Goal: Task Accomplishment & Management: Manage account settings

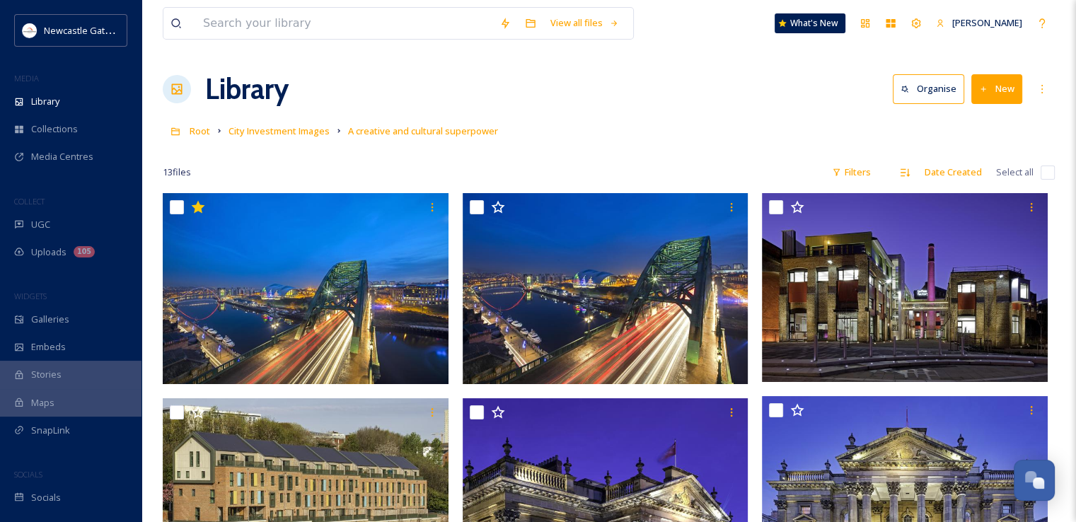
click at [1043, 167] on input "checkbox" at bounding box center [1047, 172] width 14 height 14
checkbox input "true"
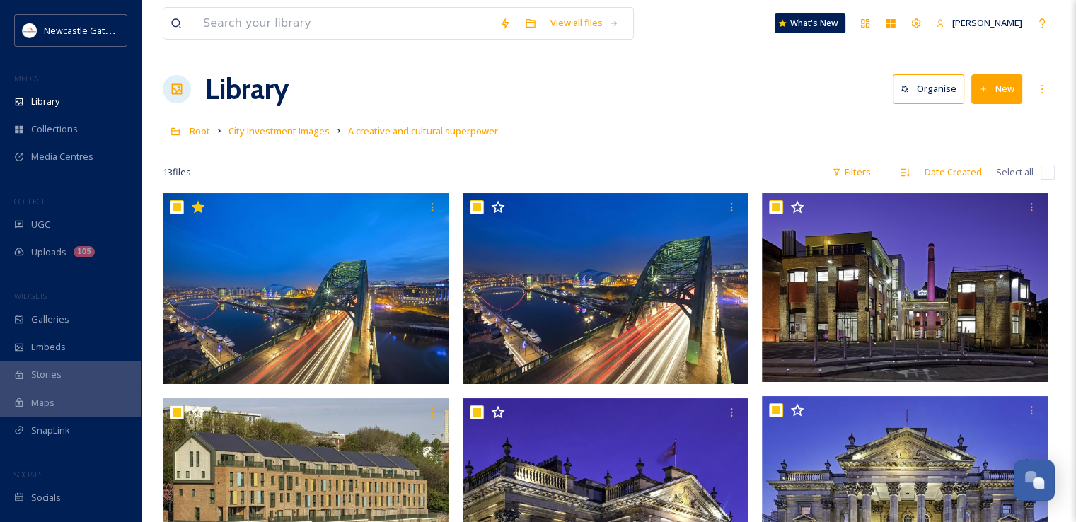
checkbox input "true"
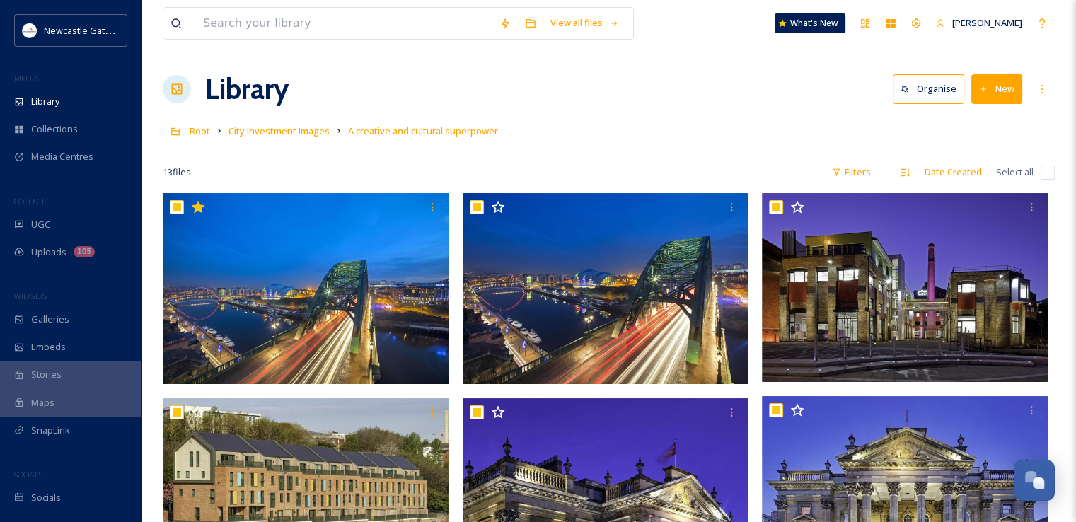
checkbox input "true"
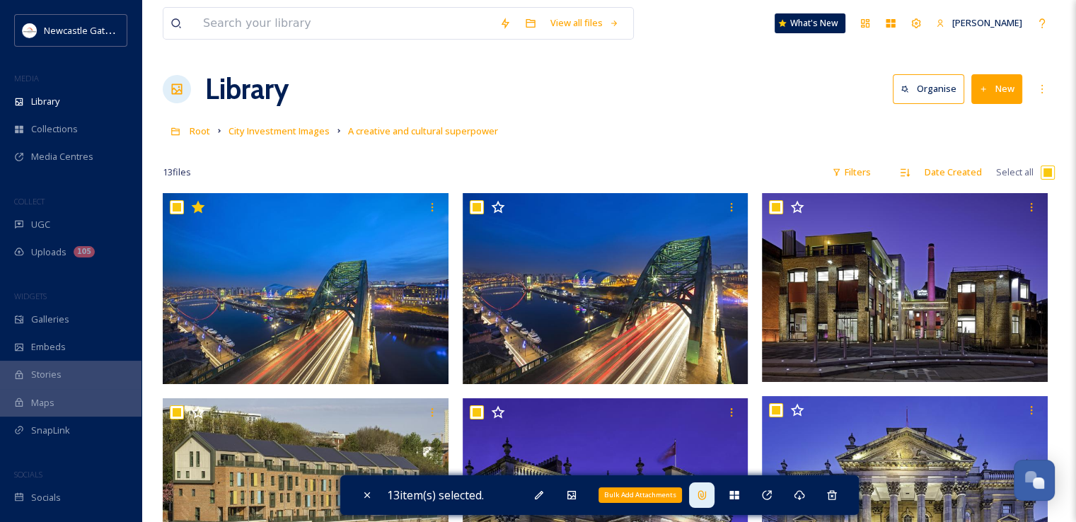
click at [705, 494] on icon at bounding box center [701, 494] width 8 height 9
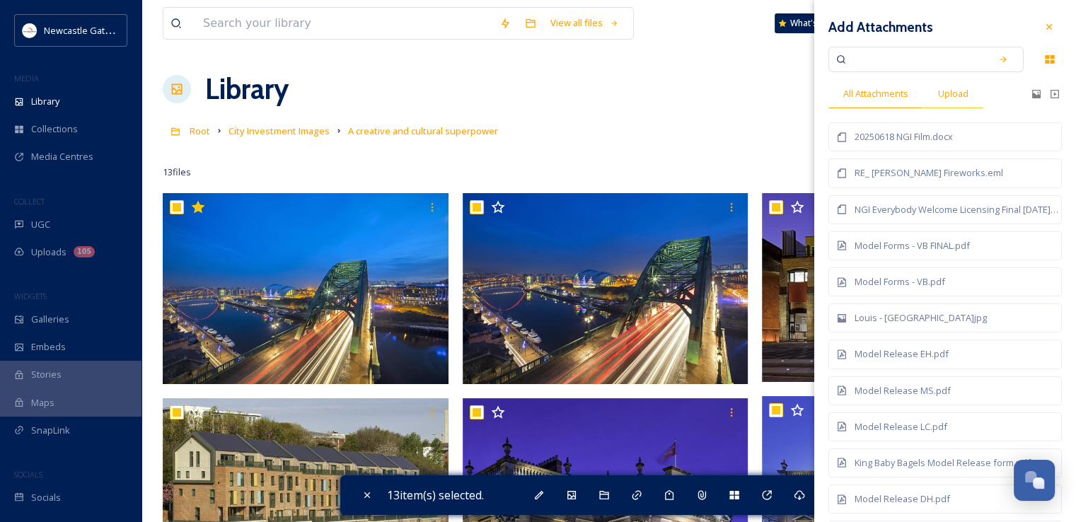
click at [958, 94] on span "Upload" at bounding box center [953, 93] width 30 height 13
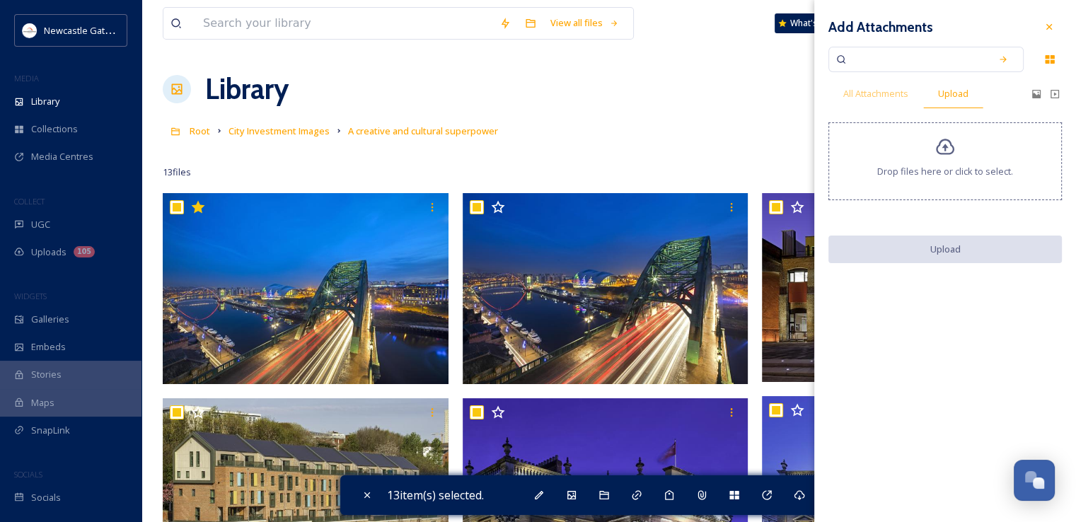
click at [939, 153] on icon at bounding box center [945, 147] width 18 height 16
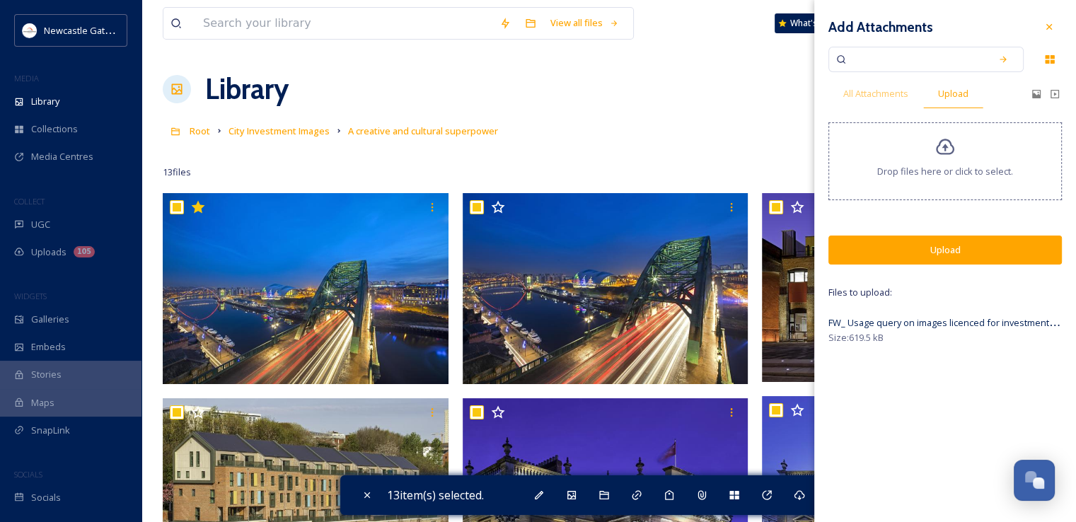
click at [922, 248] on button "Upload" at bounding box center [944, 249] width 233 height 29
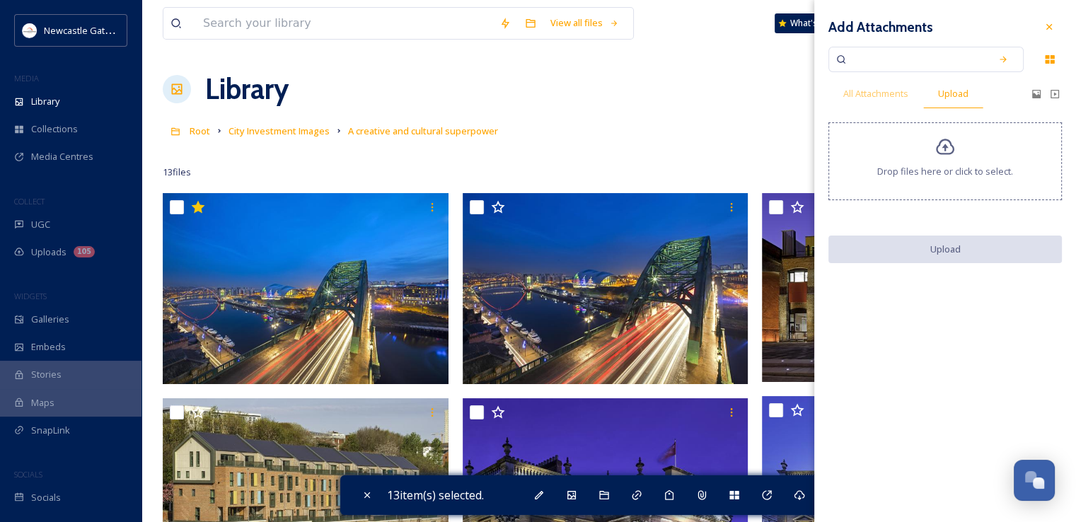
checkbox input "false"
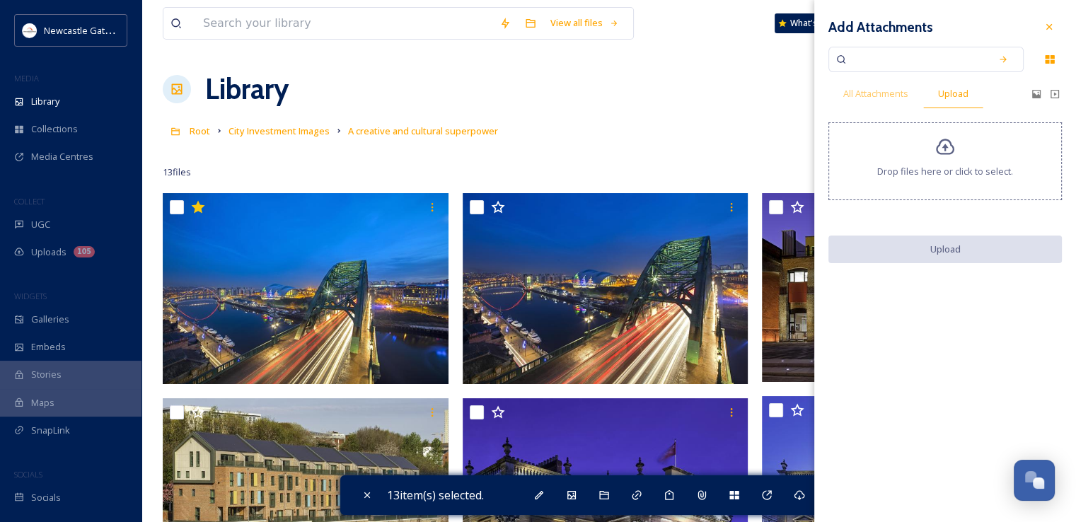
checkbox input "false"
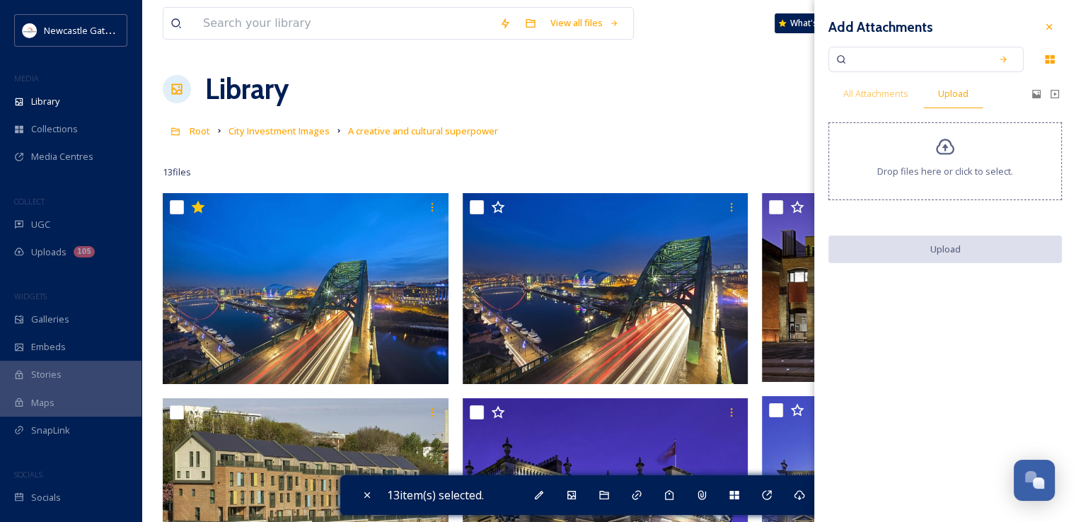
checkbox input "false"
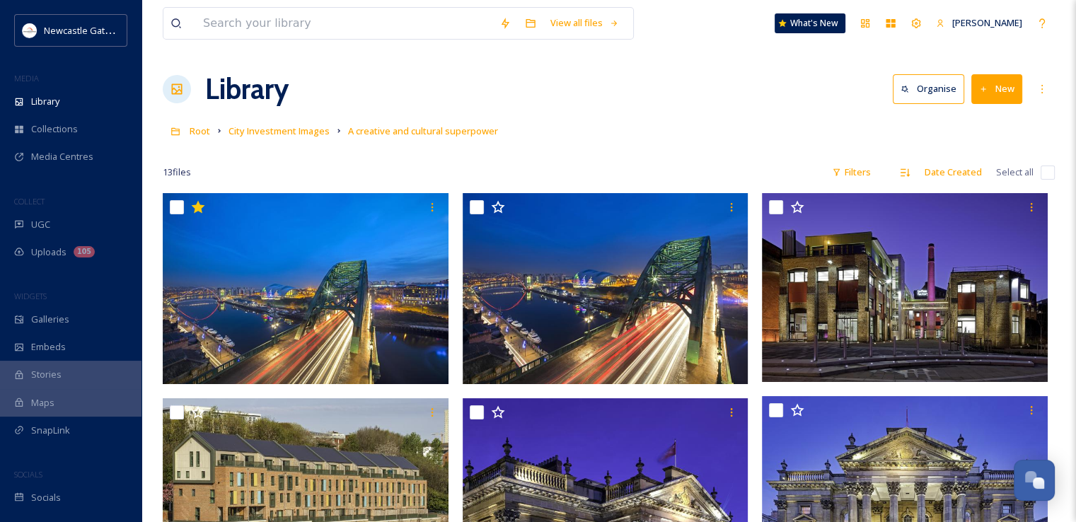
click at [652, 105] on div "Library Organise New" at bounding box center [609, 89] width 892 height 42
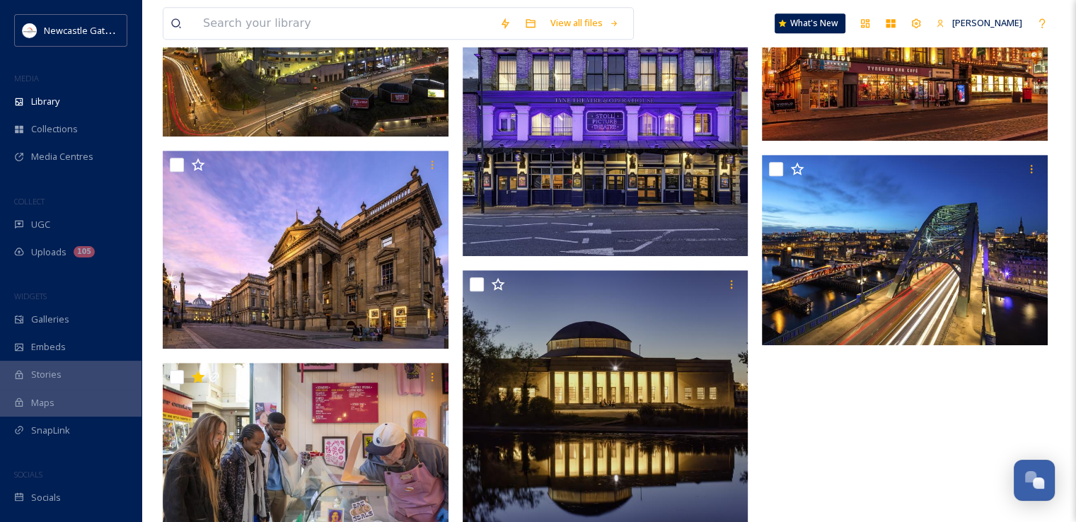
scroll to position [962, 0]
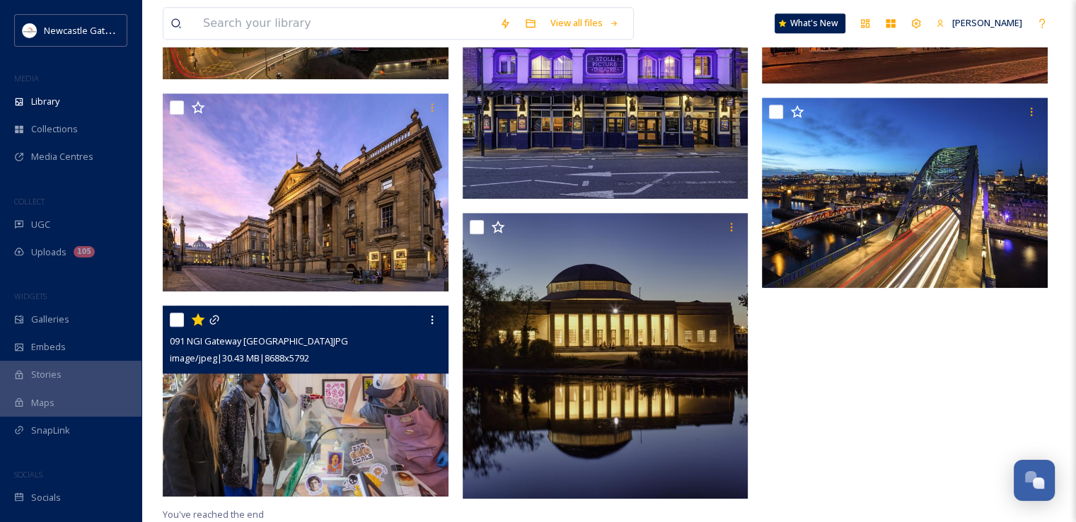
click at [283, 436] on img at bounding box center [306, 401] width 286 height 191
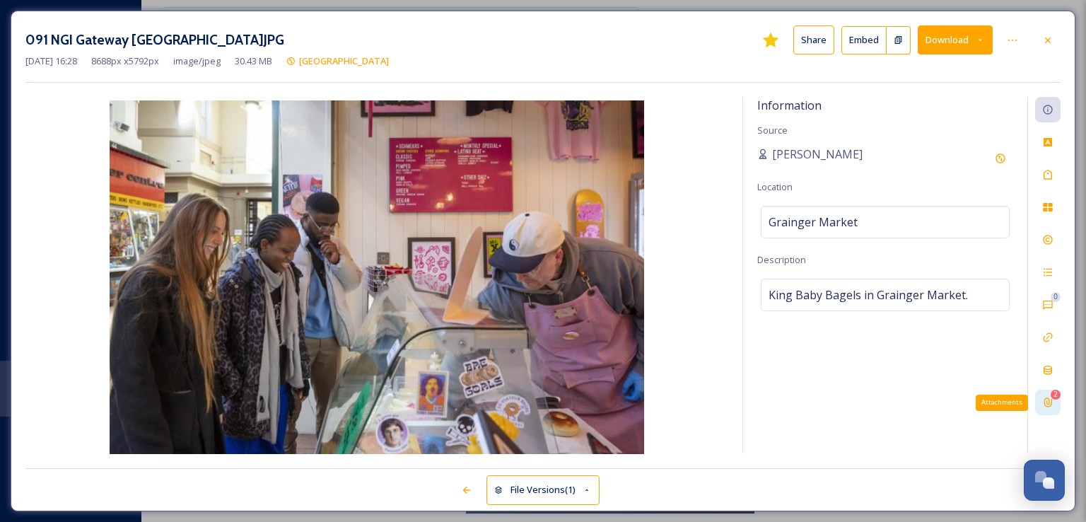
click at [1051, 405] on icon at bounding box center [1047, 402] width 11 height 11
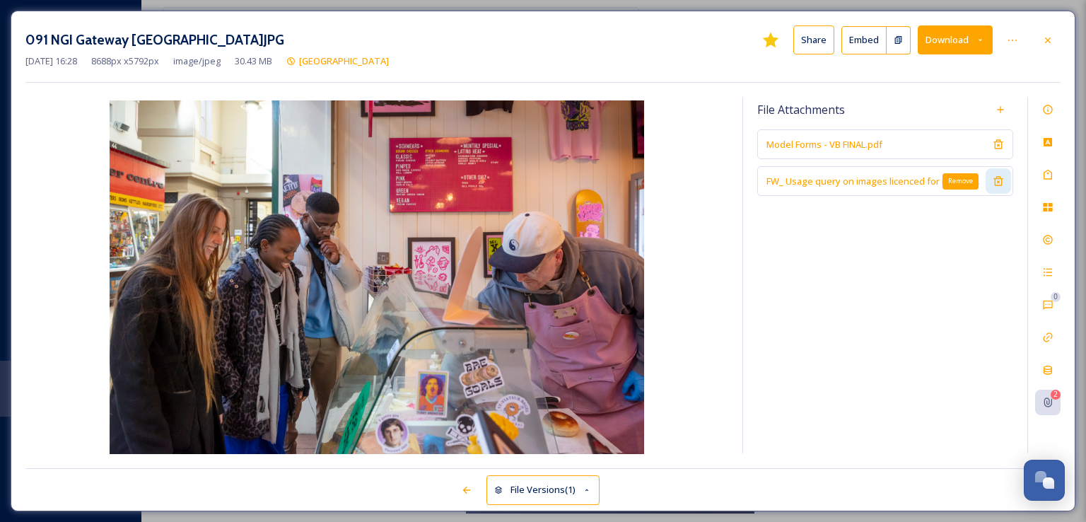
click at [999, 182] on icon at bounding box center [998, 180] width 11 height 11
click at [1048, 42] on icon at bounding box center [1047, 40] width 11 height 11
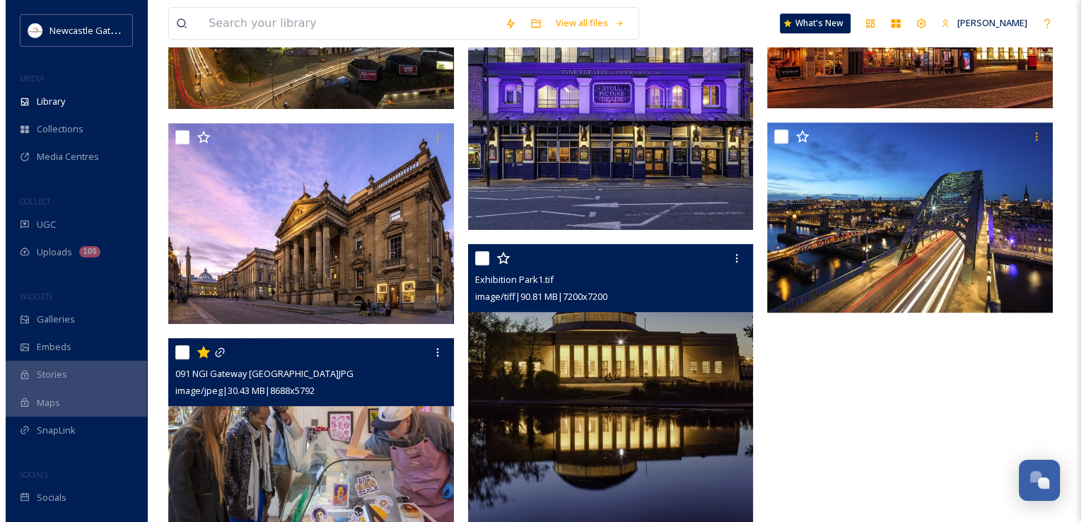
scroll to position [938, 0]
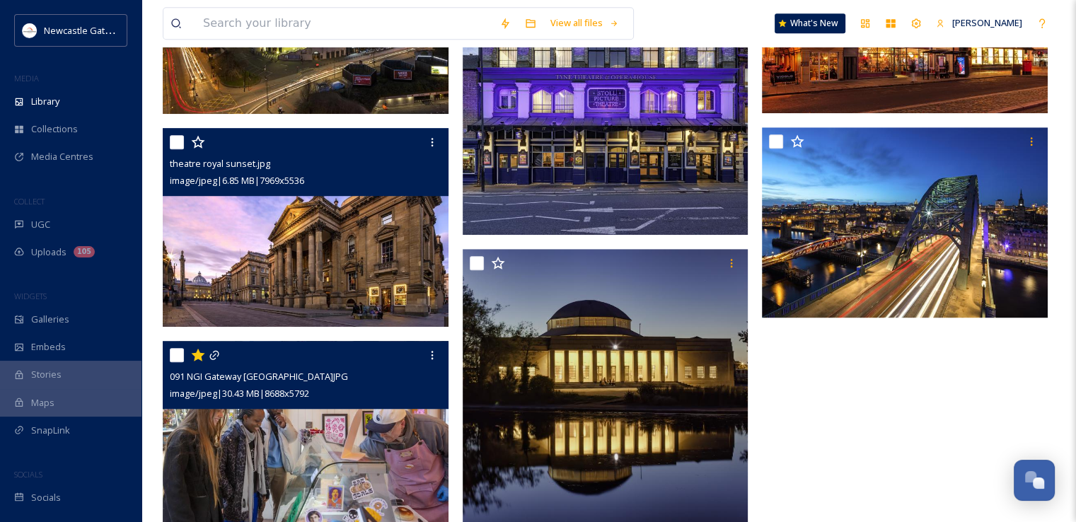
click at [272, 255] on img at bounding box center [306, 227] width 286 height 198
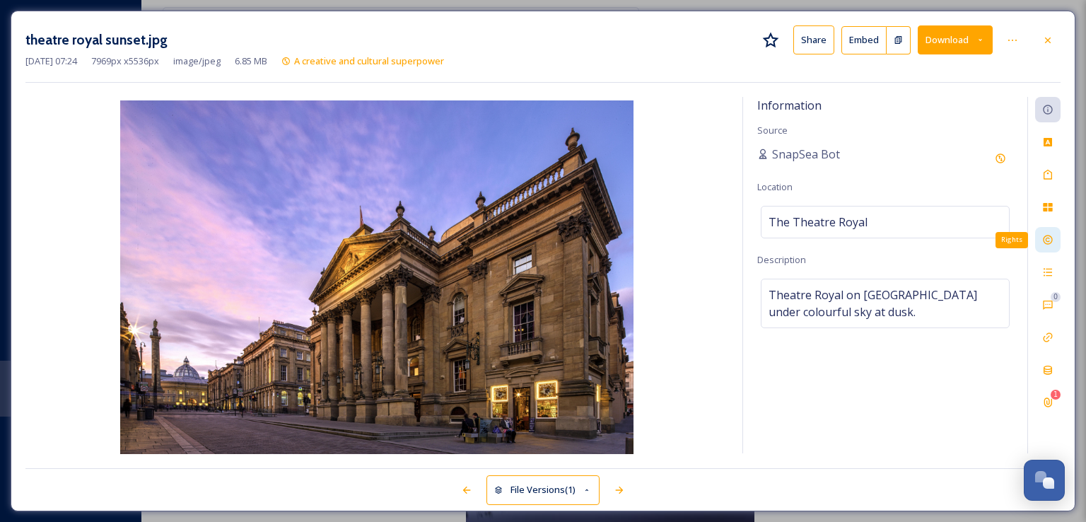
click at [1052, 241] on icon at bounding box center [1047, 239] width 11 height 11
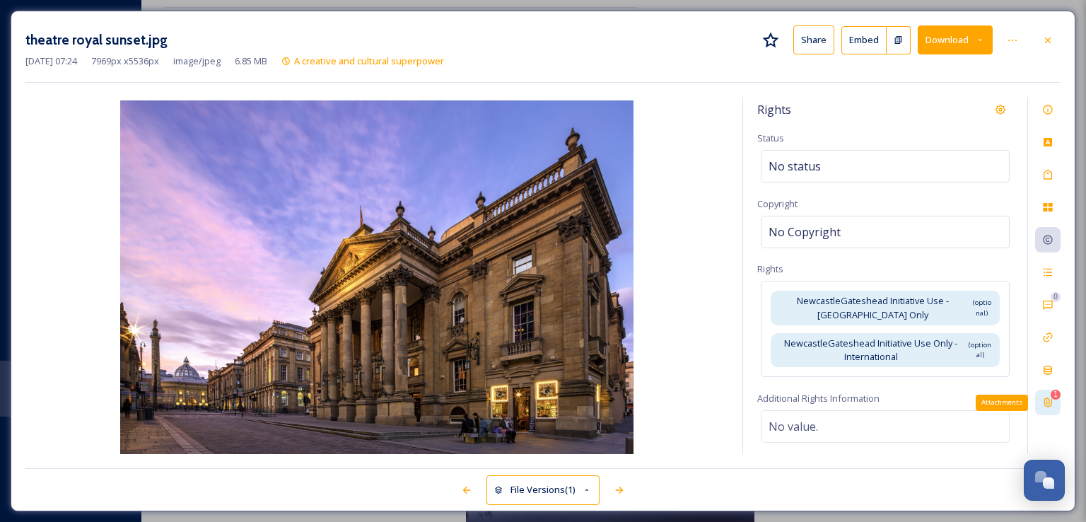
click at [1040, 400] on div "1 Attachments" at bounding box center [1047, 402] width 25 height 25
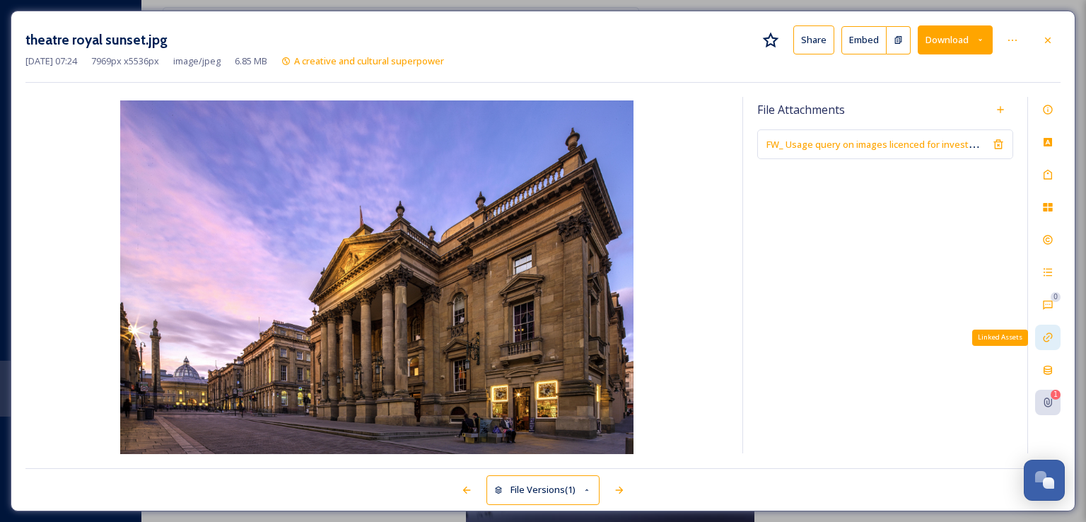
click at [1041, 331] on div "Linked Assets" at bounding box center [1047, 337] width 25 height 25
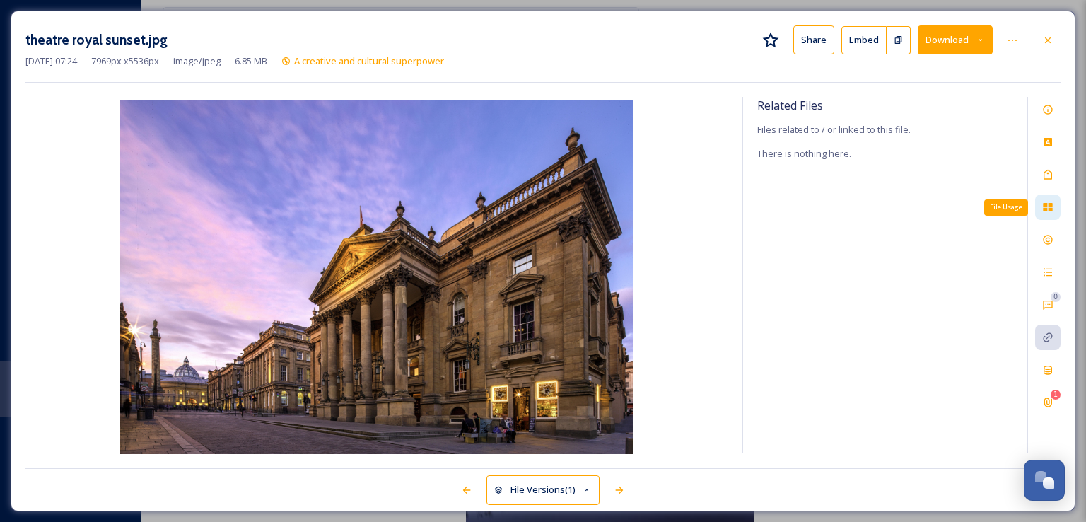
click at [1051, 200] on div "File Usage" at bounding box center [1047, 206] width 25 height 25
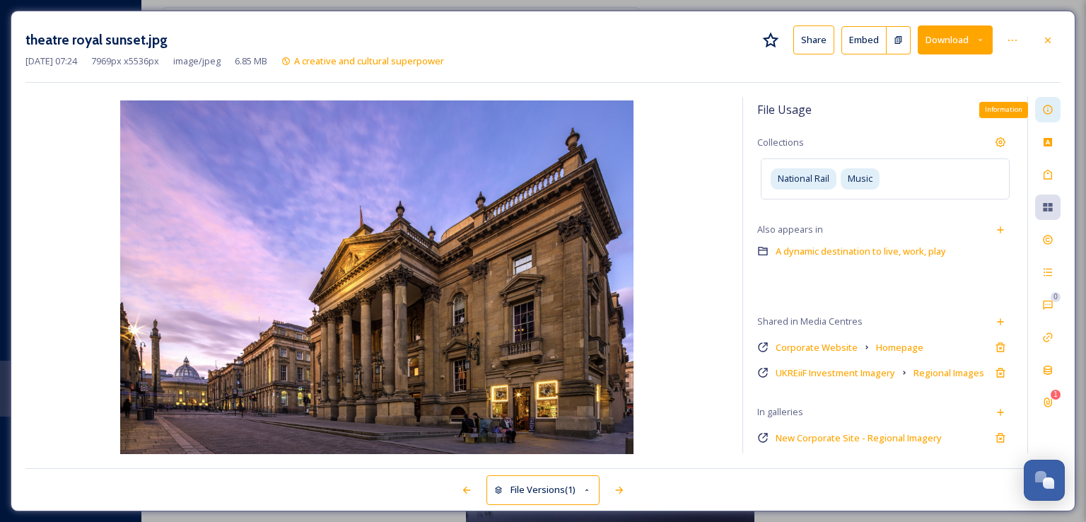
click at [1051, 114] on icon at bounding box center [1047, 109] width 11 height 11
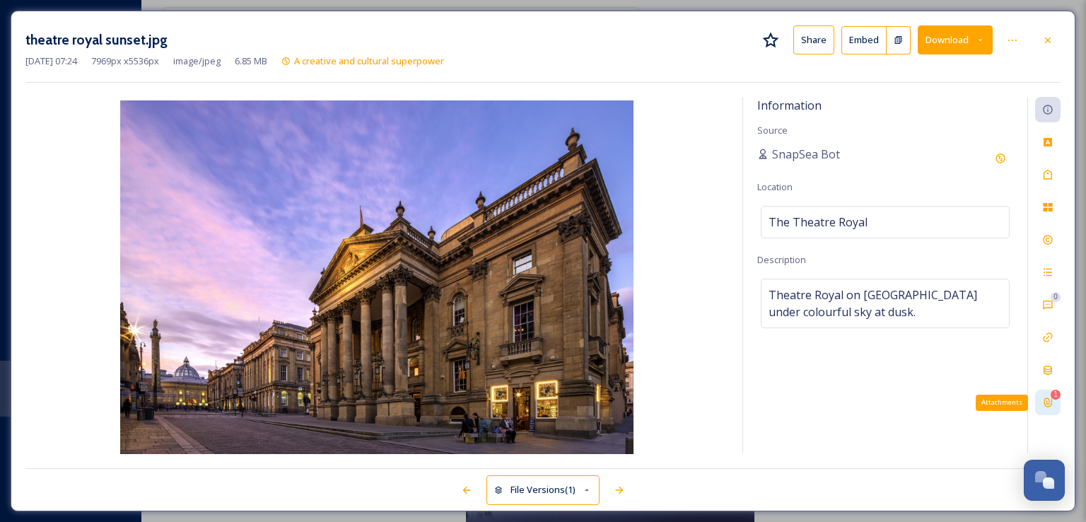
click at [1060, 402] on div "1 Attachments" at bounding box center [1047, 402] width 25 height 25
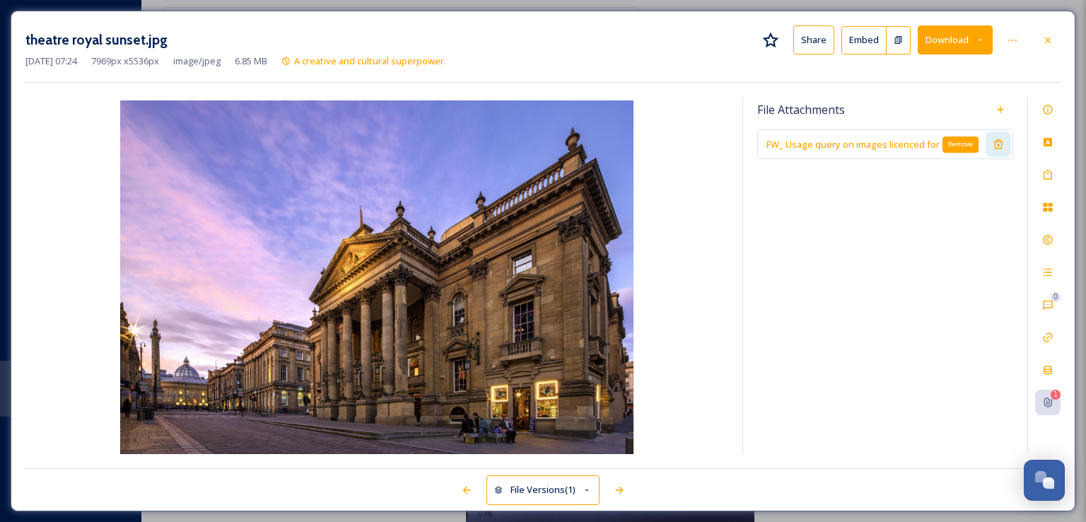
click at [1001, 148] on icon at bounding box center [998, 144] width 9 height 9
click at [1049, 40] on icon at bounding box center [1047, 40] width 11 height 11
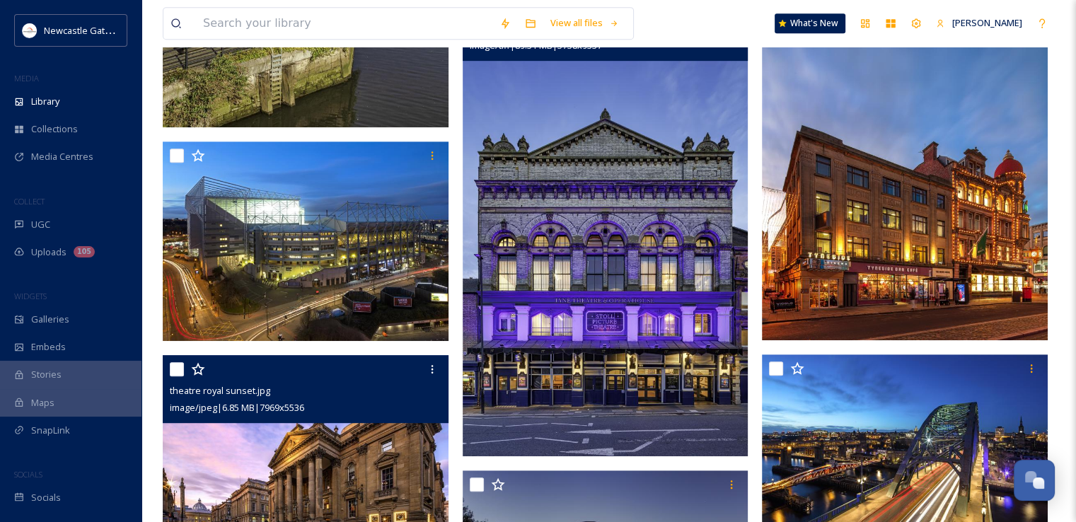
scroll to position [709, 0]
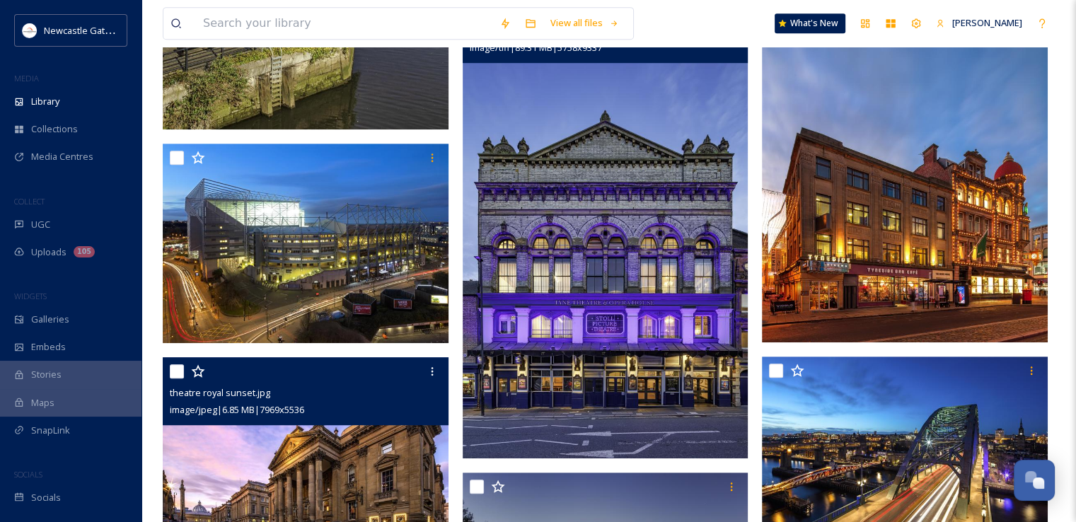
click at [635, 265] on img at bounding box center [606, 226] width 286 height 463
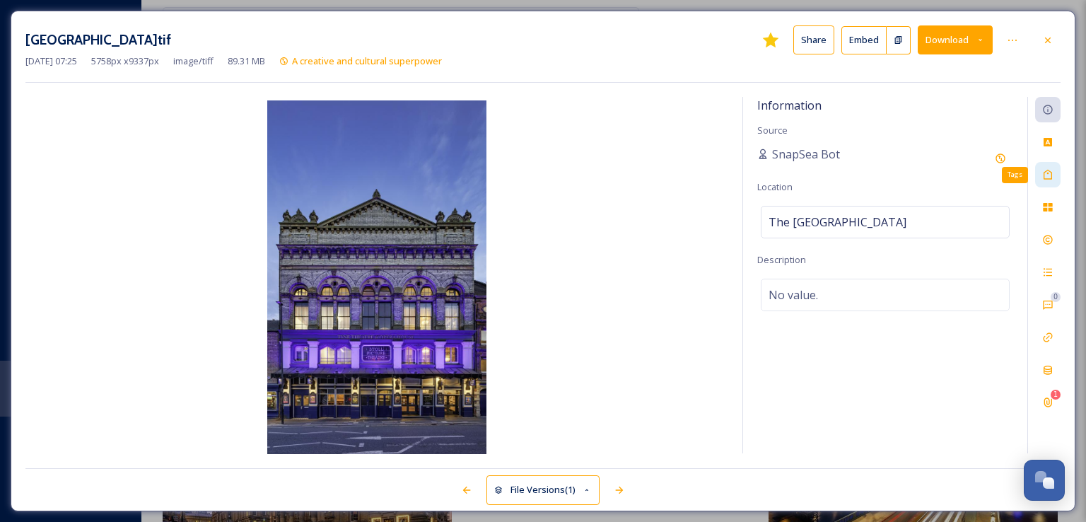
click at [1046, 173] on icon at bounding box center [1047, 174] width 11 height 11
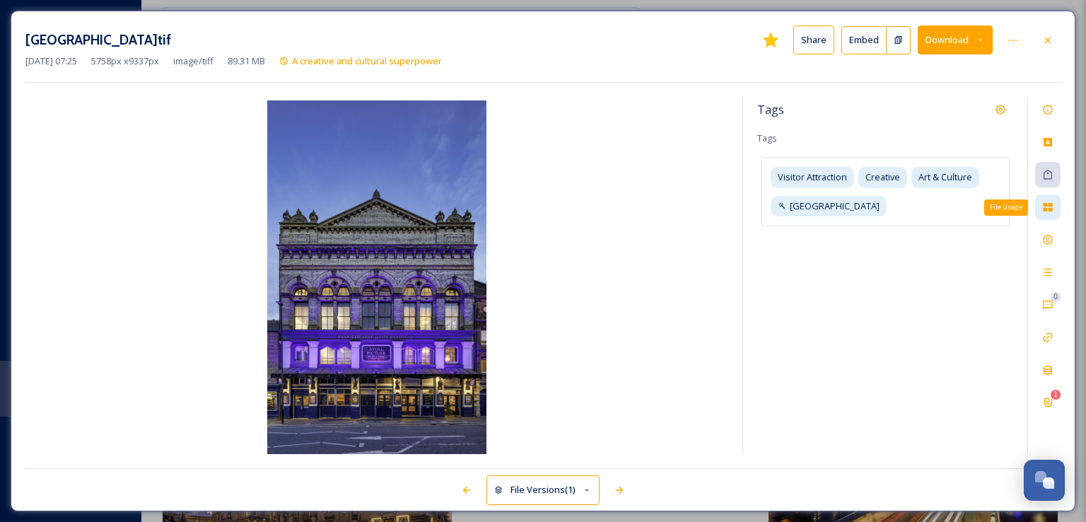
click at [1054, 207] on div "File Usage" at bounding box center [1047, 206] width 25 height 25
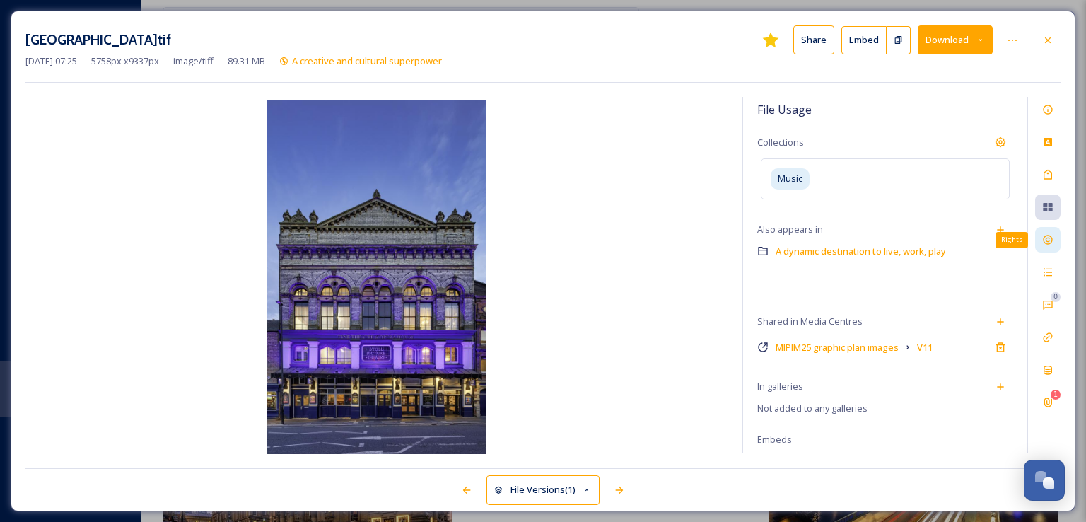
click at [1060, 246] on div "Rights" at bounding box center [1047, 239] width 25 height 25
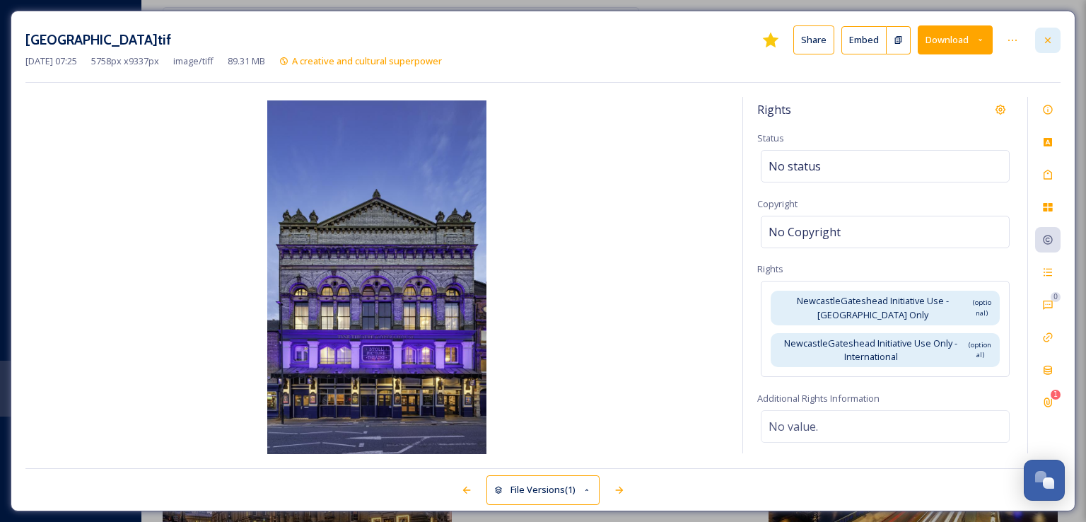
click at [1049, 43] on icon at bounding box center [1047, 40] width 11 height 11
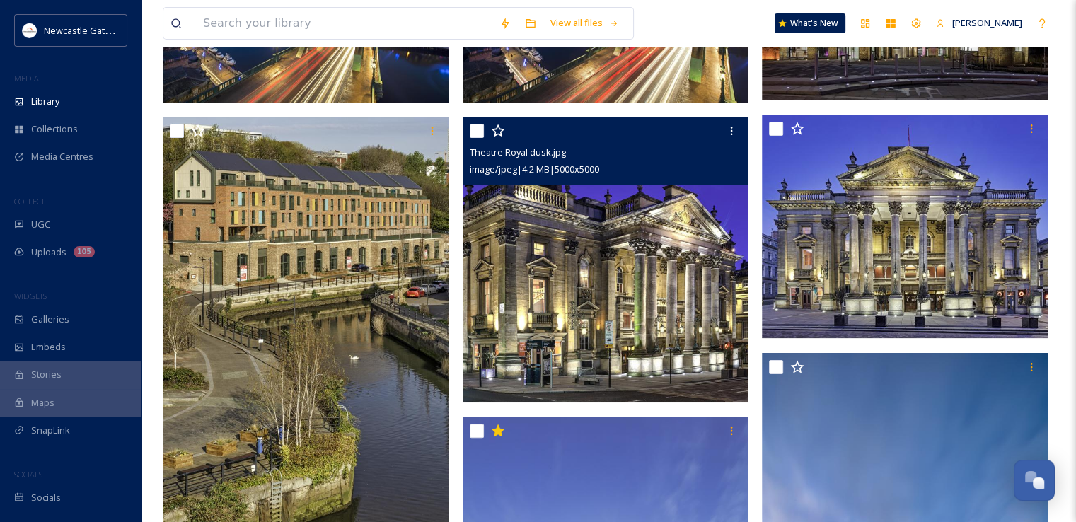
scroll to position [284, 0]
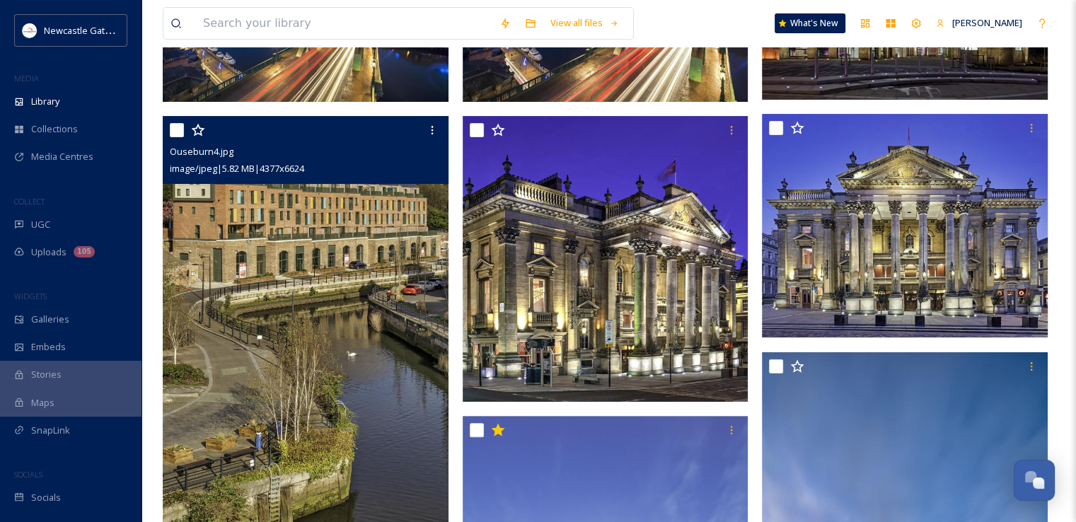
click at [318, 257] on img at bounding box center [306, 332] width 286 height 432
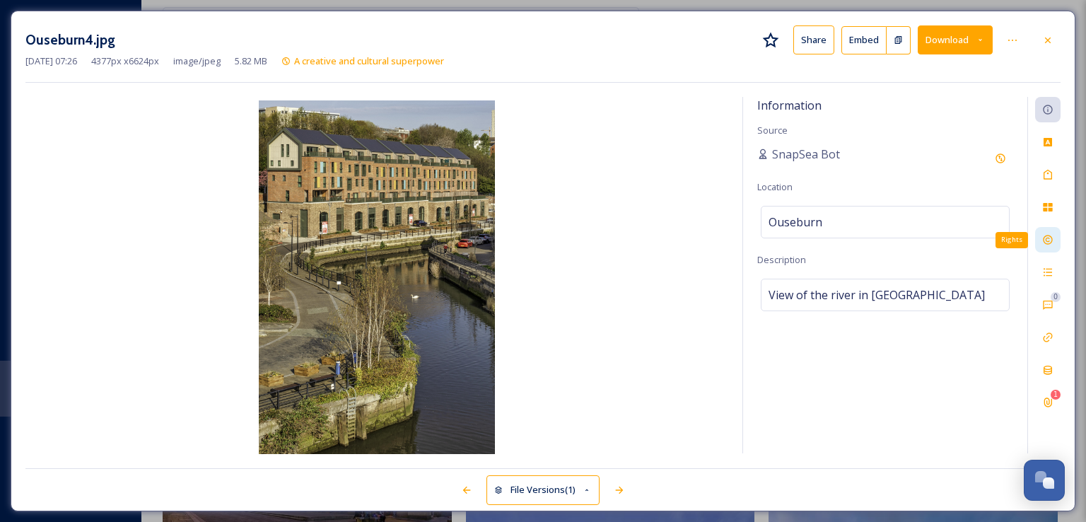
click at [1044, 230] on div "Rights" at bounding box center [1047, 239] width 25 height 25
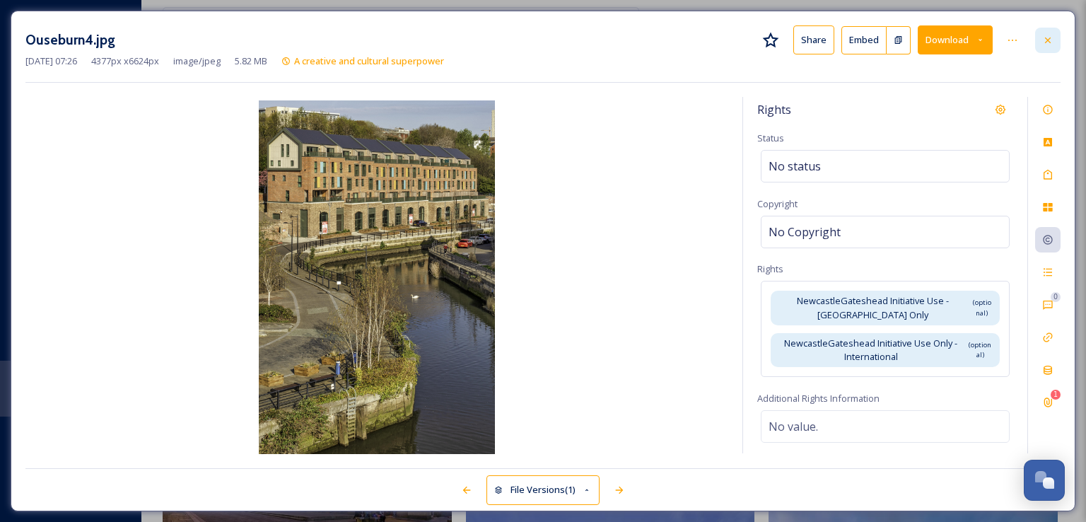
click at [1050, 38] on icon at bounding box center [1047, 40] width 11 height 11
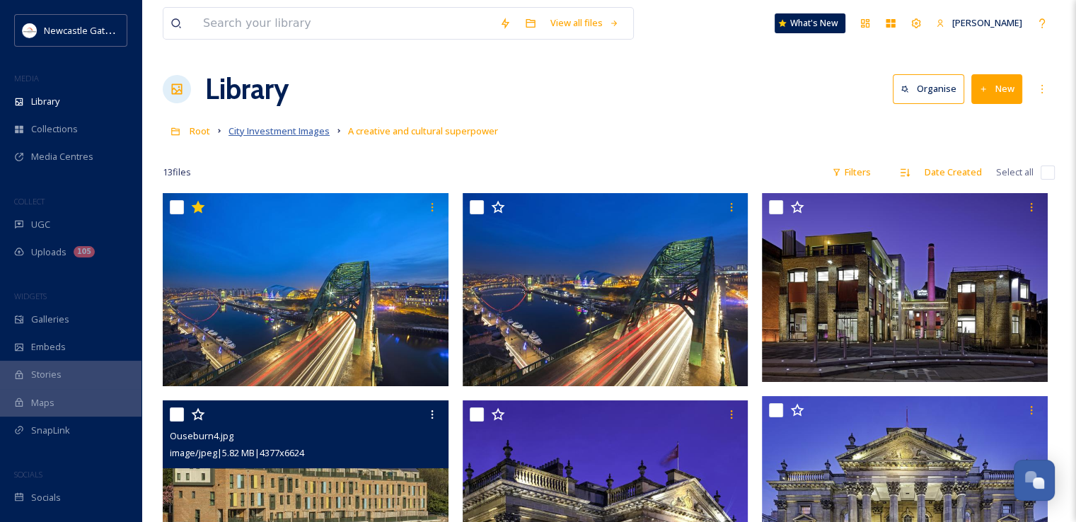
click at [303, 136] on span "City Investment Images" at bounding box center [278, 130] width 101 height 13
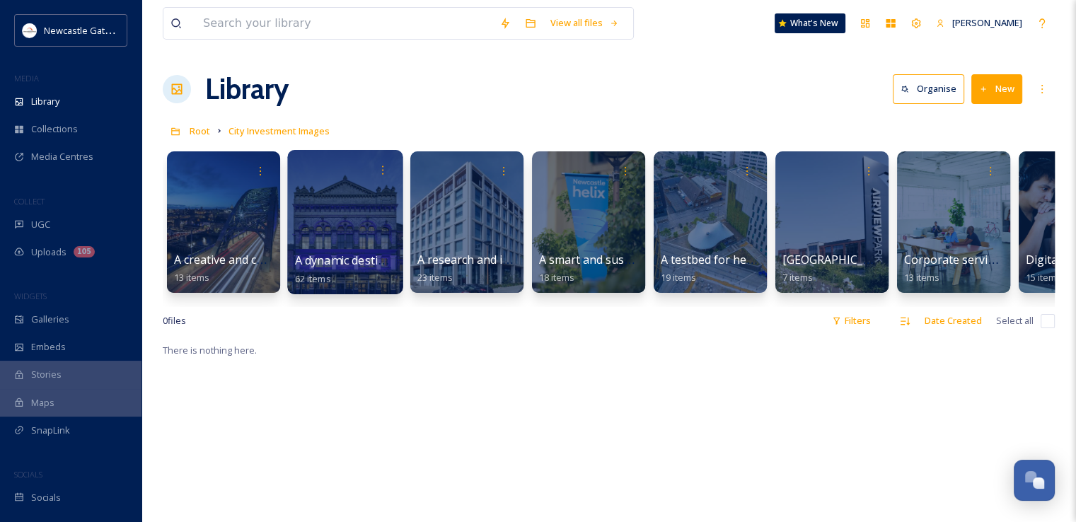
click at [392, 236] on div at bounding box center [344, 222] width 115 height 144
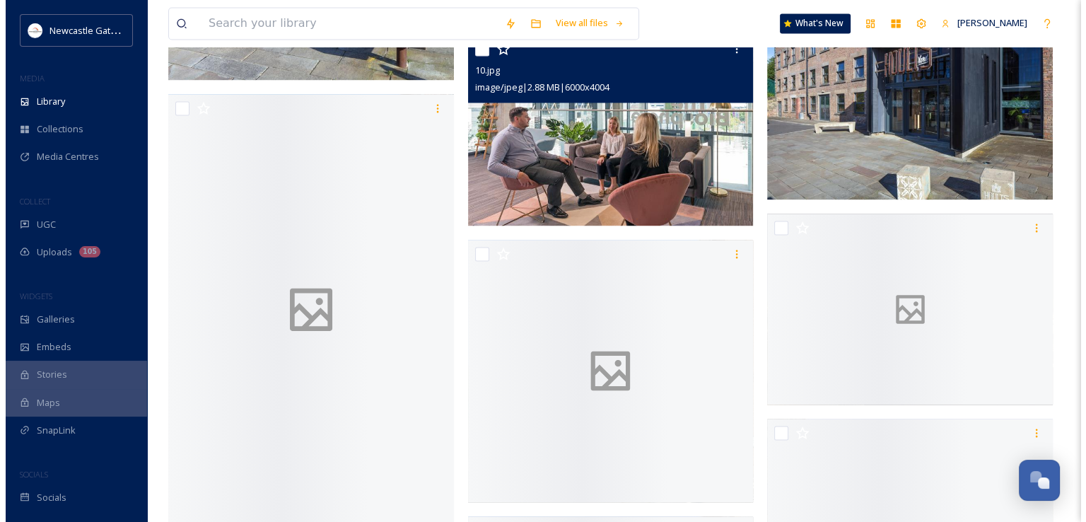
scroll to position [2359, 0]
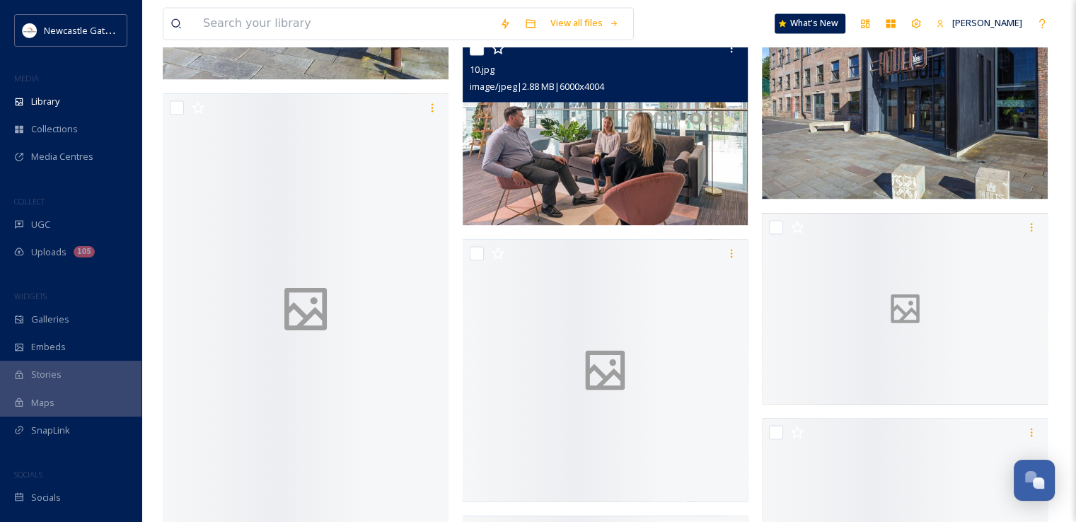
click at [611, 147] on img at bounding box center [606, 129] width 286 height 191
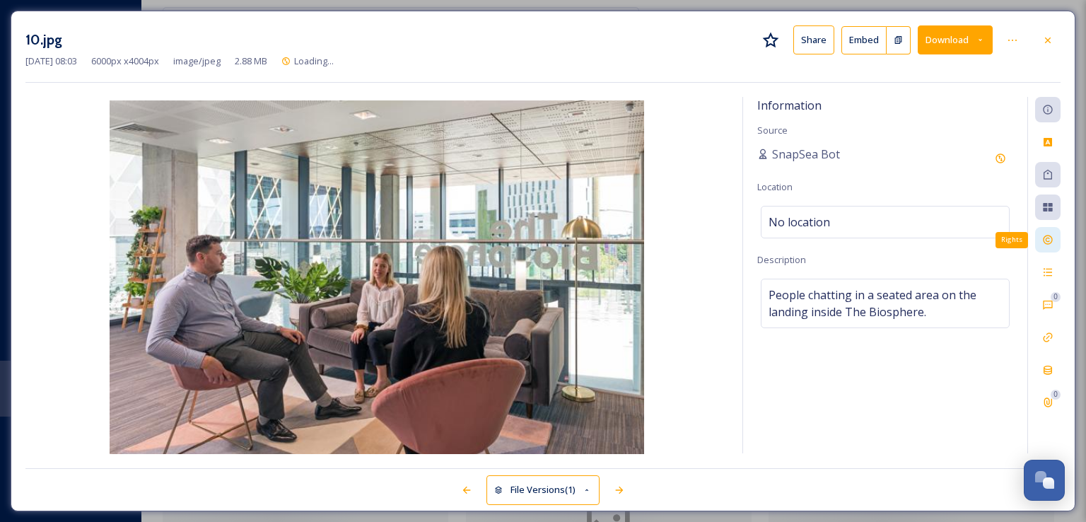
click at [1052, 246] on div "Rights" at bounding box center [1047, 239] width 25 height 25
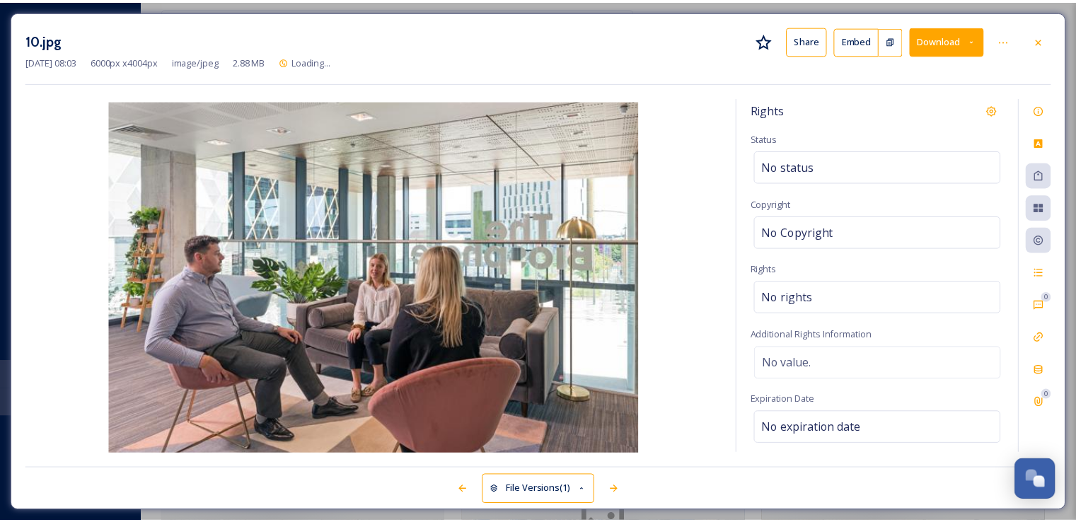
scroll to position [74, 0]
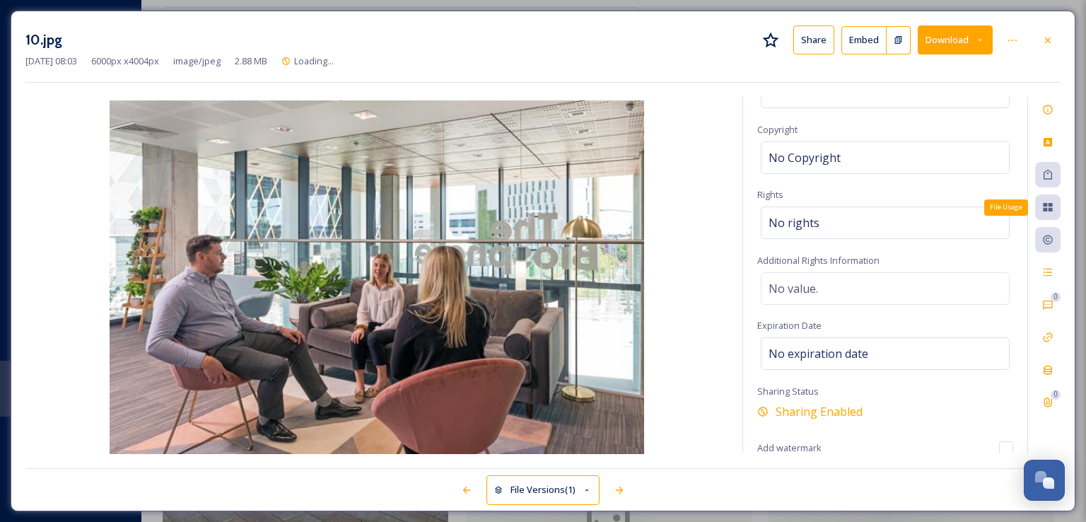
click at [1051, 202] on icon at bounding box center [1047, 207] width 11 height 11
click at [1051, 146] on icon at bounding box center [1047, 141] width 11 height 11
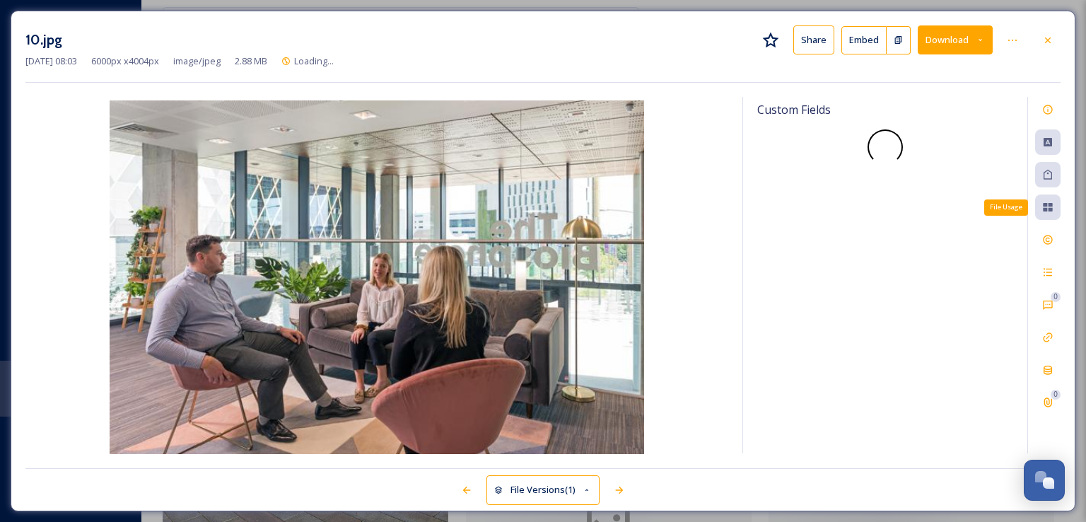
click at [1054, 207] on div "File Usage" at bounding box center [1047, 206] width 25 height 25
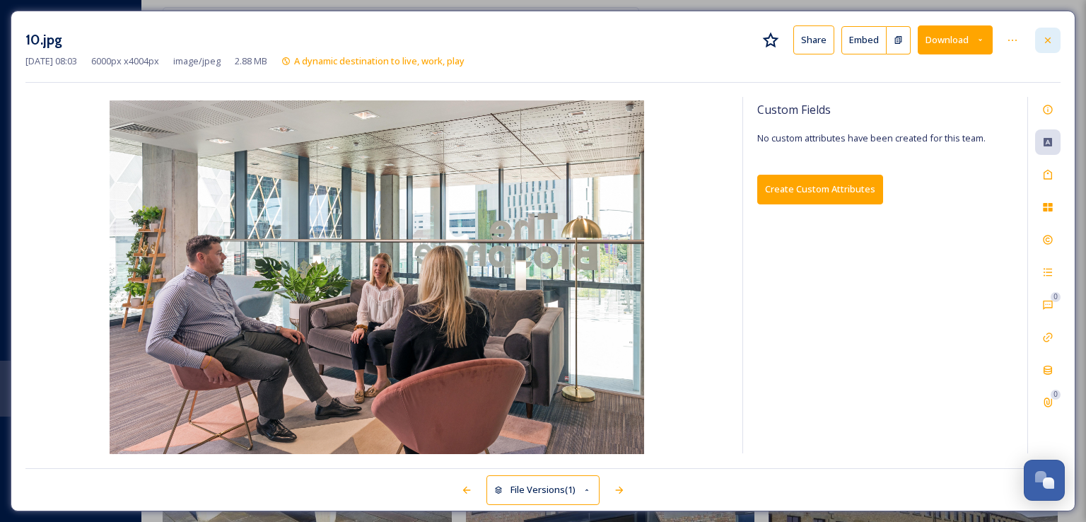
click at [1046, 45] on icon at bounding box center [1047, 40] width 11 height 11
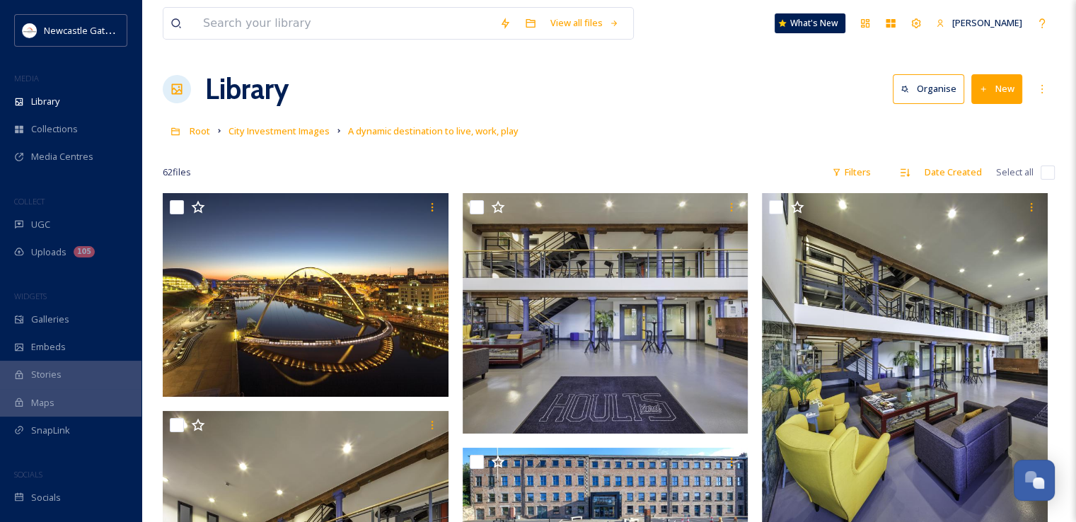
click at [1046, 167] on input "checkbox" at bounding box center [1047, 172] width 14 height 14
checkbox input "true"
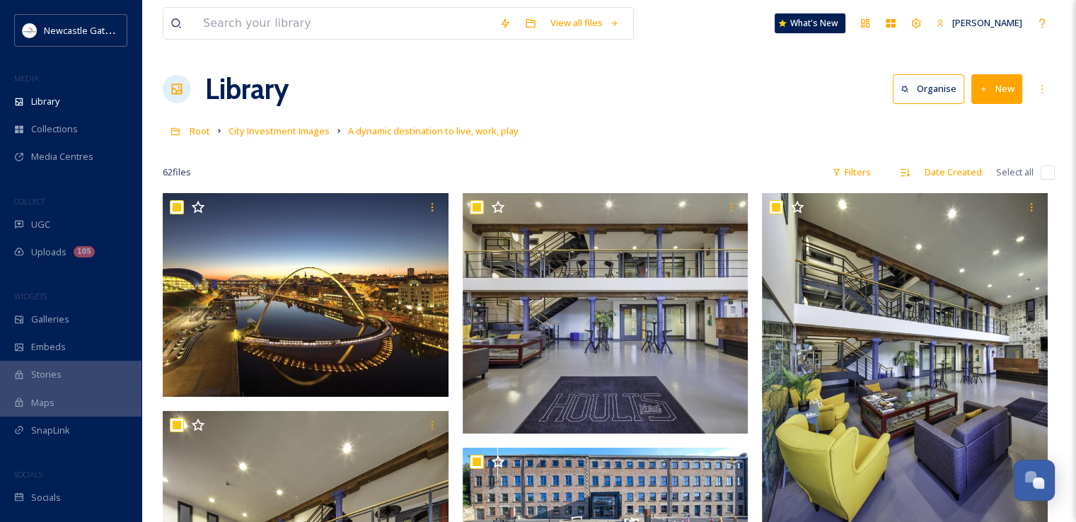
checkbox input "true"
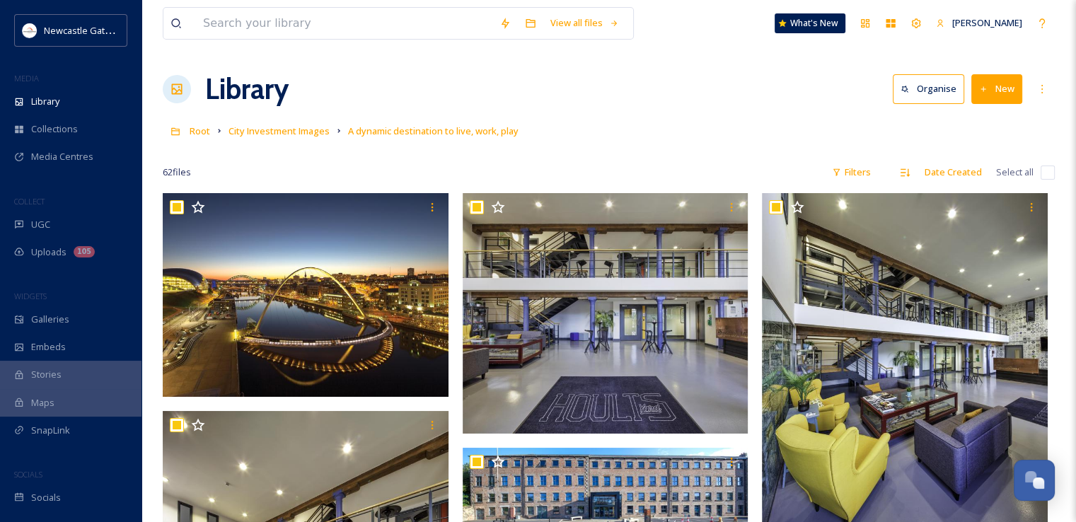
checkbox input "true"
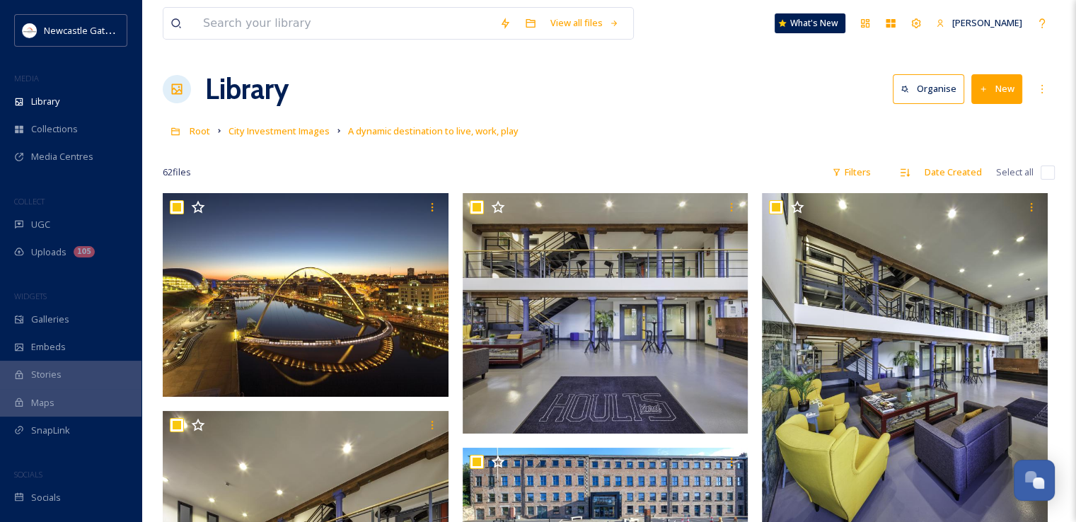
checkbox input "true"
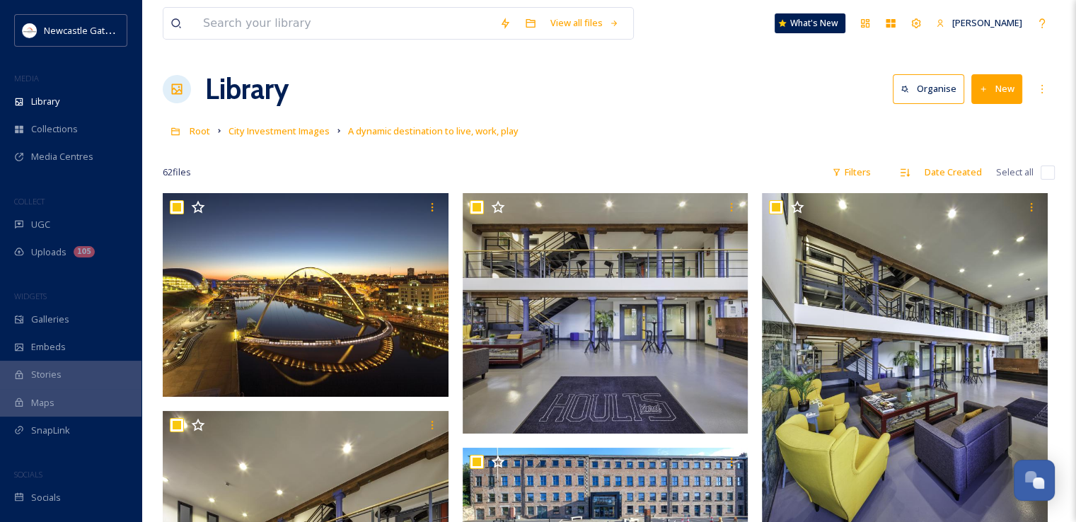
checkbox input "true"
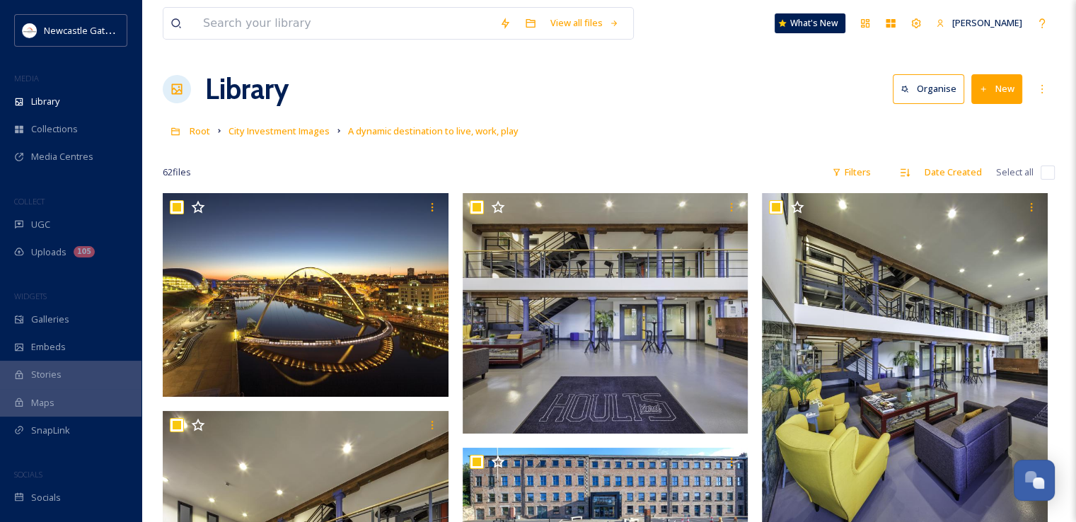
checkbox input "true"
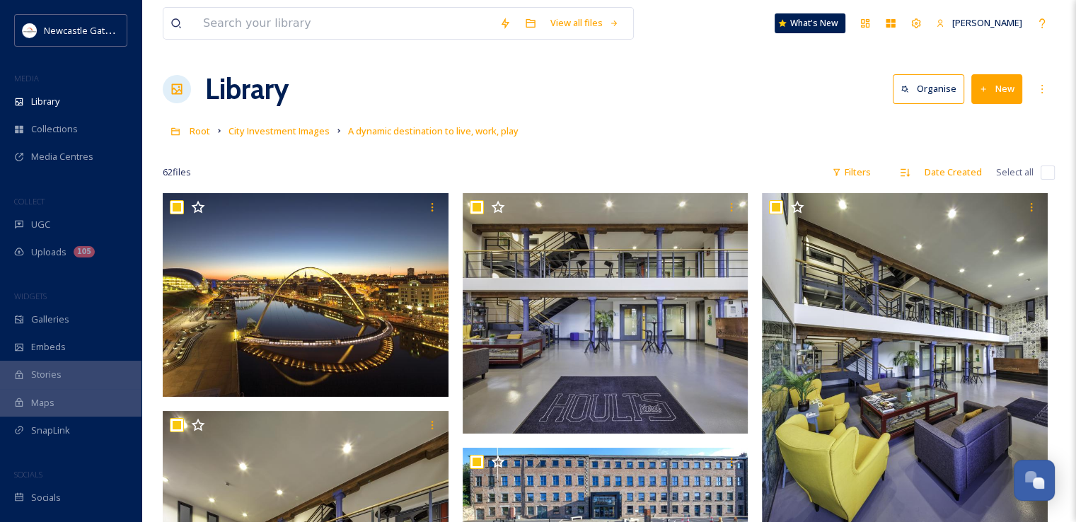
checkbox input "true"
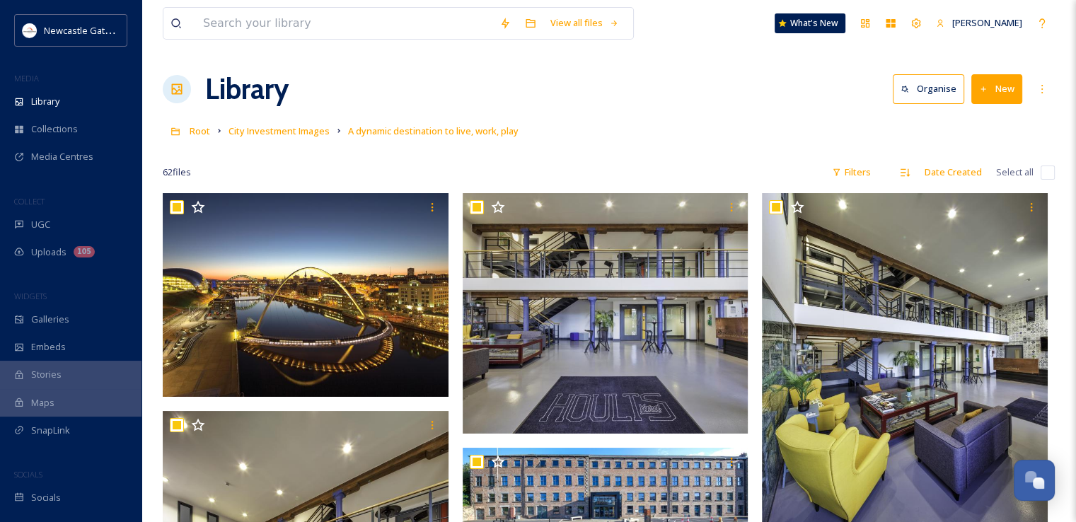
checkbox input "true"
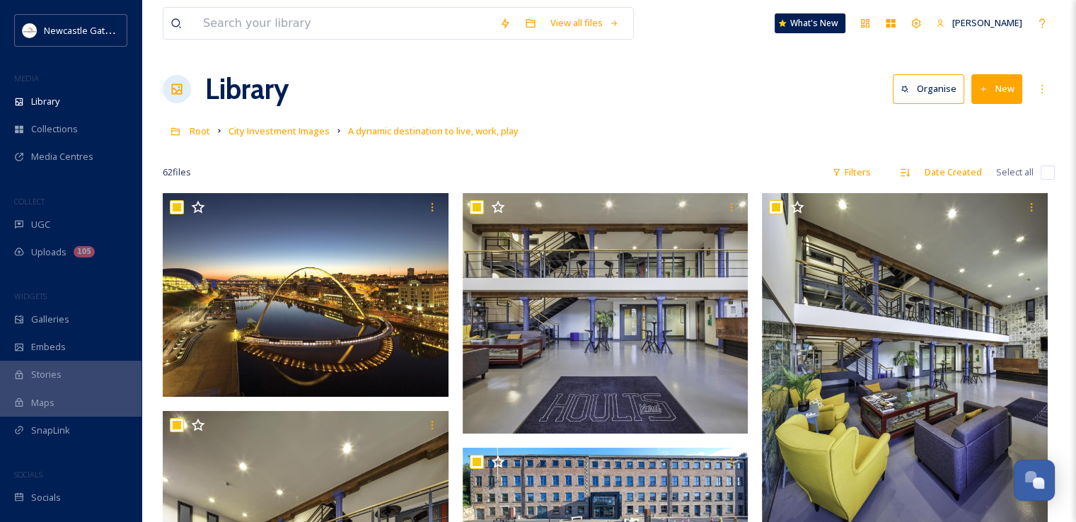
checkbox input "true"
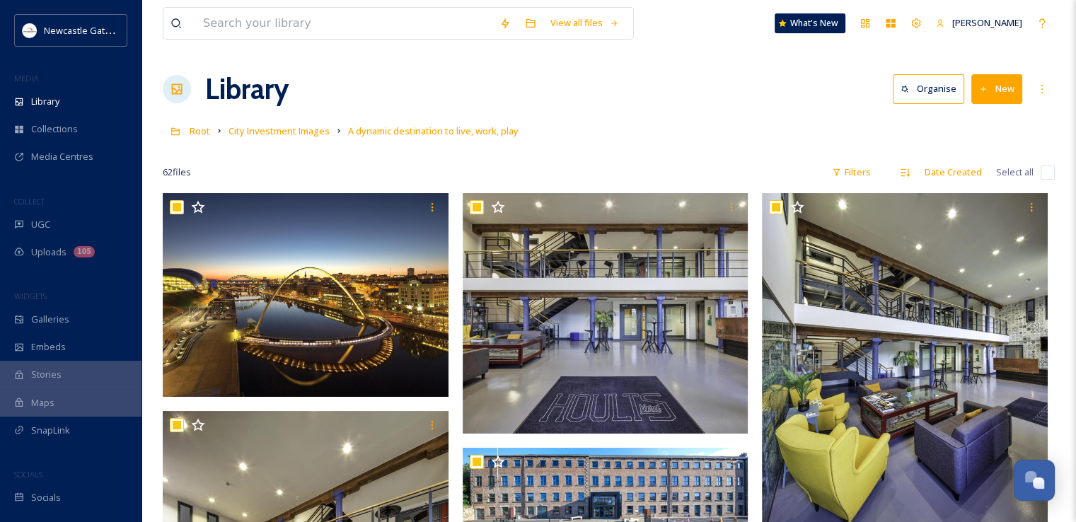
checkbox input "true"
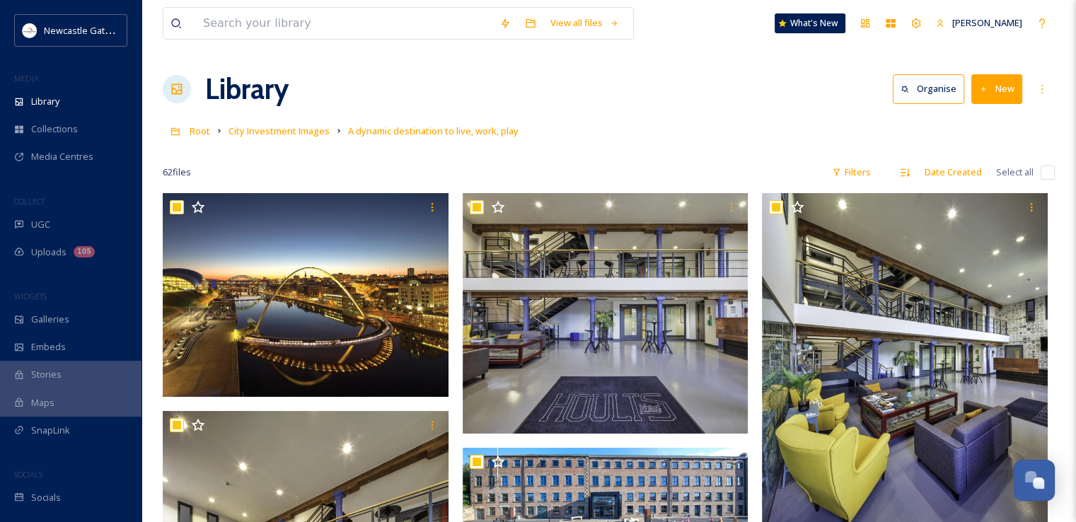
checkbox input "true"
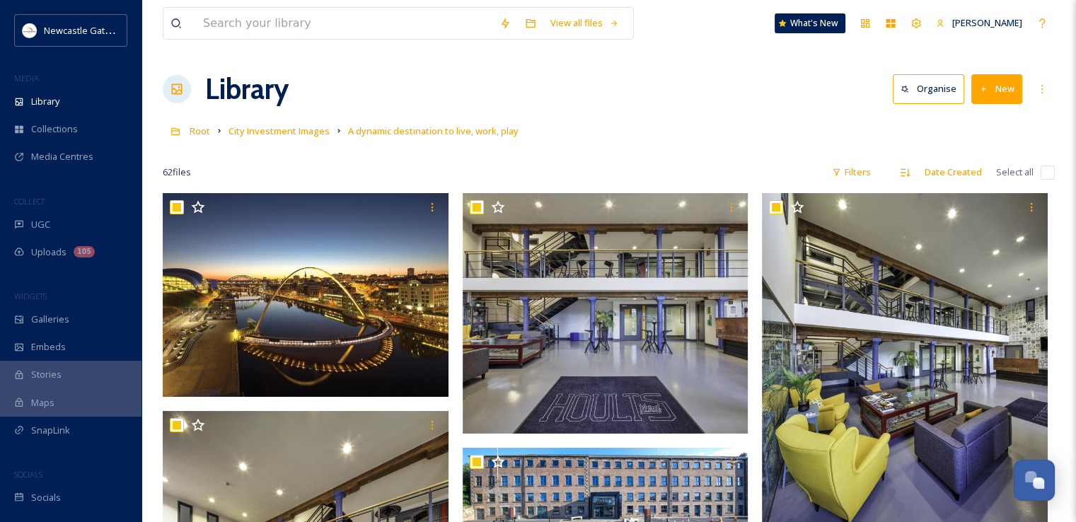
checkbox input "true"
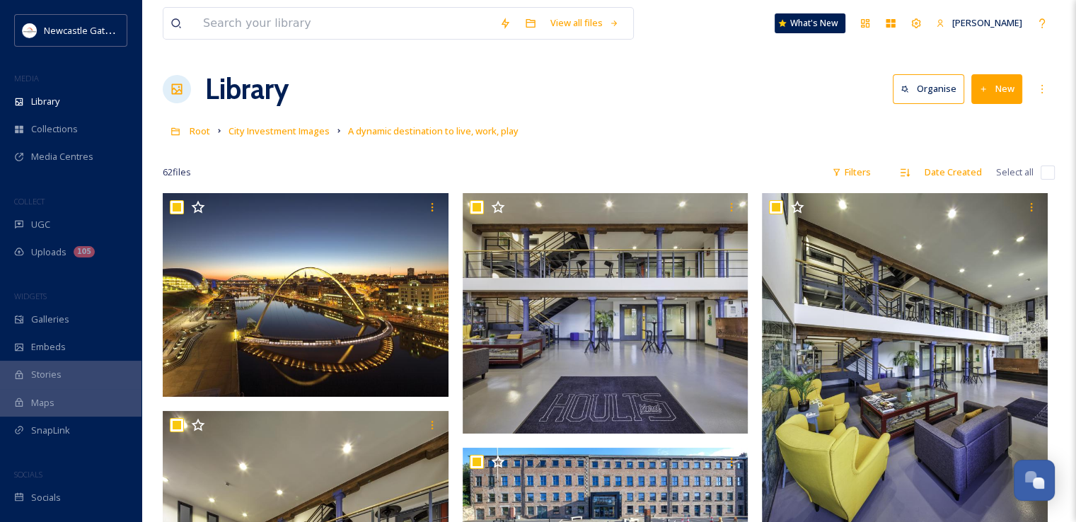
checkbox input "true"
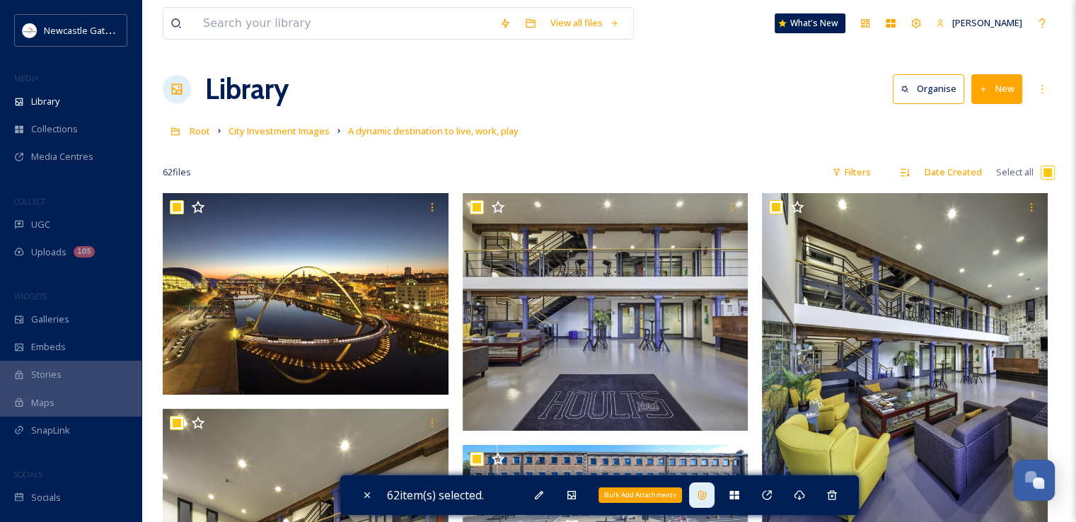
click at [705, 495] on icon at bounding box center [701, 494] width 8 height 9
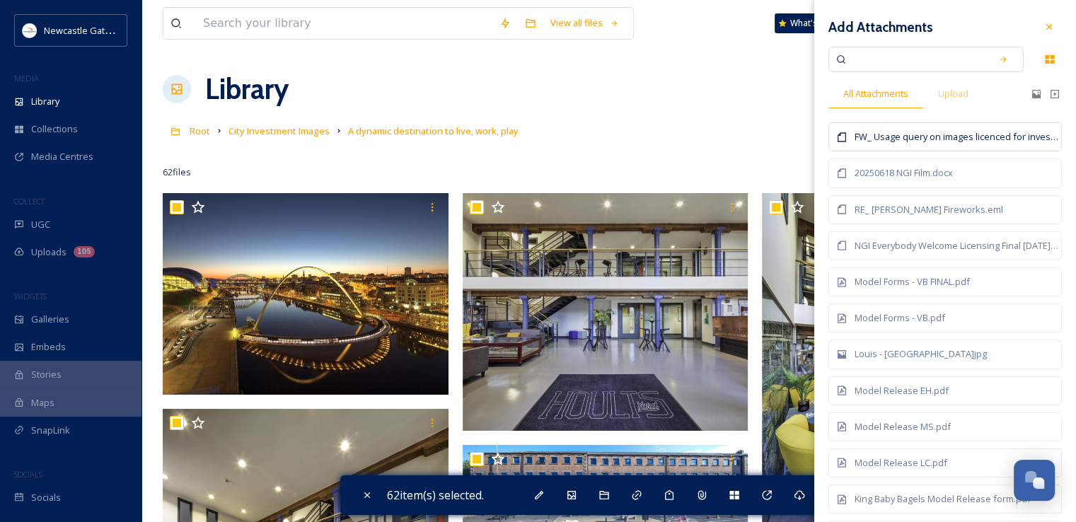
click at [917, 136] on div "FW_ Usage query on images licenced for investment prospectus.msg" at bounding box center [956, 136] width 204 height 13
checkbox input "false"
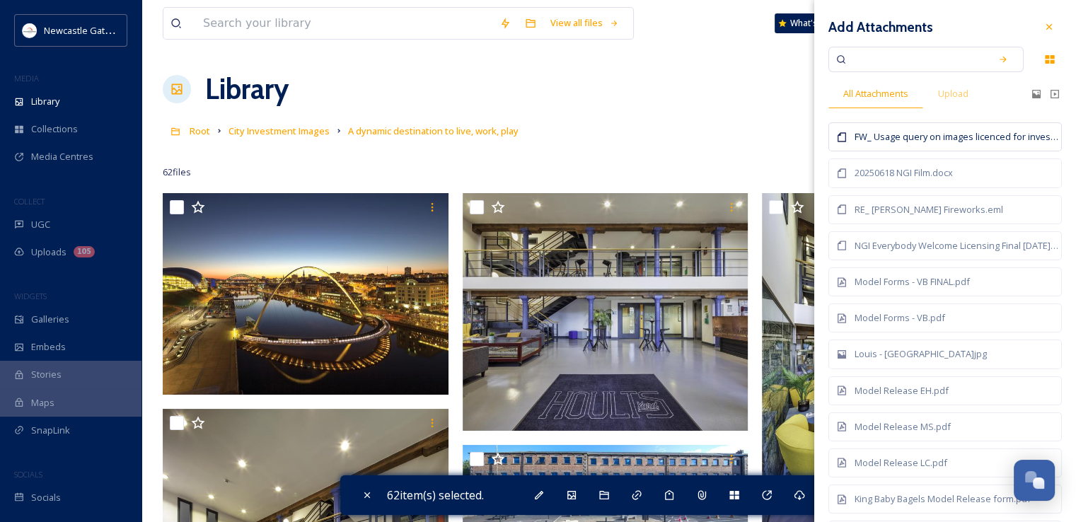
checkbox input "false"
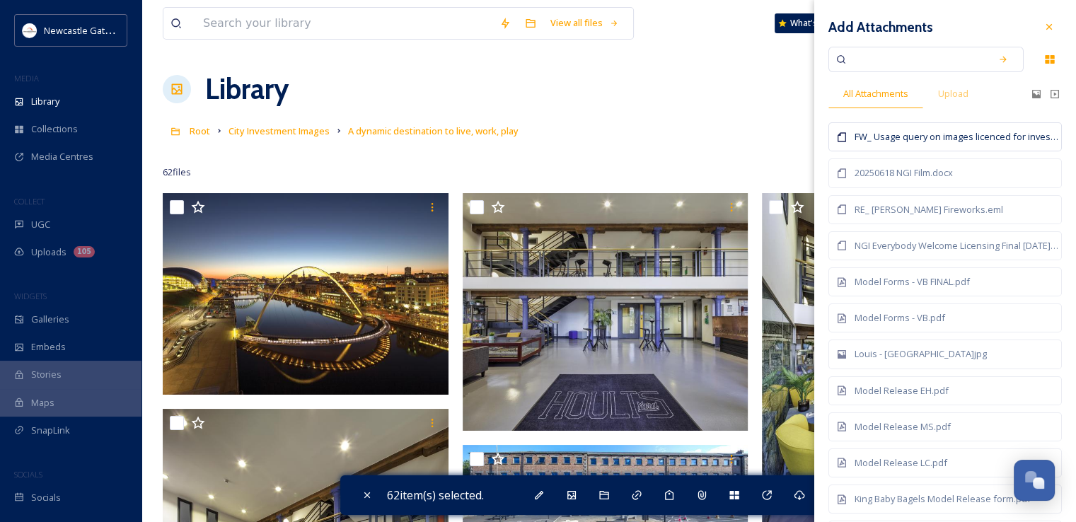
checkbox input "false"
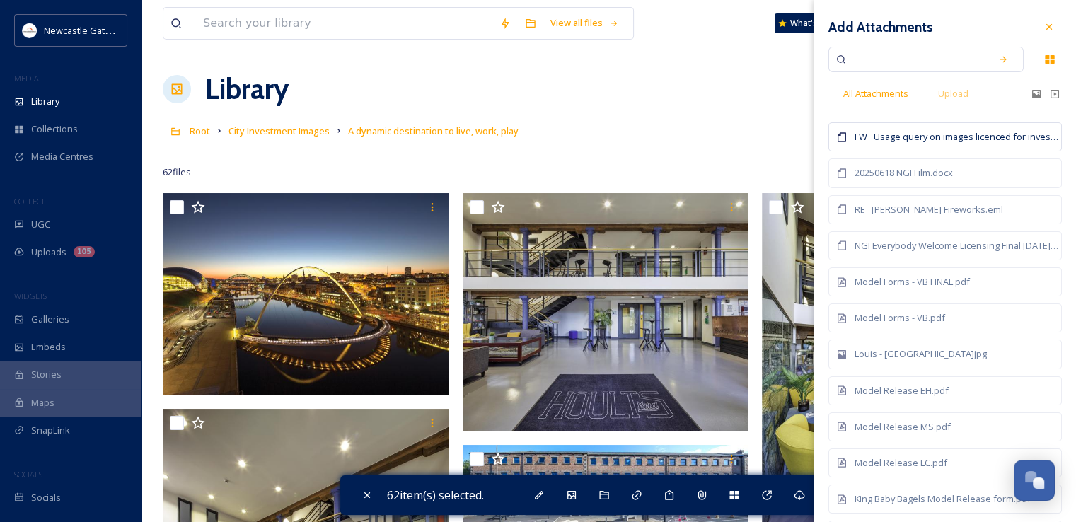
checkbox input "false"
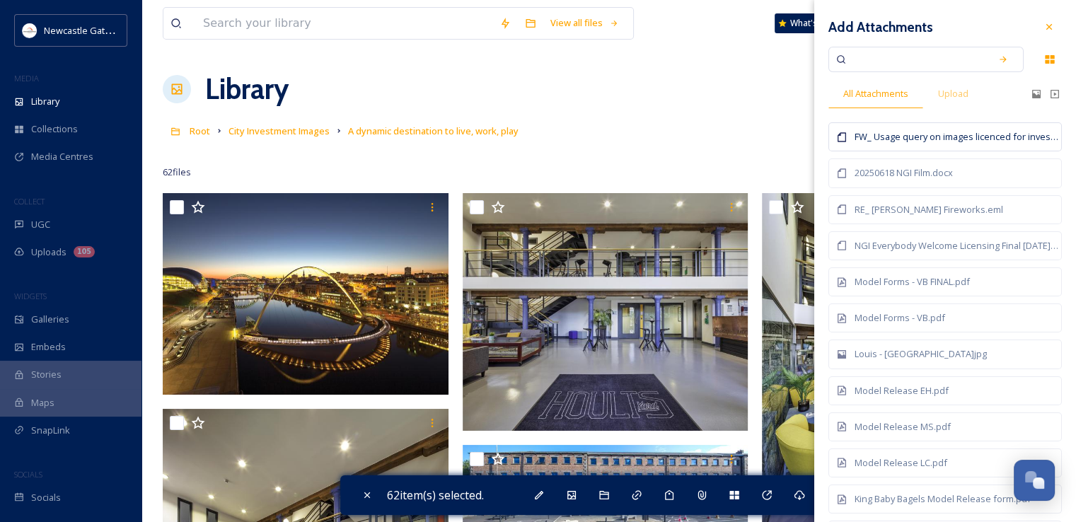
checkbox input "false"
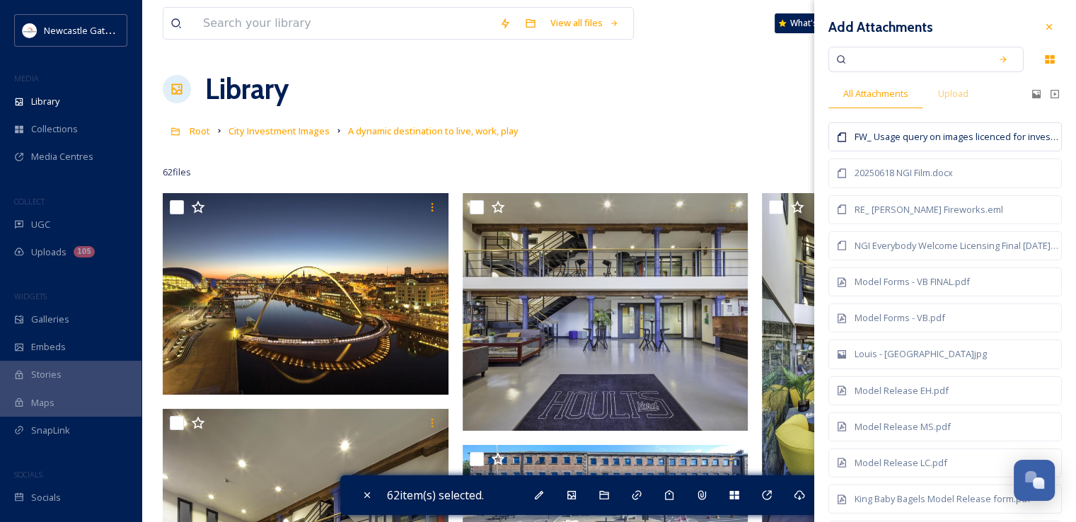
checkbox input "false"
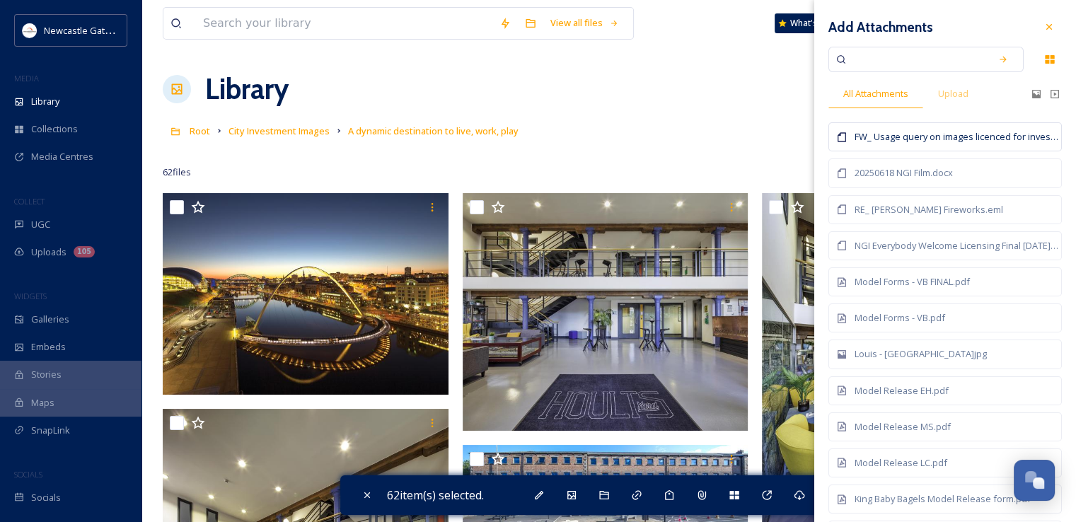
checkbox input "false"
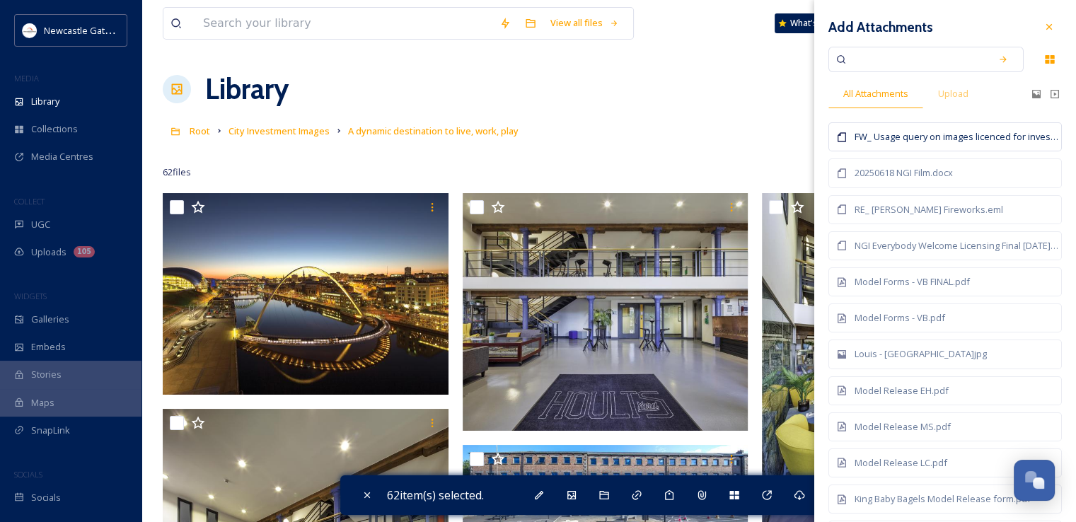
checkbox input "false"
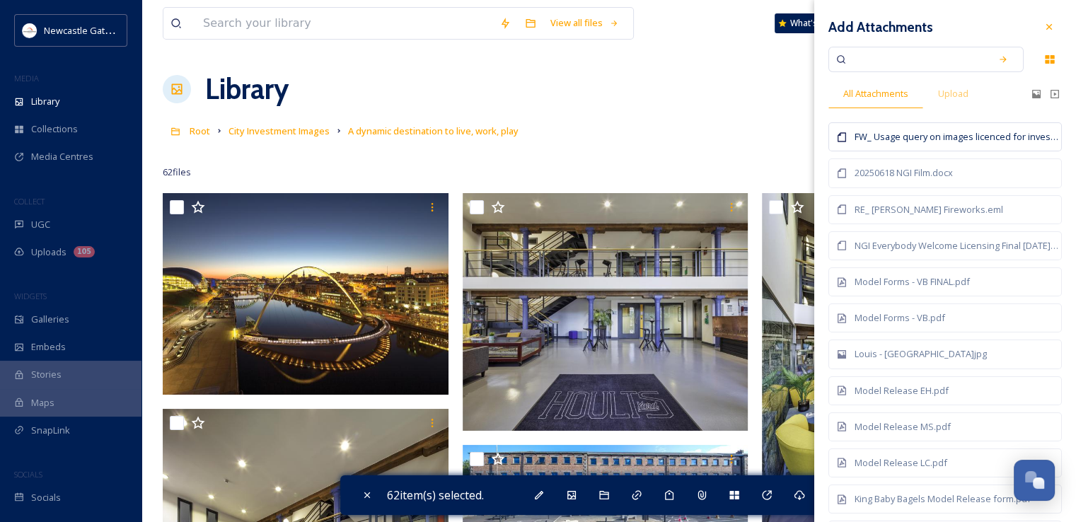
checkbox input "false"
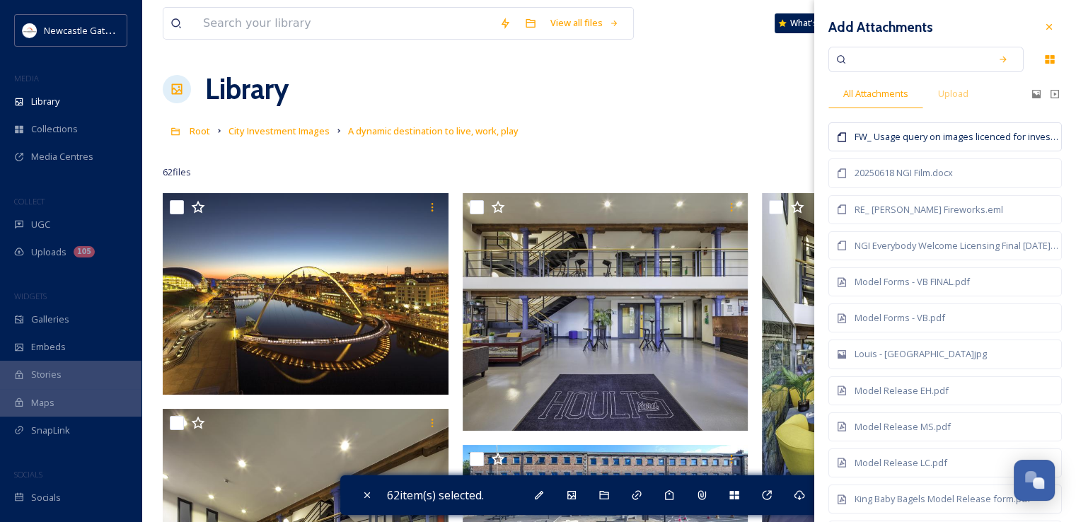
checkbox input "false"
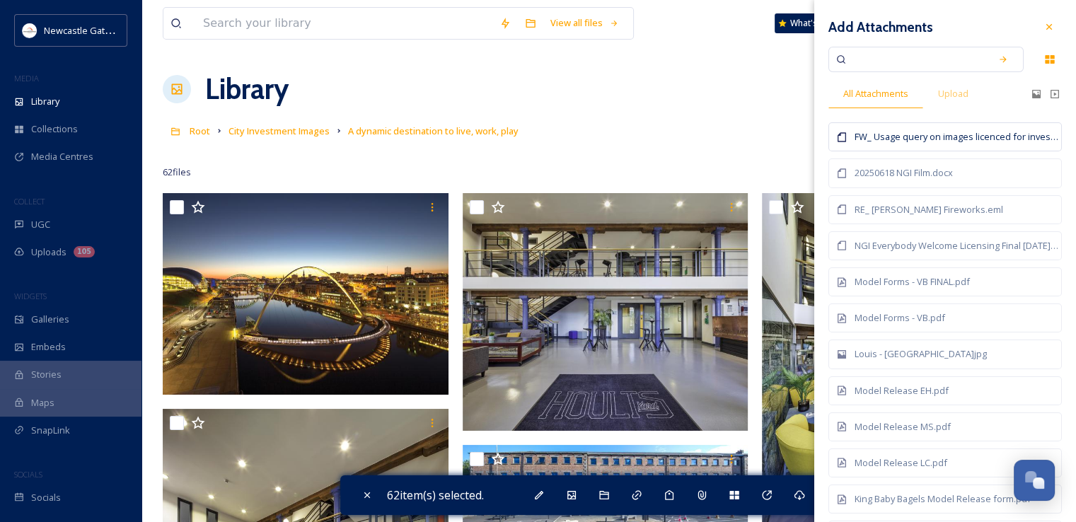
checkbox input "false"
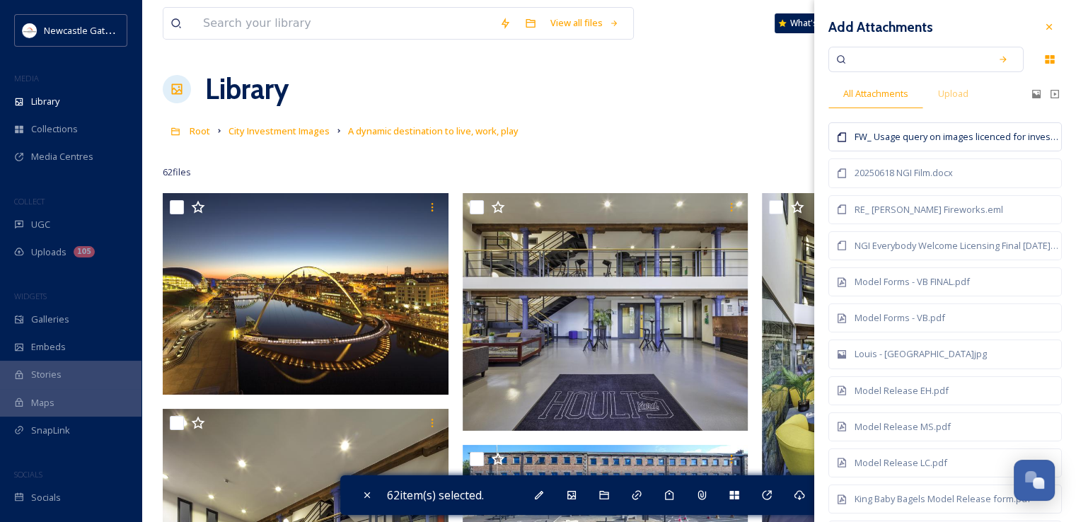
checkbox input "false"
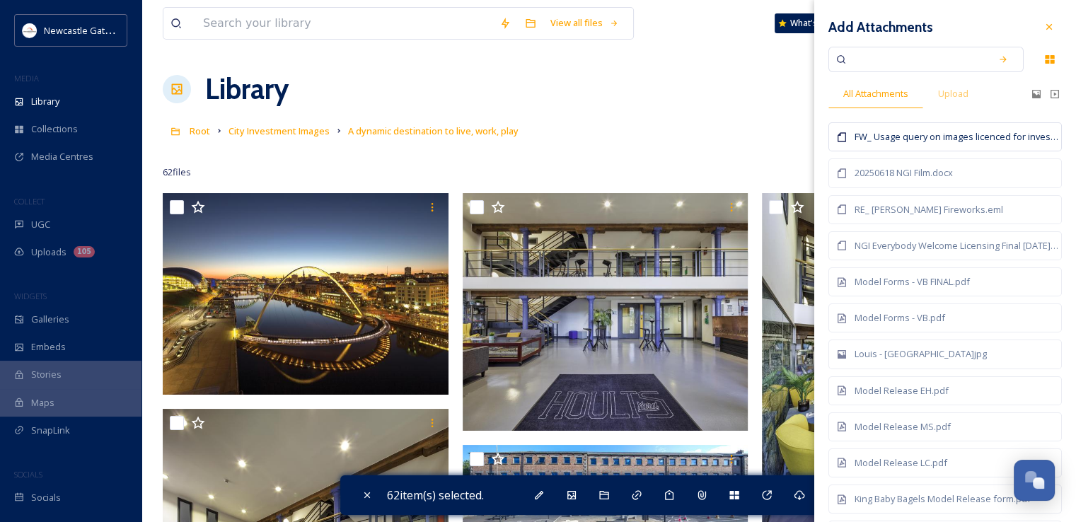
checkbox input "false"
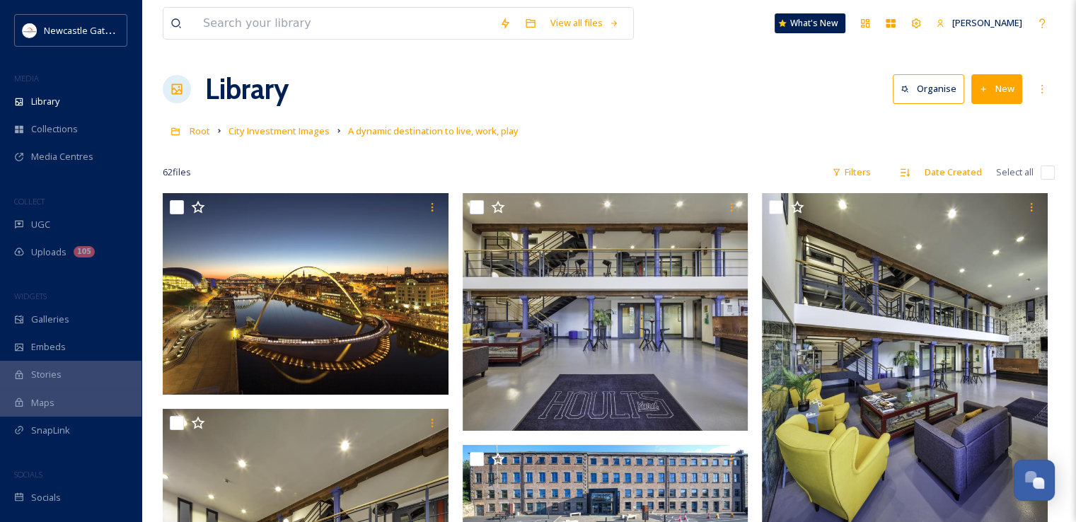
click at [731, 122] on div "Root City Investment Images A dynamic destination to live, work, play" at bounding box center [609, 130] width 892 height 27
click at [316, 134] on span "City Investment Images" at bounding box center [278, 130] width 101 height 13
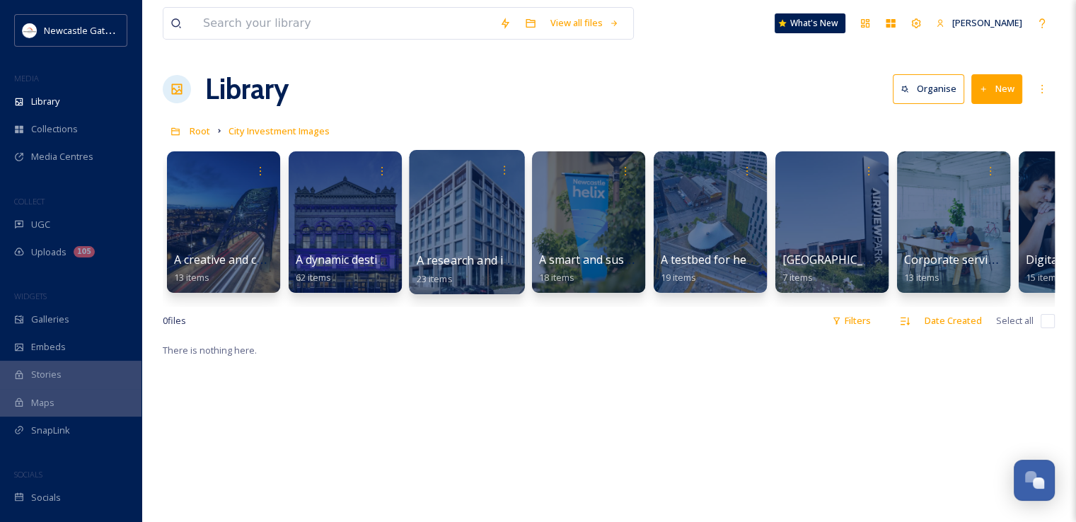
click at [463, 247] on div at bounding box center [466, 222] width 115 height 144
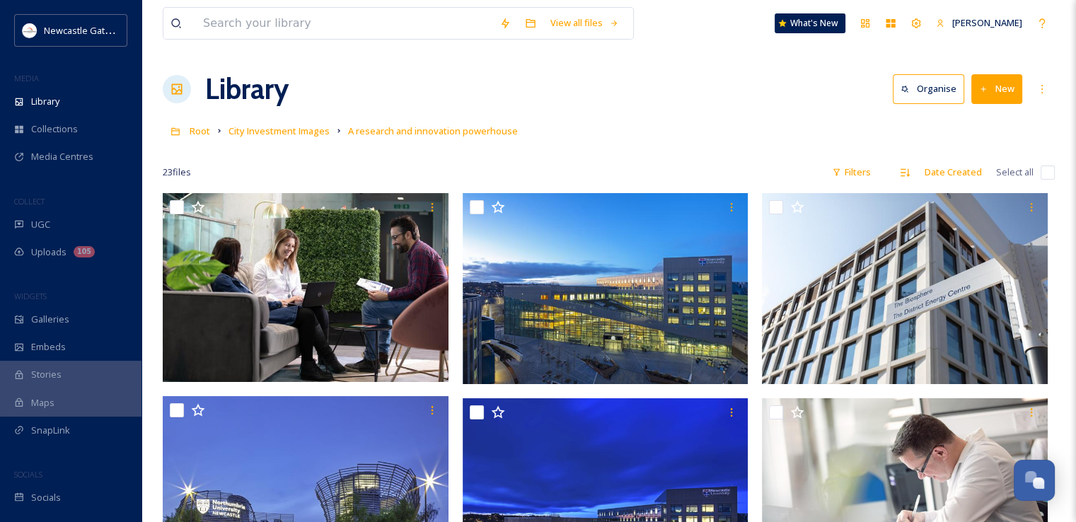
click at [1044, 176] on input "checkbox" at bounding box center [1047, 172] width 14 height 14
checkbox input "true"
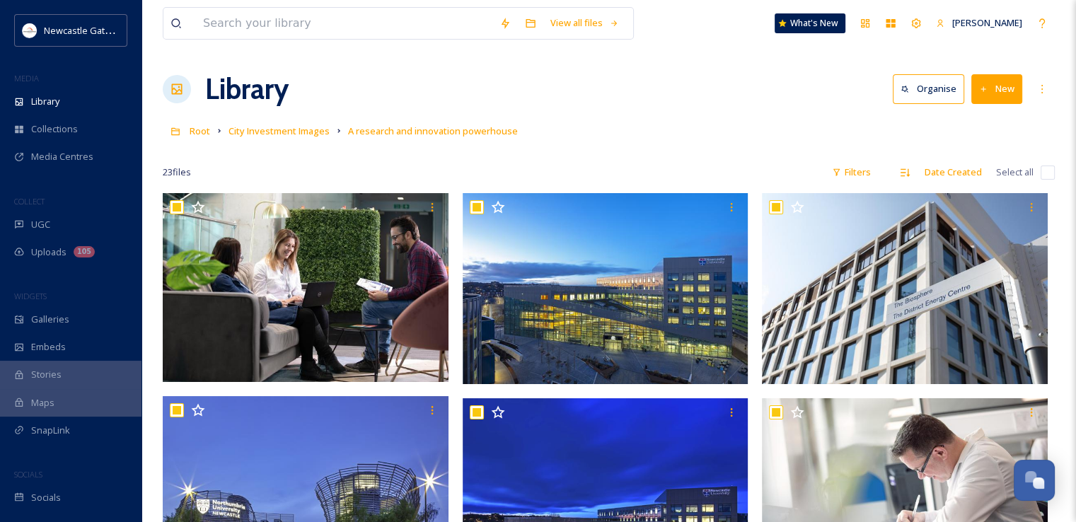
checkbox input "true"
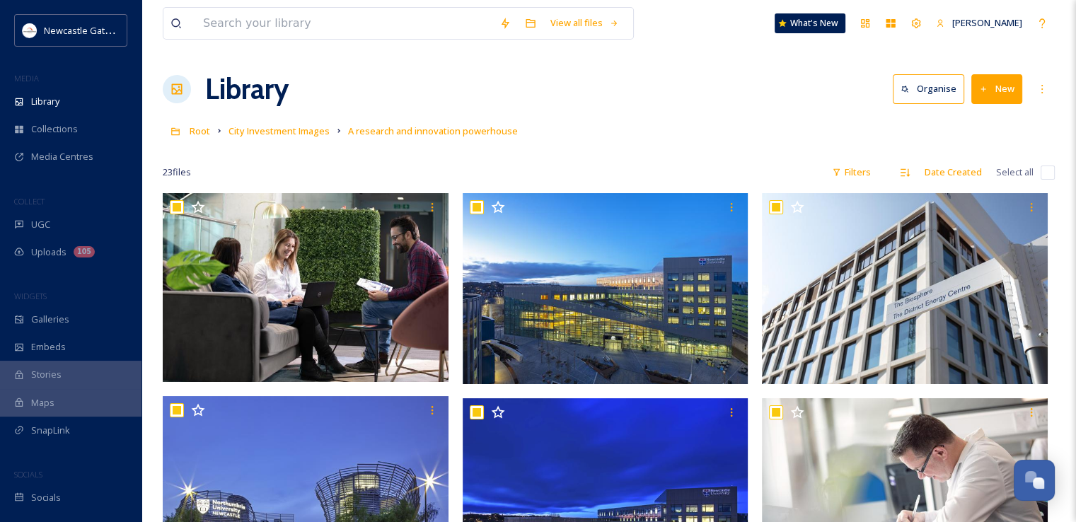
checkbox input "true"
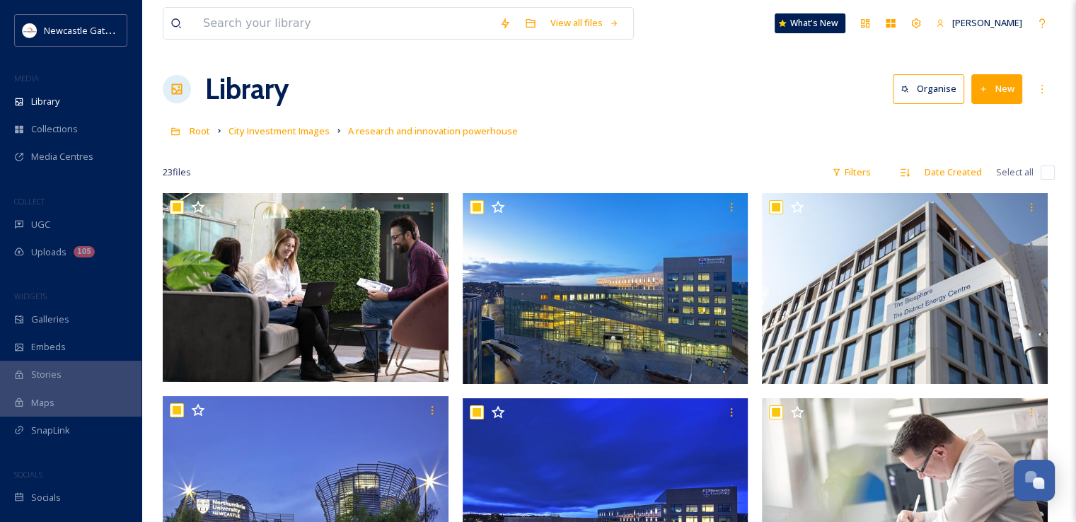
checkbox input "true"
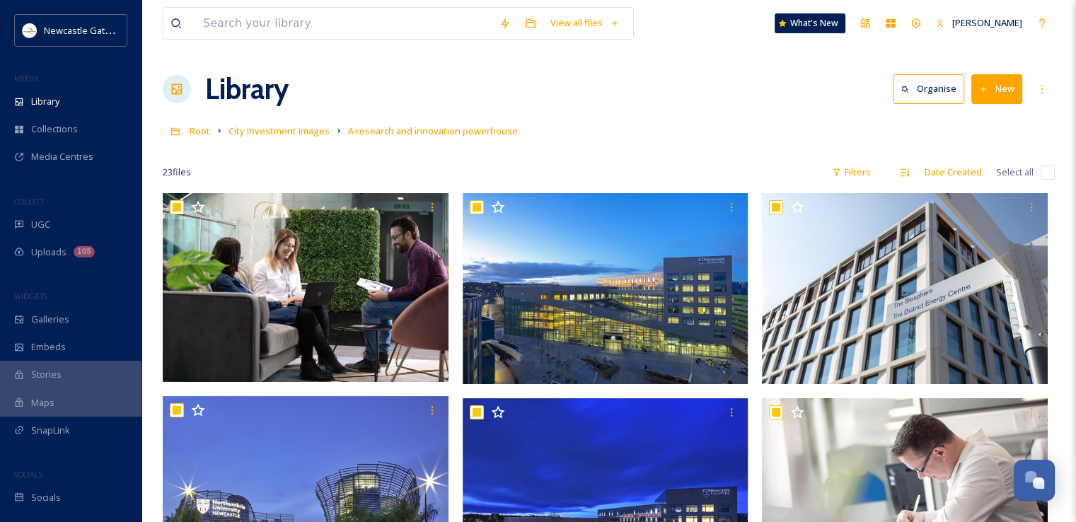
checkbox input "true"
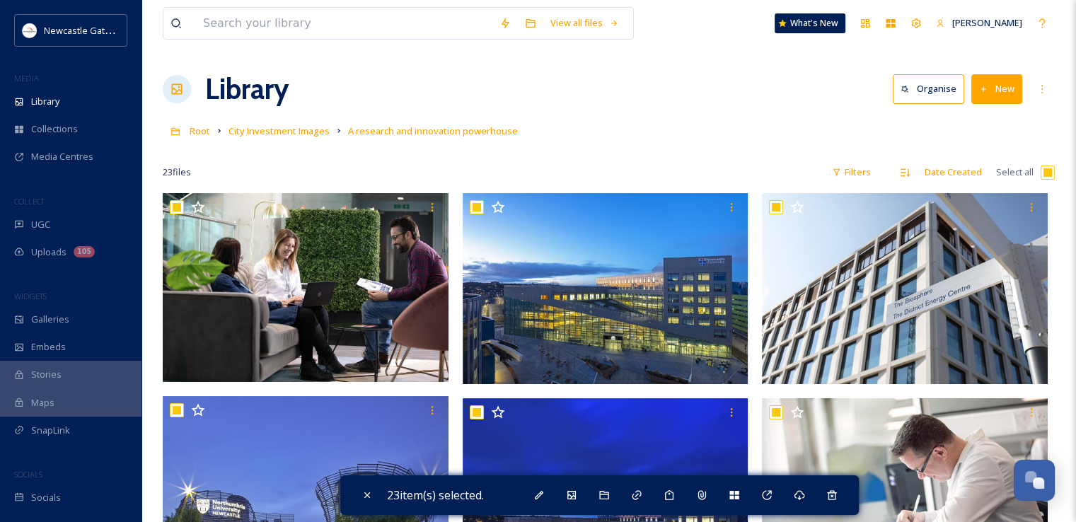
click at [1044, 176] on input "checkbox" at bounding box center [1047, 172] width 14 height 14
checkbox input "false"
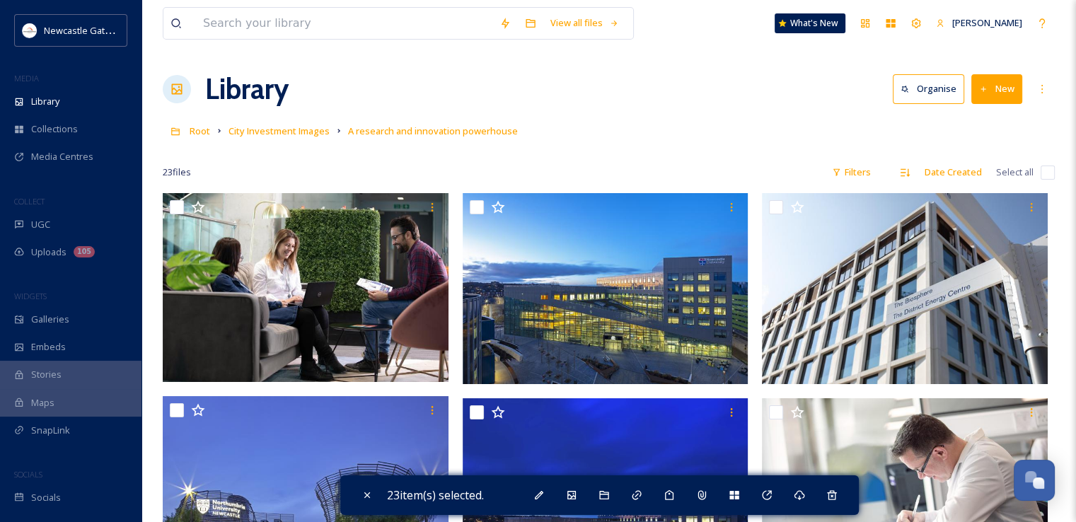
checkbox input "false"
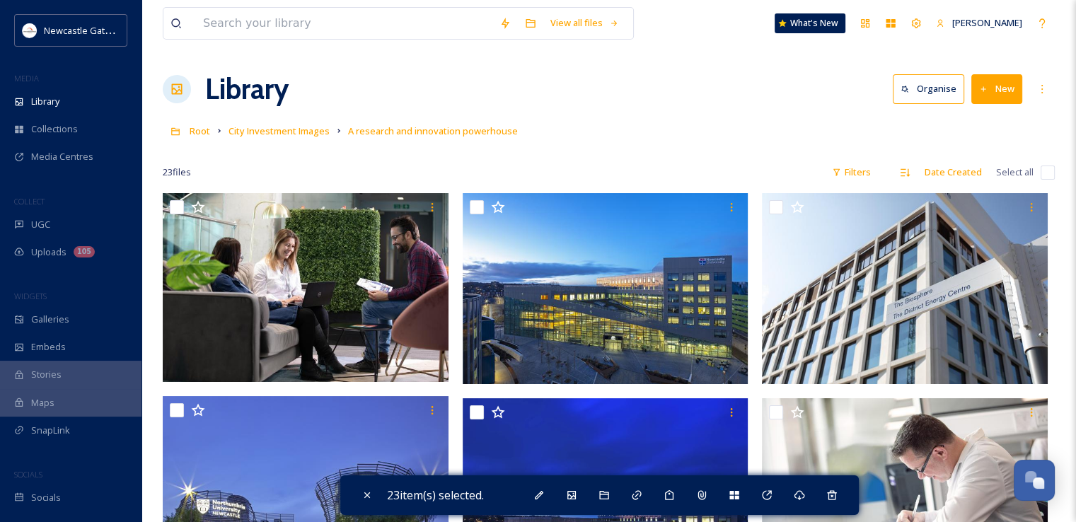
checkbox input "false"
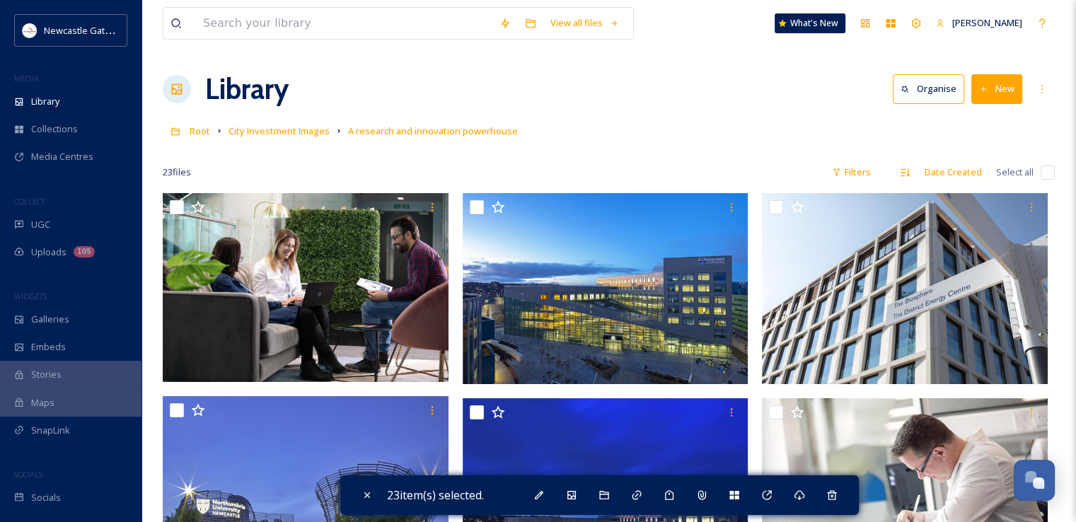
checkbox input "false"
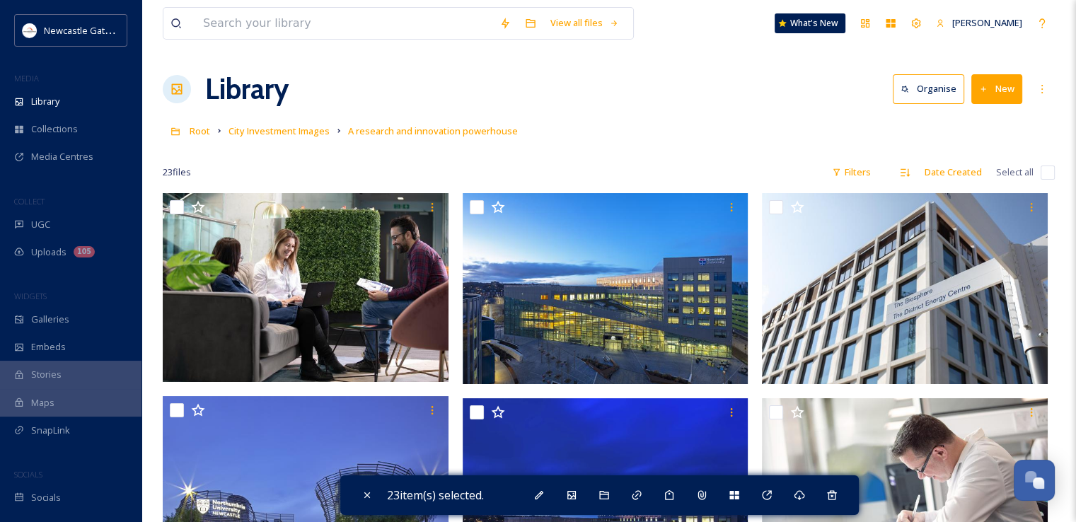
checkbox input "false"
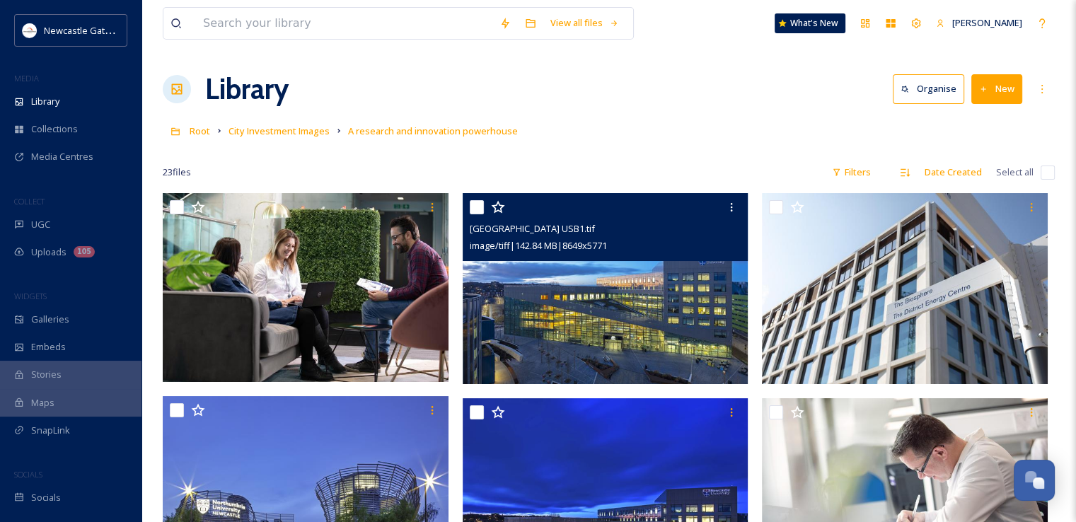
click at [656, 296] on img at bounding box center [606, 288] width 286 height 191
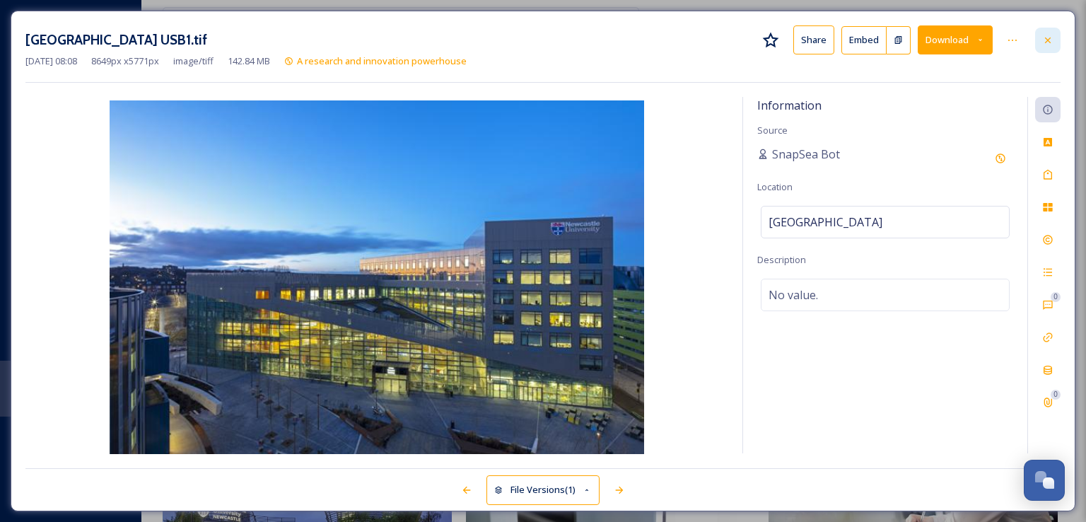
click at [1056, 34] on div at bounding box center [1047, 40] width 25 height 25
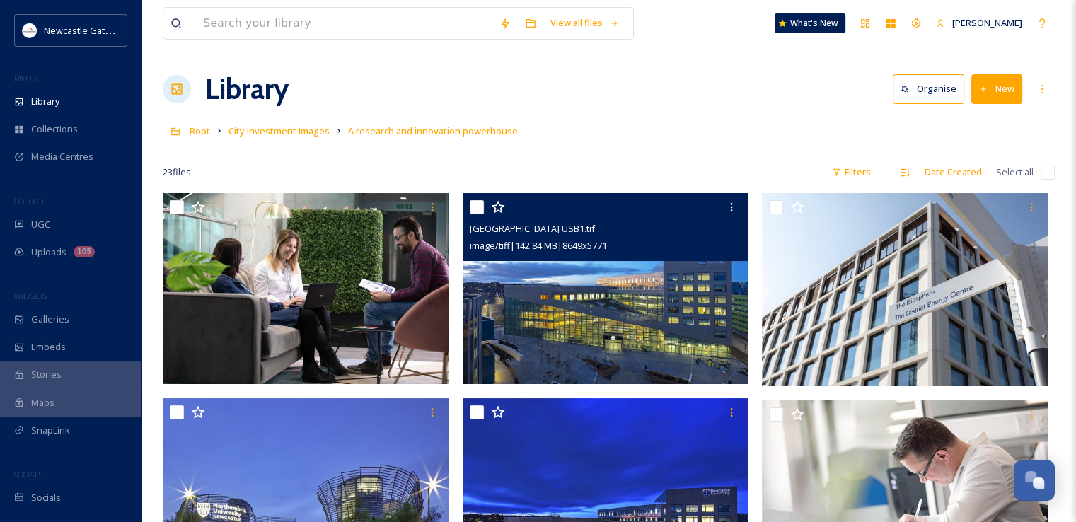
click at [1052, 172] on input "checkbox" at bounding box center [1047, 172] width 14 height 14
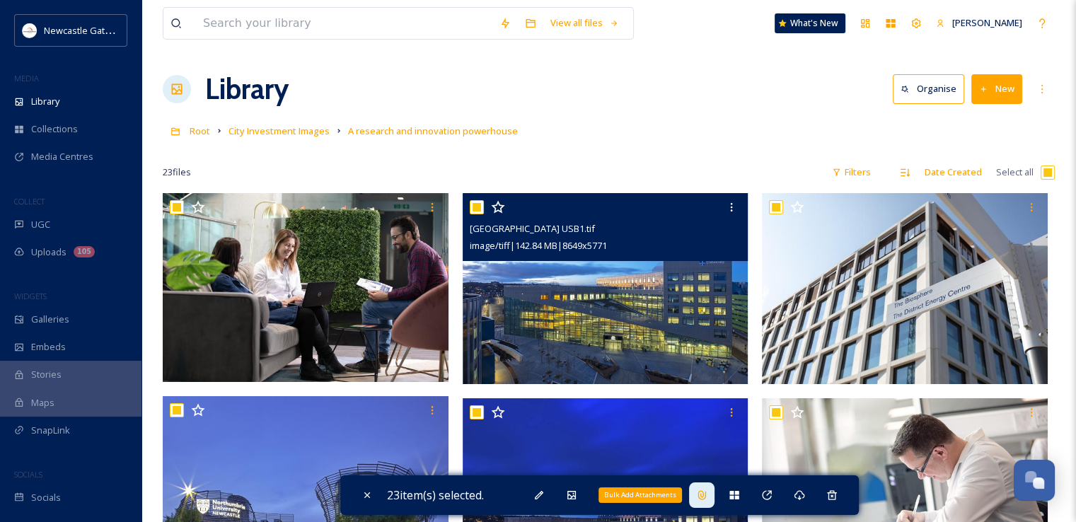
click at [714, 496] on div "Bulk Add Attachments" at bounding box center [701, 494] width 25 height 25
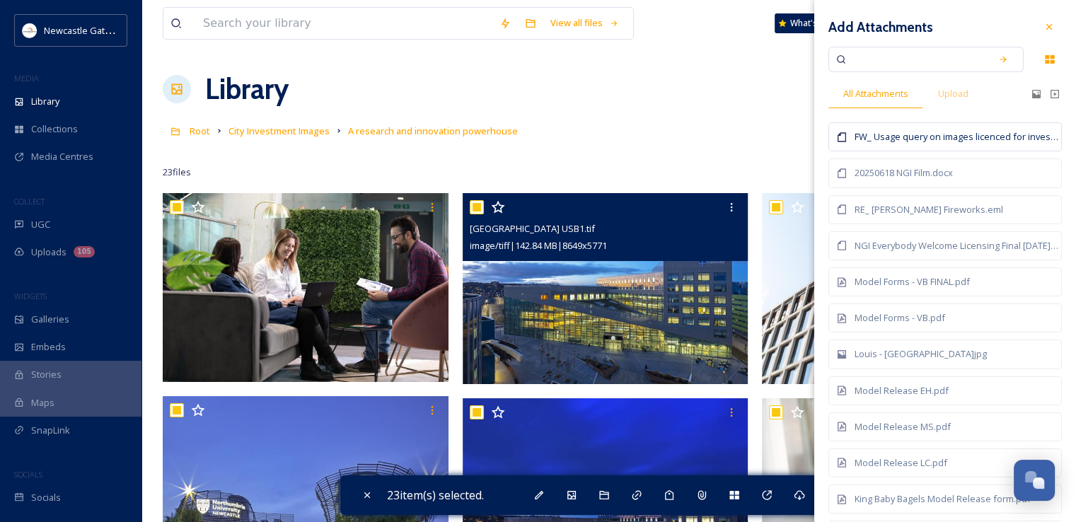
click at [978, 139] on div "FW_ Usage query on images licenced for investment prospectus.msg" at bounding box center [956, 136] width 204 height 13
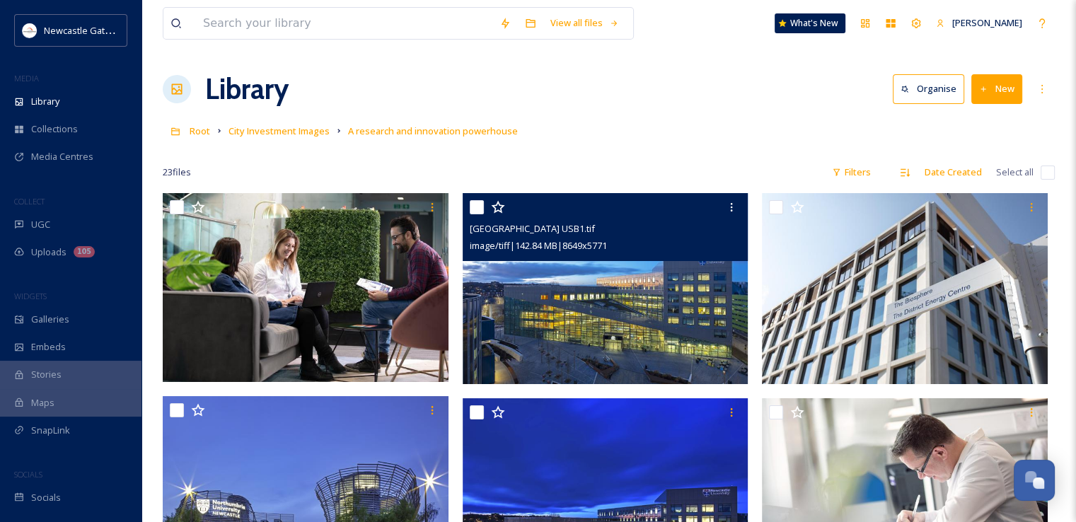
click at [301, 129] on span "City Investment Images" at bounding box center [278, 130] width 101 height 13
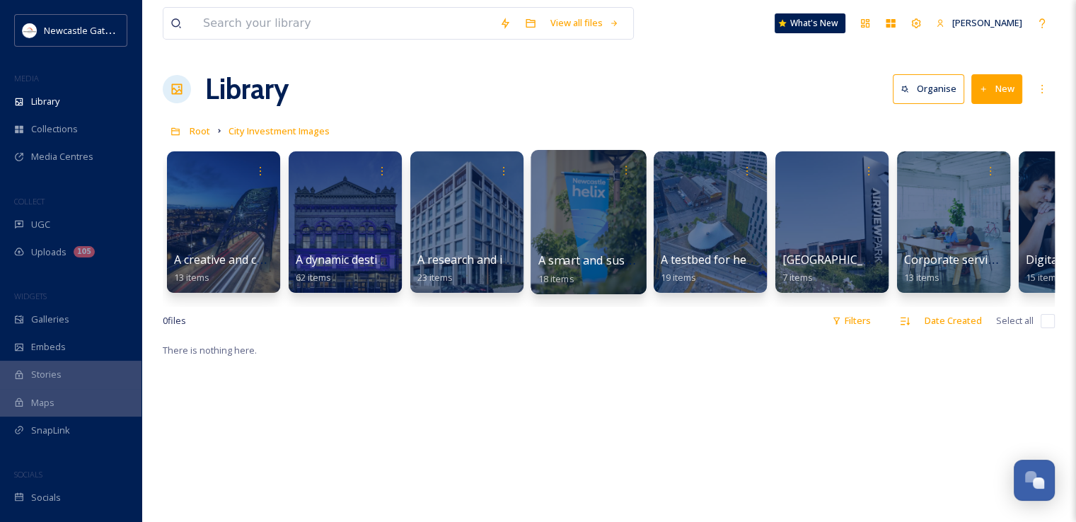
click at [583, 259] on span "A smart and sustainable city" at bounding box center [613, 260] width 151 height 16
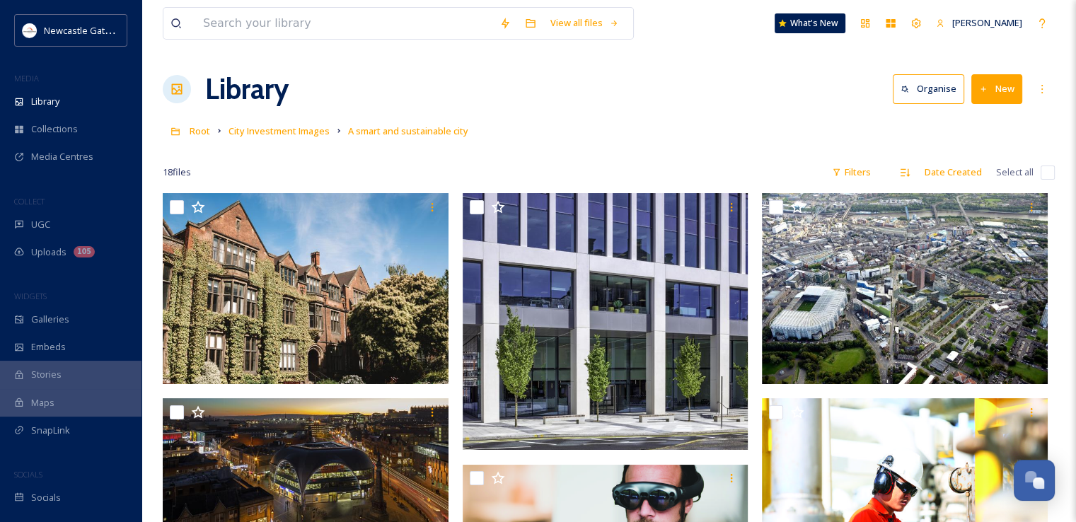
click at [1052, 168] on input "checkbox" at bounding box center [1047, 172] width 14 height 14
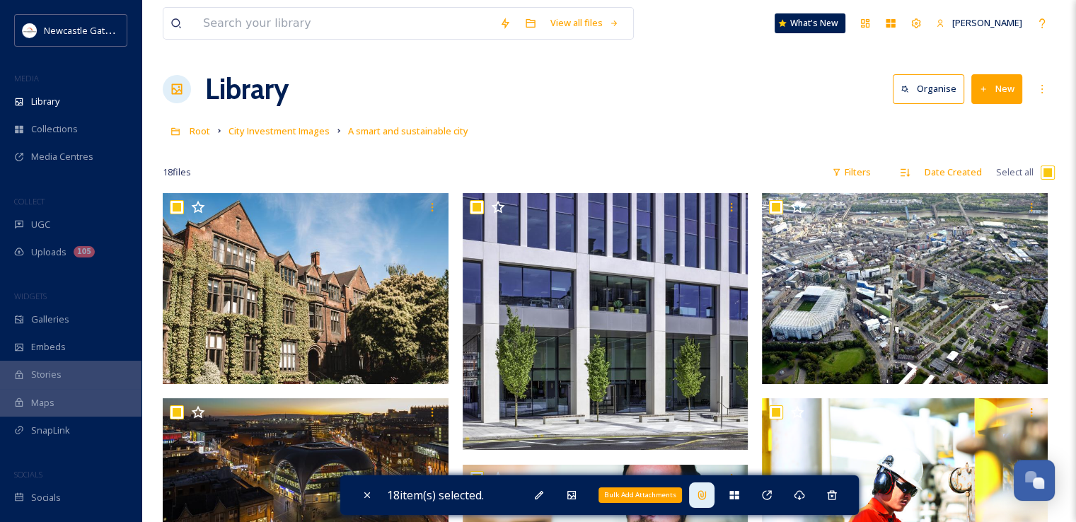
click at [714, 489] on div "Bulk Add Attachments" at bounding box center [701, 494] width 25 height 25
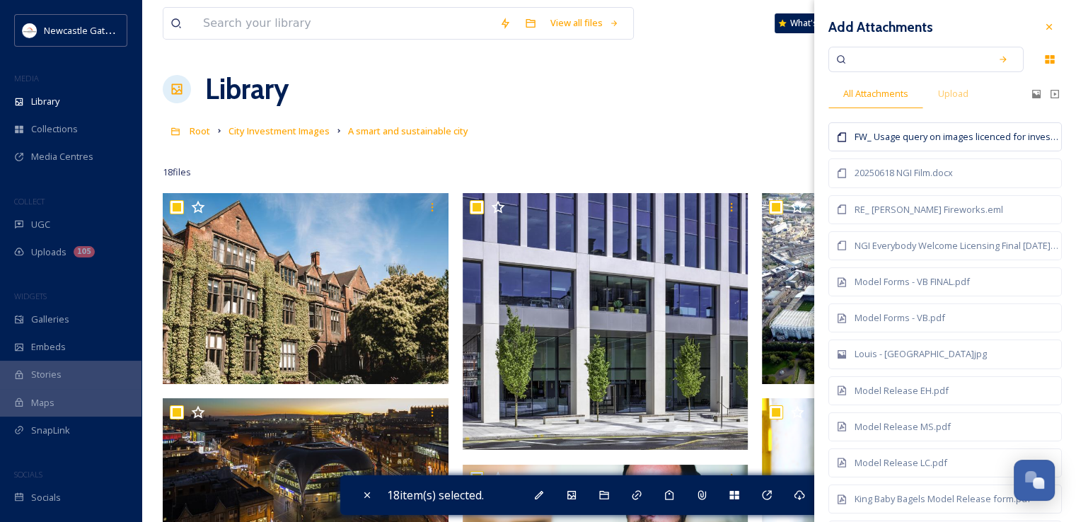
click at [915, 134] on div "FW_ Usage query on images licenced for investment prospectus.msg" at bounding box center [956, 136] width 204 height 13
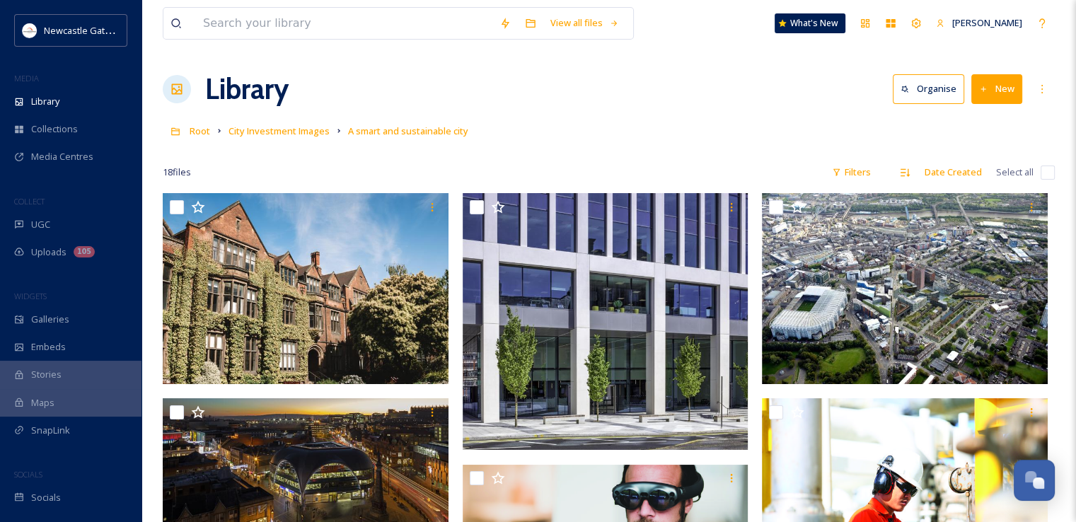
click at [733, 156] on div at bounding box center [609, 151] width 892 height 14
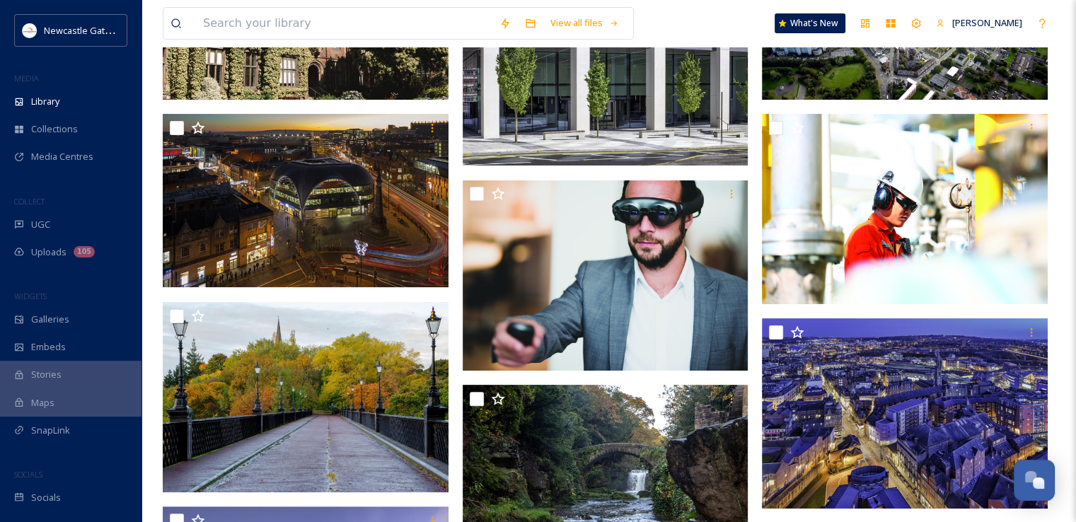
scroll to position [286, 0]
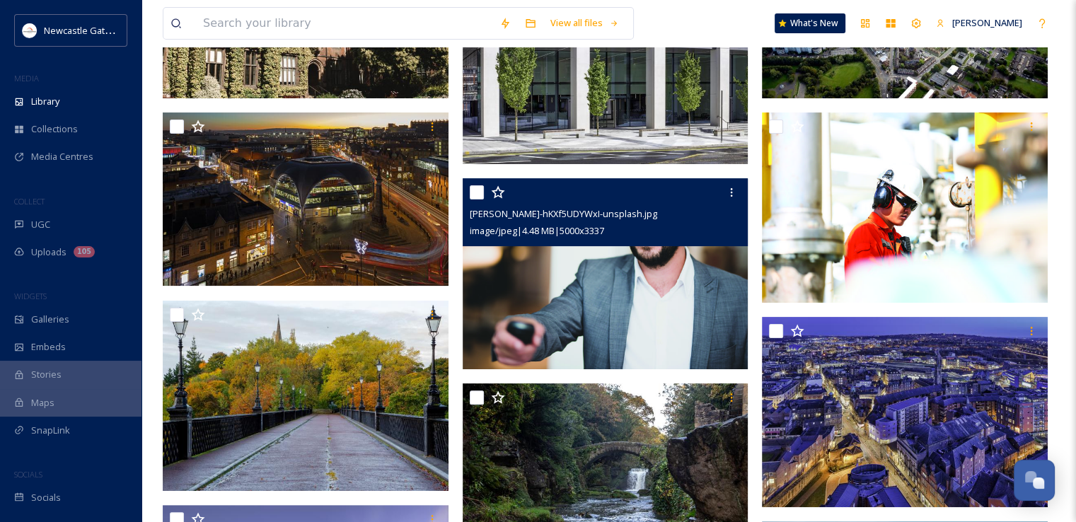
click at [664, 227] on div "image/jpeg | 4.48 MB | 5000 x 3337" at bounding box center [607, 230] width 275 height 17
click at [653, 305] on img at bounding box center [606, 274] width 286 height 191
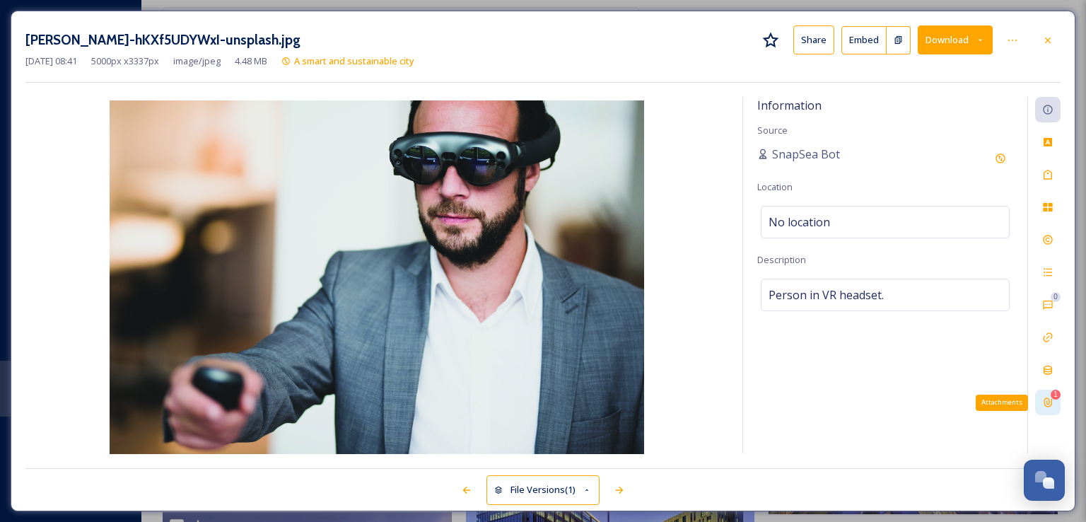
click at [1051, 402] on icon at bounding box center [1047, 402] width 11 height 11
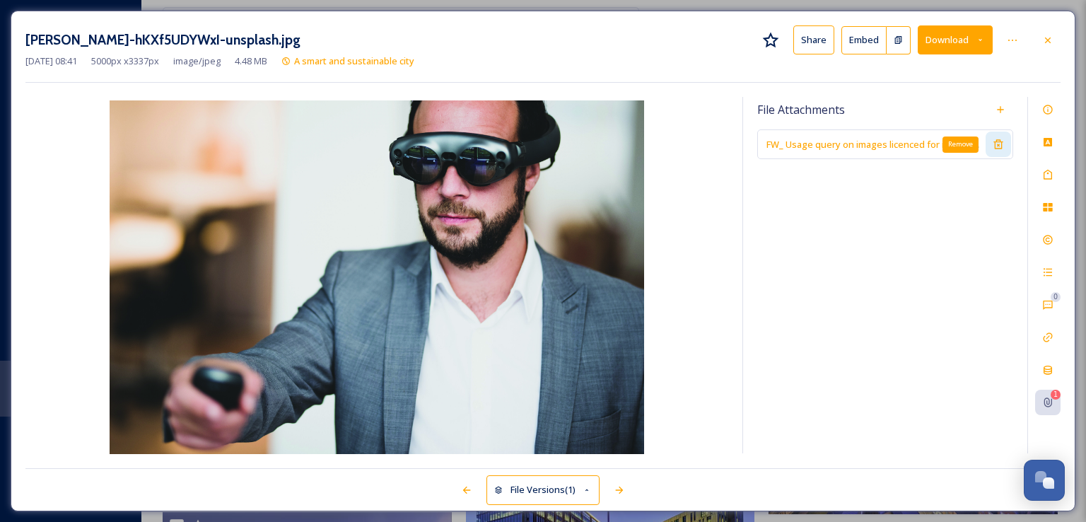
click at [999, 142] on icon at bounding box center [998, 144] width 11 height 11
click at [1053, 38] on icon at bounding box center [1047, 40] width 11 height 11
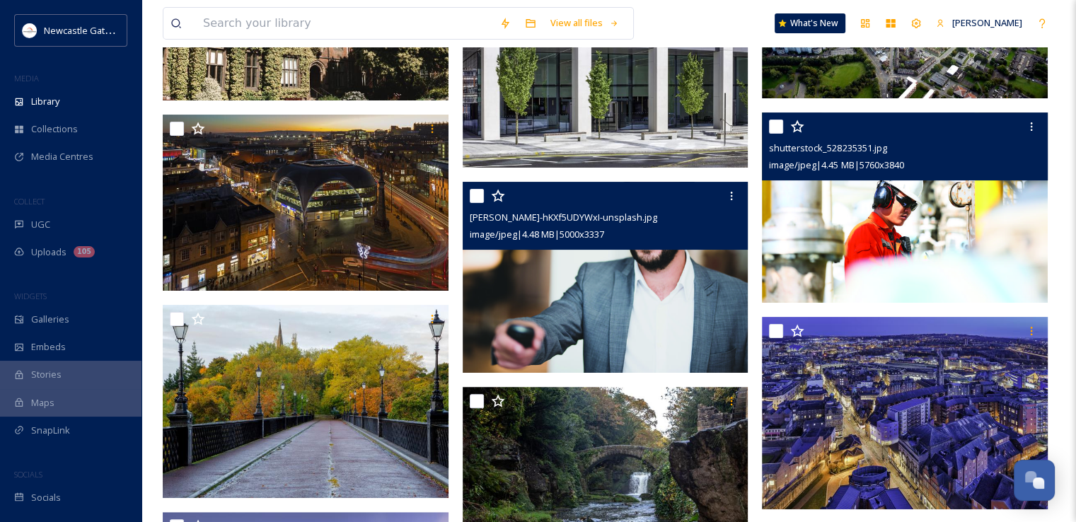
click at [950, 272] on img at bounding box center [905, 207] width 286 height 191
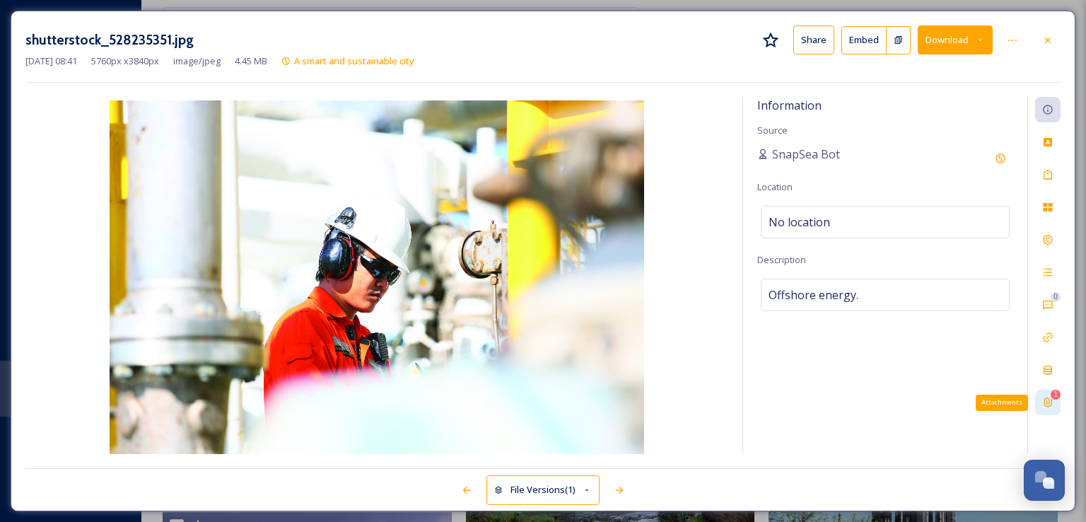
click at [1049, 400] on icon at bounding box center [1047, 402] width 11 height 11
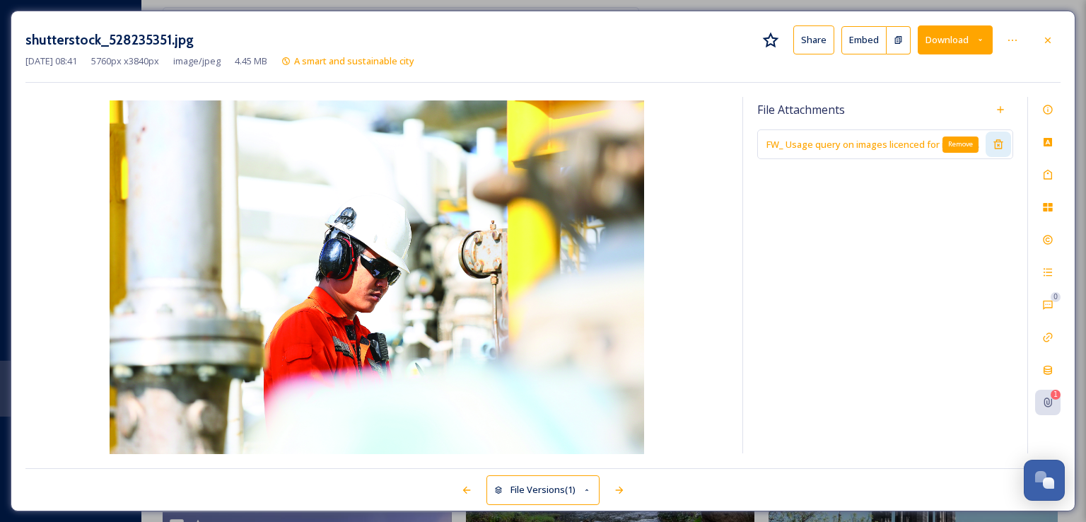
click at [1002, 144] on icon at bounding box center [998, 144] width 9 height 9
click at [1051, 37] on icon at bounding box center [1047, 40] width 11 height 11
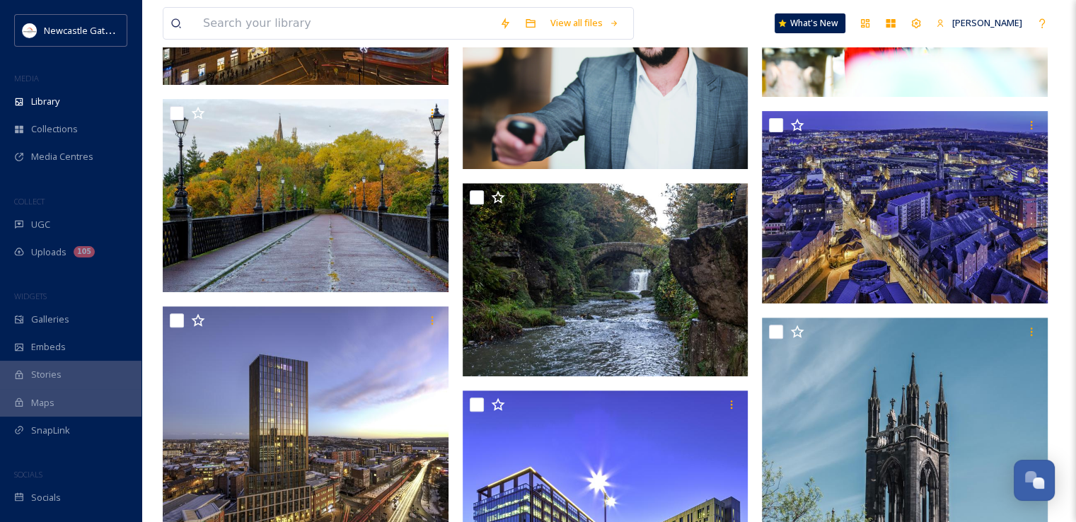
scroll to position [518, 0]
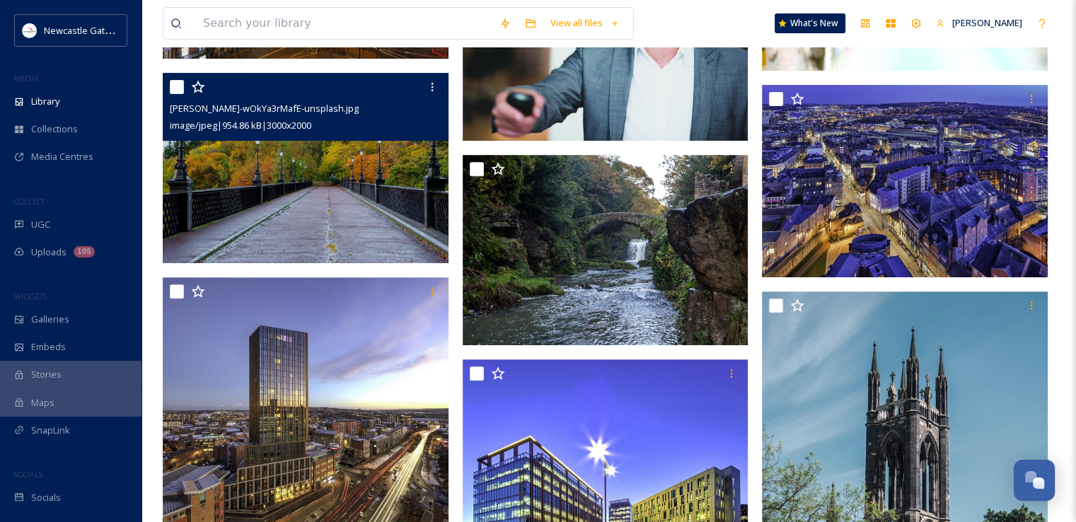
click at [359, 145] on img at bounding box center [306, 168] width 286 height 191
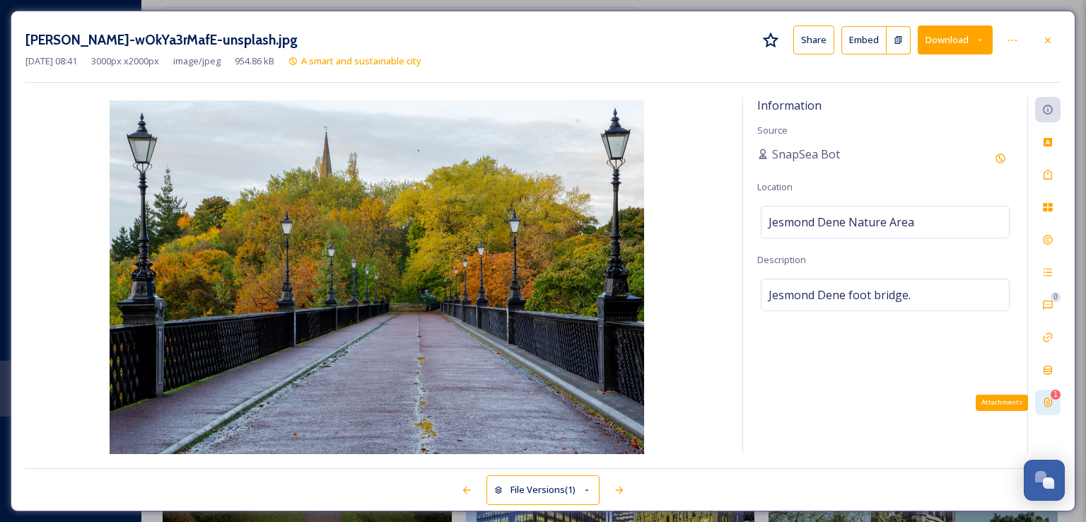
click at [1058, 405] on div "1 Attachments" at bounding box center [1047, 402] width 25 height 25
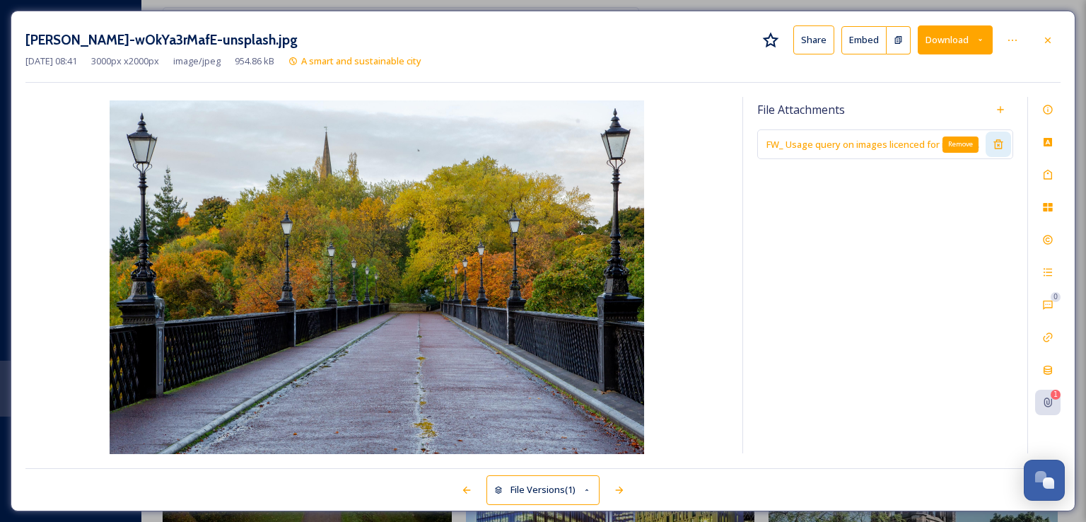
click at [1001, 145] on icon at bounding box center [998, 144] width 11 height 11
click at [1046, 40] on icon at bounding box center [1047, 40] width 11 height 11
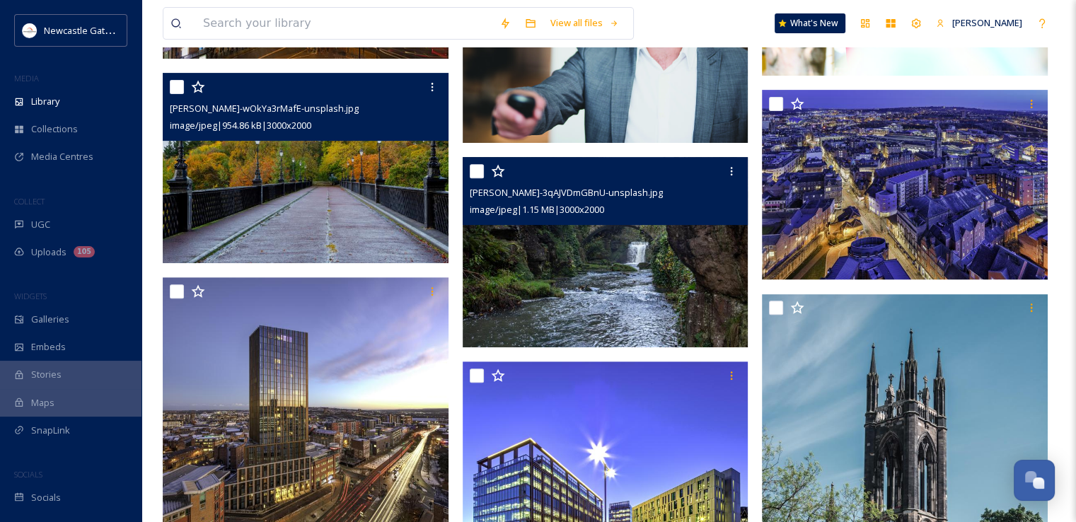
click at [617, 238] on img at bounding box center [606, 252] width 286 height 191
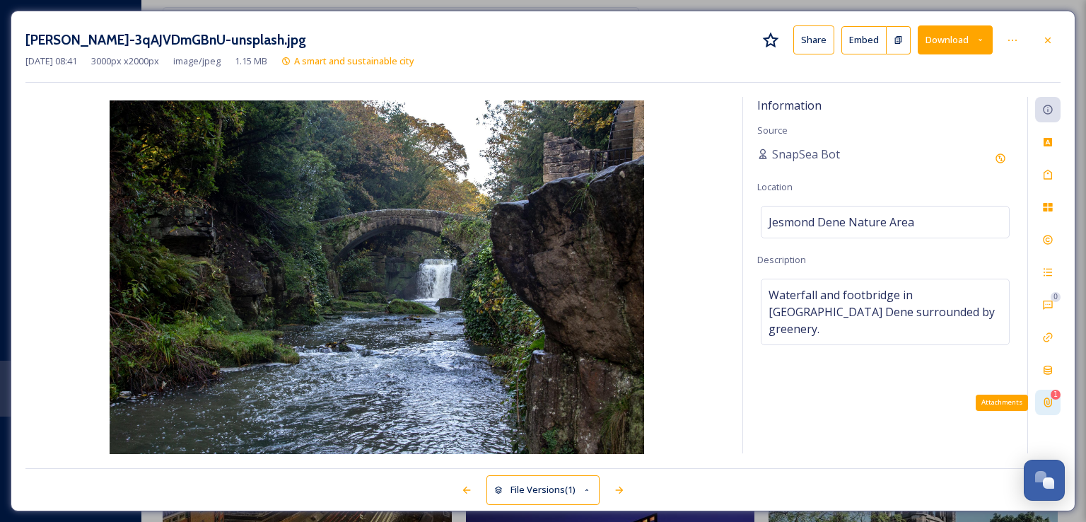
click at [1058, 405] on div "1 Attachments" at bounding box center [1047, 402] width 25 height 25
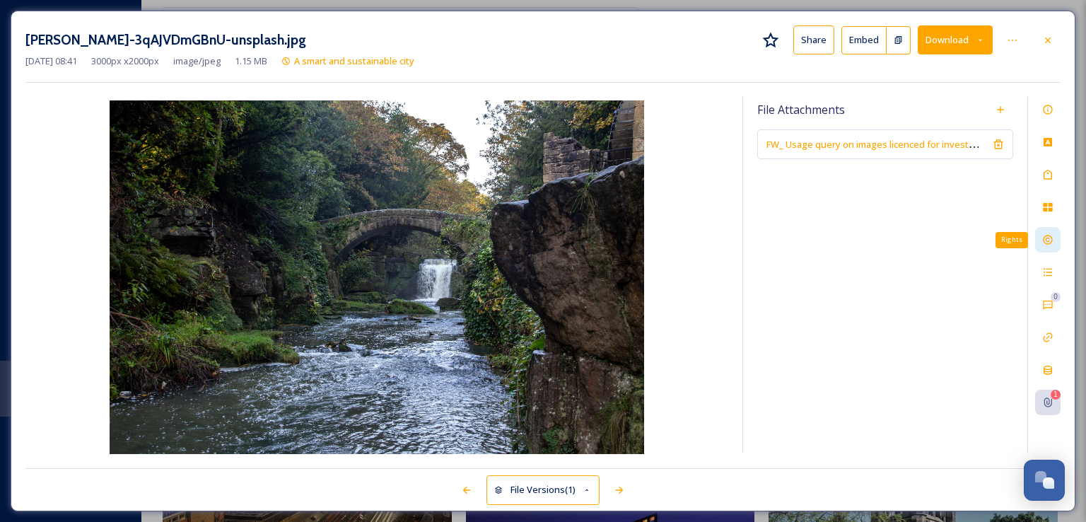
click at [1051, 234] on icon at bounding box center [1047, 239] width 11 height 11
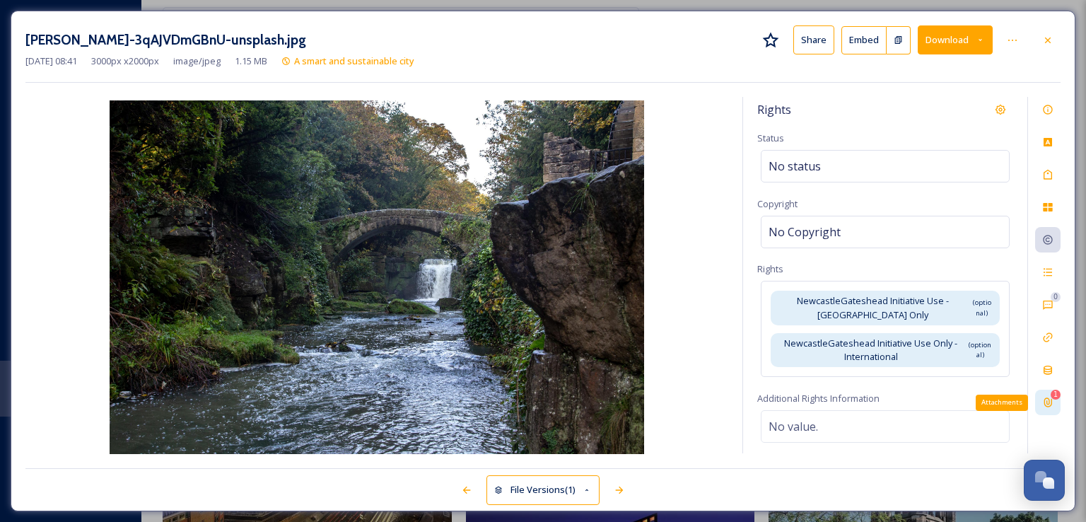
click at [1051, 404] on icon at bounding box center [1047, 402] width 11 height 11
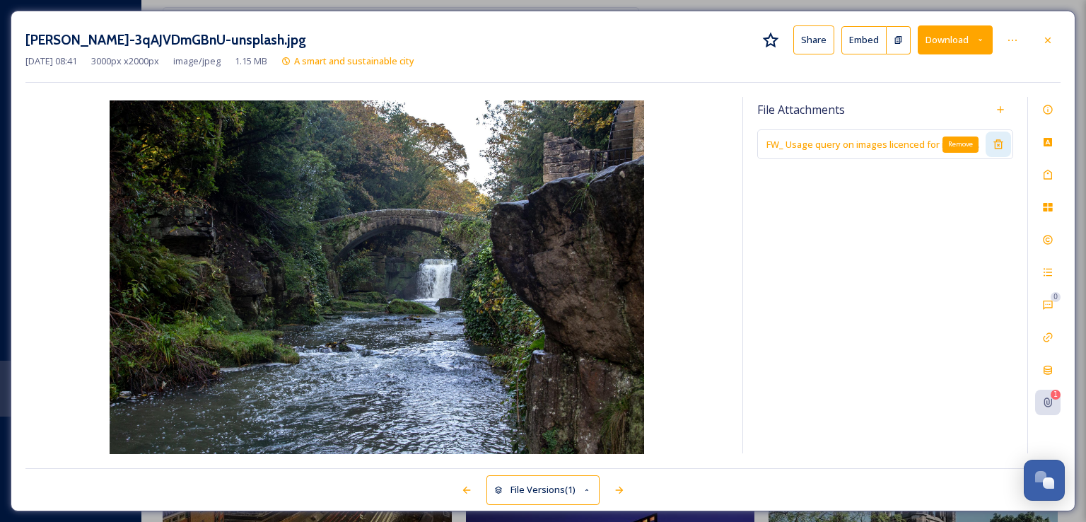
click at [1004, 144] on icon at bounding box center [998, 144] width 11 height 11
click at [1054, 32] on div at bounding box center [1047, 40] width 25 height 25
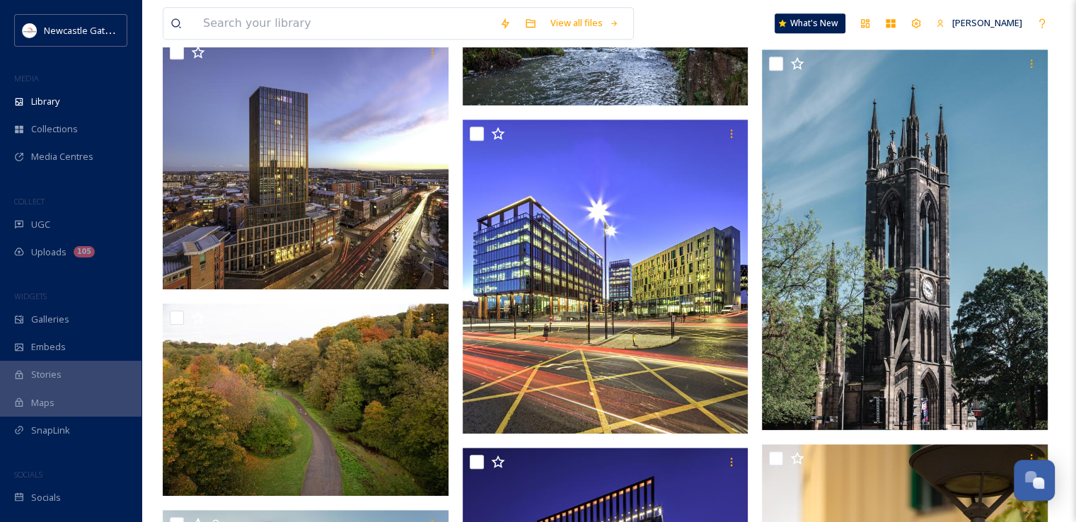
scroll to position [761, 0]
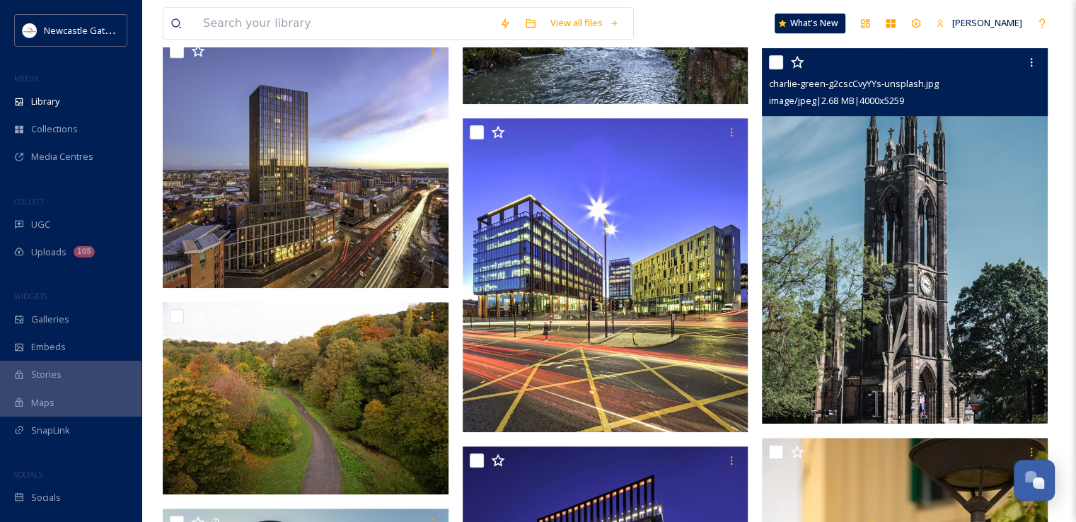
click at [879, 260] on img at bounding box center [905, 236] width 286 height 376
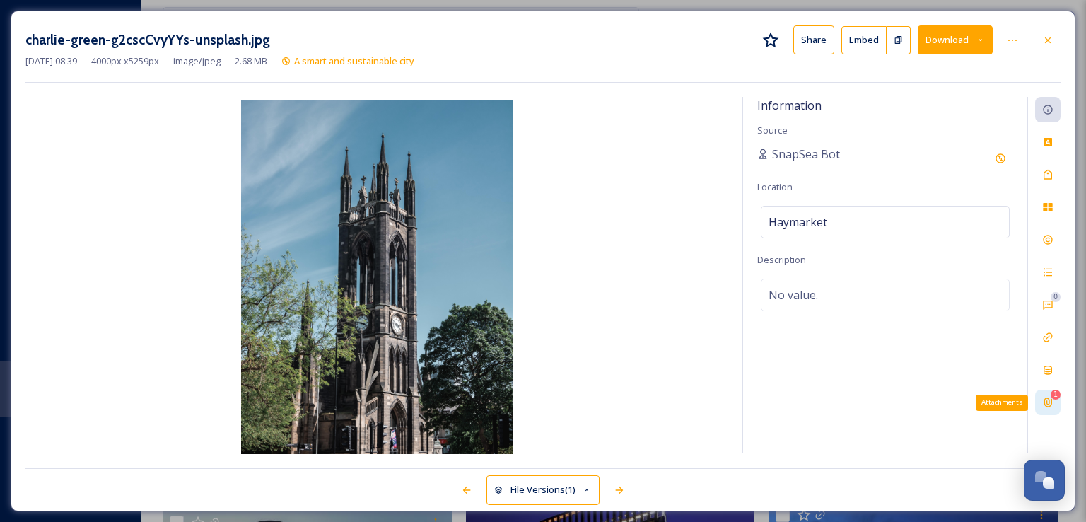
click at [1049, 402] on icon at bounding box center [1047, 402] width 11 height 11
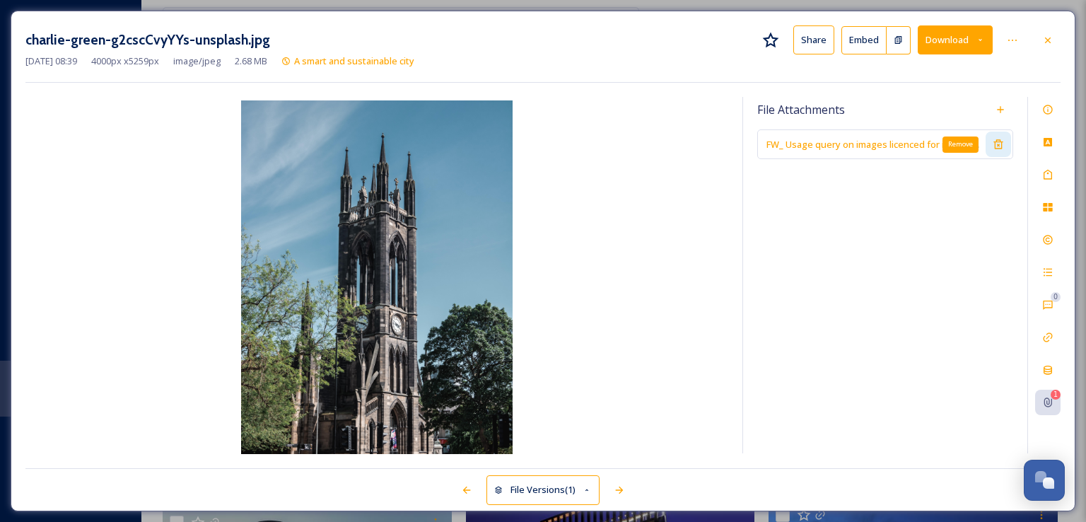
click at [1001, 139] on icon at bounding box center [998, 144] width 11 height 11
click at [1052, 42] on icon at bounding box center [1047, 40] width 11 height 11
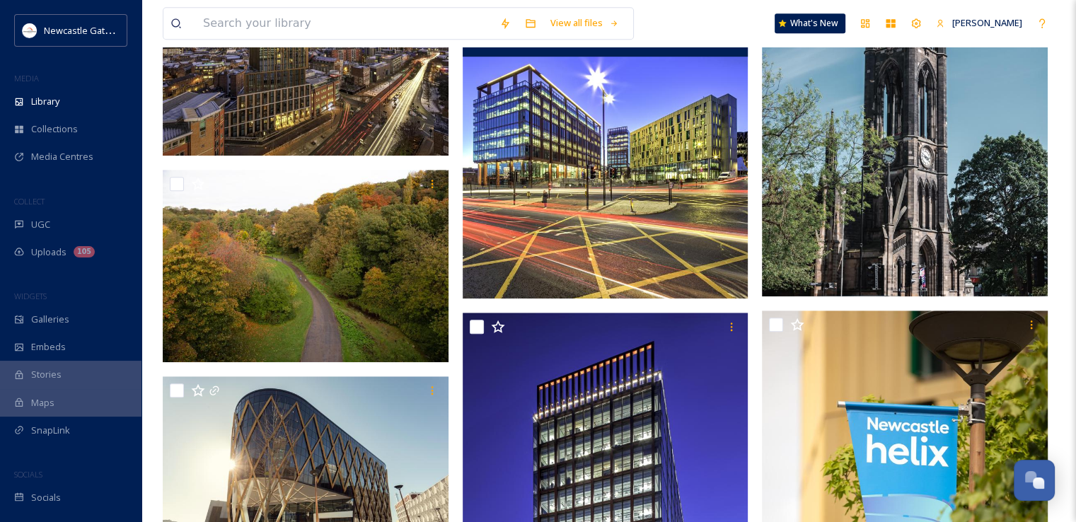
scroll to position [894, 0]
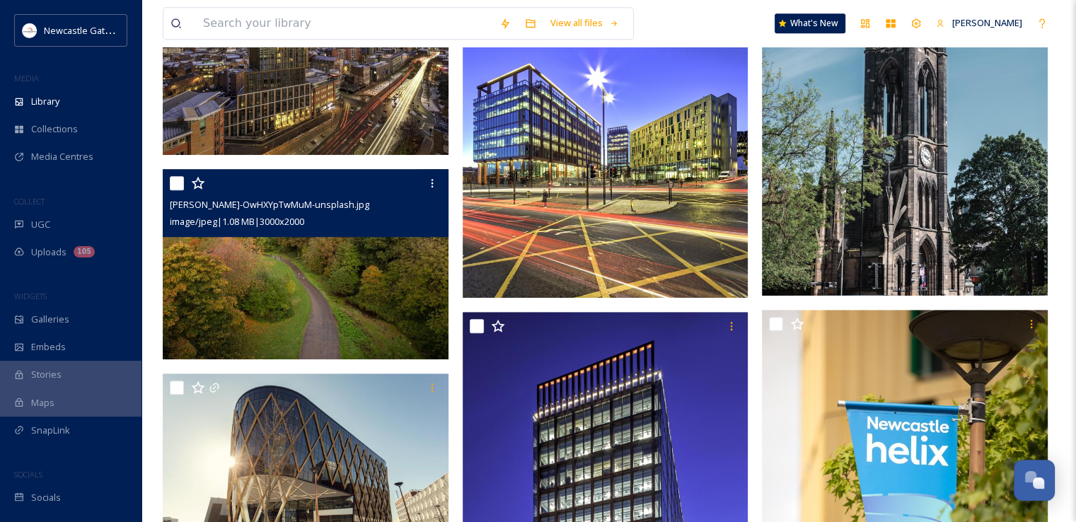
click at [364, 240] on img at bounding box center [306, 264] width 286 height 191
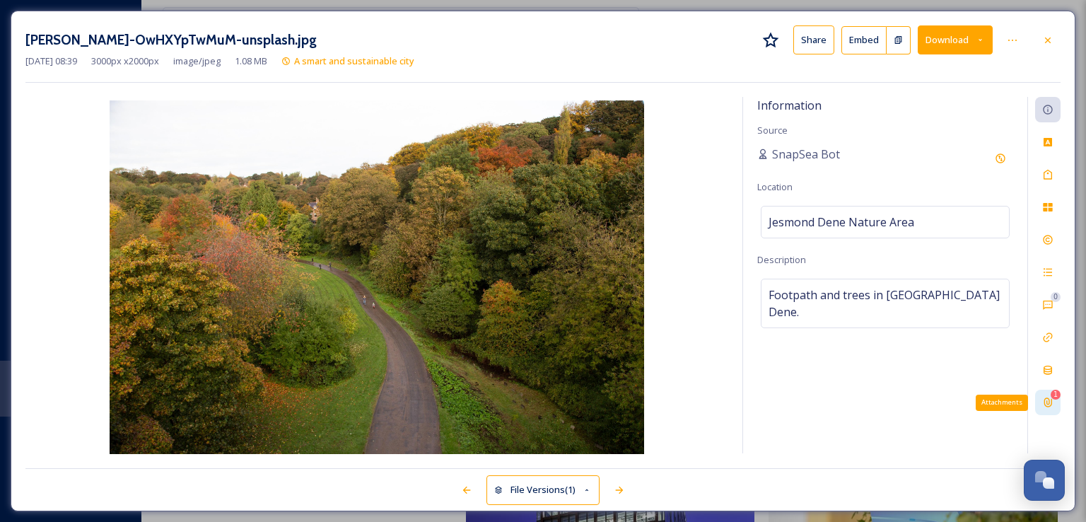
click at [1053, 405] on icon at bounding box center [1047, 402] width 11 height 11
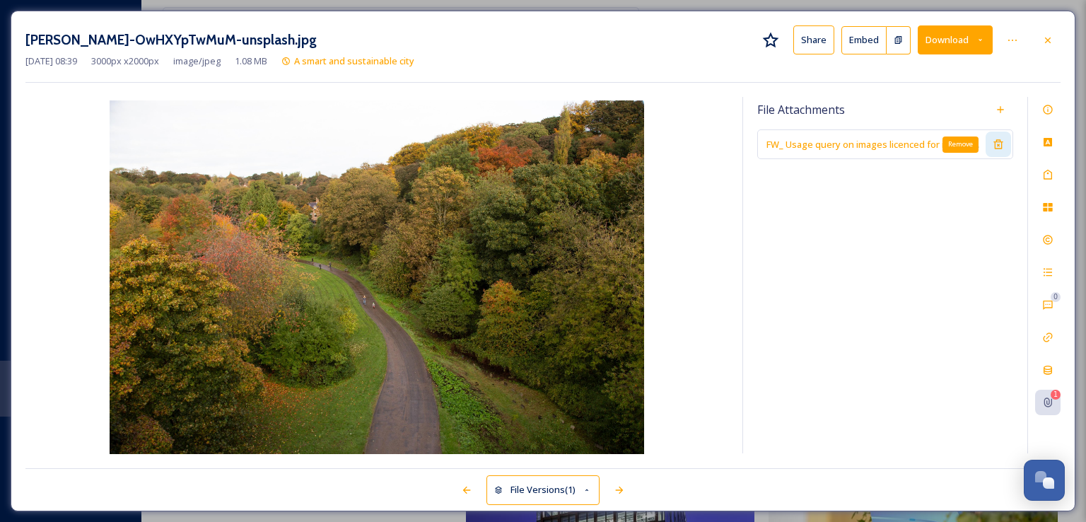
click at [999, 148] on icon at bounding box center [998, 144] width 9 height 9
click at [1061, 37] on div at bounding box center [1047, 40] width 25 height 25
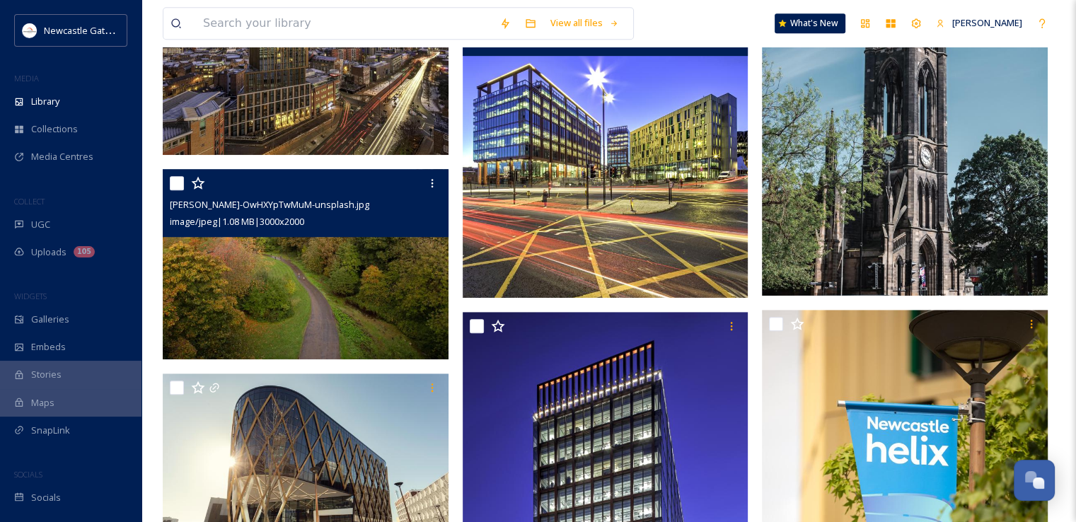
click at [653, 207] on img at bounding box center [606, 143] width 286 height 310
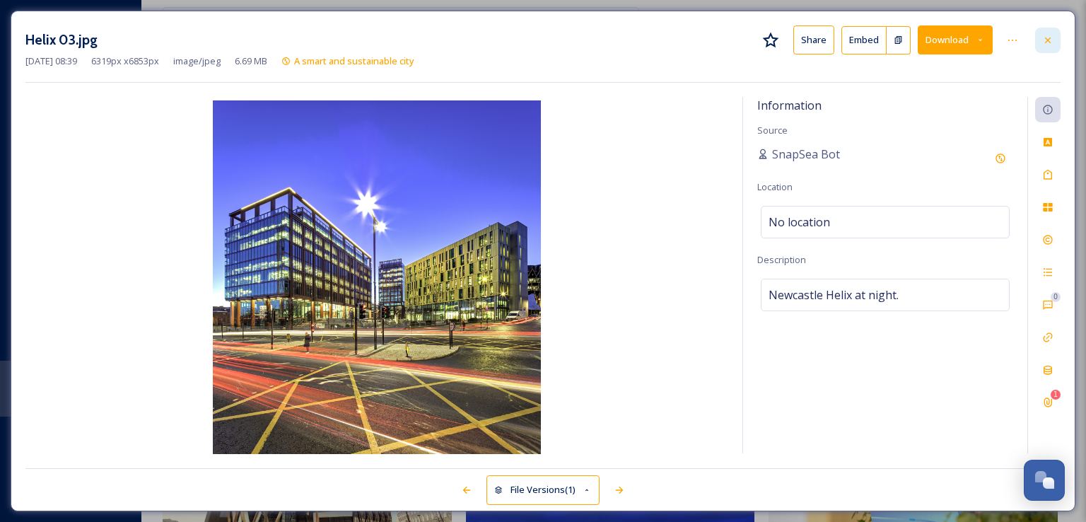
click at [1051, 40] on icon at bounding box center [1047, 40] width 11 height 11
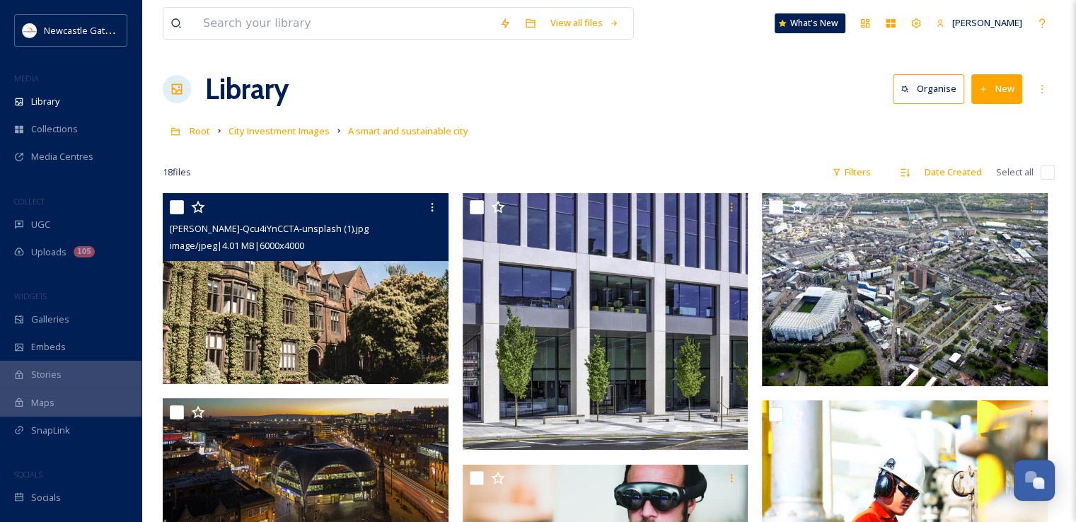
click at [289, 314] on img at bounding box center [306, 288] width 286 height 191
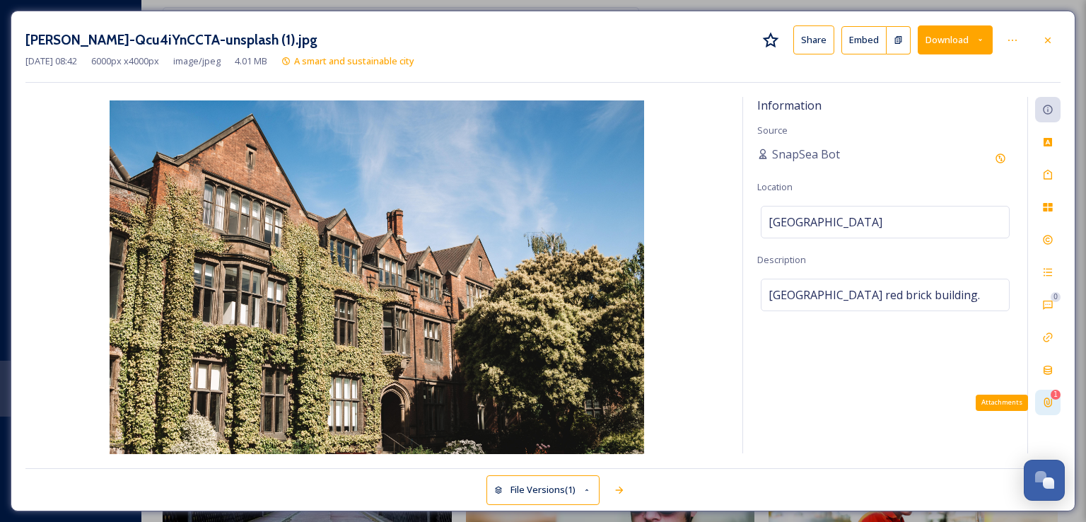
click at [1047, 400] on icon at bounding box center [1047, 402] width 11 height 11
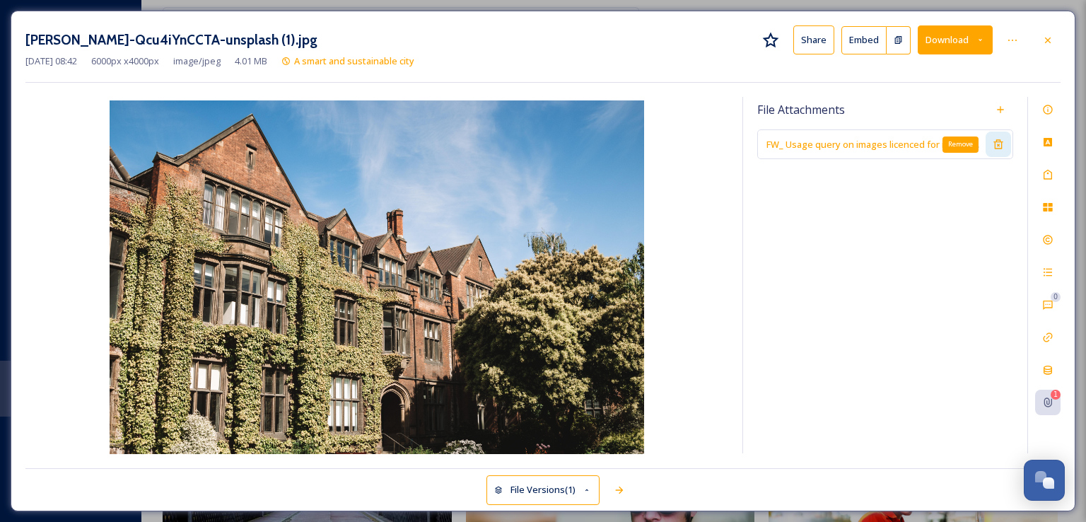
click at [1002, 150] on div "Remove" at bounding box center [998, 144] width 25 height 25
click at [1054, 40] on div at bounding box center [1047, 40] width 25 height 25
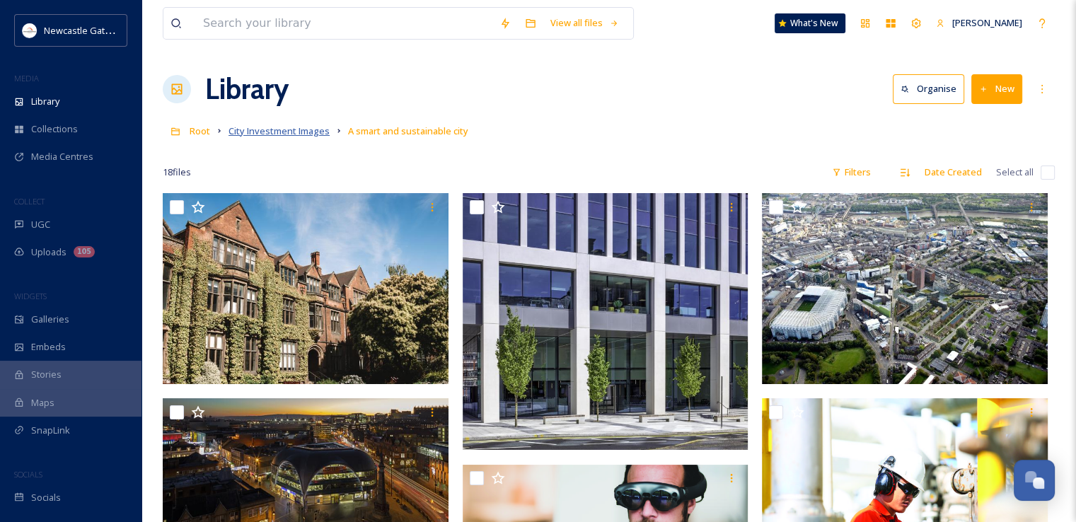
click at [286, 136] on span "City Investment Images" at bounding box center [278, 130] width 101 height 13
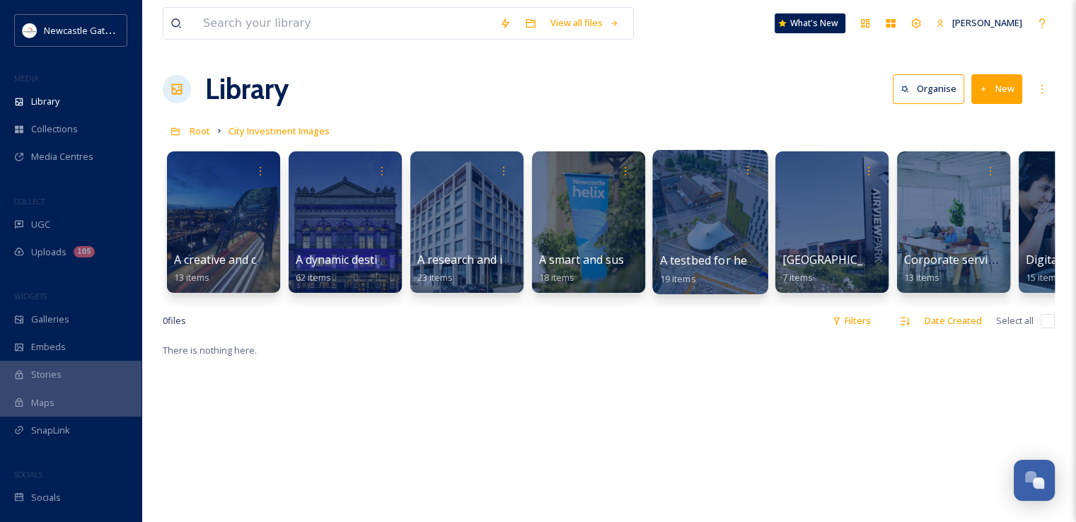
click at [694, 269] on div "A testbed for healthy ageing 19 items" at bounding box center [710, 269] width 101 height 35
click at [682, 228] on div at bounding box center [709, 222] width 115 height 144
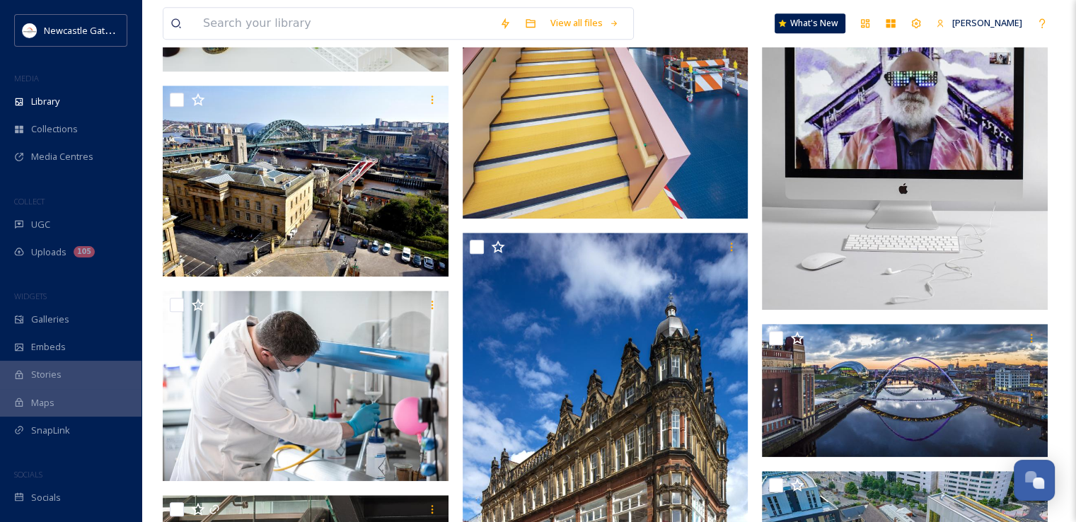
scroll to position [989, 0]
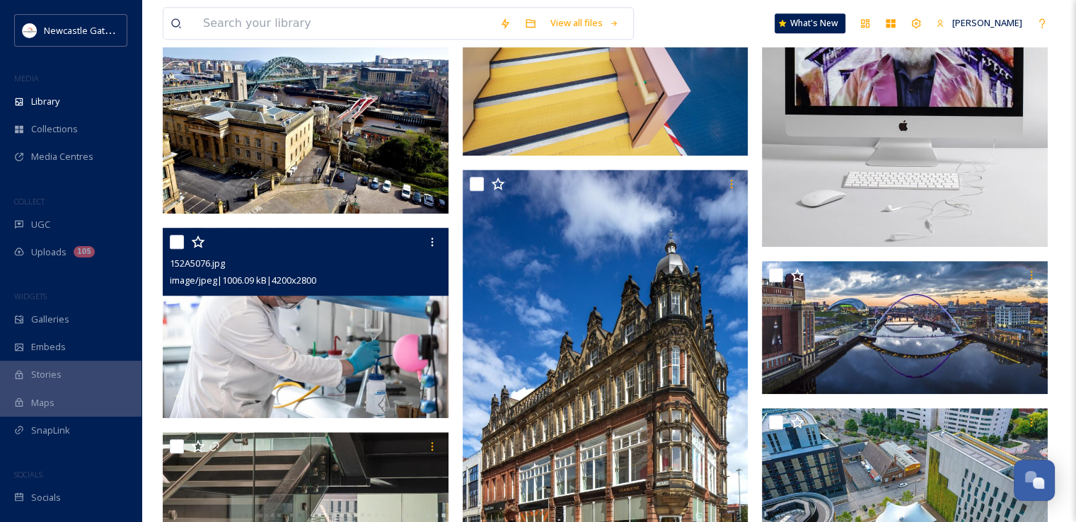
click at [393, 335] on img at bounding box center [306, 323] width 286 height 191
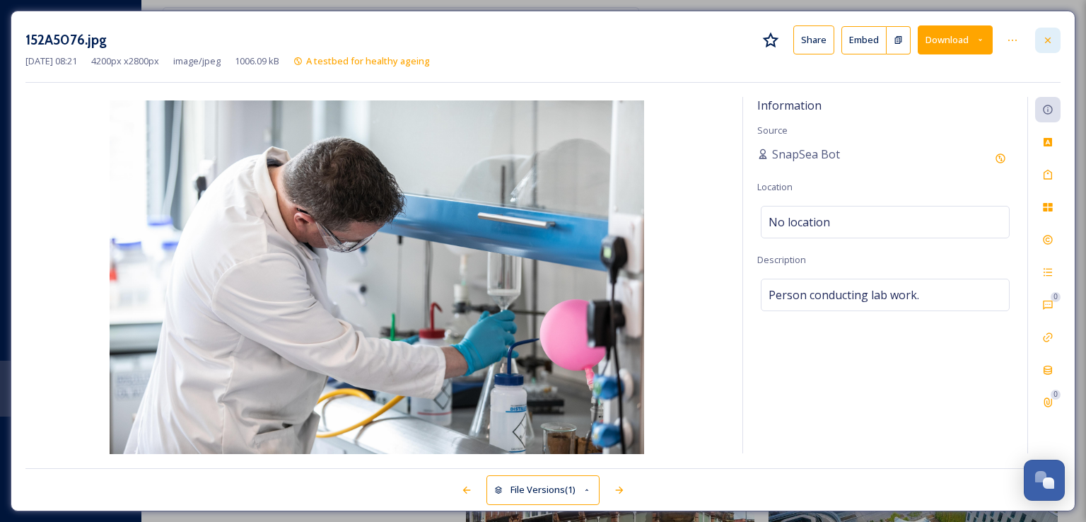
click at [1047, 33] on div at bounding box center [1047, 40] width 25 height 25
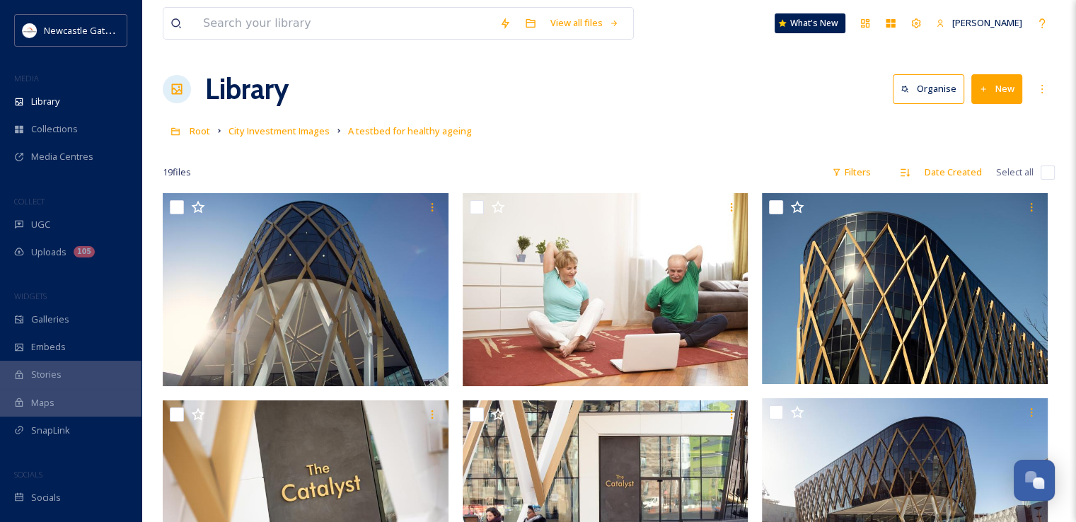
click at [1040, 170] on input "checkbox" at bounding box center [1047, 172] width 14 height 14
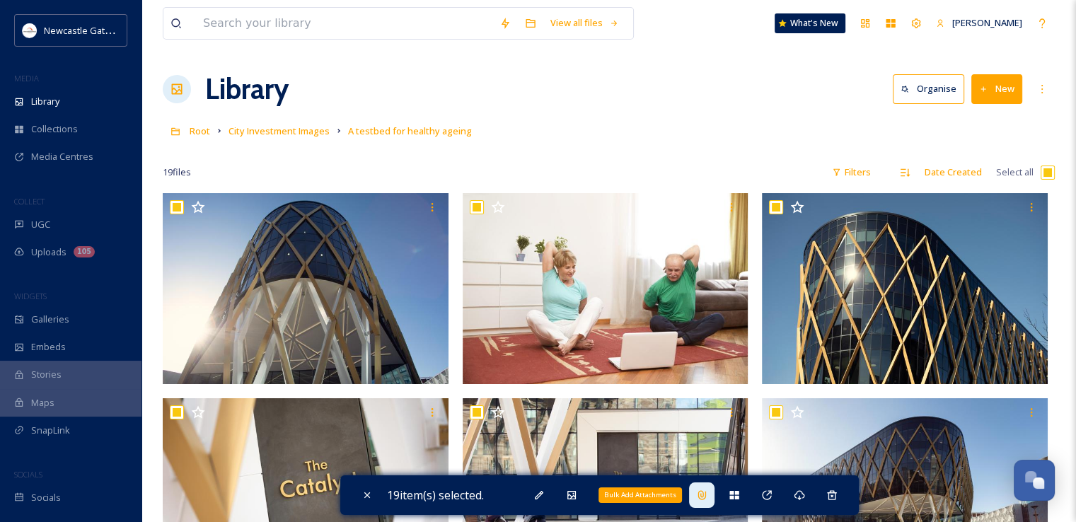
click at [711, 490] on div "Bulk Add Attachments" at bounding box center [701, 494] width 25 height 25
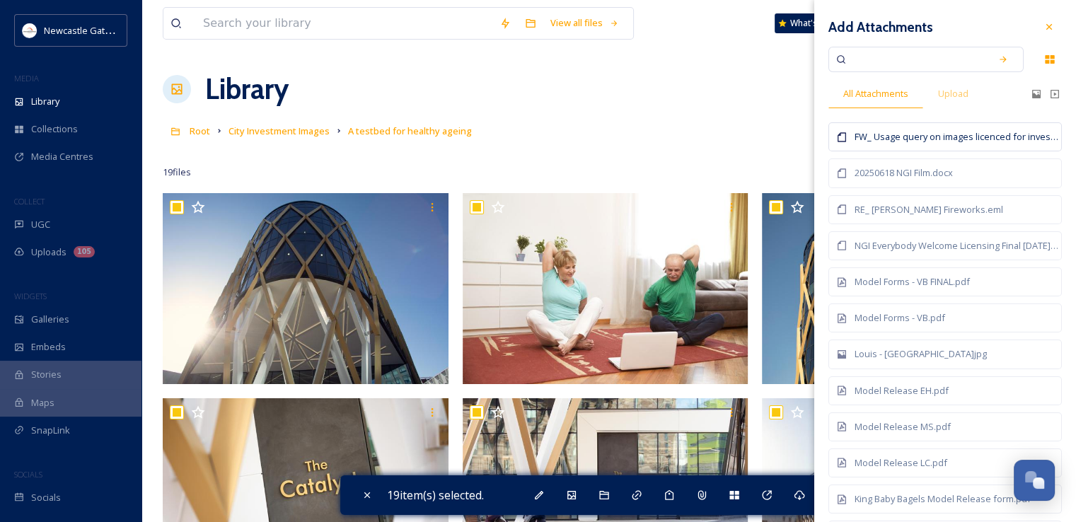
click at [949, 137] on div "FW_ Usage query on images licenced for investment prospectus.msg" at bounding box center [956, 136] width 204 height 13
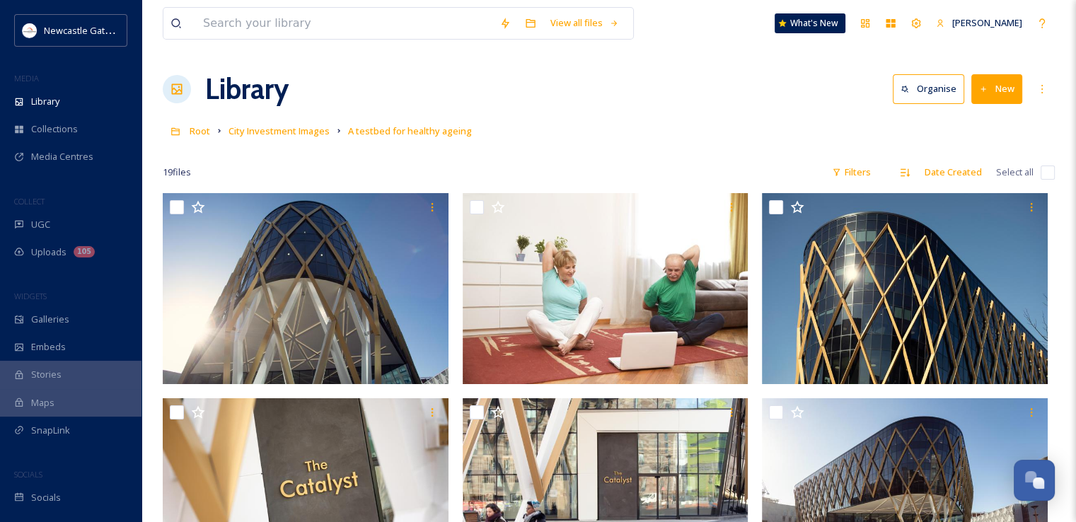
click at [702, 141] on div "Root City Investment Images A testbed for healthy ageing" at bounding box center [609, 130] width 892 height 27
click at [274, 133] on span "City Investment Images" at bounding box center [278, 130] width 101 height 13
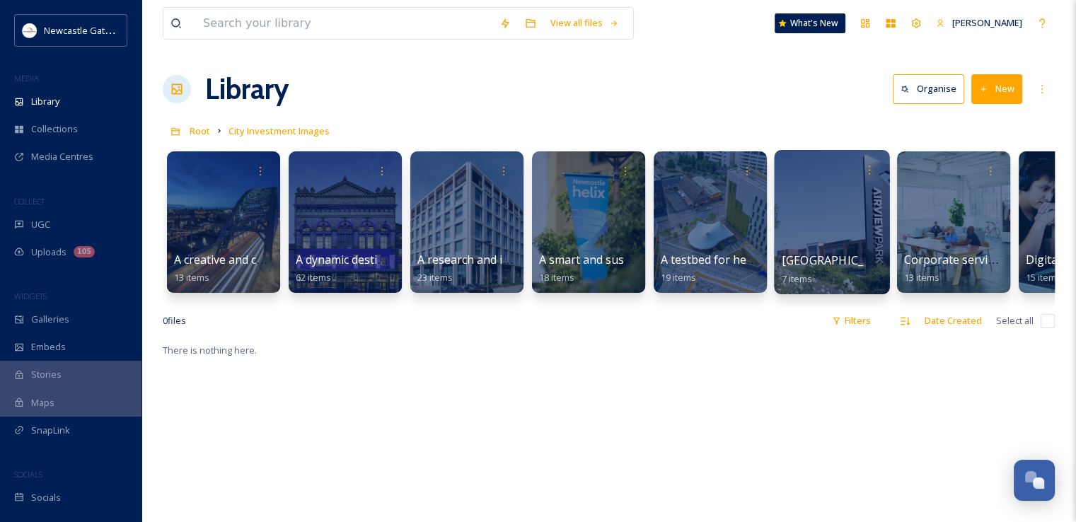
click at [829, 248] on div at bounding box center [831, 222] width 115 height 144
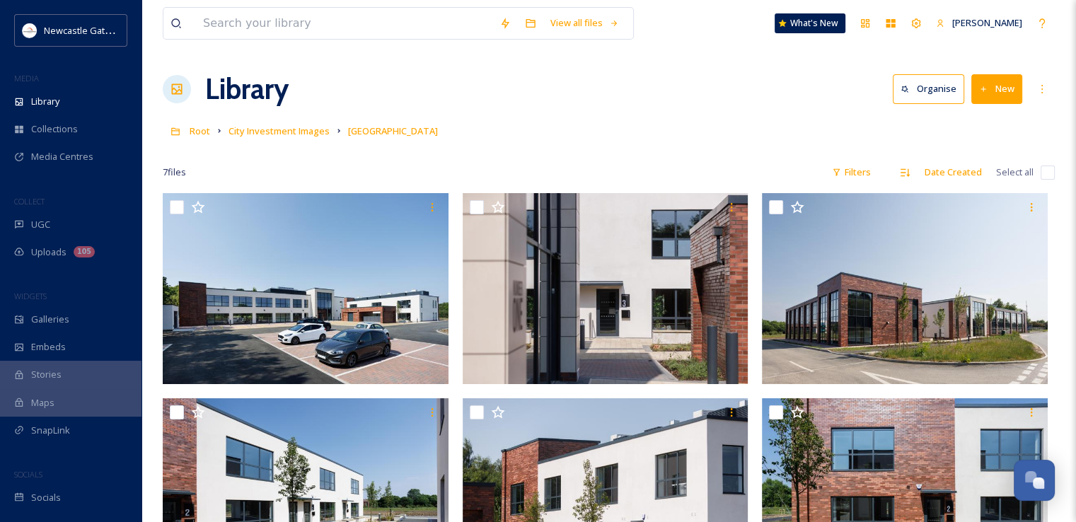
click at [1047, 180] on div "7 file s Filters Date Created Select all" at bounding box center [609, 172] width 892 height 28
click at [1047, 177] on input "checkbox" at bounding box center [1047, 172] width 14 height 14
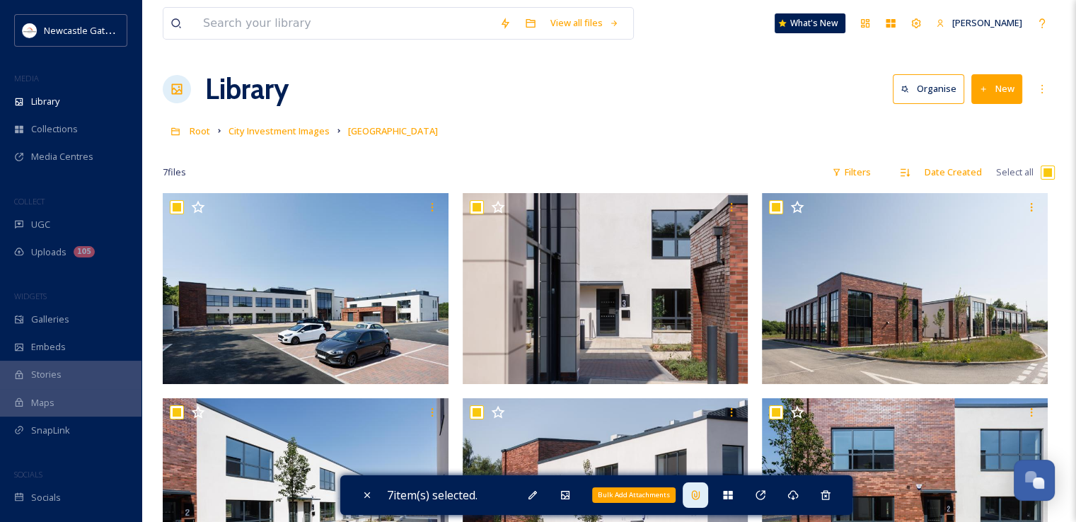
click at [699, 501] on div "Bulk Add Attachments" at bounding box center [694, 494] width 25 height 25
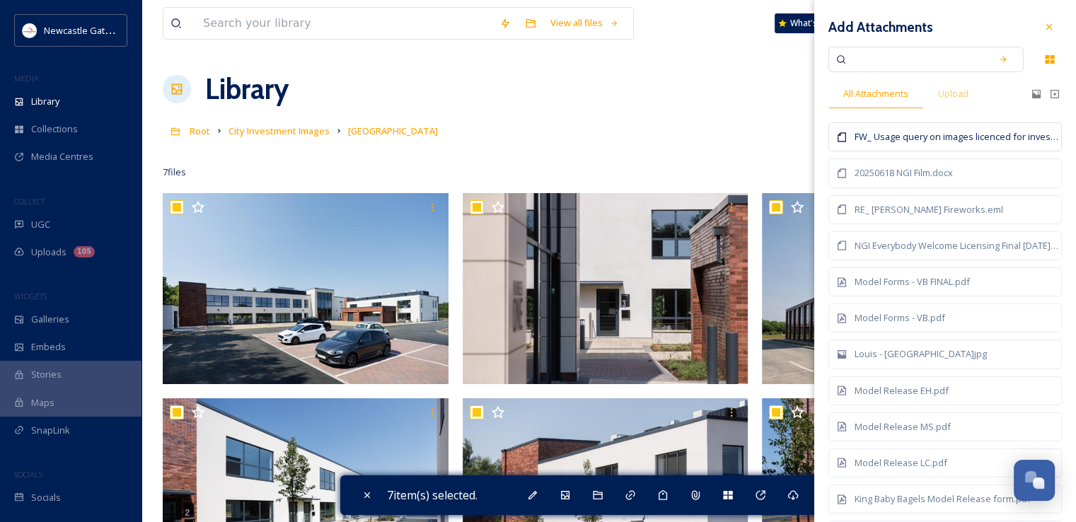
click at [949, 133] on div "FW_ Usage query on images licenced for investment prospectus.msg" at bounding box center [956, 136] width 204 height 13
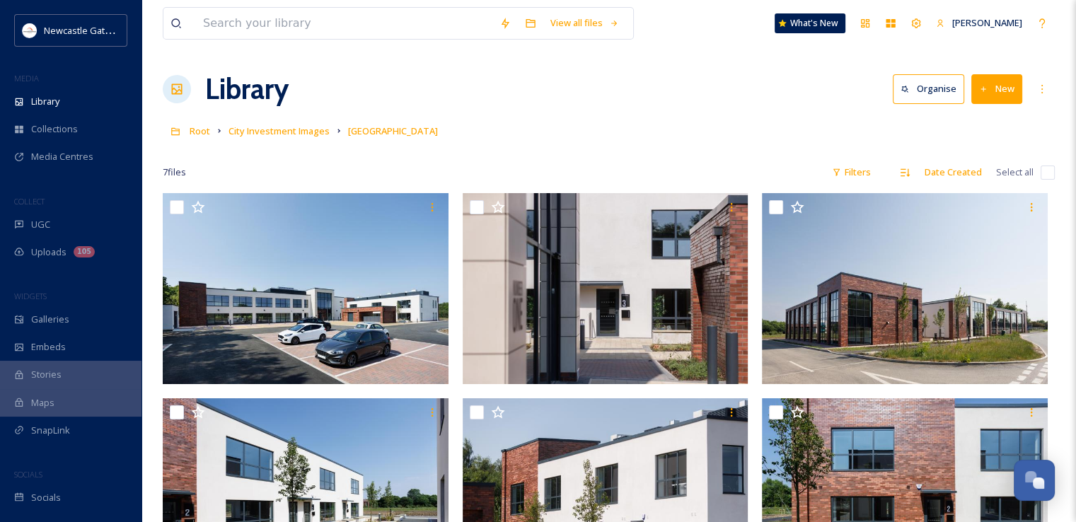
click at [607, 158] on div at bounding box center [609, 151] width 892 height 14
click at [306, 125] on span "City Investment Images" at bounding box center [278, 130] width 101 height 13
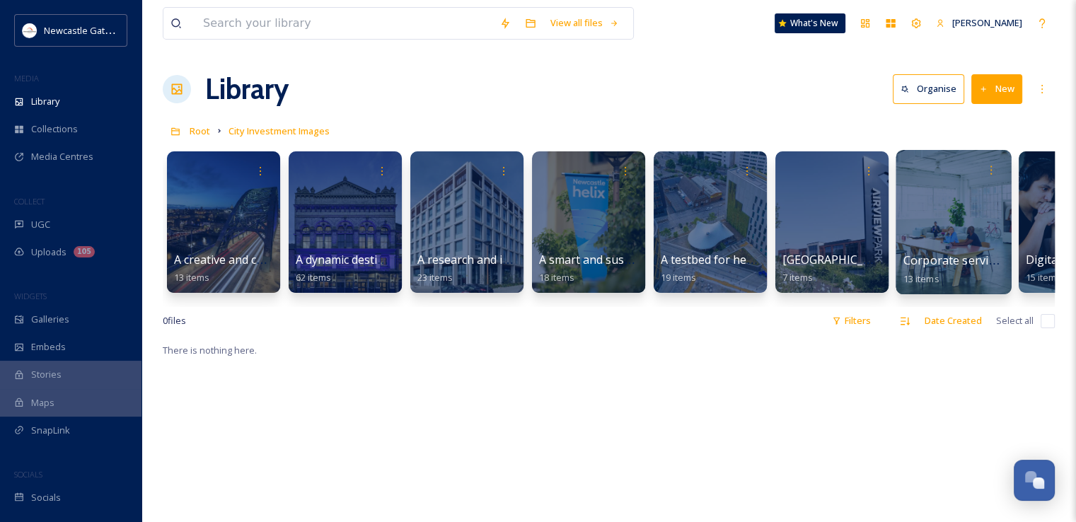
click at [962, 245] on div at bounding box center [952, 222] width 115 height 144
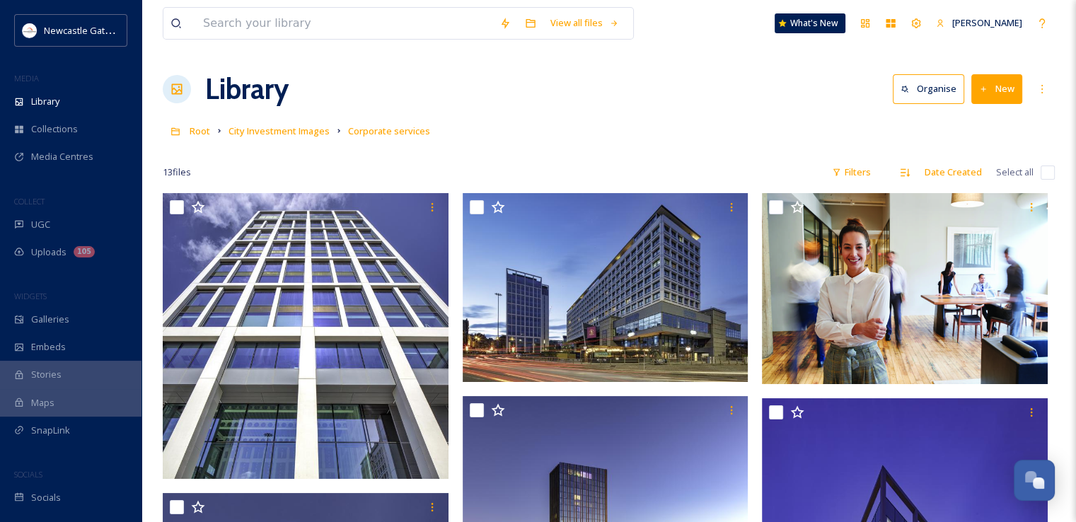
click at [1049, 168] on input "checkbox" at bounding box center [1047, 172] width 14 height 14
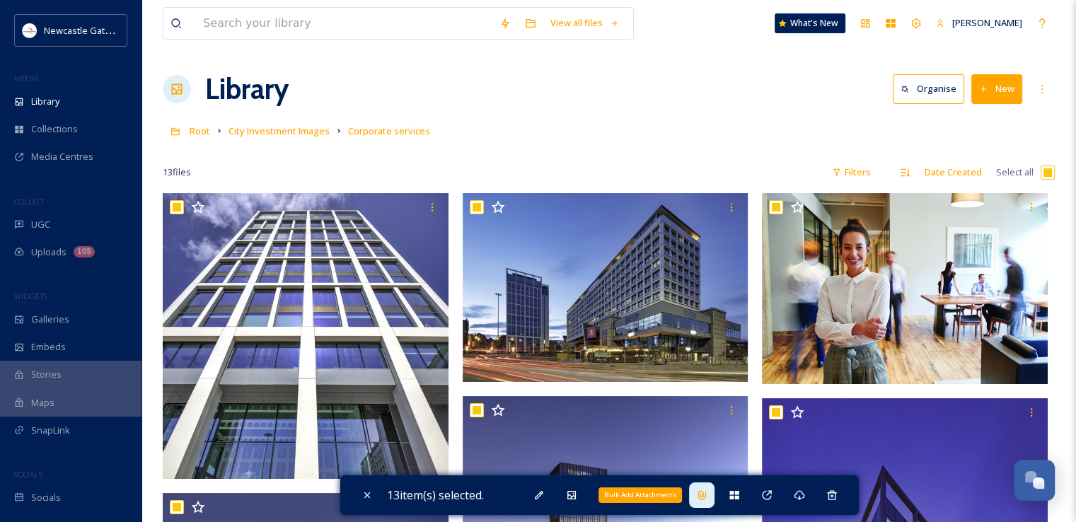
click at [707, 504] on div "Bulk Add Attachments" at bounding box center [701, 494] width 25 height 25
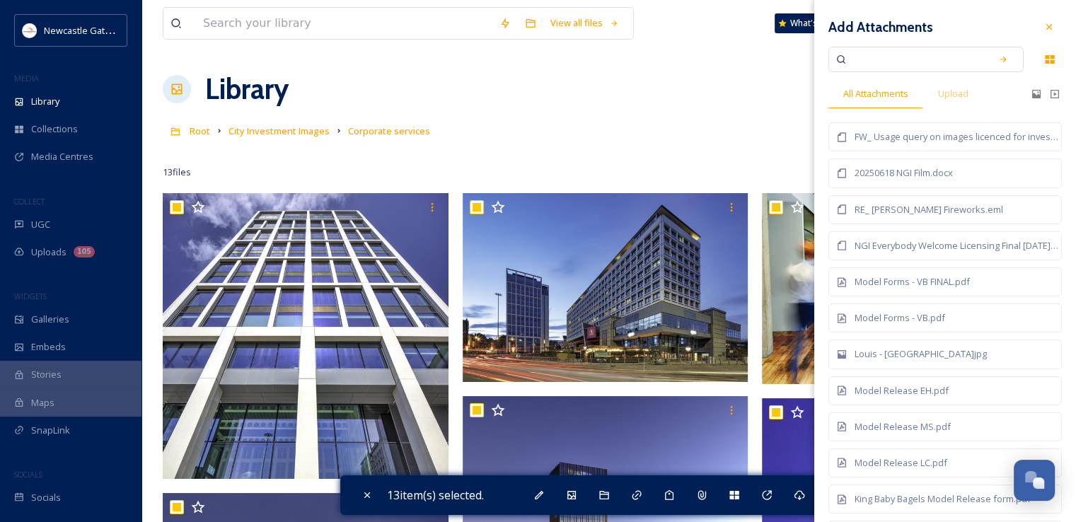
click at [921, 142] on div "FW_ Usage query on images licenced for investment prospectus.msg" at bounding box center [956, 136] width 204 height 13
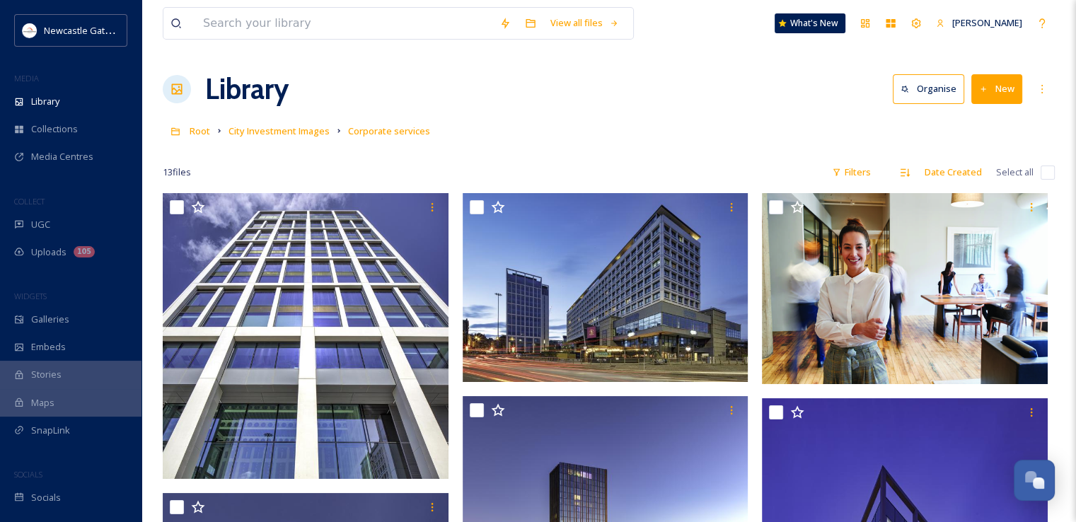
click at [690, 148] on div at bounding box center [609, 151] width 892 height 14
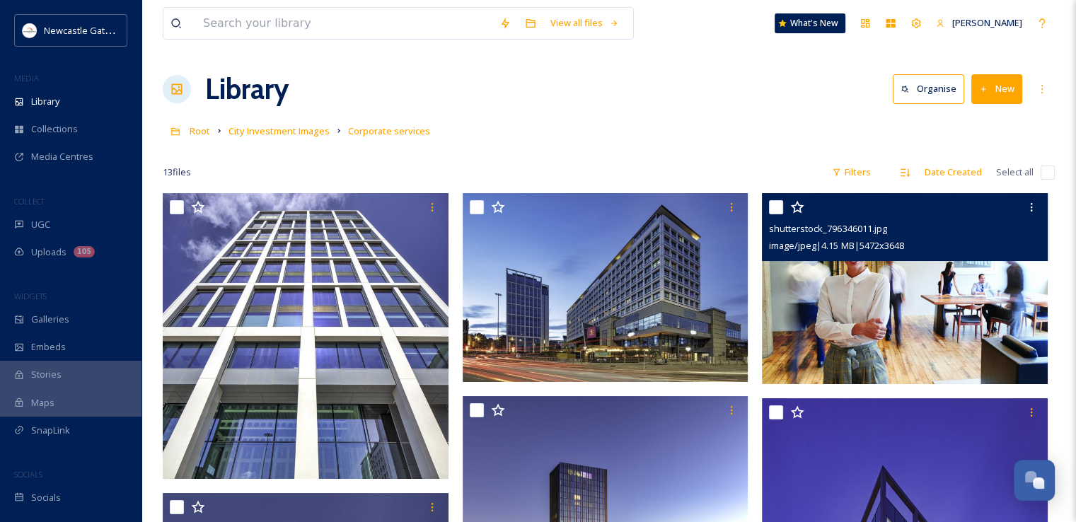
click at [946, 350] on img at bounding box center [905, 288] width 286 height 191
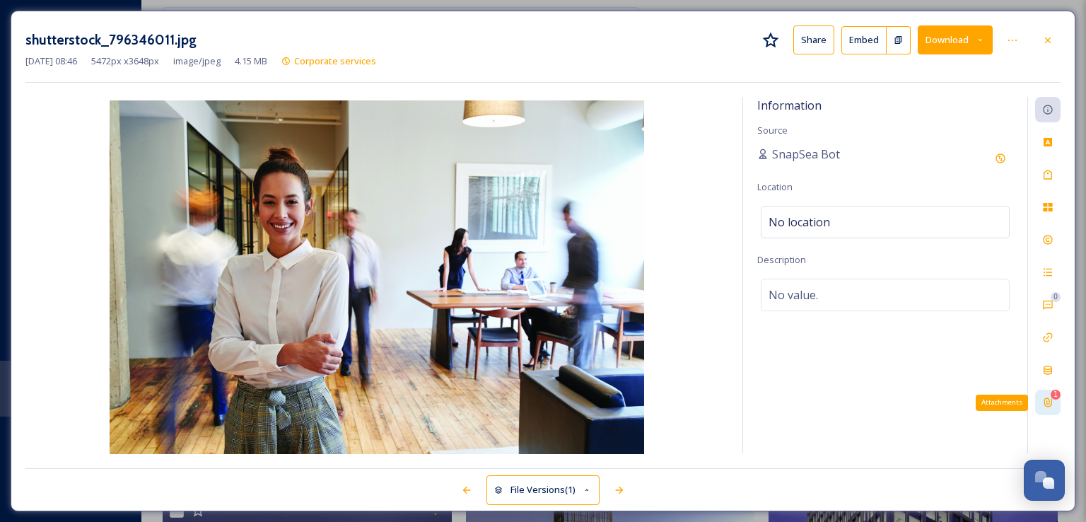
click at [1052, 390] on div "1 Attachments" at bounding box center [1047, 402] width 25 height 25
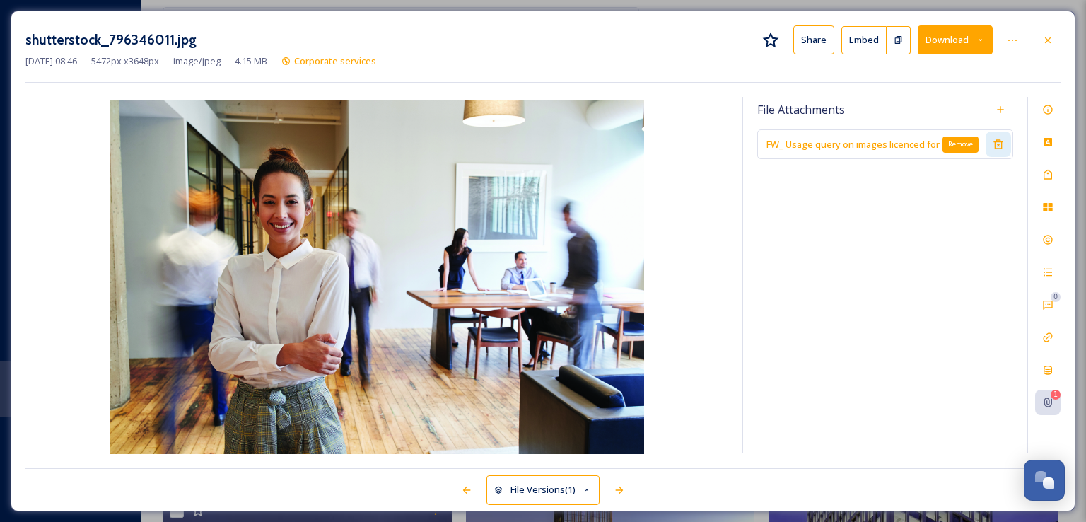
click at [1001, 140] on icon at bounding box center [998, 144] width 9 height 9
click at [1045, 40] on icon at bounding box center [1047, 40] width 11 height 11
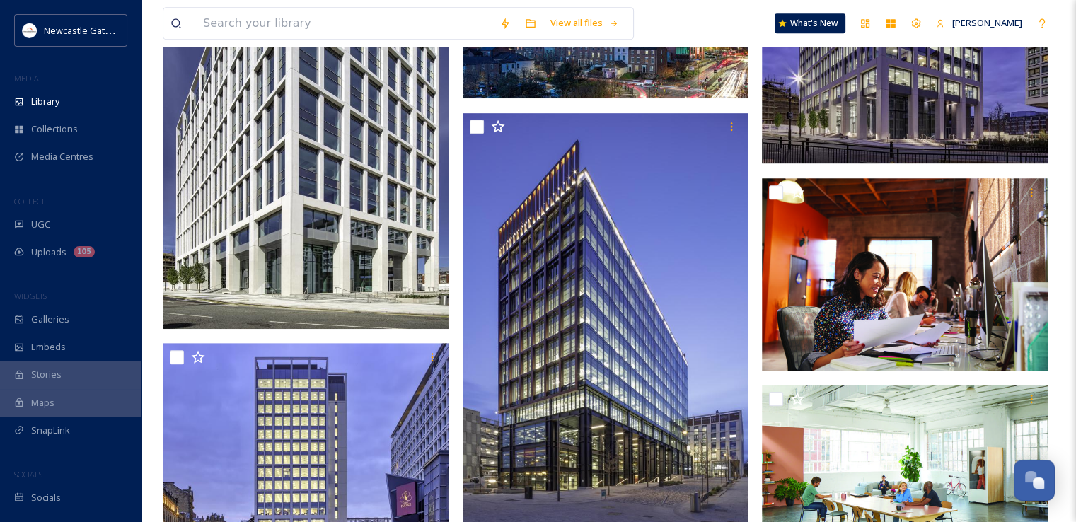
scroll to position [726, 0]
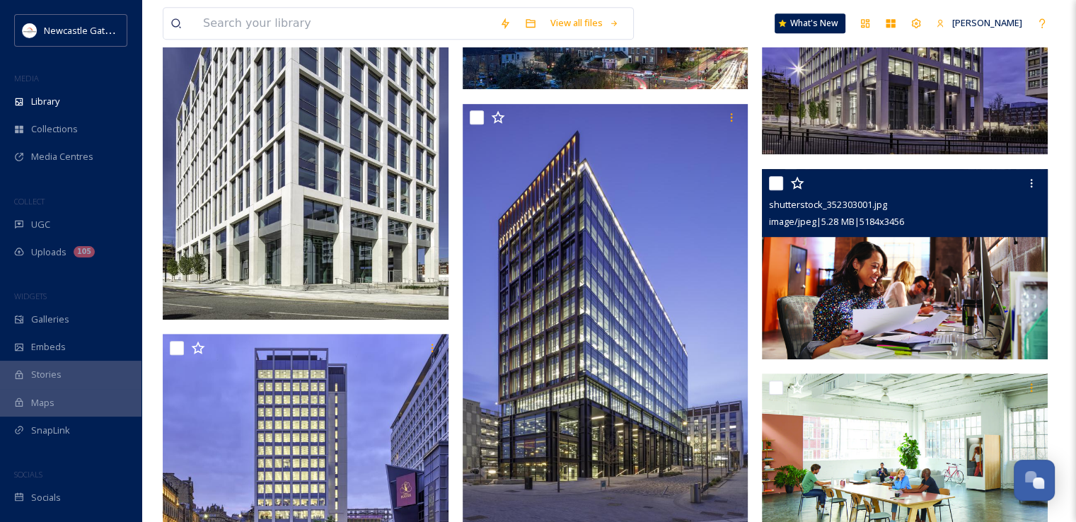
click at [888, 276] on img at bounding box center [905, 263] width 286 height 191
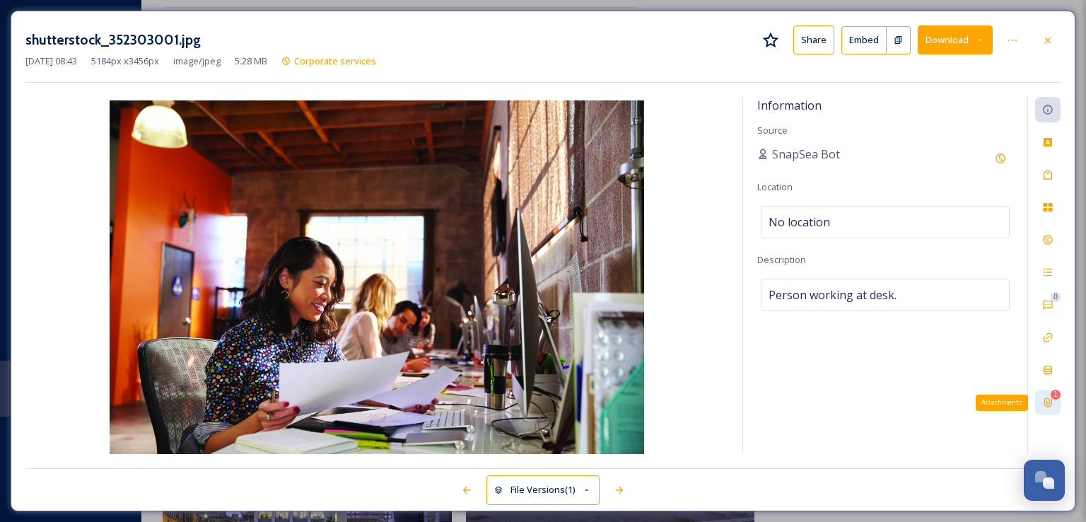
click at [1049, 407] on icon at bounding box center [1047, 402] width 11 height 11
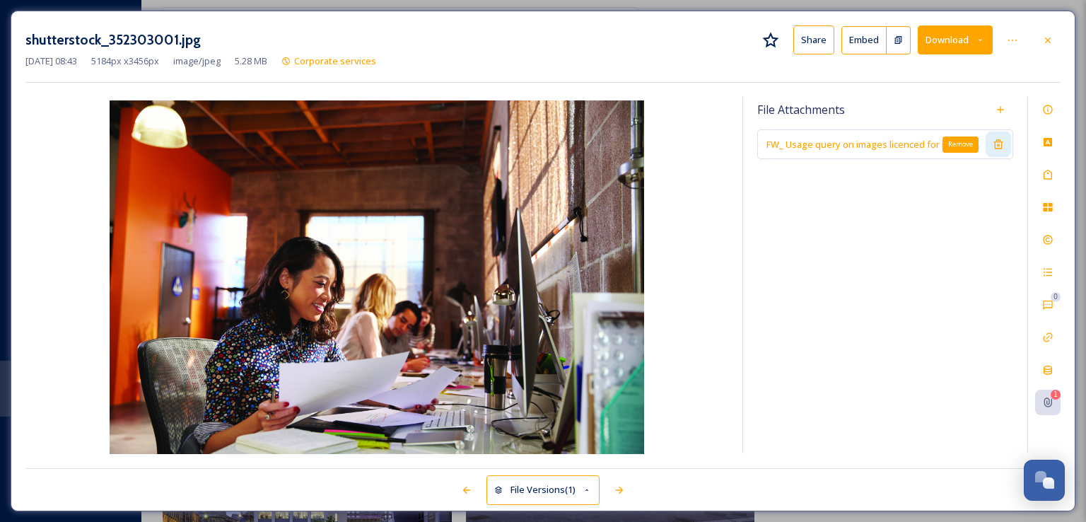
click at [999, 140] on icon at bounding box center [998, 144] width 11 height 11
click at [1051, 37] on icon at bounding box center [1047, 40] width 11 height 11
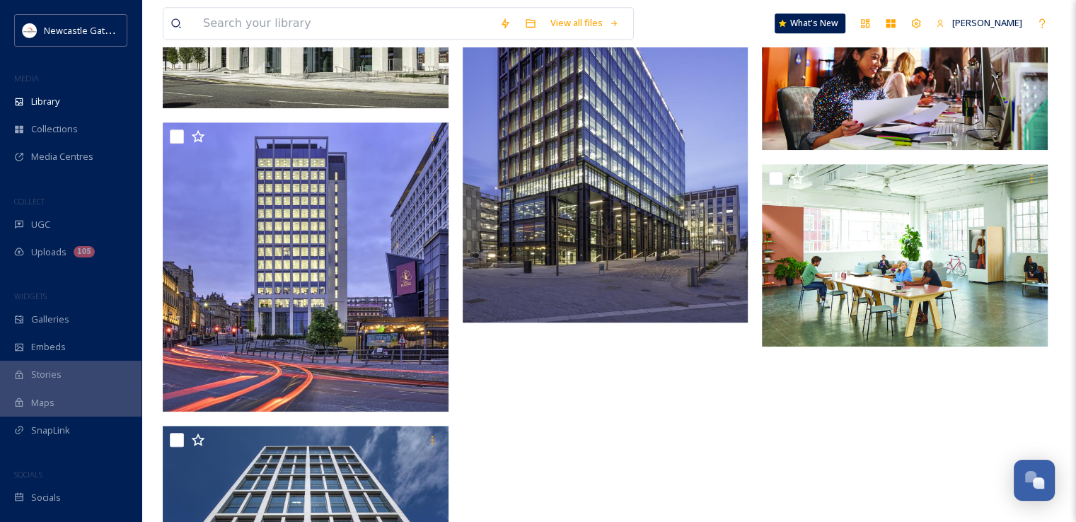
scroll to position [956, 0]
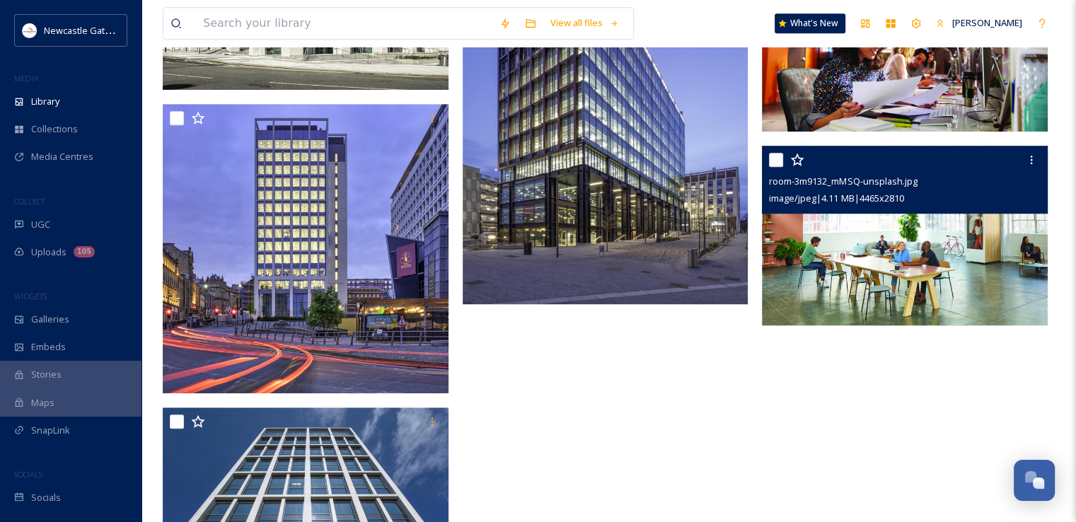
click at [885, 289] on img at bounding box center [905, 236] width 286 height 180
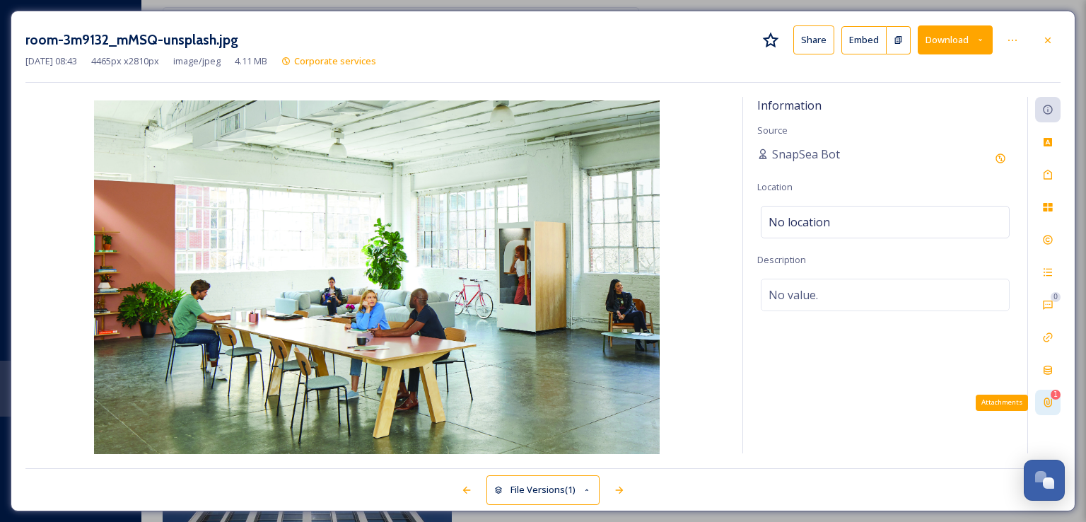
click at [1058, 405] on div "1 Attachments" at bounding box center [1047, 402] width 25 height 25
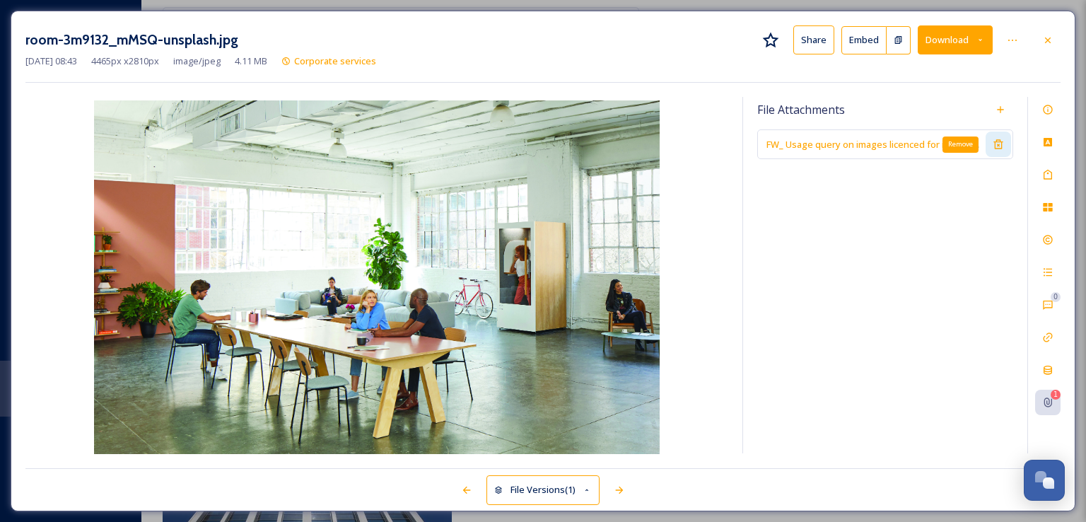
click at [1004, 146] on icon at bounding box center [998, 144] width 11 height 11
click at [1047, 37] on icon at bounding box center [1047, 40] width 11 height 11
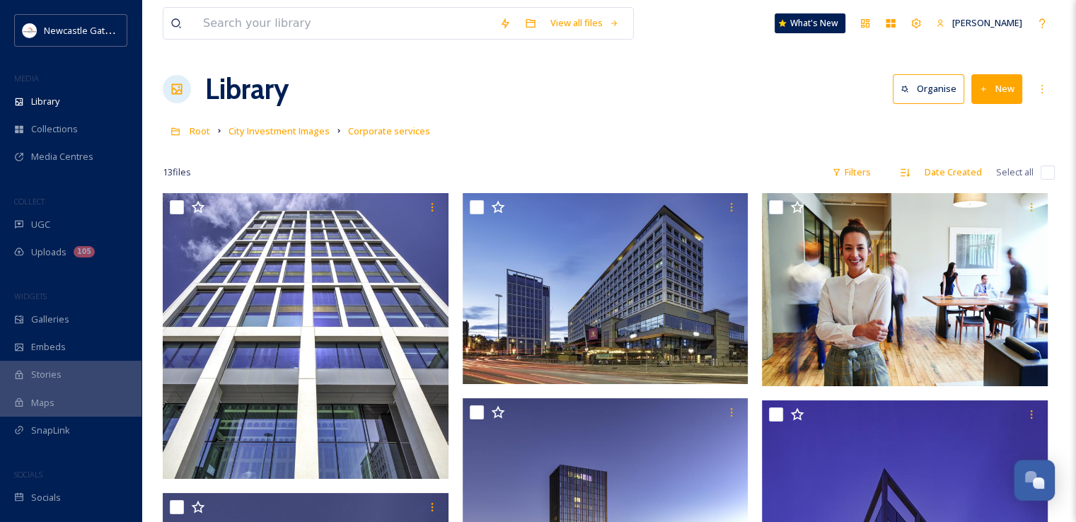
click at [296, 138] on link "City Investment Images" at bounding box center [278, 130] width 101 height 17
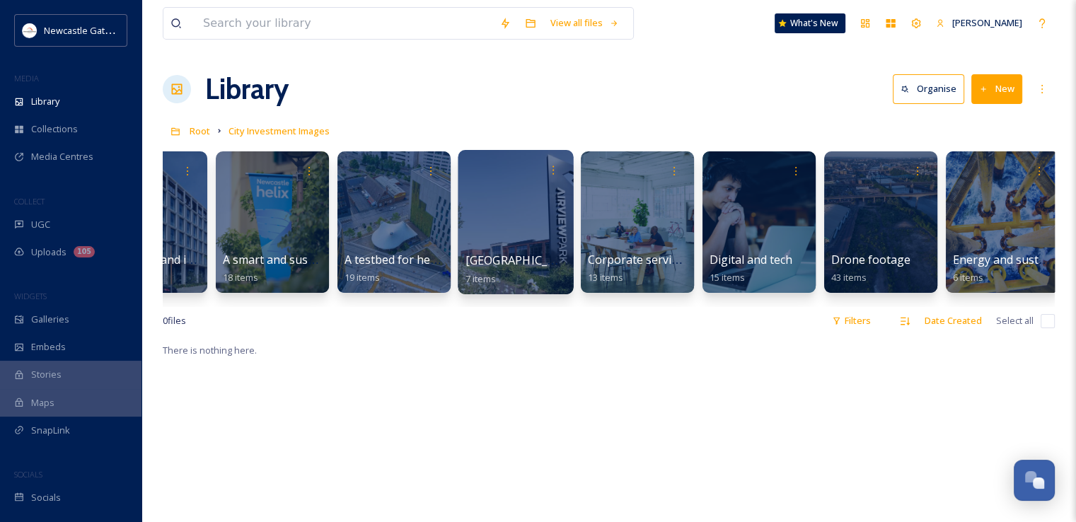
scroll to position [0, 317]
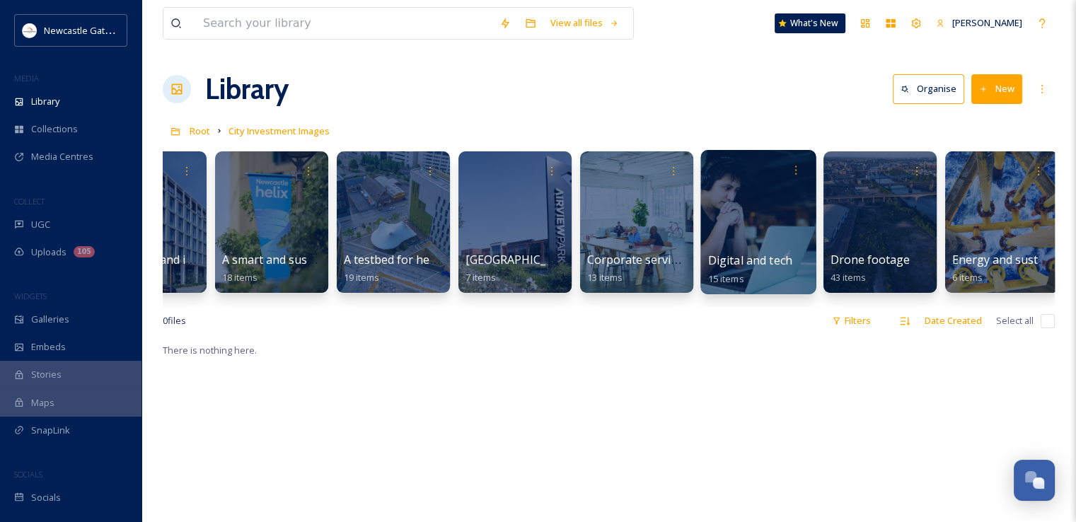
click at [733, 246] on div at bounding box center [757, 222] width 115 height 144
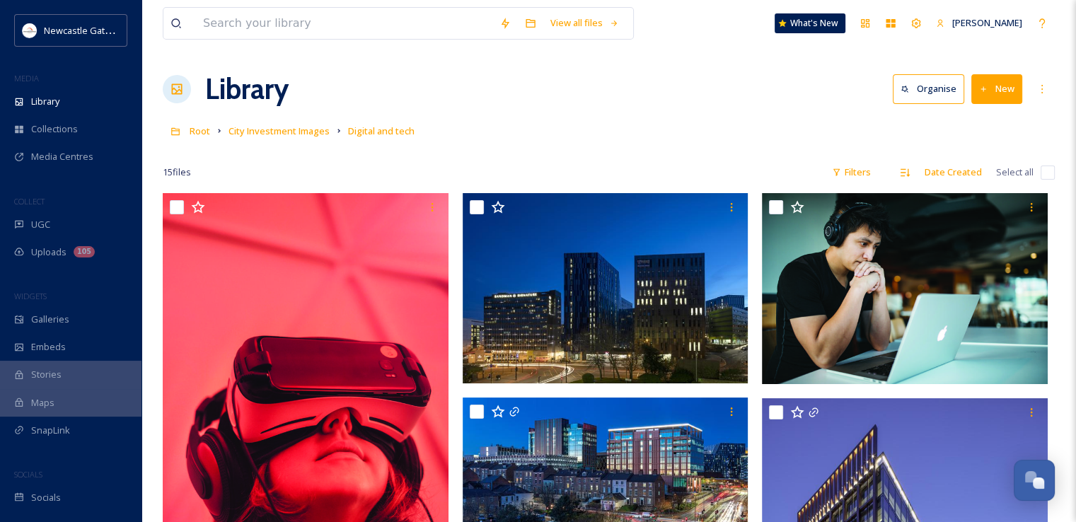
click at [1049, 173] on input "checkbox" at bounding box center [1047, 172] width 14 height 14
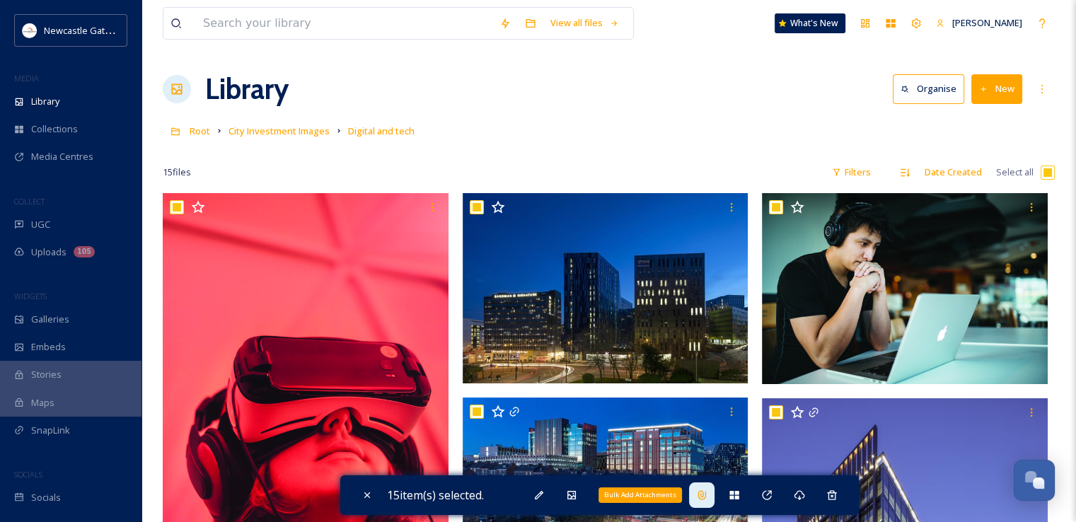
click at [707, 490] on icon at bounding box center [701, 494] width 11 height 11
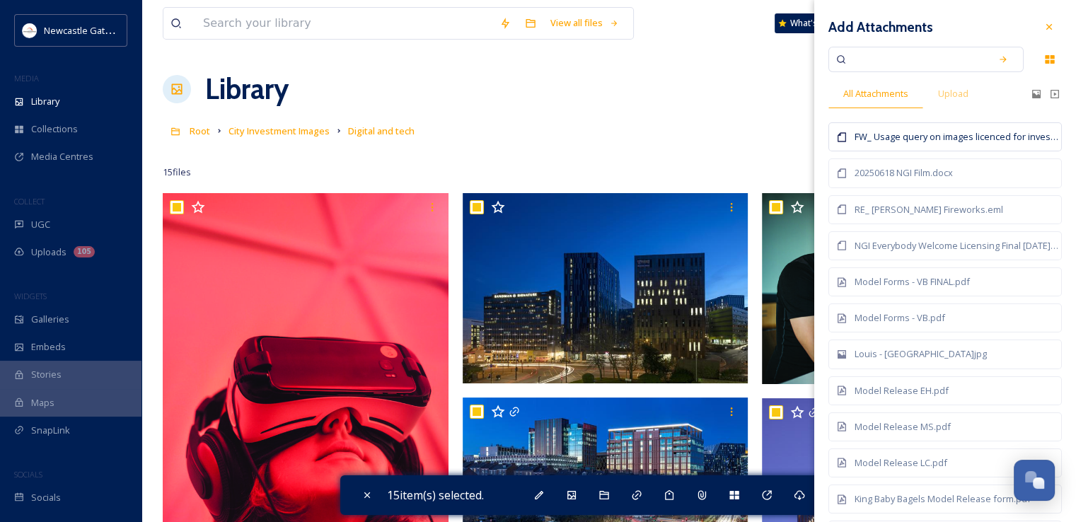
click at [929, 146] on div "FW_ Usage query on images licenced for investment prospectus.msg" at bounding box center [944, 136] width 233 height 29
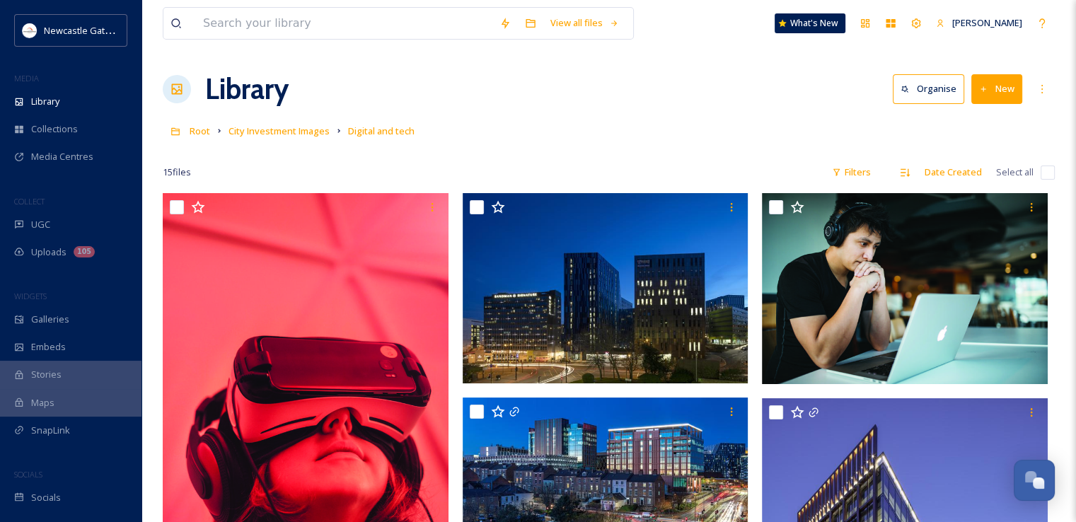
click at [646, 106] on div "Library Organise New" at bounding box center [609, 89] width 892 height 42
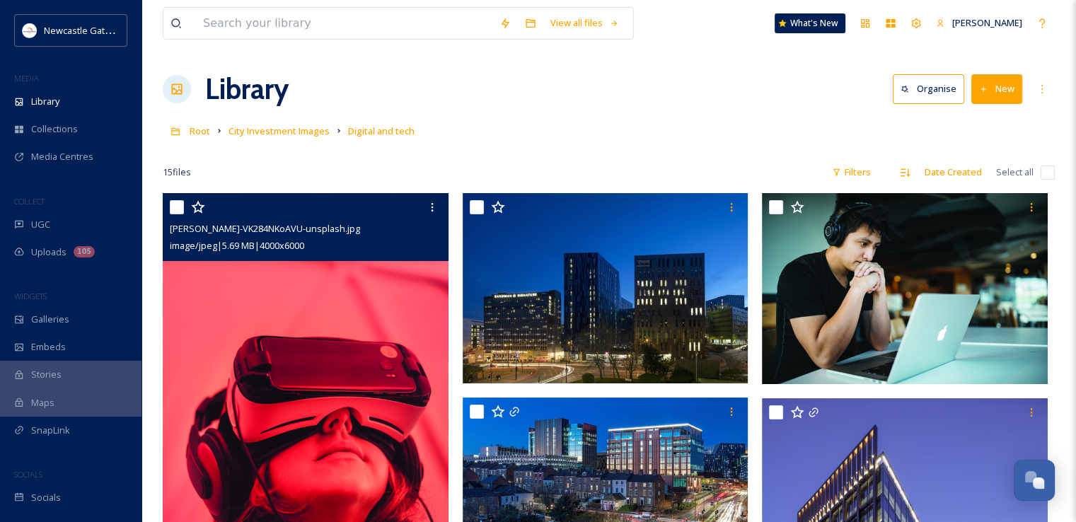
click at [257, 318] on img at bounding box center [306, 407] width 286 height 429
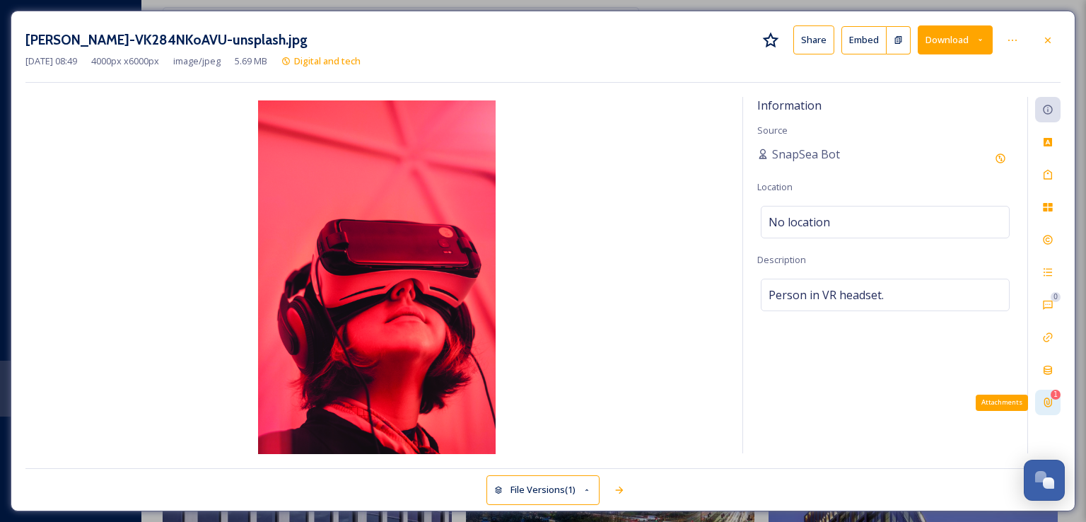
click at [1061, 398] on div "[PERSON_NAME]-VK284NKoAVU-unsplash.jpg Share Embed Download [DATE] 08:49 4000 p…" at bounding box center [543, 261] width 1065 height 501
click at [1059, 404] on div "1 Attachments" at bounding box center [1047, 402] width 25 height 25
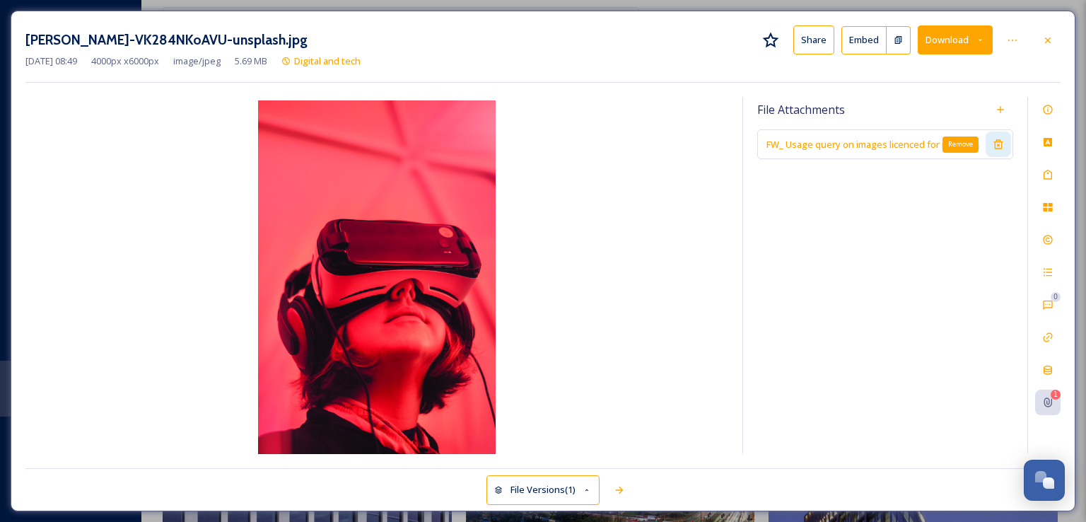
click at [995, 148] on icon at bounding box center [998, 144] width 11 height 11
click at [1044, 38] on icon at bounding box center [1047, 40] width 11 height 11
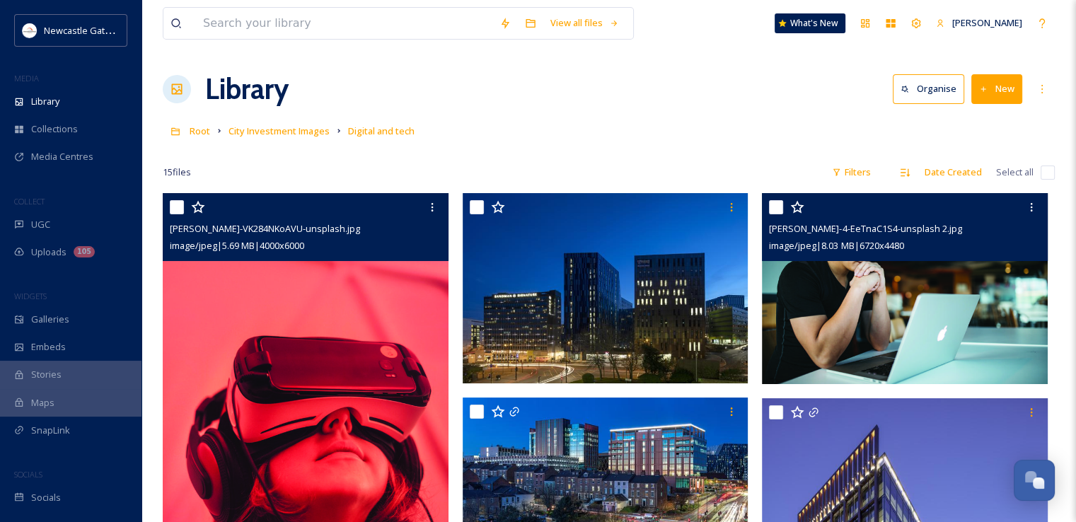
click at [827, 309] on img at bounding box center [905, 288] width 286 height 191
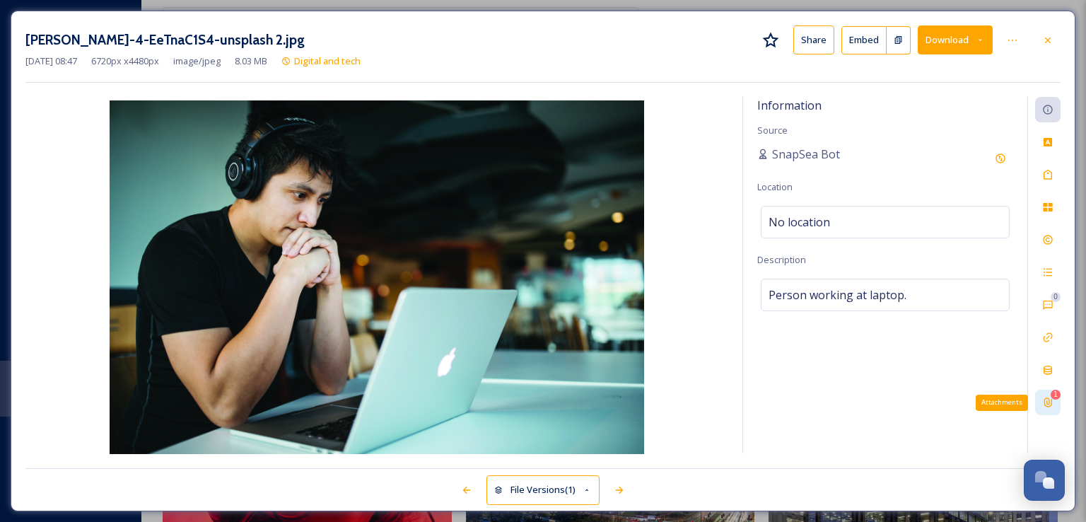
click at [1046, 399] on icon at bounding box center [1047, 402] width 11 height 11
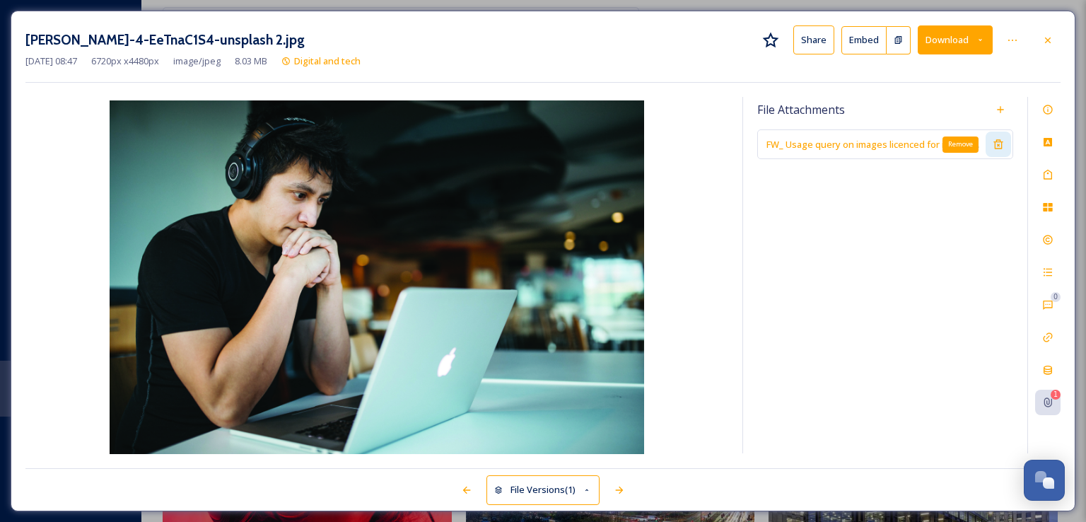
click at [1003, 143] on icon at bounding box center [998, 144] width 11 height 11
click at [1047, 39] on icon at bounding box center [1048, 40] width 6 height 6
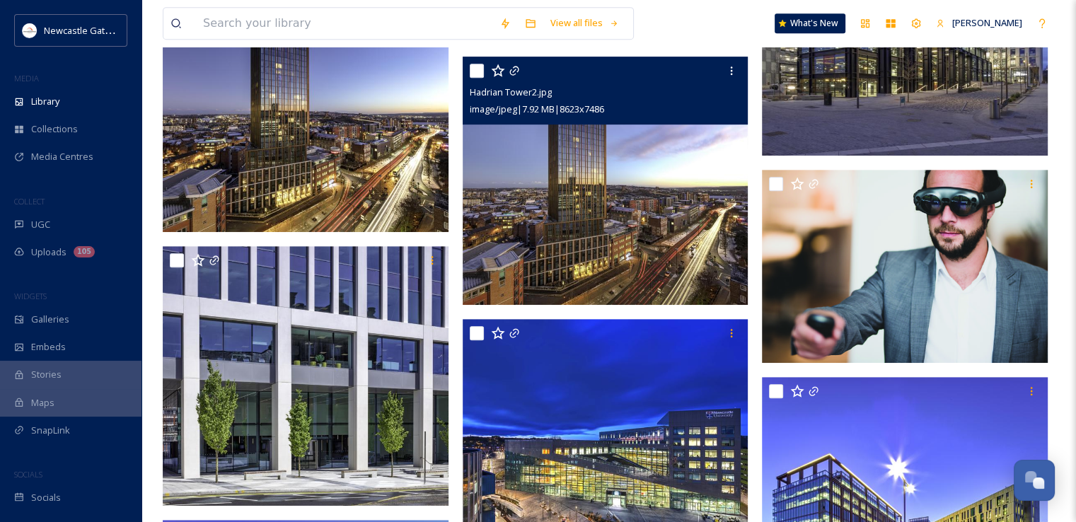
scroll to position [682, 0]
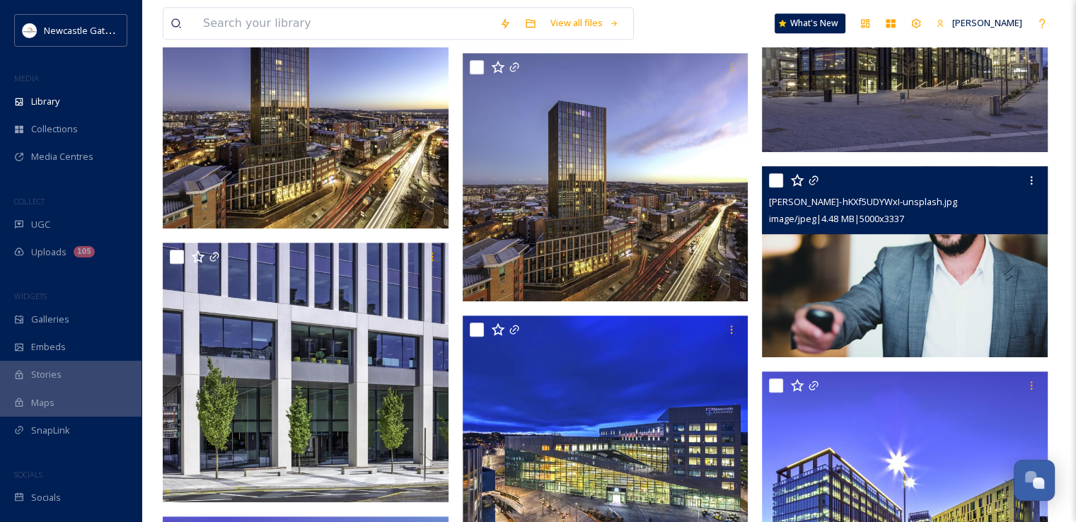
click at [901, 258] on img at bounding box center [905, 261] width 286 height 191
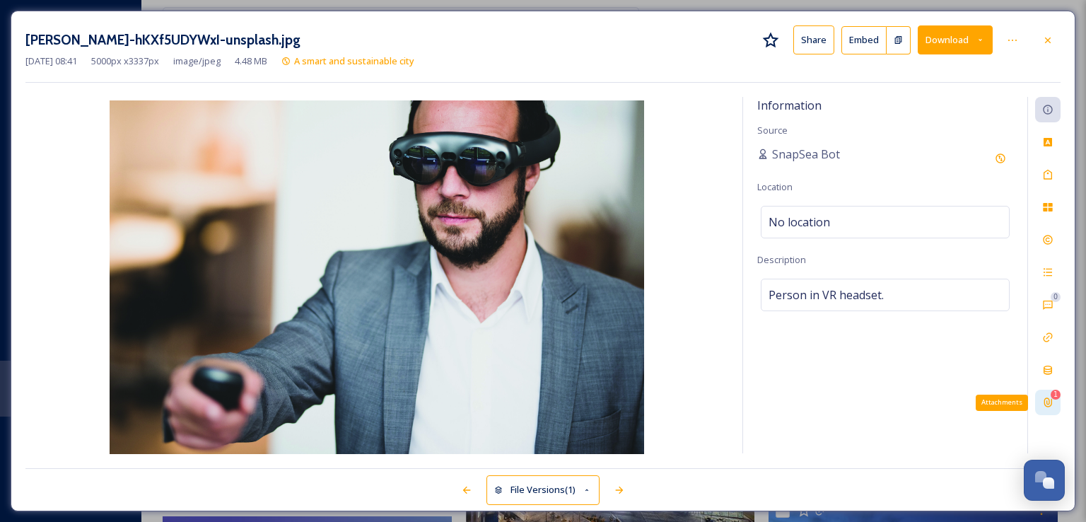
click at [1052, 400] on icon at bounding box center [1049, 402] width 8 height 9
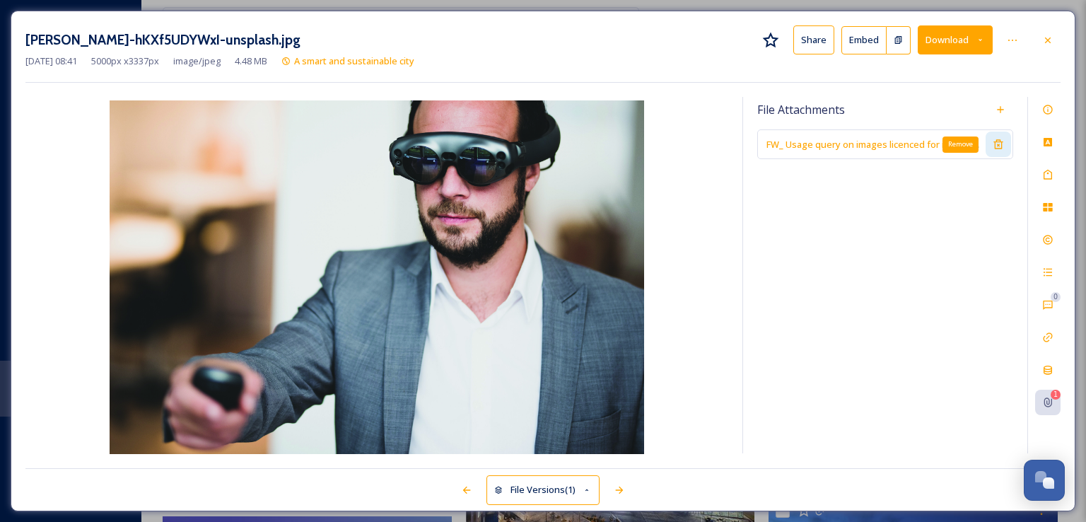
click at [1002, 141] on icon at bounding box center [998, 144] width 9 height 9
click at [1052, 40] on icon at bounding box center [1047, 40] width 11 height 11
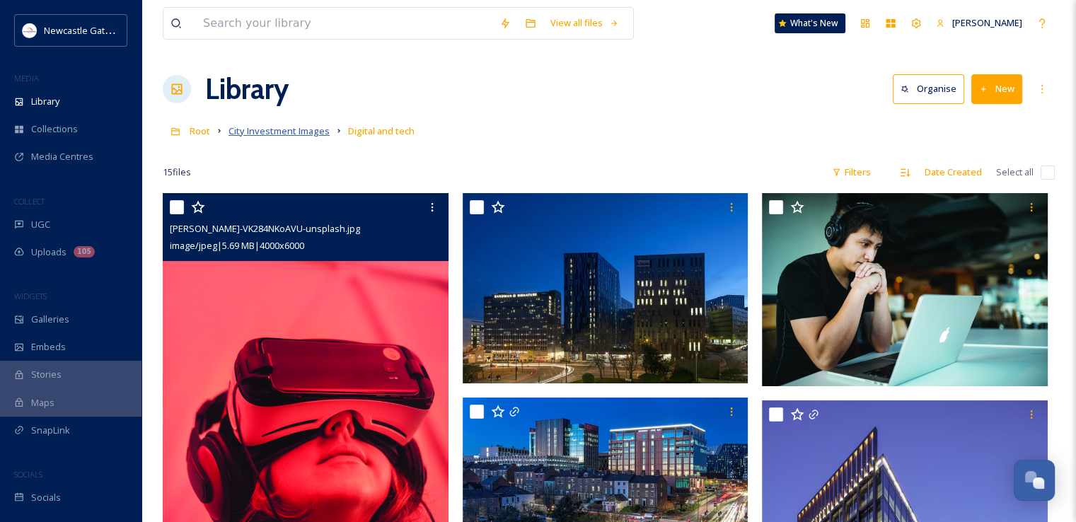
click at [323, 136] on span "City Investment Images" at bounding box center [278, 130] width 101 height 13
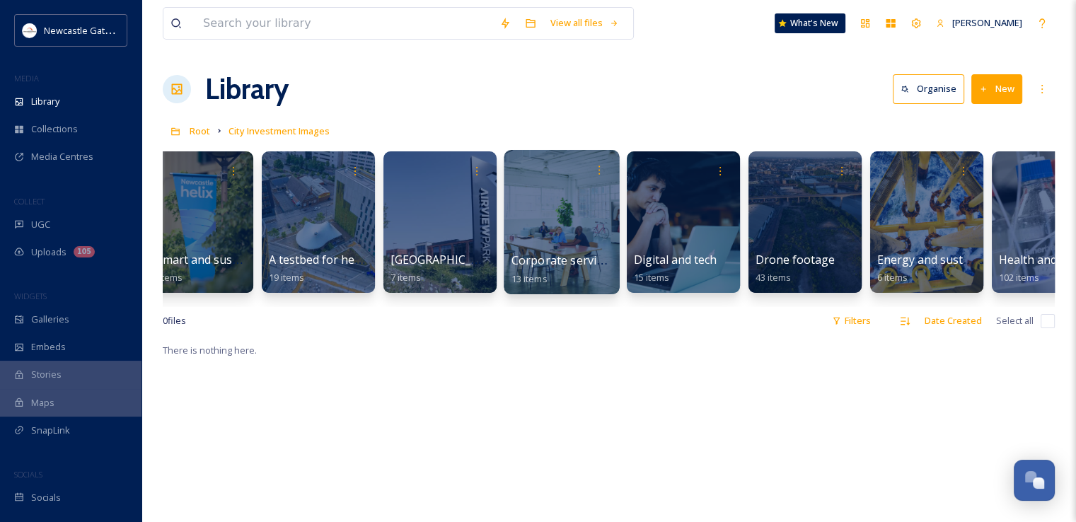
scroll to position [0, 399]
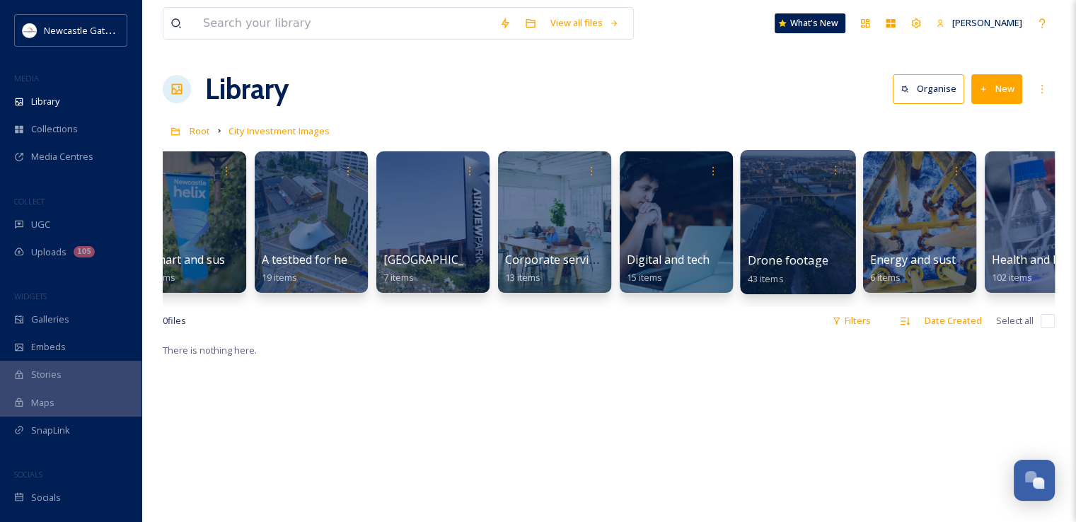
click at [781, 254] on link "Drone footage 43 items" at bounding box center [788, 269] width 81 height 31
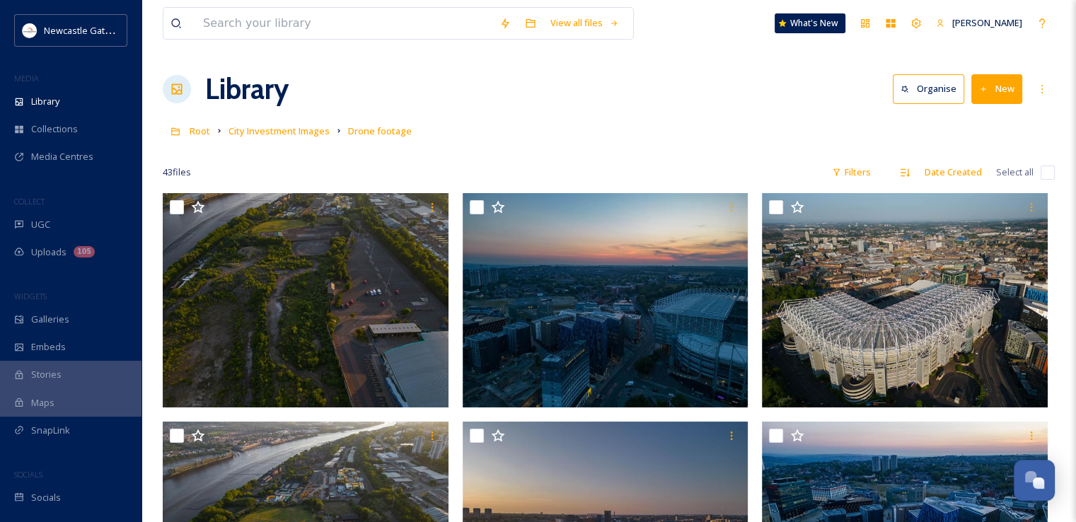
click at [1052, 171] on input "checkbox" at bounding box center [1047, 172] width 14 height 14
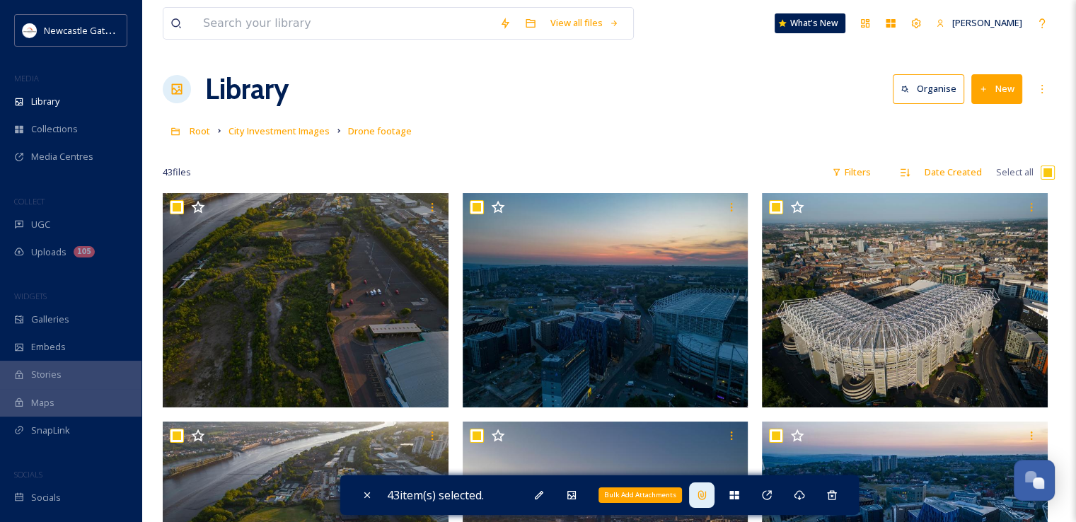
click at [711, 497] on div "Bulk Add Attachments" at bounding box center [701, 494] width 25 height 25
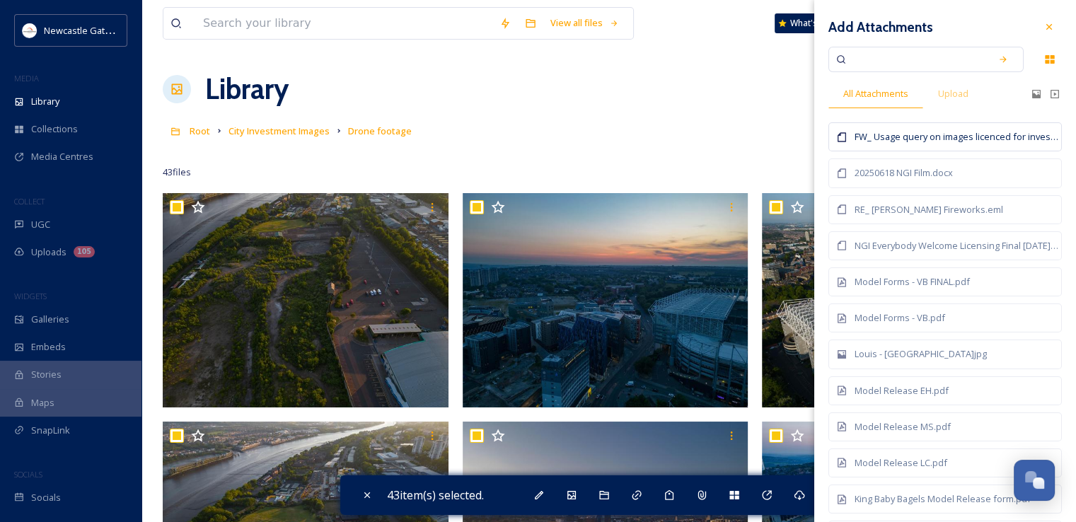
click at [919, 132] on div "FW_ Usage query on images licenced for investment prospectus.msg" at bounding box center [956, 136] width 204 height 13
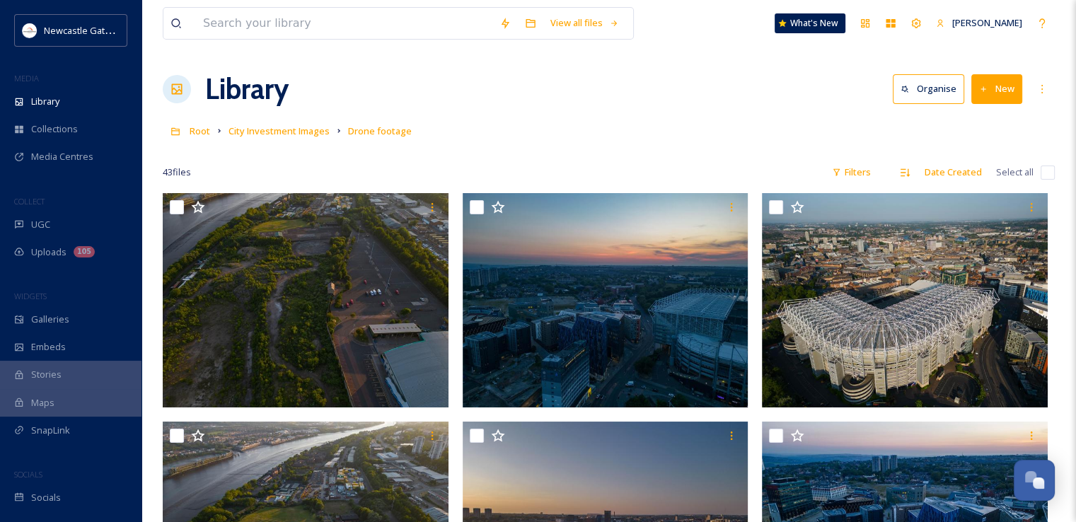
click at [674, 154] on div at bounding box center [609, 151] width 892 height 14
click at [281, 131] on span "City Investment Images" at bounding box center [278, 130] width 101 height 13
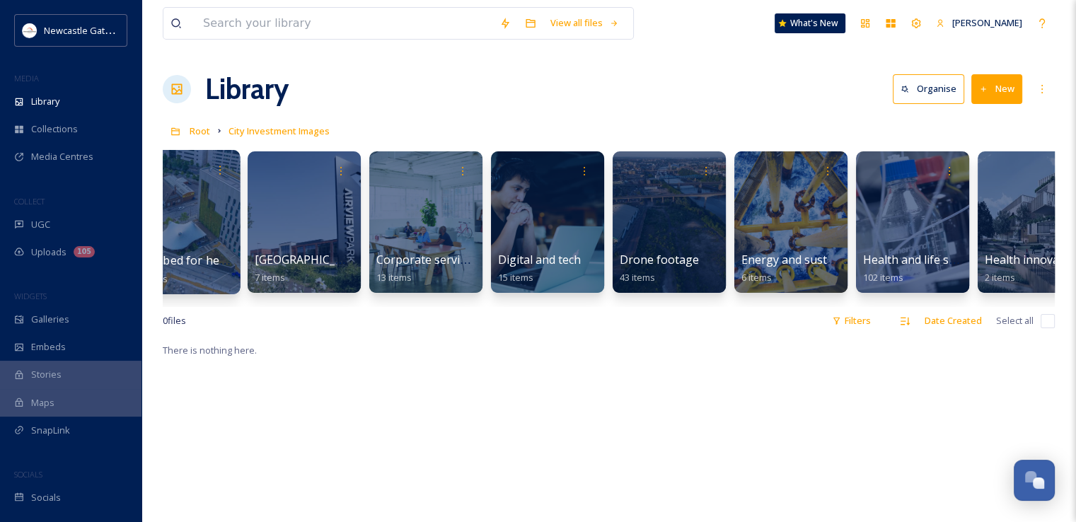
scroll to position [0, 528]
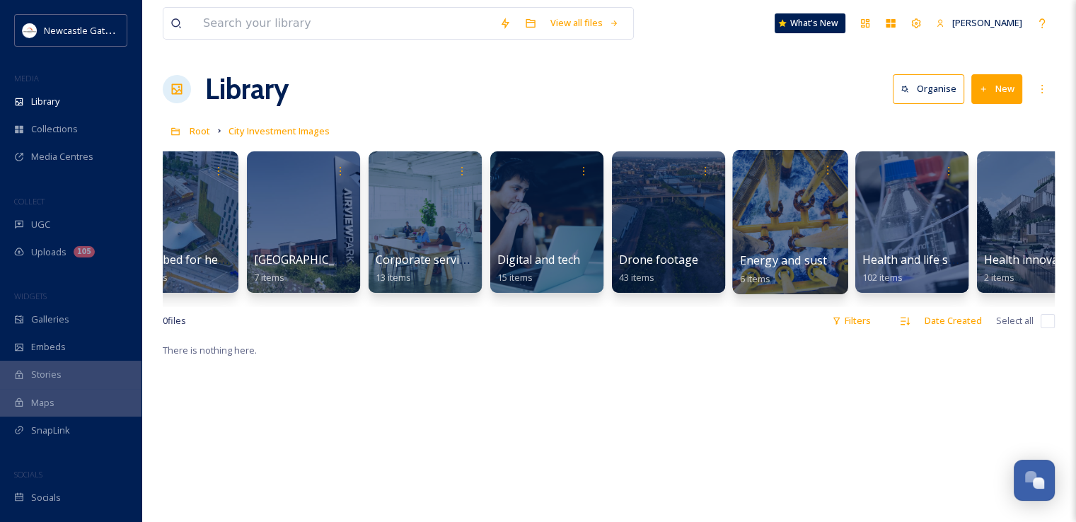
click at [793, 243] on div at bounding box center [789, 222] width 115 height 144
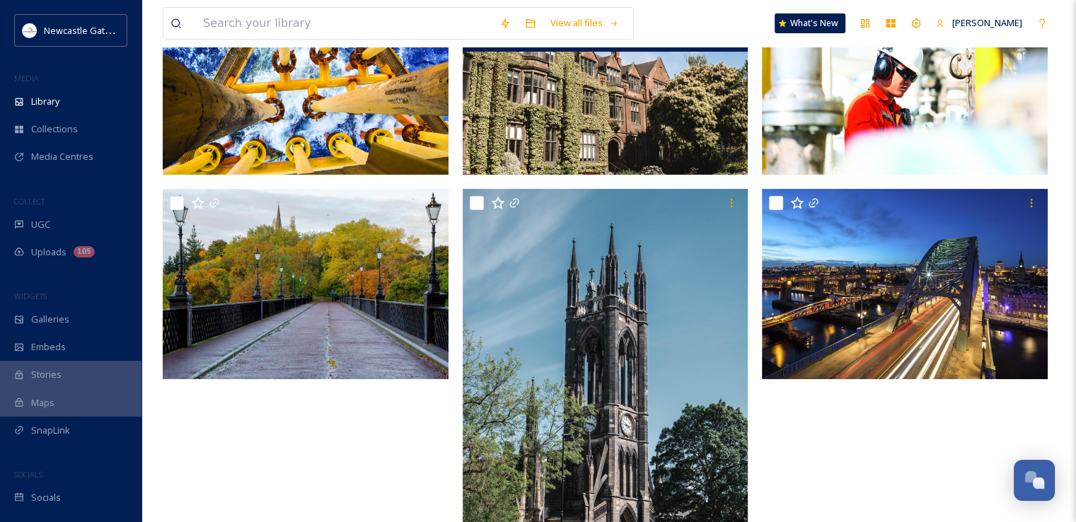
scroll to position [215, 0]
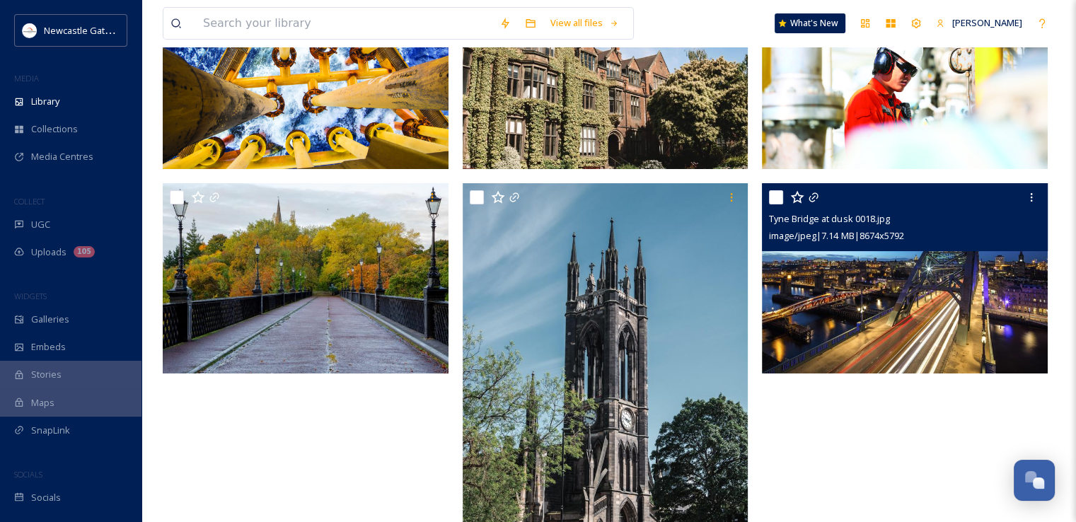
click at [825, 313] on img at bounding box center [905, 278] width 286 height 191
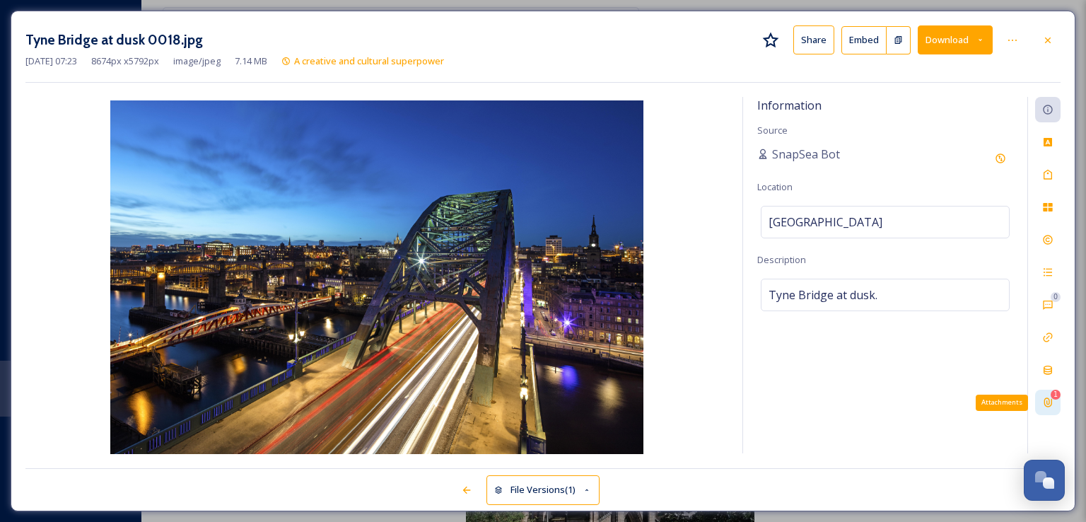
click at [1056, 400] on div "1 Attachments" at bounding box center [1047, 402] width 25 height 25
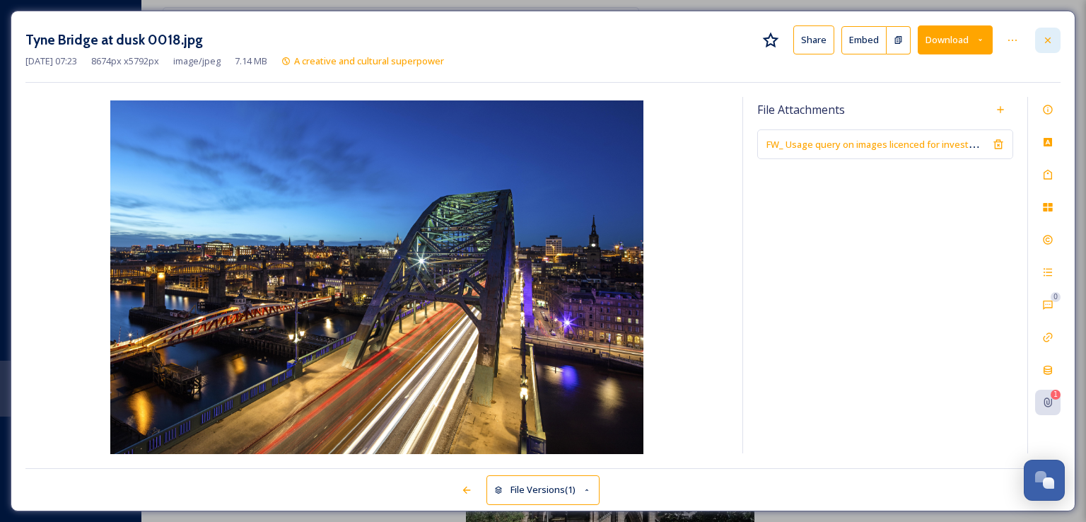
click at [1049, 36] on icon at bounding box center [1047, 40] width 11 height 11
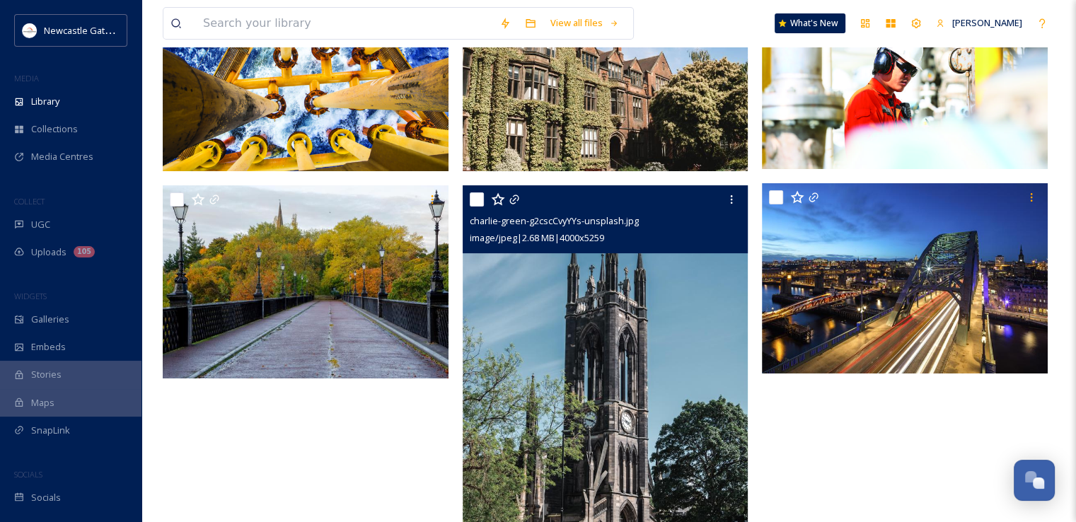
click at [695, 289] on img at bounding box center [606, 373] width 286 height 376
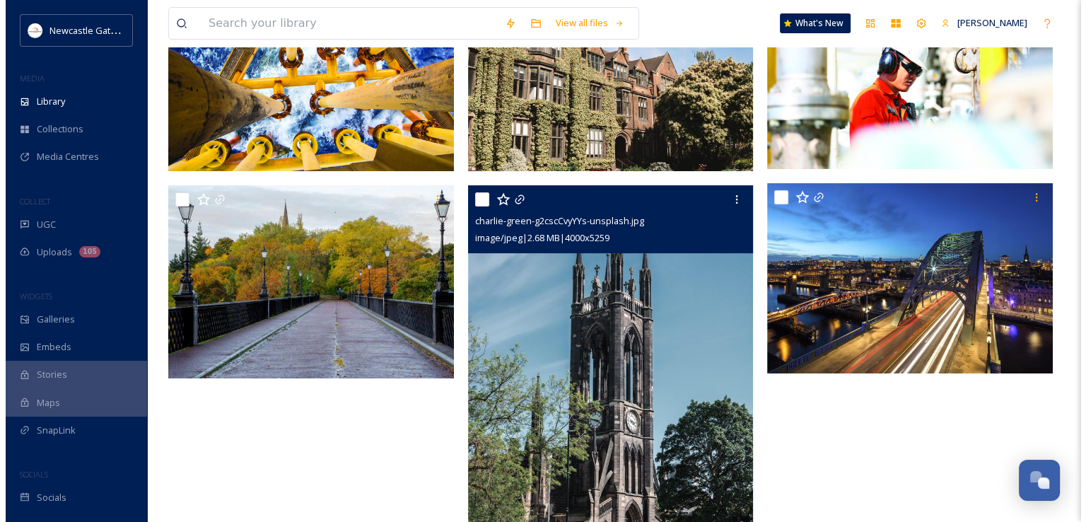
scroll to position [192, 0]
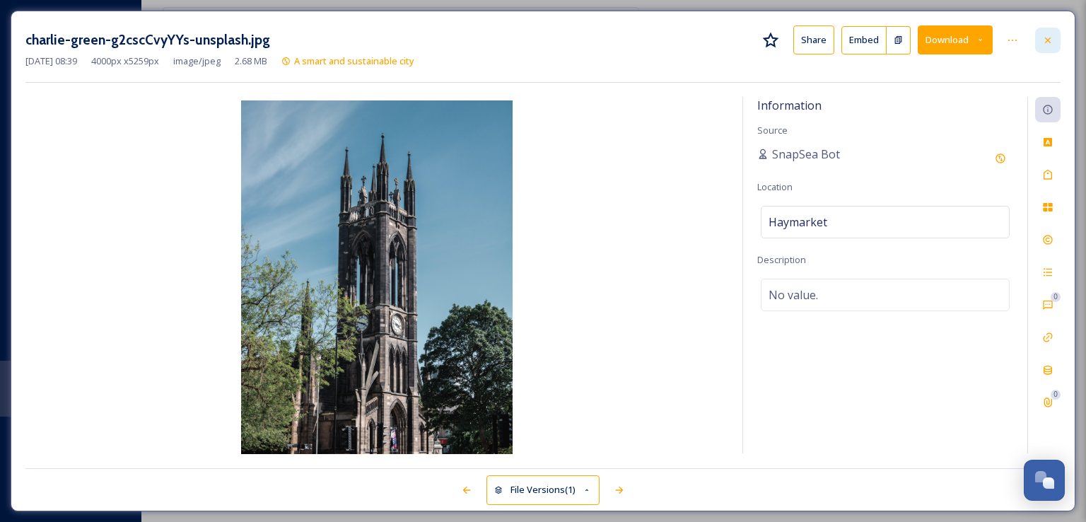
click at [1057, 32] on div at bounding box center [1047, 40] width 25 height 25
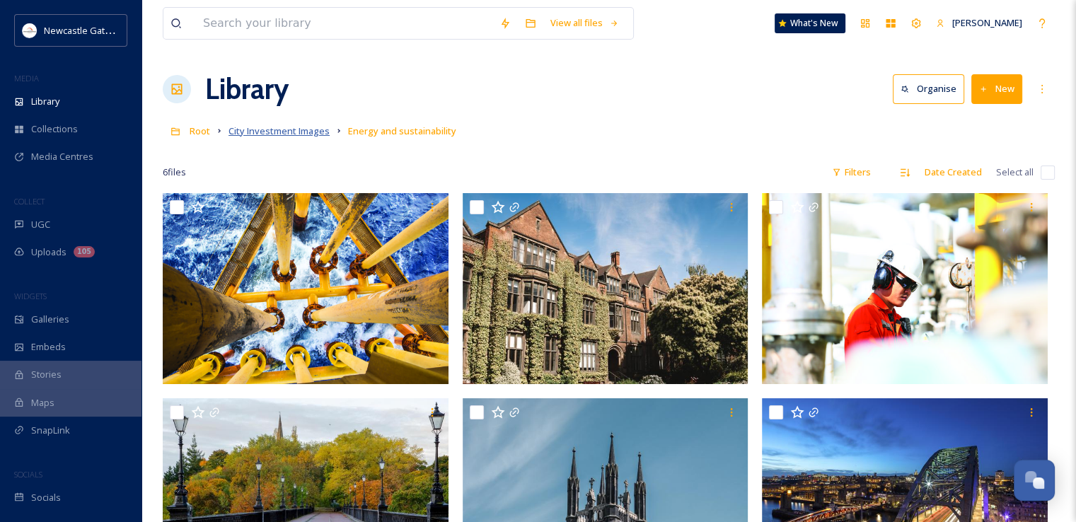
click at [307, 133] on span "City Investment Images" at bounding box center [278, 130] width 101 height 13
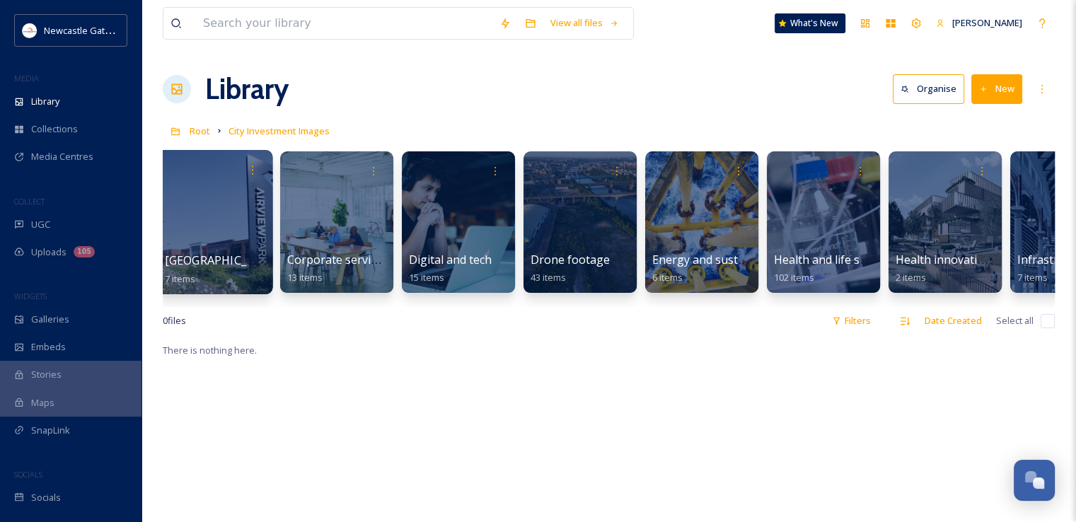
scroll to position [0, 620]
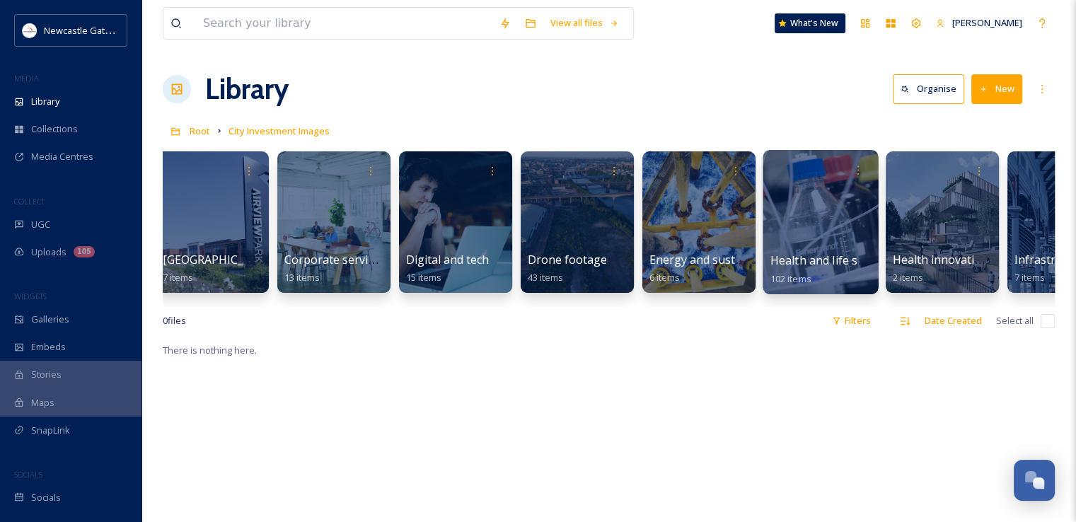
click at [811, 235] on div at bounding box center [819, 222] width 115 height 144
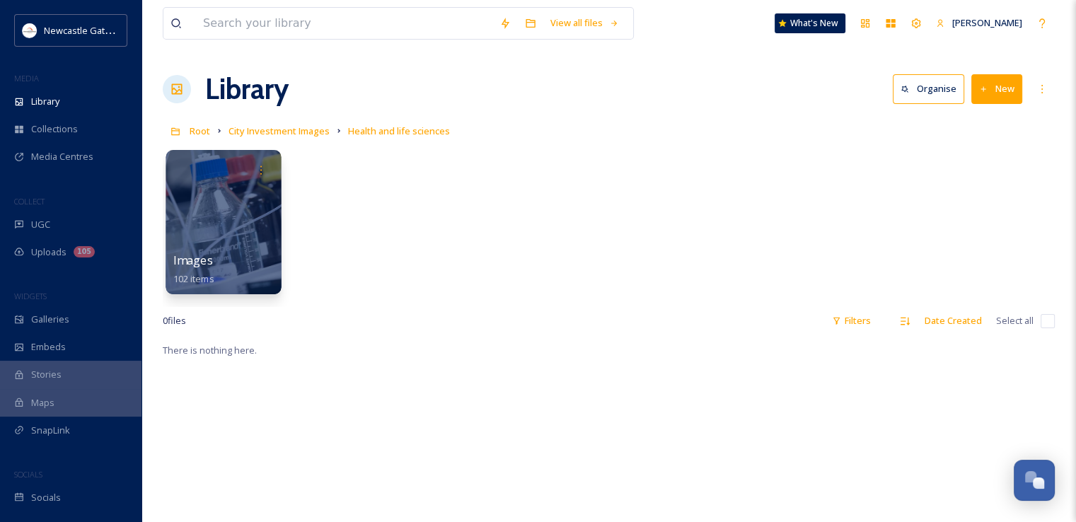
click at [231, 243] on div at bounding box center [222, 222] width 115 height 144
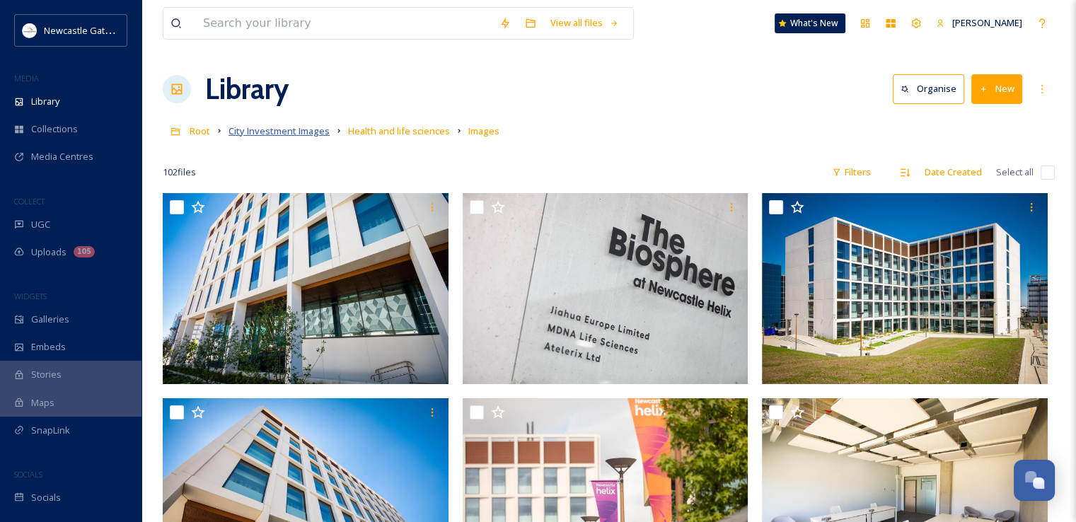
click at [303, 132] on span "City Investment Images" at bounding box center [278, 130] width 101 height 13
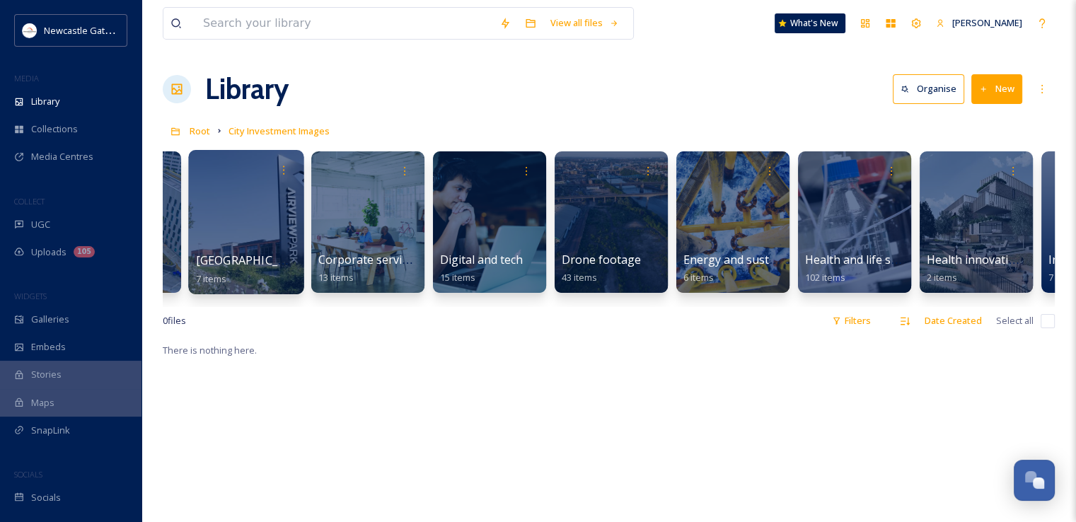
scroll to position [0, 593]
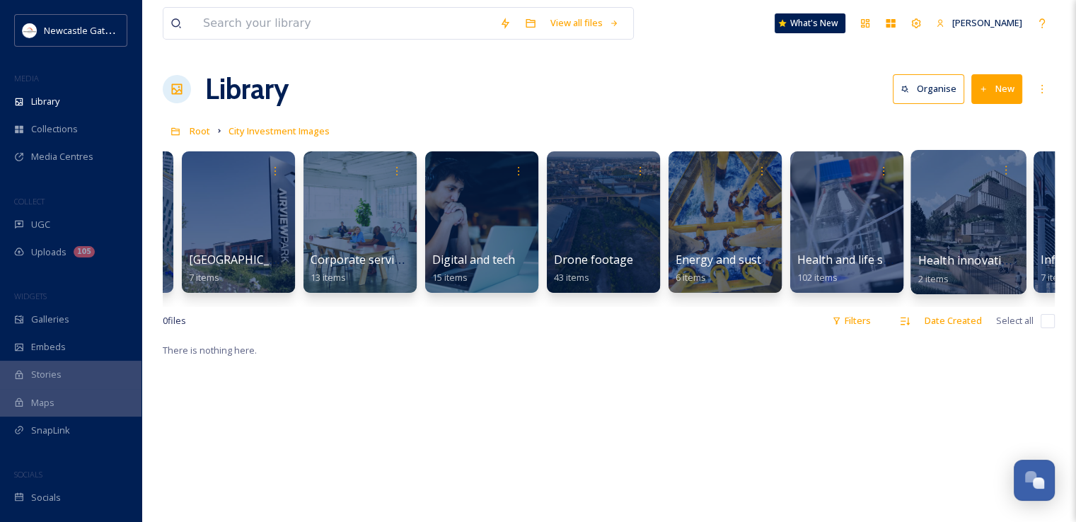
click at [970, 223] on div at bounding box center [967, 222] width 115 height 144
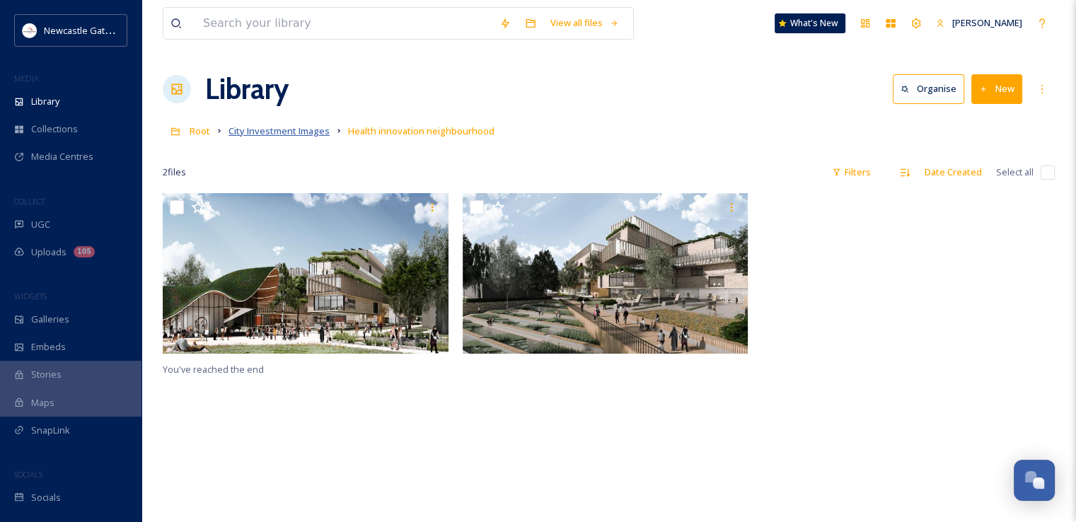
click at [305, 132] on span "City Investment Images" at bounding box center [278, 130] width 101 height 13
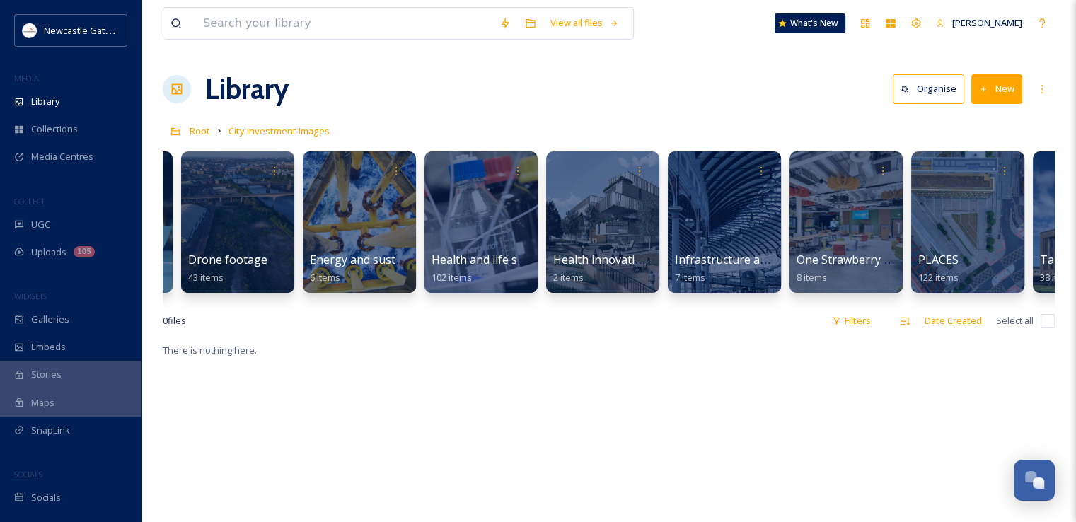
scroll to position [0, 962]
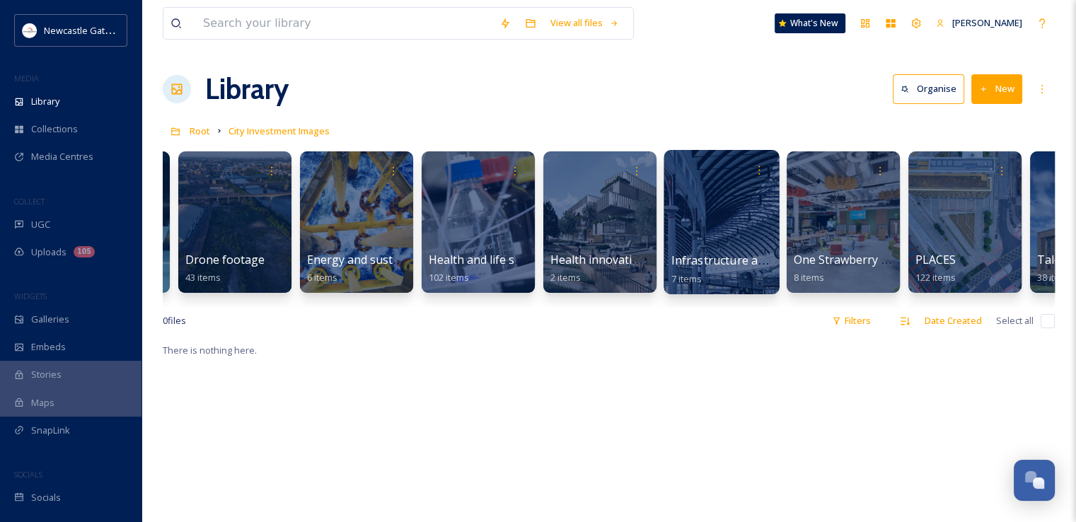
click at [730, 244] on div at bounding box center [720, 222] width 115 height 144
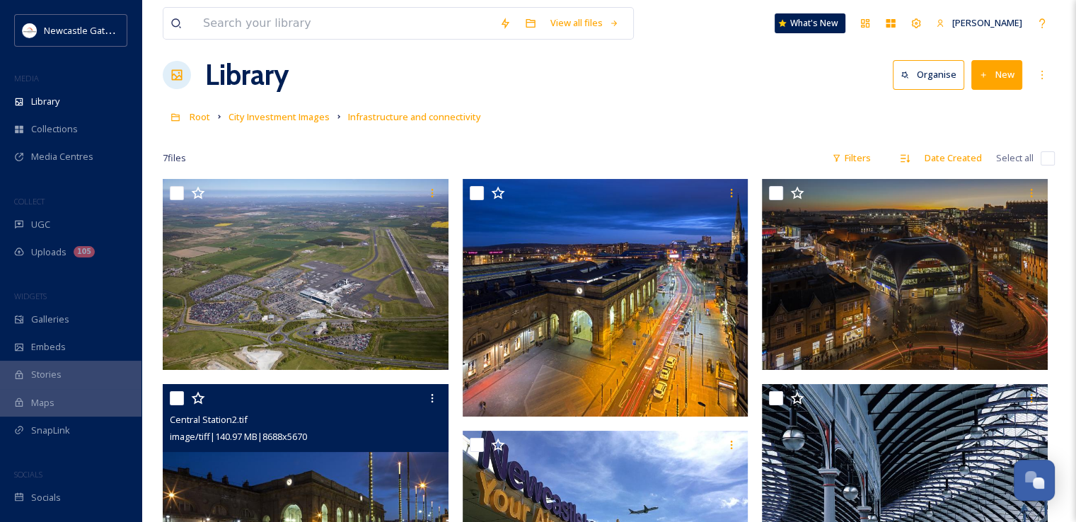
scroll to position [14, 0]
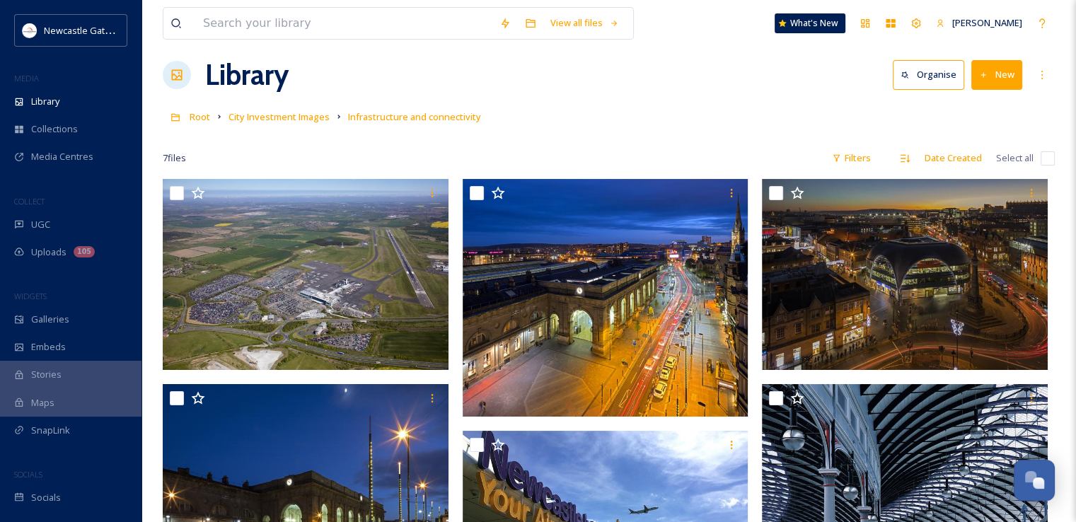
click at [1045, 156] on input "checkbox" at bounding box center [1047, 158] width 14 height 14
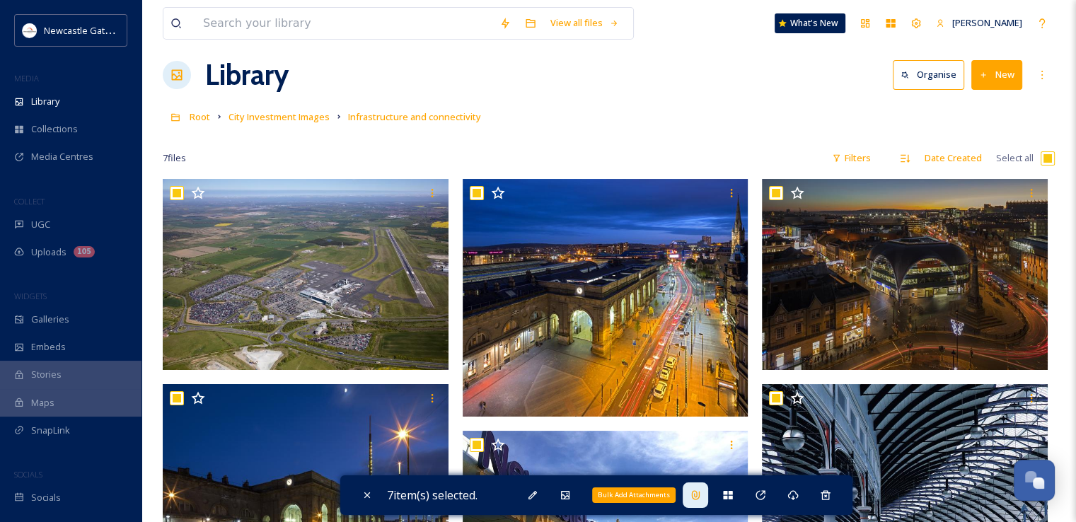
click at [696, 499] on icon at bounding box center [695, 494] width 11 height 11
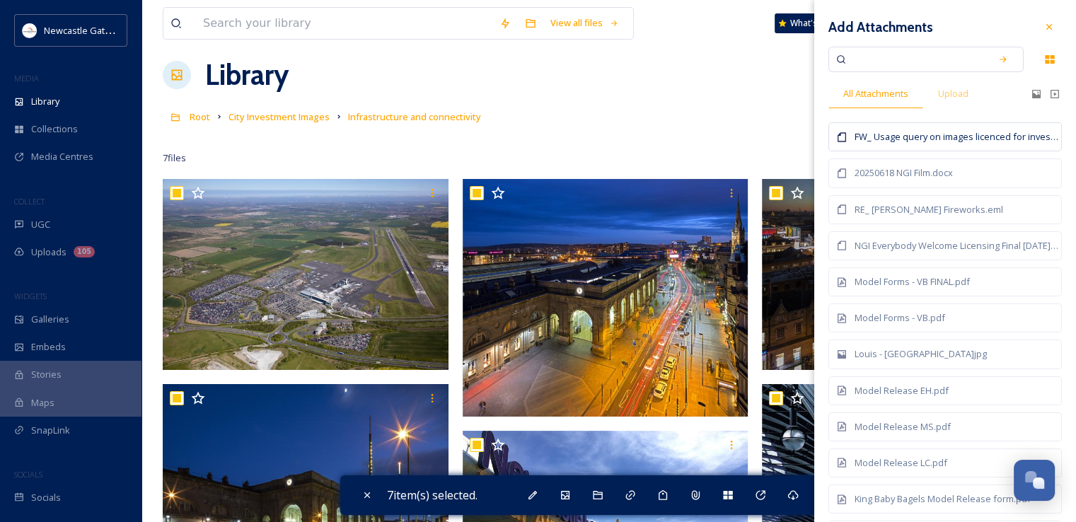
click at [956, 145] on div "FW_ Usage query on images licenced for investment prospectus.msg" at bounding box center [944, 136] width 233 height 29
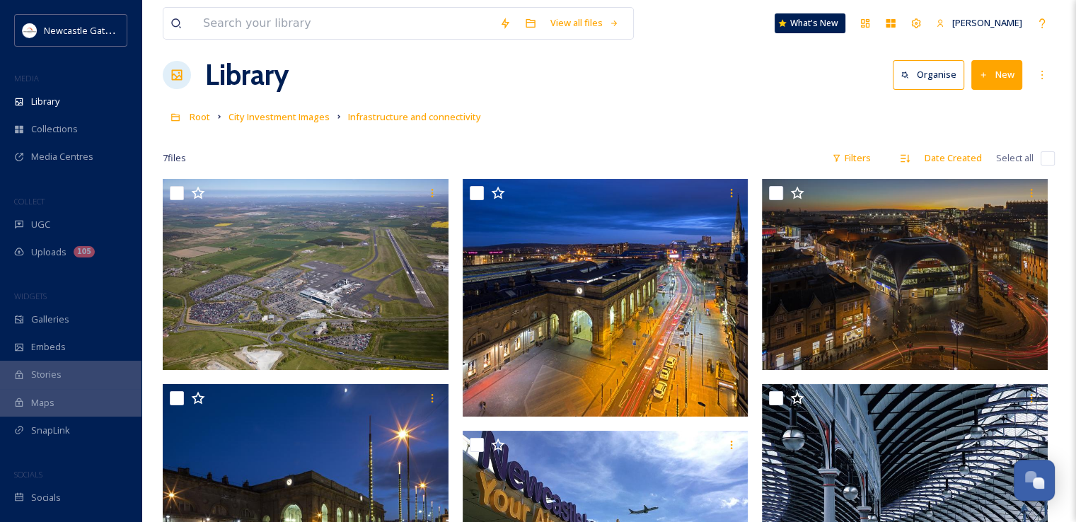
click at [714, 114] on div "Root City Investment Images Infrastructure and connectivity" at bounding box center [609, 116] width 892 height 27
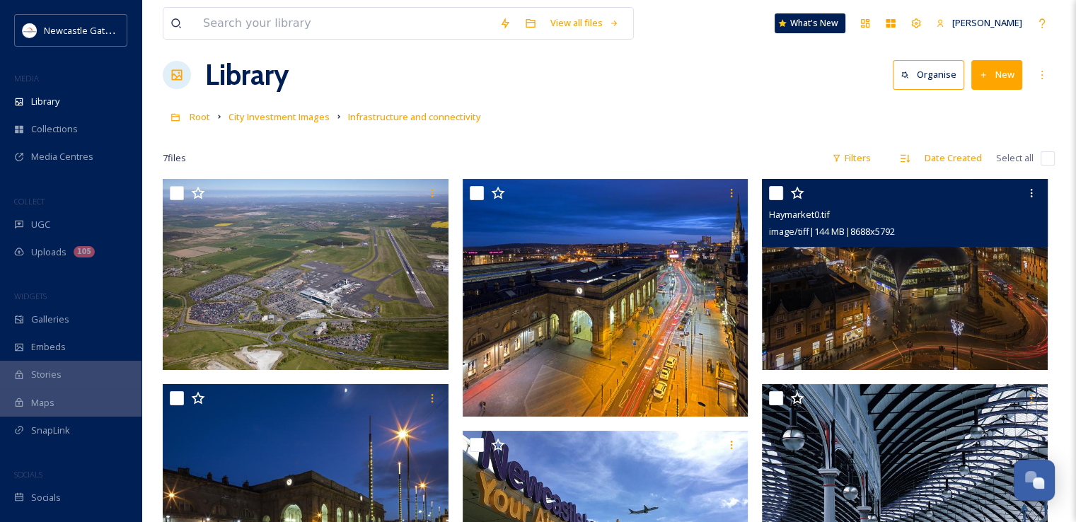
click at [889, 281] on img at bounding box center [905, 274] width 286 height 191
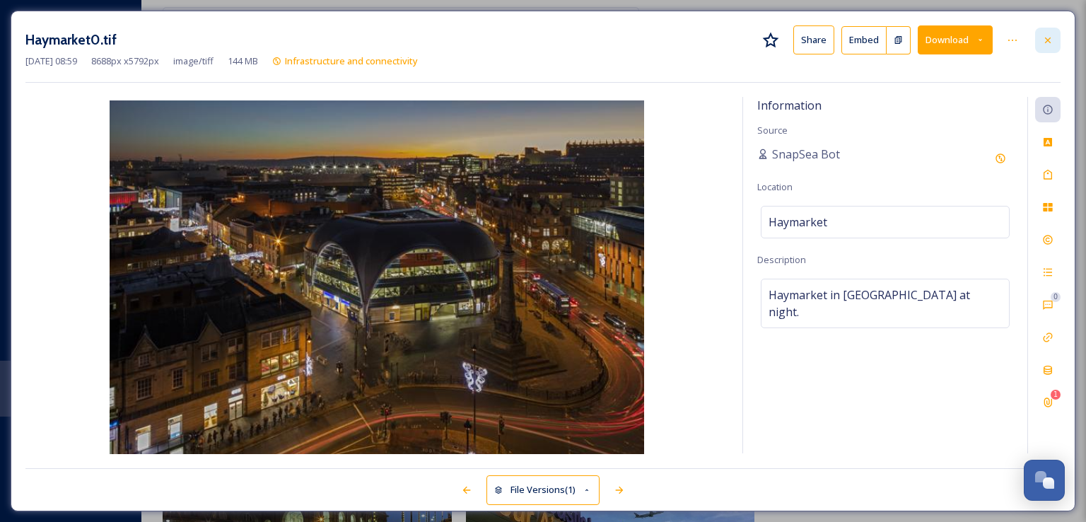
click at [1047, 43] on icon at bounding box center [1047, 40] width 11 height 11
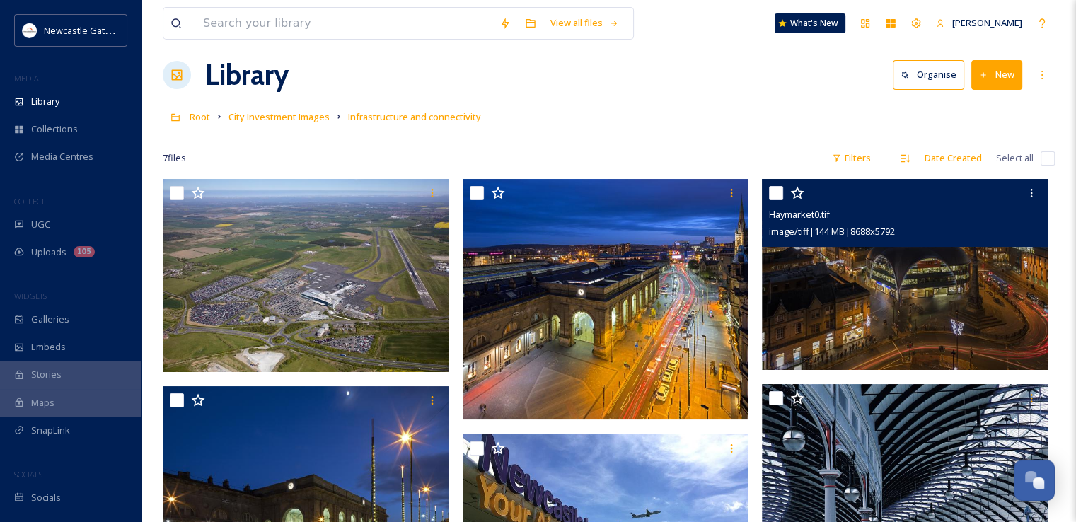
click at [690, 103] on div "Root City Investment Images Infrastructure and connectivity" at bounding box center [609, 116] width 892 height 27
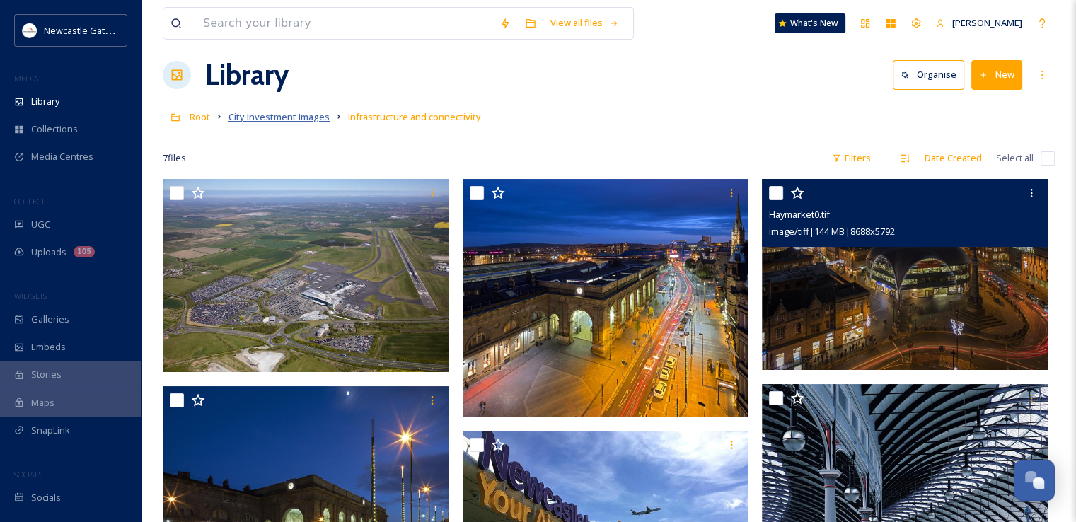
click at [284, 114] on span "City Investment Images" at bounding box center [278, 116] width 101 height 13
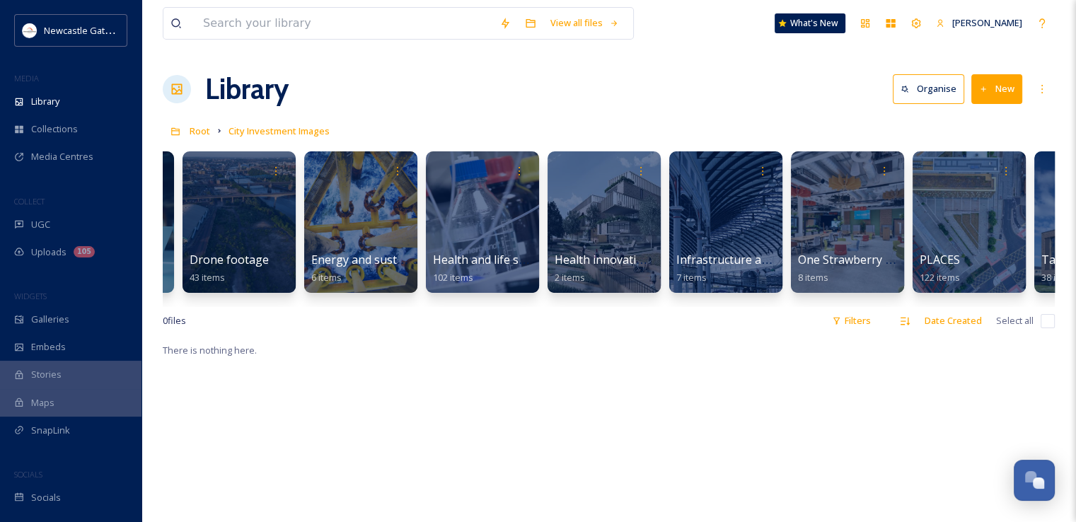
scroll to position [0, 1119]
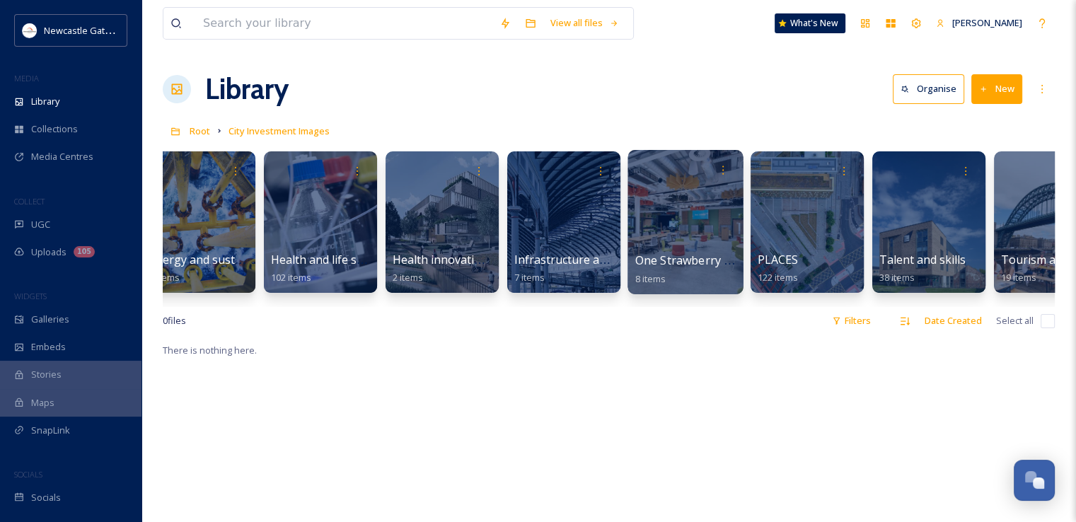
click at [673, 232] on div at bounding box center [684, 222] width 115 height 144
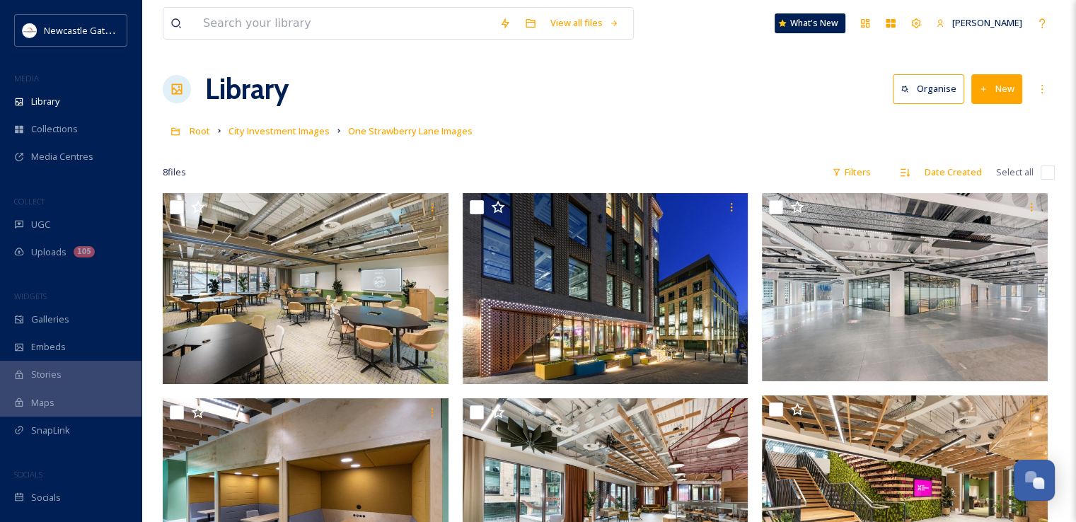
click at [1047, 172] on input "checkbox" at bounding box center [1047, 172] width 14 height 14
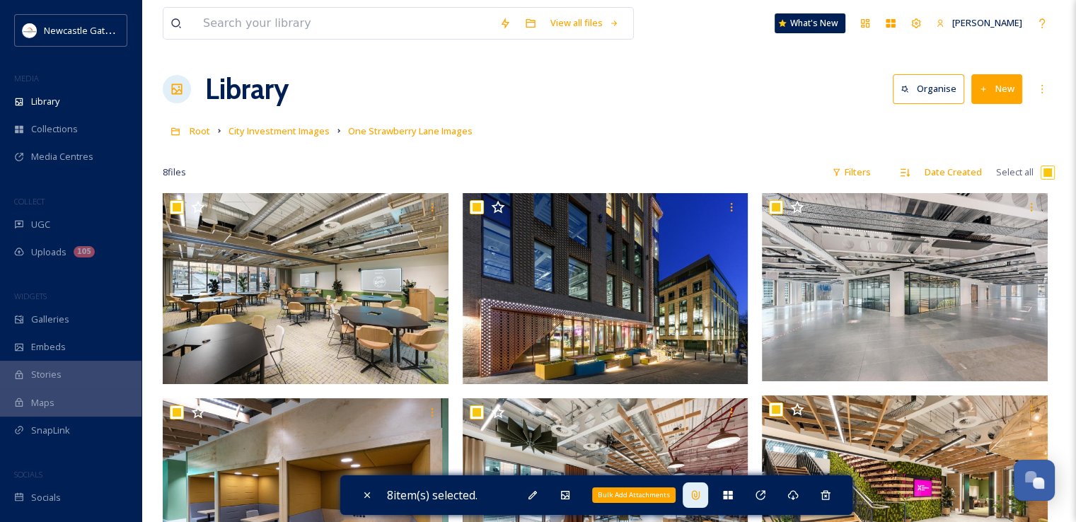
click at [706, 493] on div "Bulk Add Attachments" at bounding box center [694, 494] width 25 height 25
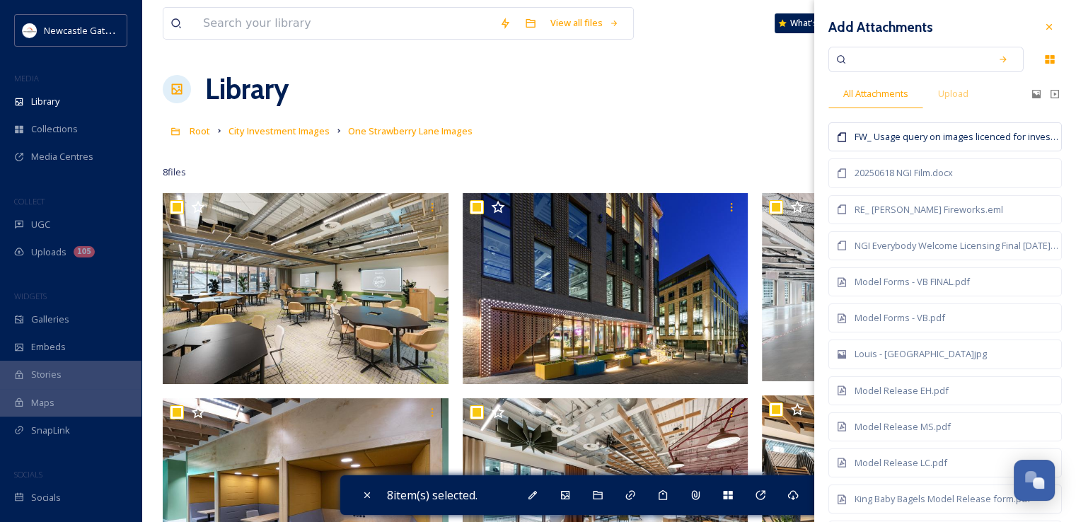
click at [904, 132] on div "FW_ Usage query on images licenced for investment prospectus.msg" at bounding box center [956, 136] width 204 height 13
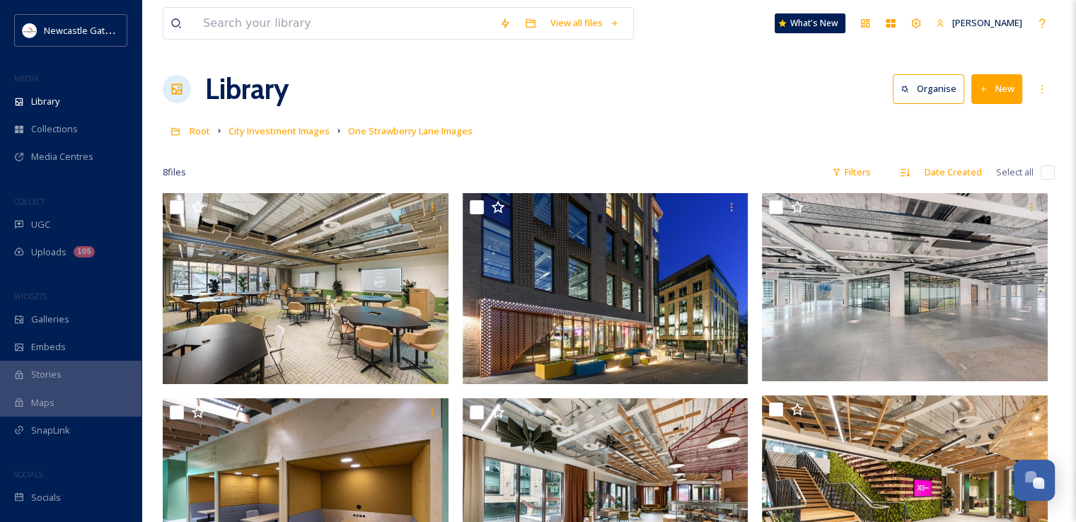
click at [702, 112] on div "View all files What's New [PERSON_NAME] Library Organise New Root City Investme…" at bounding box center [608, 493] width 934 height 987
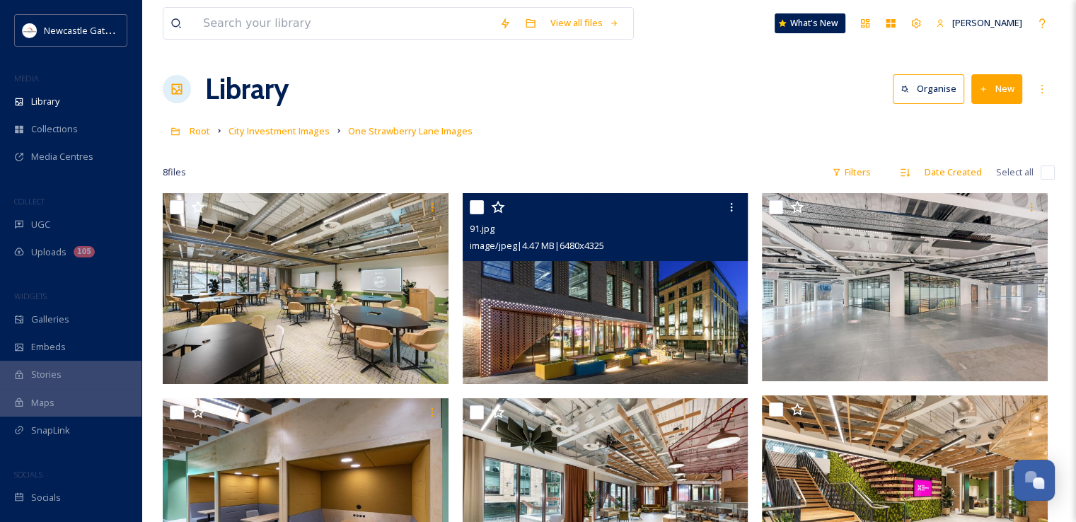
click at [696, 277] on img at bounding box center [606, 288] width 286 height 191
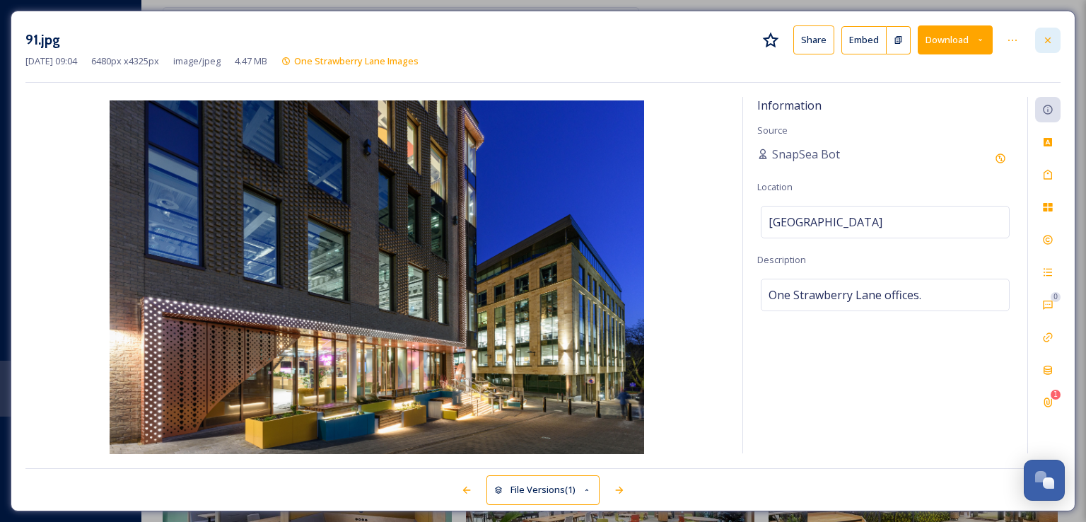
click at [1049, 47] on div at bounding box center [1047, 40] width 25 height 25
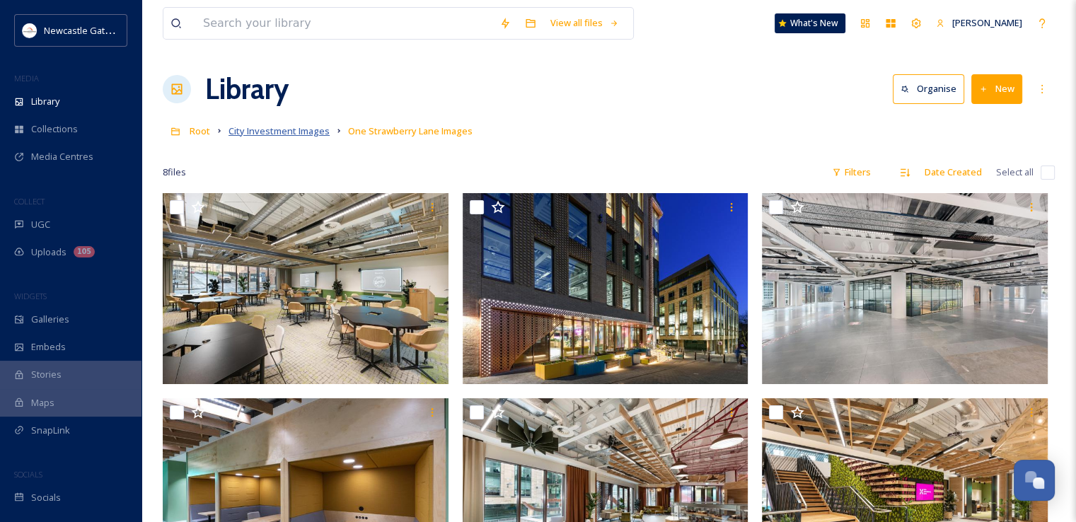
click at [277, 133] on span "City Investment Images" at bounding box center [278, 130] width 101 height 13
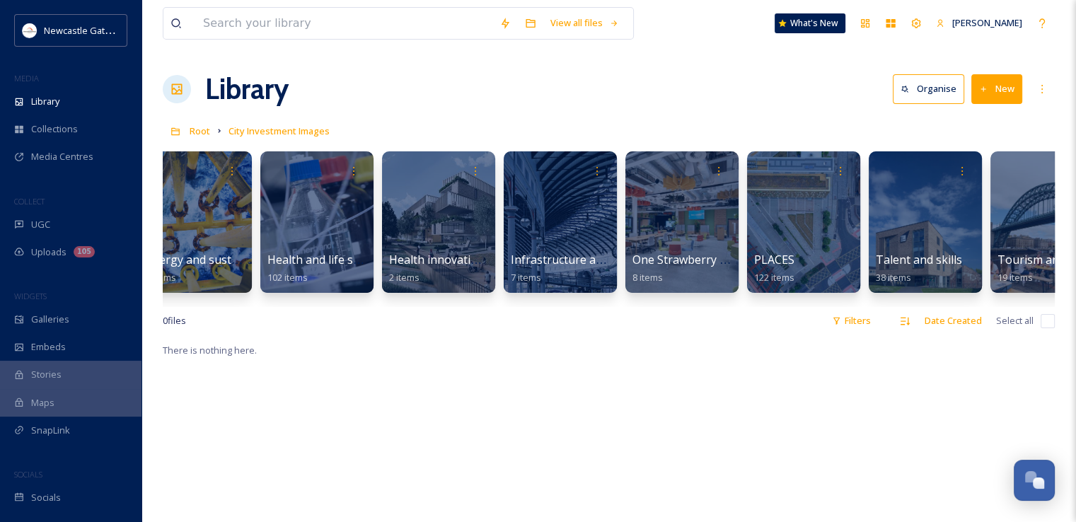
scroll to position [0, 1124]
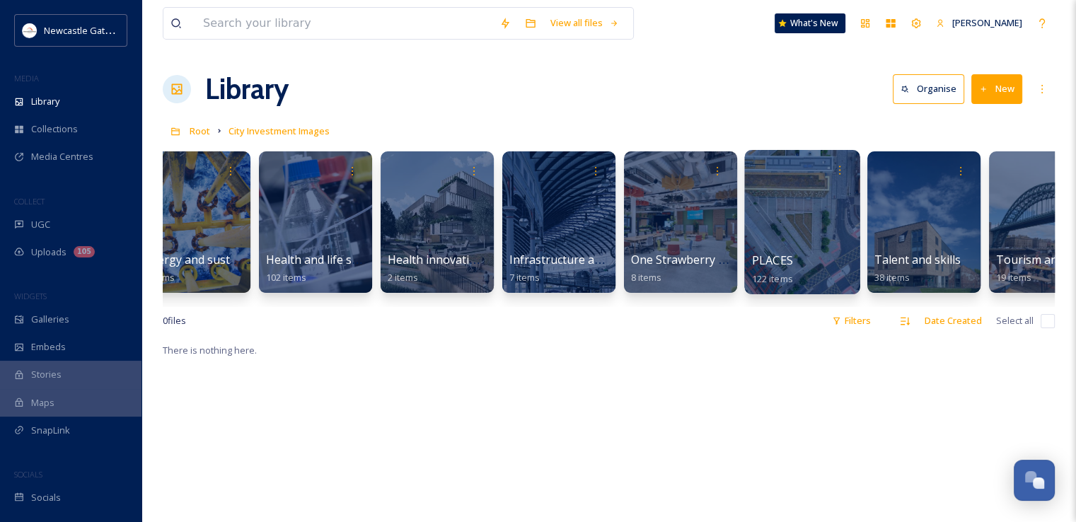
click at [786, 214] on div at bounding box center [801, 222] width 115 height 144
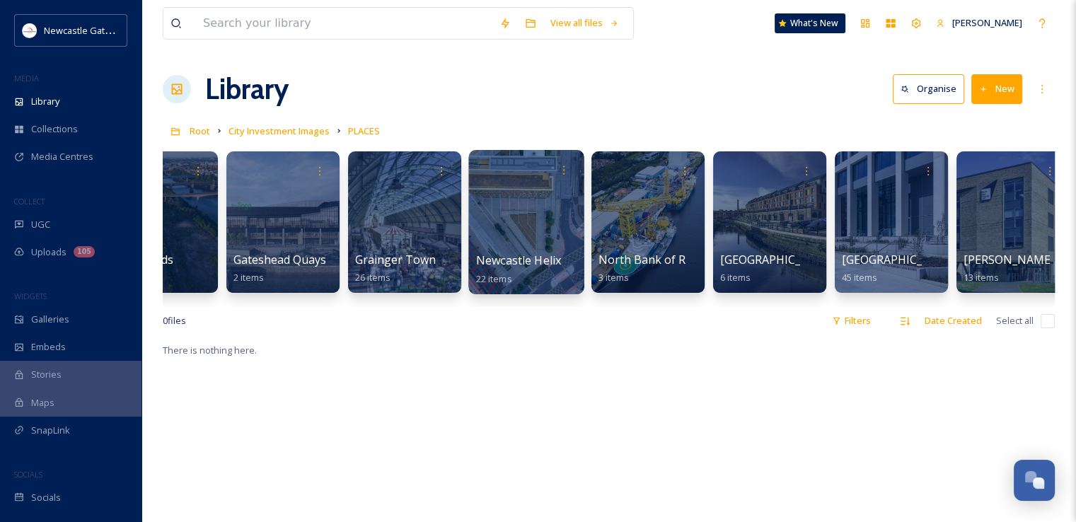
scroll to position [0, 81]
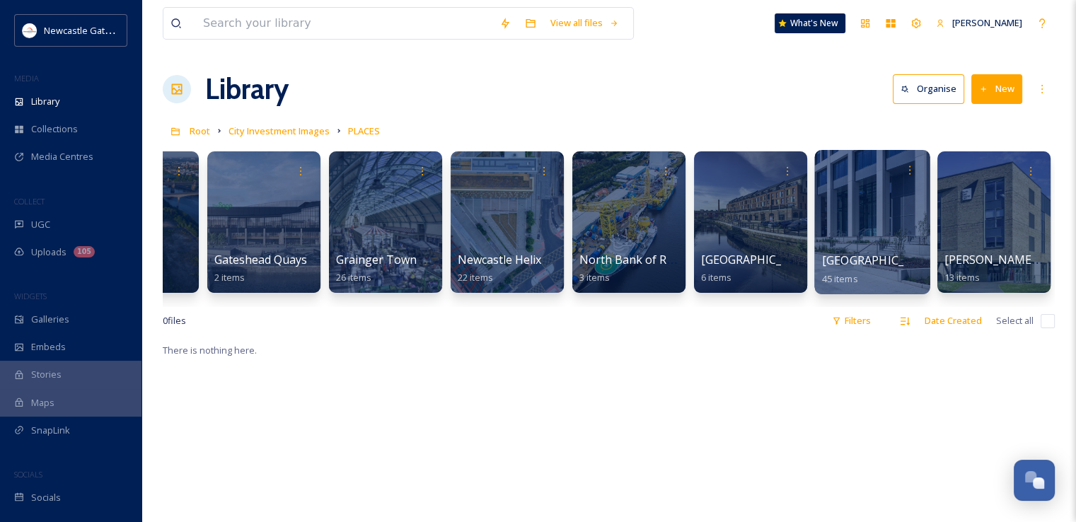
click at [866, 216] on div at bounding box center [871, 222] width 115 height 144
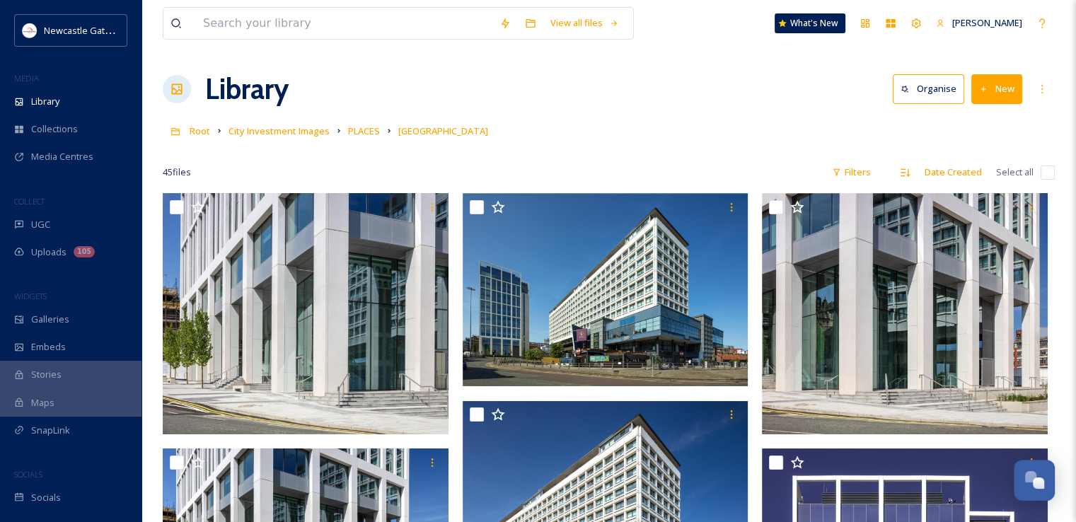
click at [1051, 170] on input "checkbox" at bounding box center [1047, 172] width 14 height 14
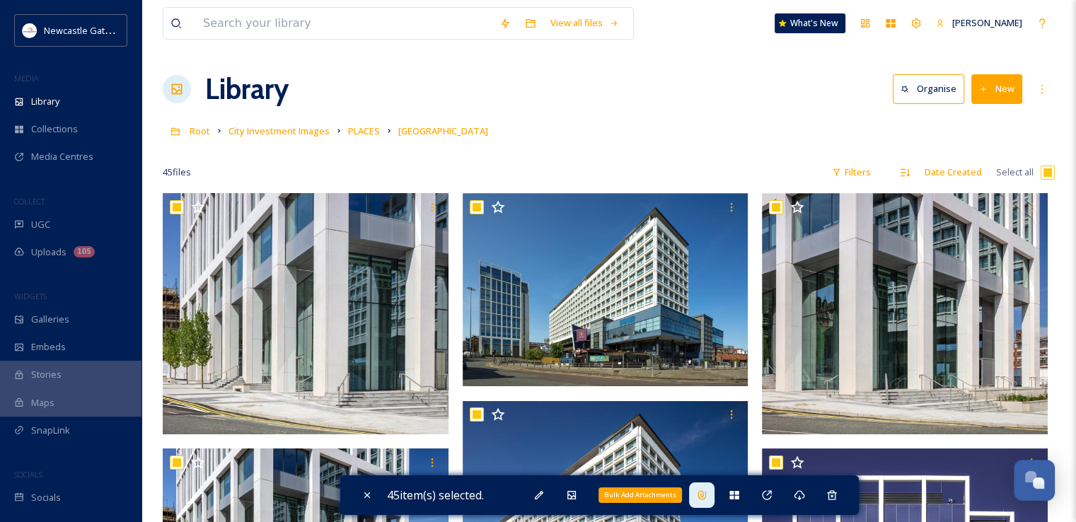
click at [713, 492] on div "Bulk Add Attachments" at bounding box center [701, 494] width 25 height 25
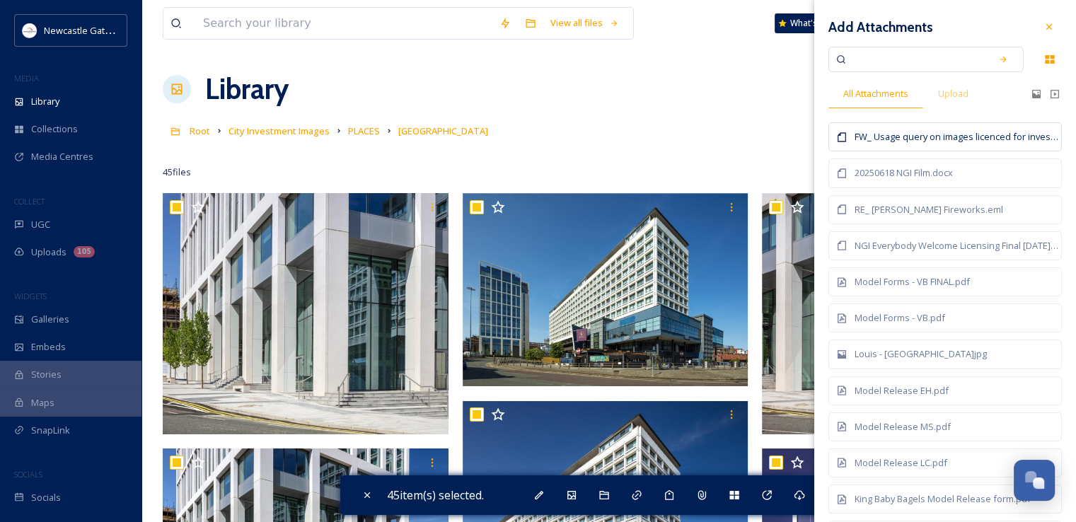
click at [902, 139] on div "FW_ Usage query on images licenced for investment prospectus.msg" at bounding box center [956, 136] width 204 height 13
click at [633, 151] on div at bounding box center [609, 151] width 892 height 14
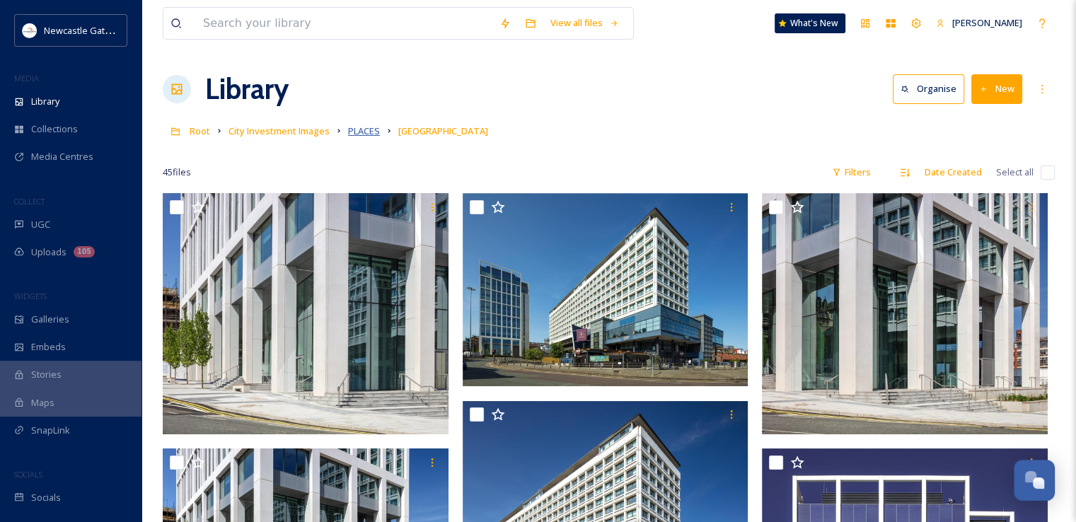
click at [365, 136] on span "PLACES" at bounding box center [364, 130] width 32 height 13
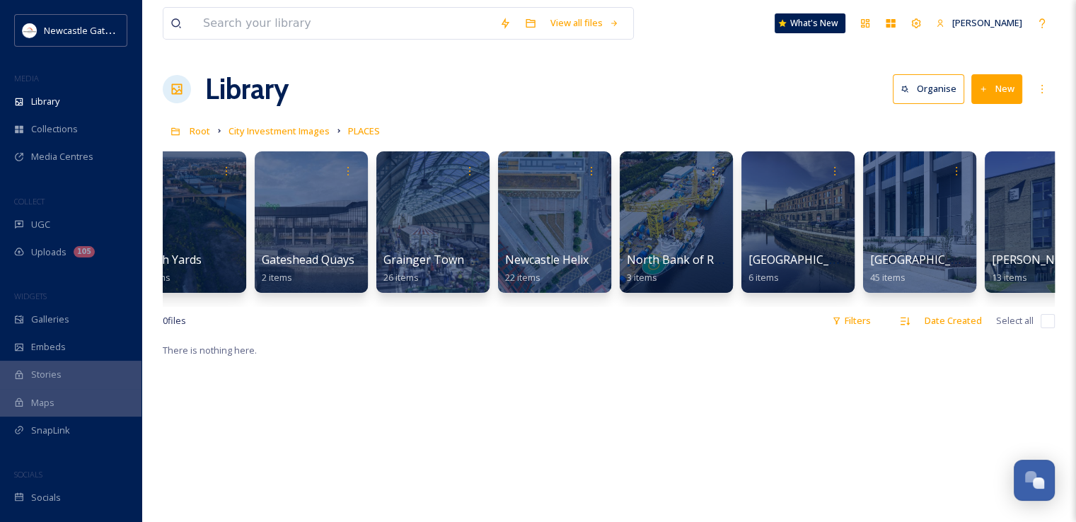
scroll to position [0, 81]
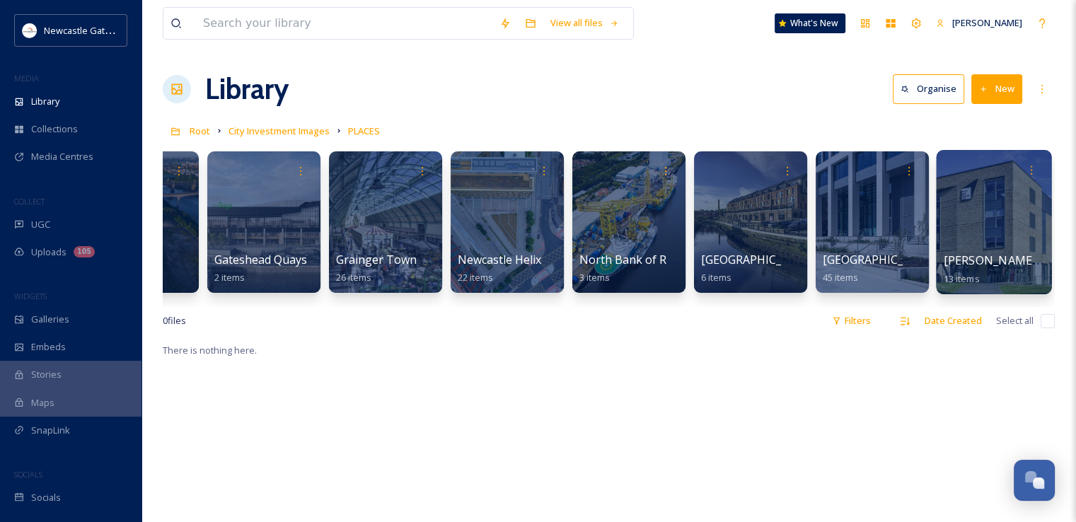
click at [1001, 236] on div at bounding box center [993, 222] width 115 height 144
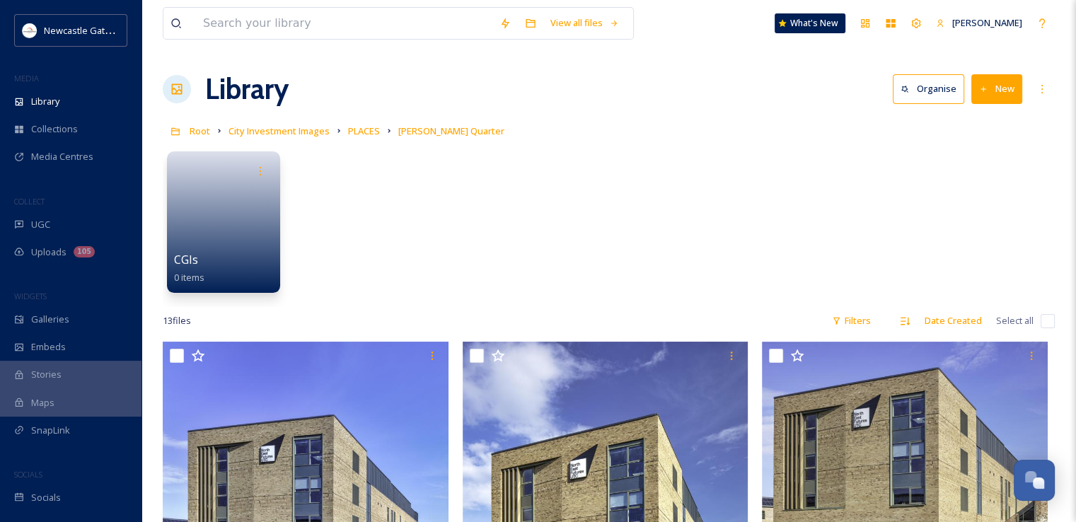
click at [1049, 323] on input "checkbox" at bounding box center [1047, 321] width 14 height 14
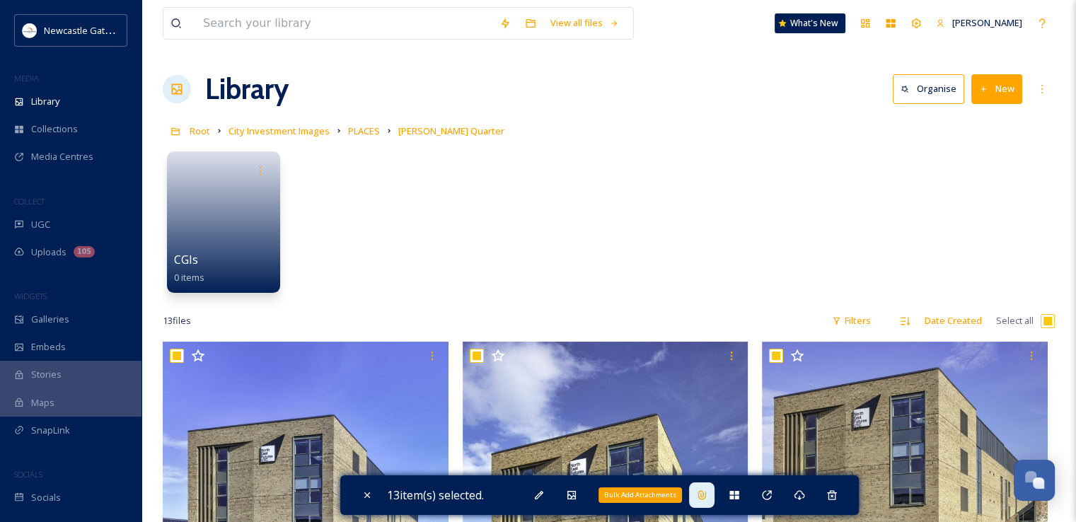
click at [707, 492] on icon at bounding box center [701, 494] width 11 height 11
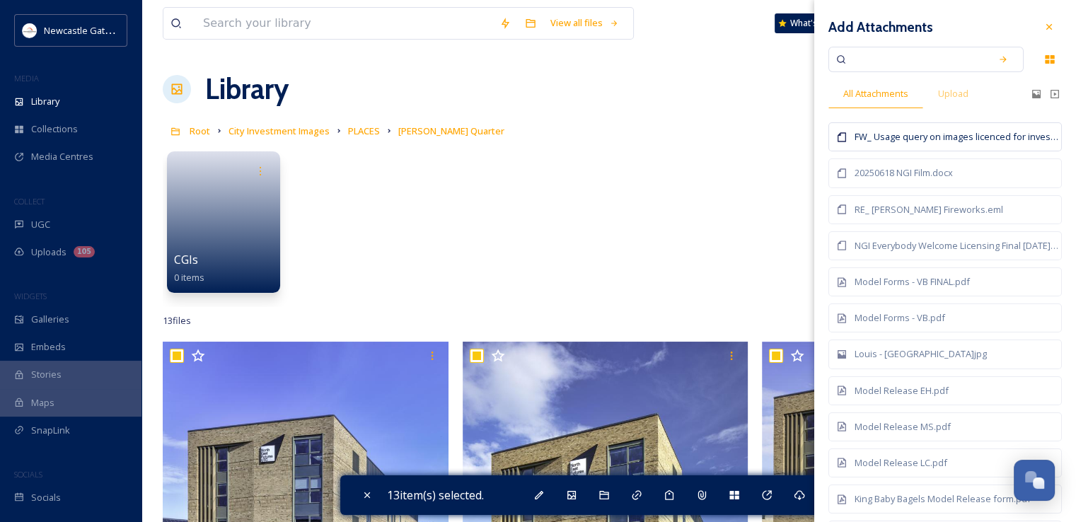
click at [916, 136] on div "FW_ Usage query on images licenced for investment prospectus.msg" at bounding box center [956, 136] width 204 height 13
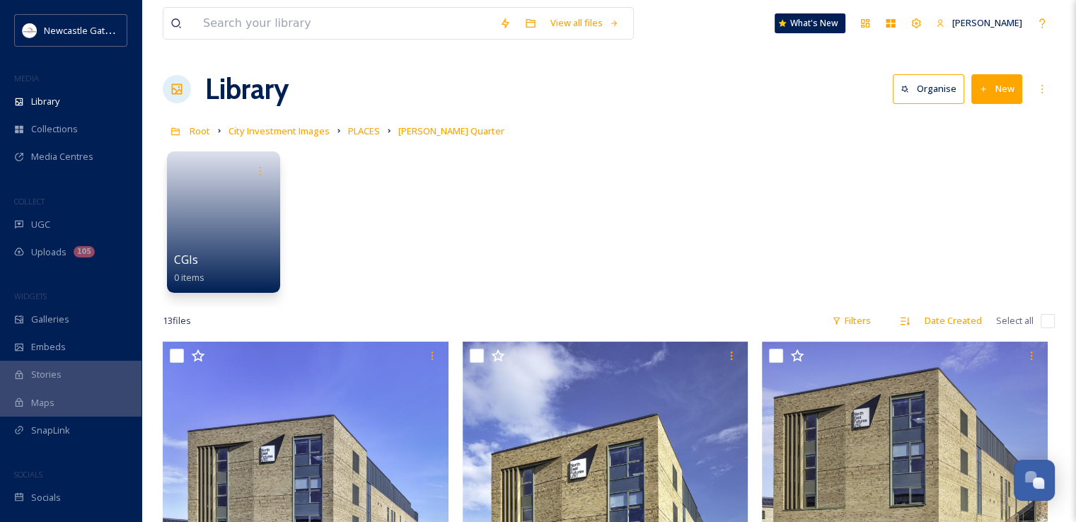
click at [616, 209] on div "CGIs 0 items" at bounding box center [609, 225] width 892 height 163
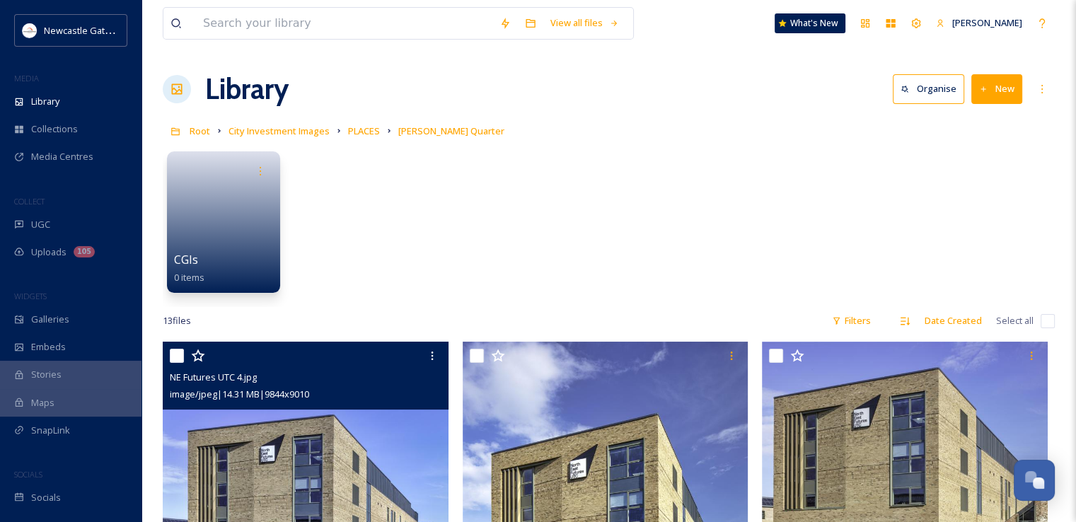
click at [296, 400] on span "image/jpeg | 14.31 MB | 9844 x 9010" at bounding box center [239, 394] width 139 height 13
click at [306, 446] on img at bounding box center [306, 473] width 286 height 262
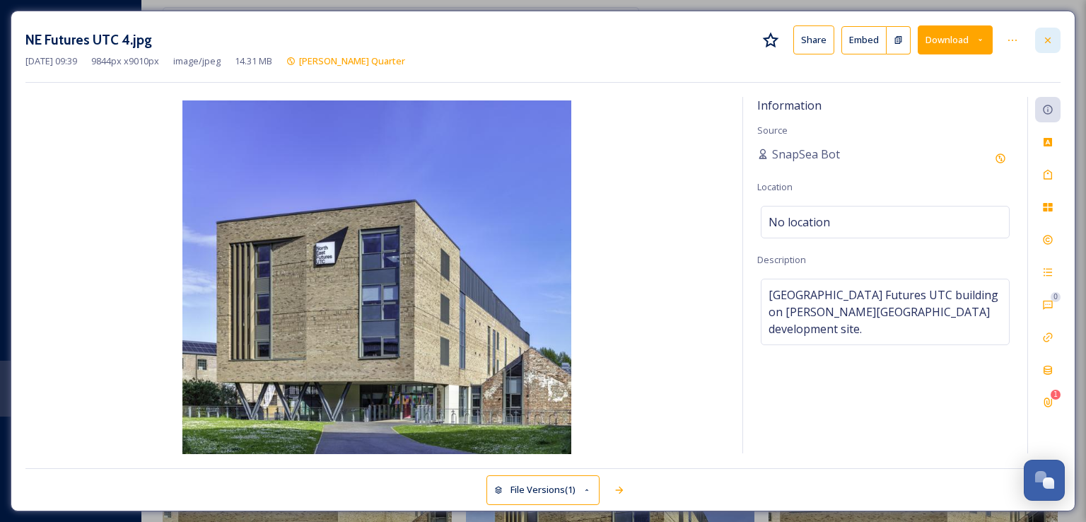
click at [1047, 30] on div at bounding box center [1047, 40] width 25 height 25
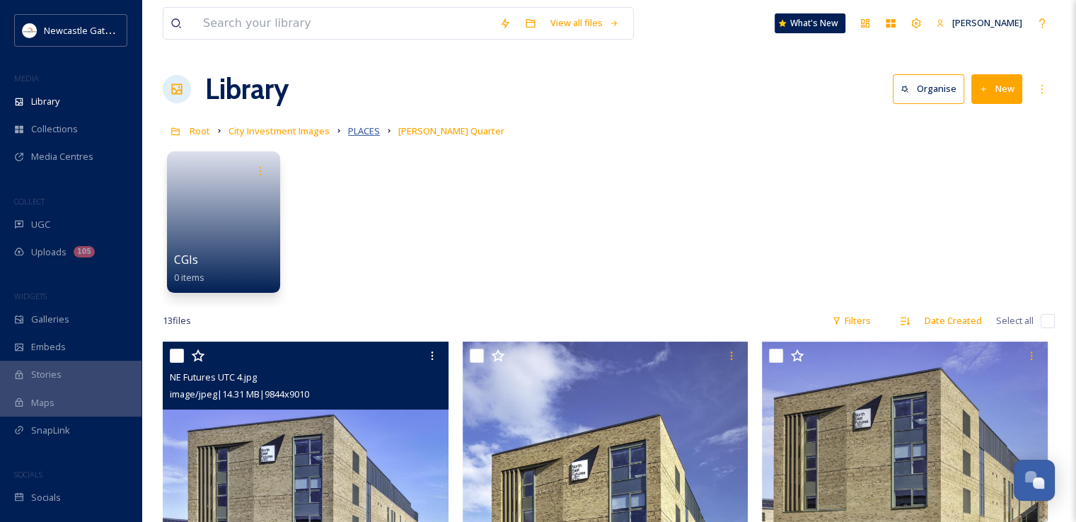
click at [356, 136] on span "PLACES" at bounding box center [364, 130] width 32 height 13
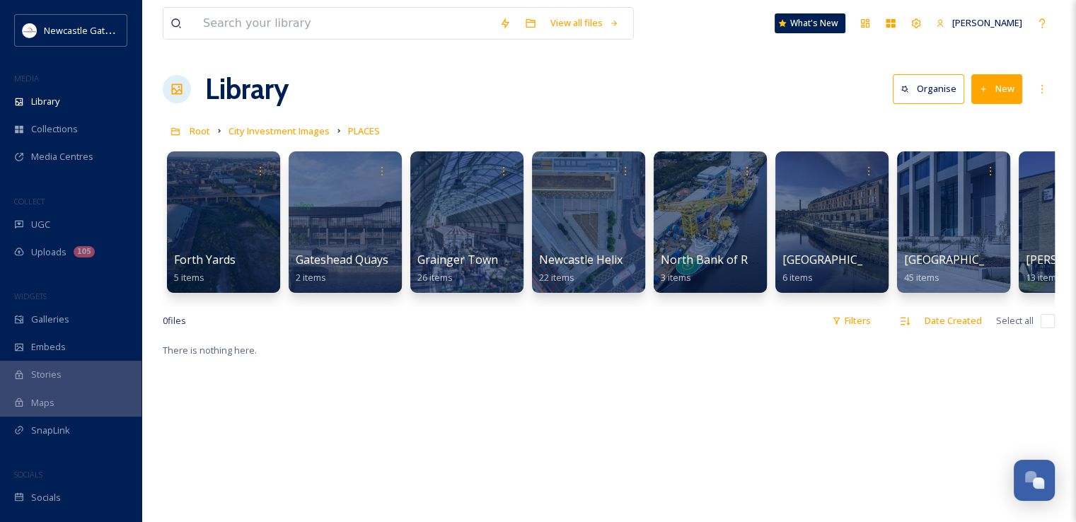
click at [711, 80] on div "Library Organise New" at bounding box center [609, 89] width 892 height 42
click at [469, 235] on div at bounding box center [466, 222] width 115 height 144
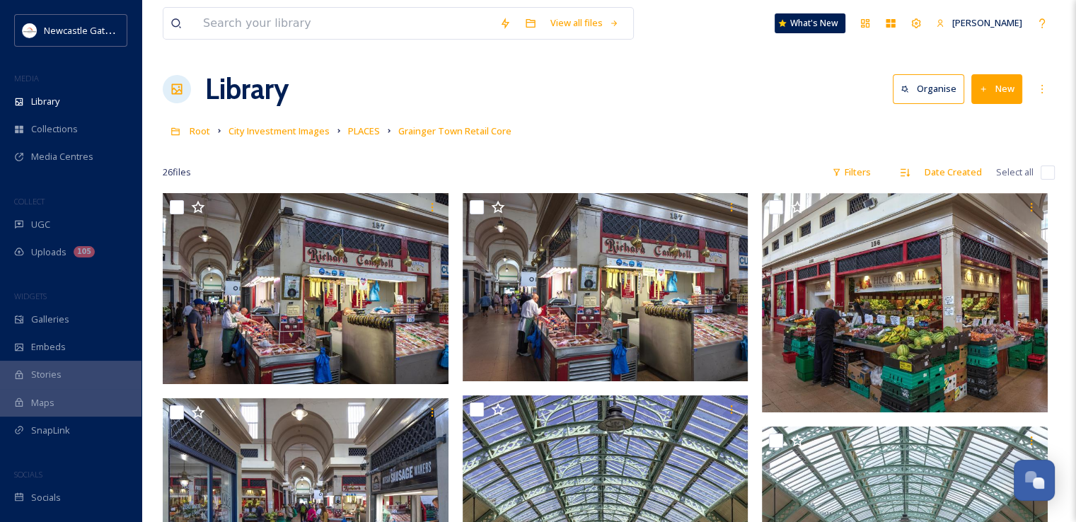
click at [1049, 175] on input "checkbox" at bounding box center [1047, 172] width 14 height 14
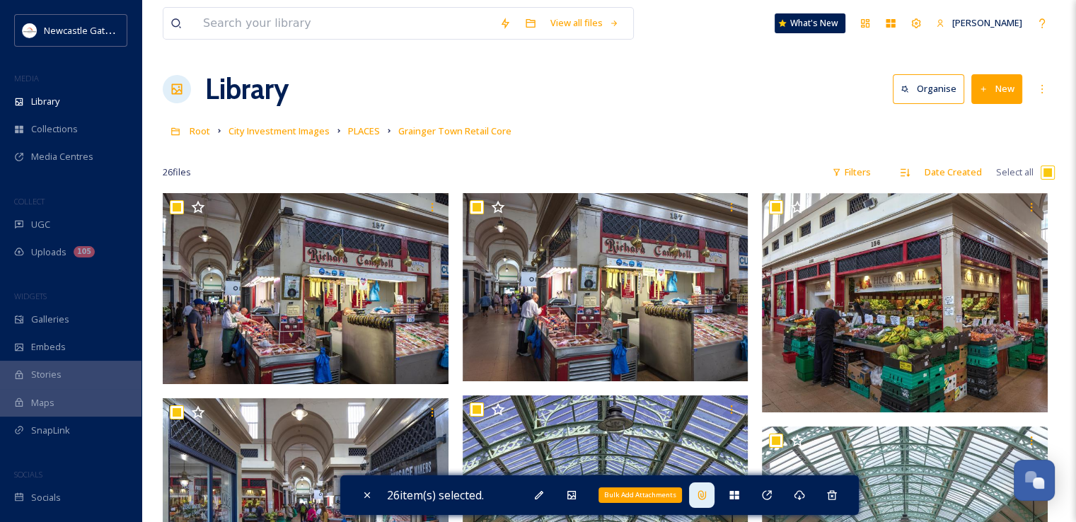
click at [707, 490] on icon at bounding box center [701, 494] width 11 height 11
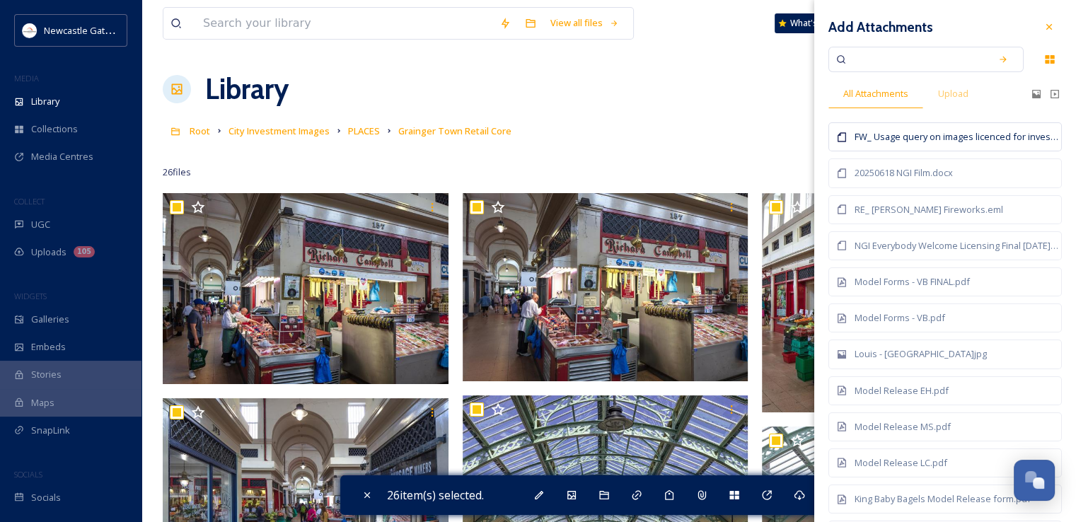
click at [910, 135] on div "FW_ Usage query on images licenced for investment prospectus.msg" at bounding box center [956, 136] width 204 height 13
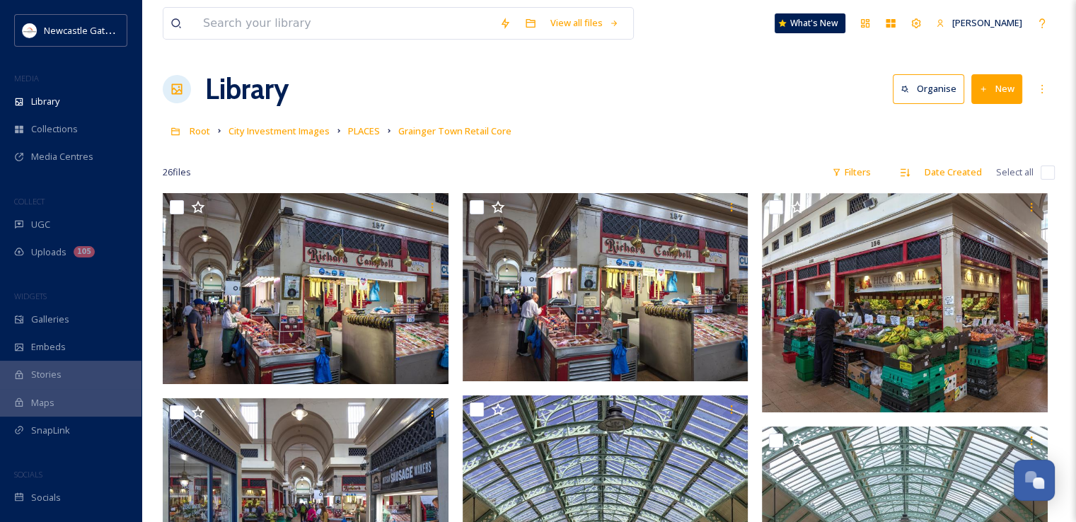
click at [703, 127] on div "Root City Investment Images PLACES Grainger Town Retail Core" at bounding box center [609, 130] width 892 height 27
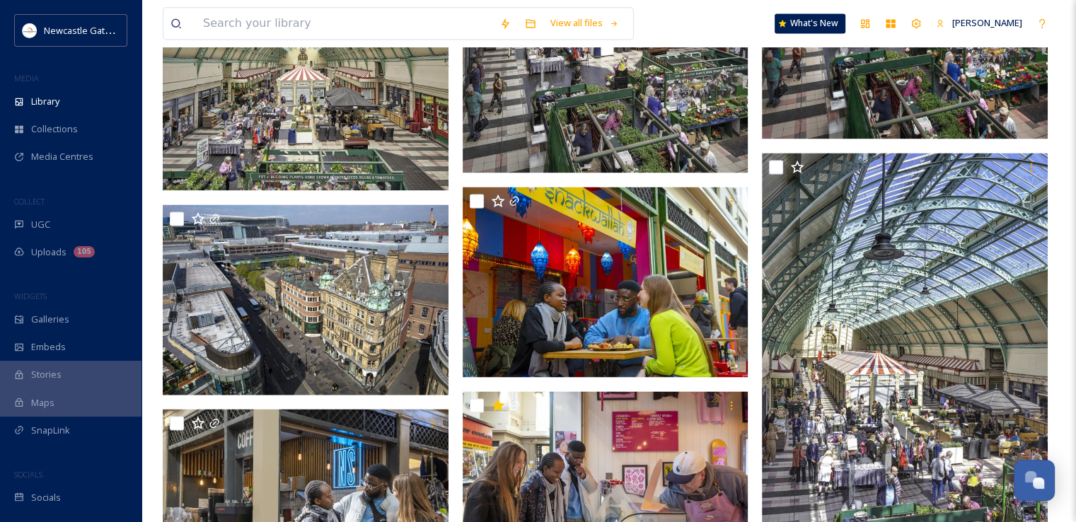
scroll to position [2016, 0]
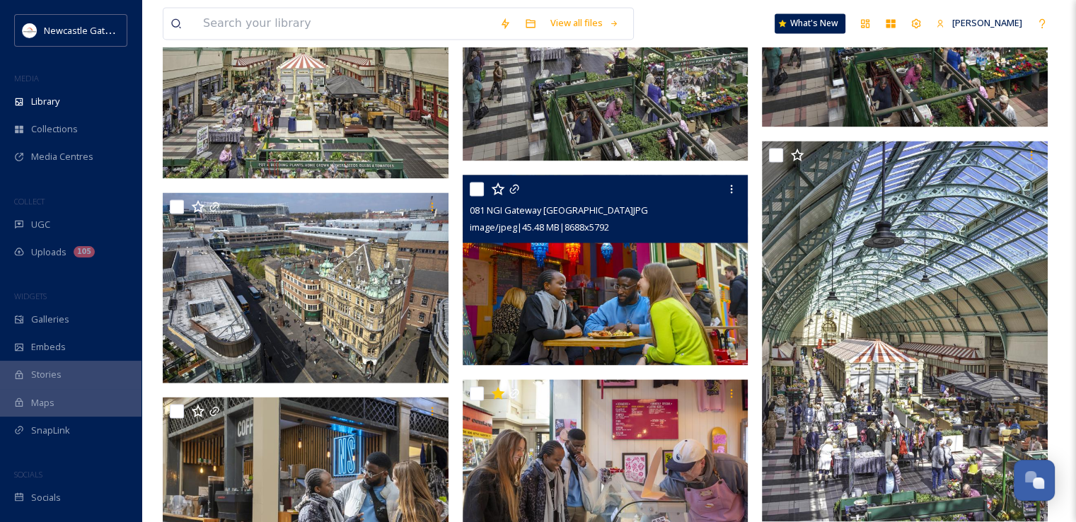
click at [580, 312] on img at bounding box center [606, 270] width 286 height 191
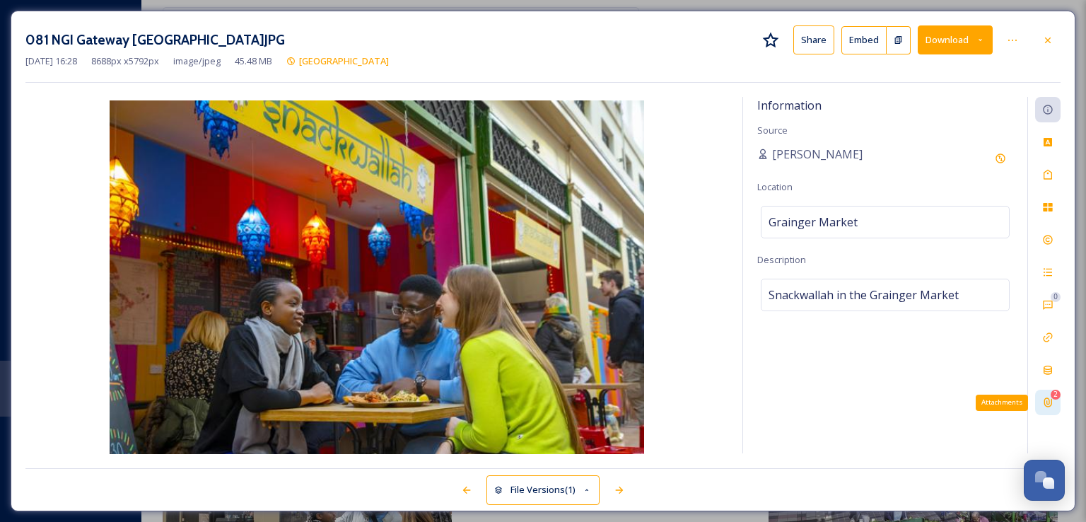
click at [1049, 397] on icon at bounding box center [1047, 402] width 11 height 11
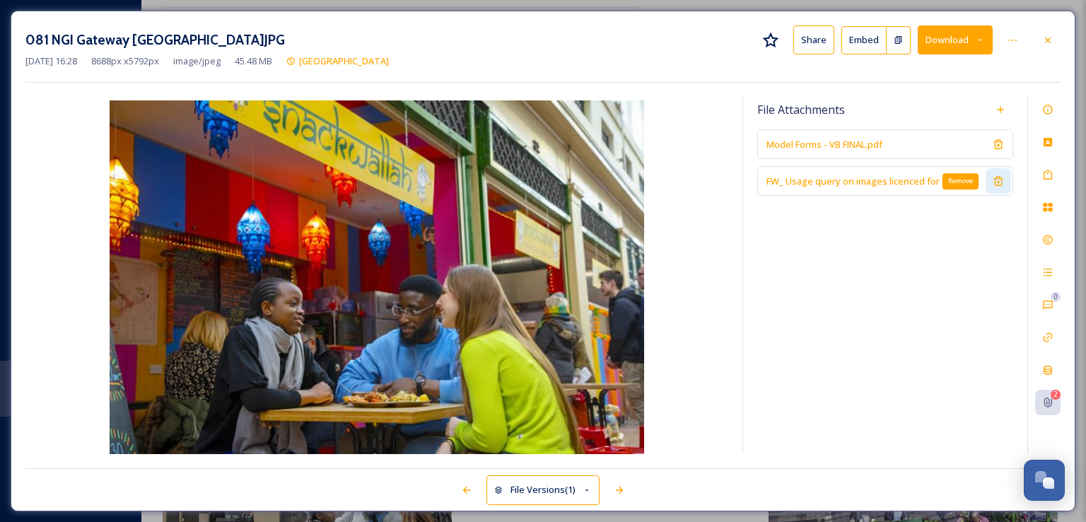
click at [1002, 180] on icon at bounding box center [998, 181] width 9 height 9
click at [1054, 25] on div "081 NGI Gateway [GEOGRAPHIC_DATA]JPG Share Embed Download" at bounding box center [542, 39] width 1035 height 29
click at [1051, 40] on icon at bounding box center [1047, 40] width 11 height 11
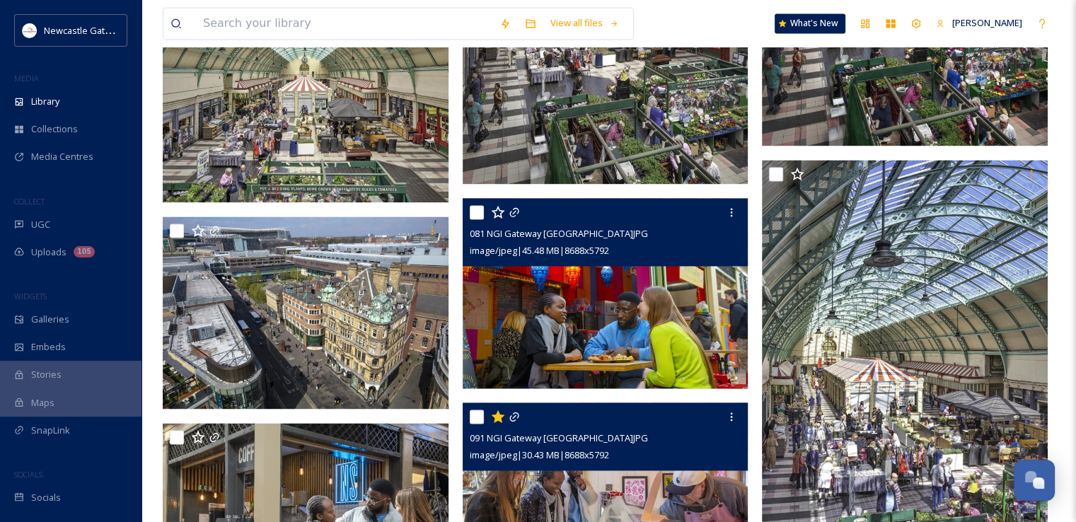
click at [625, 512] on img at bounding box center [606, 497] width 286 height 191
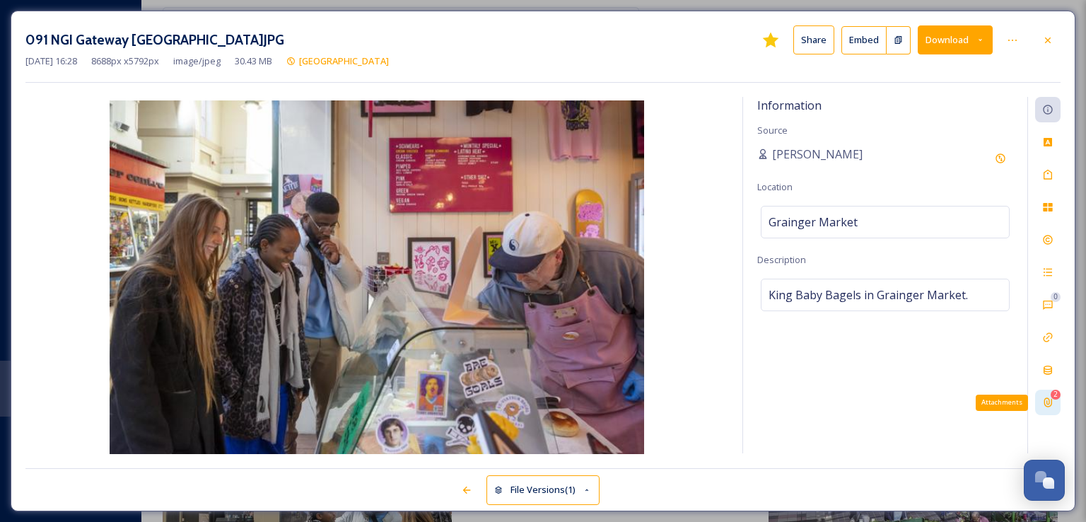
click at [1052, 392] on div "2" at bounding box center [1056, 395] width 10 height 10
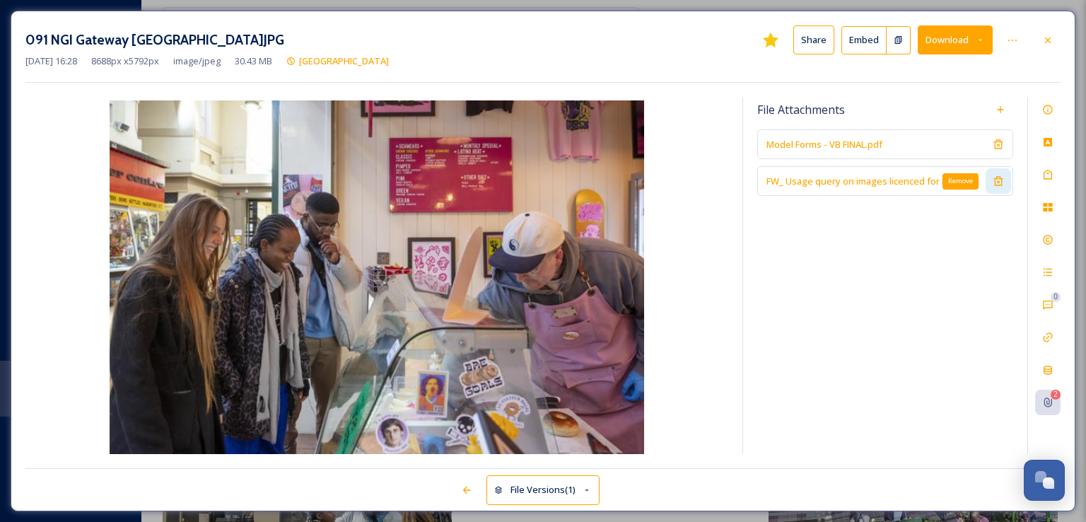
click at [1002, 175] on icon at bounding box center [998, 180] width 11 height 11
click at [1051, 35] on icon at bounding box center [1047, 40] width 11 height 11
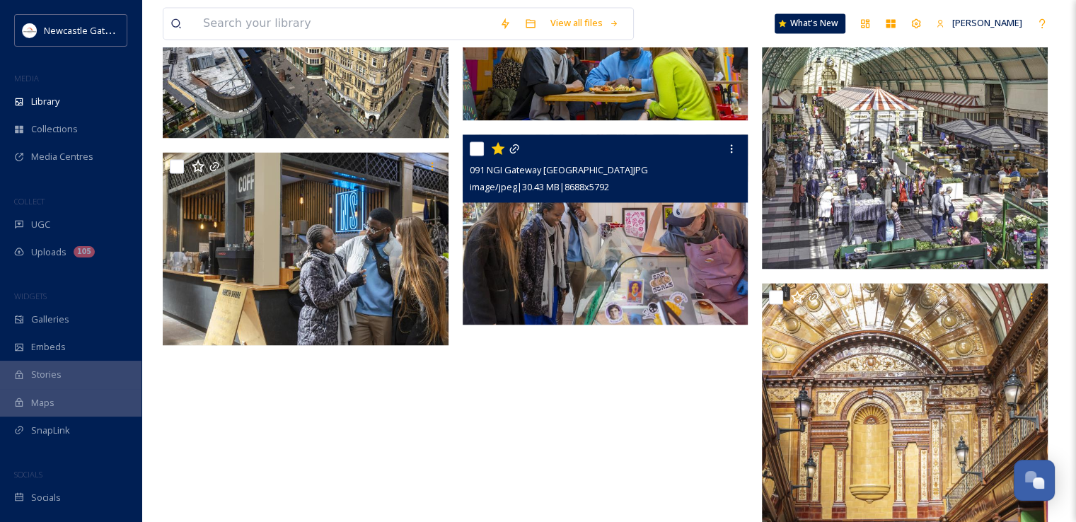
scroll to position [2294, 0]
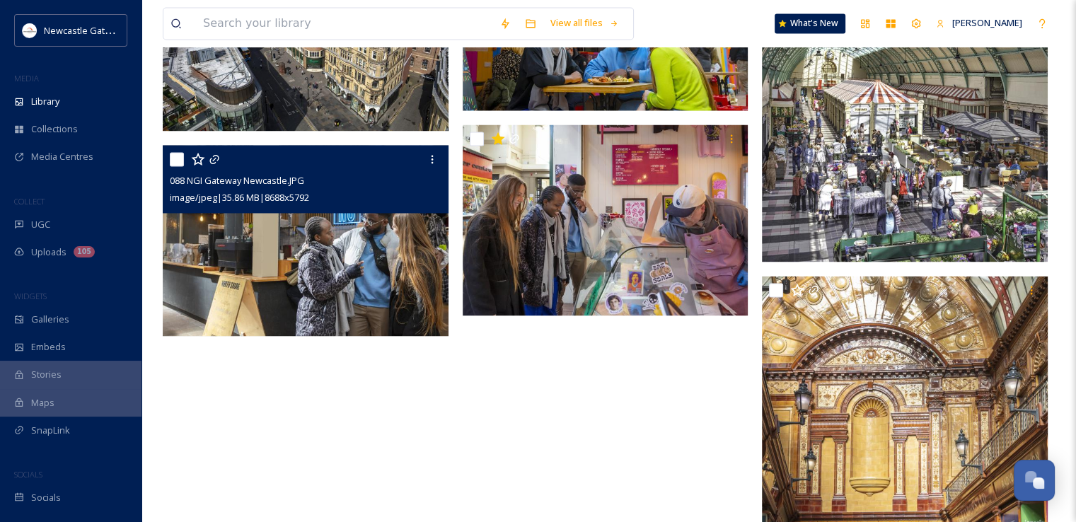
click at [351, 226] on img at bounding box center [306, 240] width 286 height 191
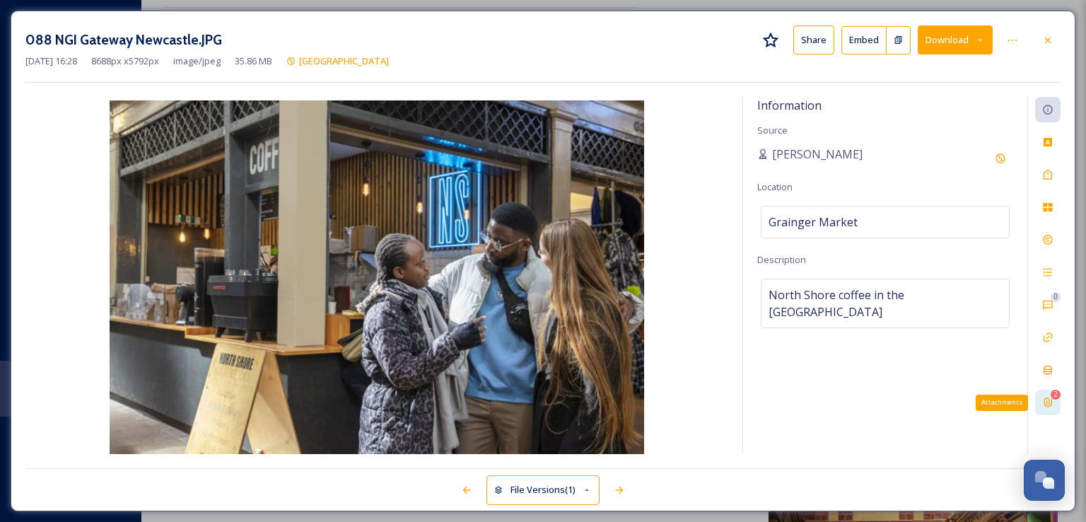
click at [1042, 406] on icon at bounding box center [1047, 402] width 11 height 11
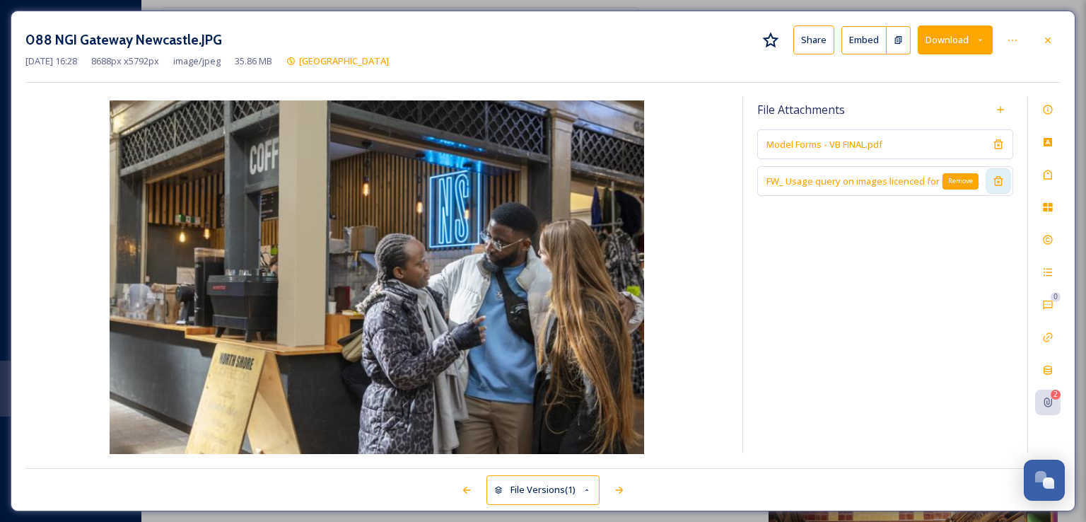
click at [998, 180] on icon at bounding box center [998, 181] width 9 height 9
click at [1047, 44] on icon at bounding box center [1047, 40] width 11 height 11
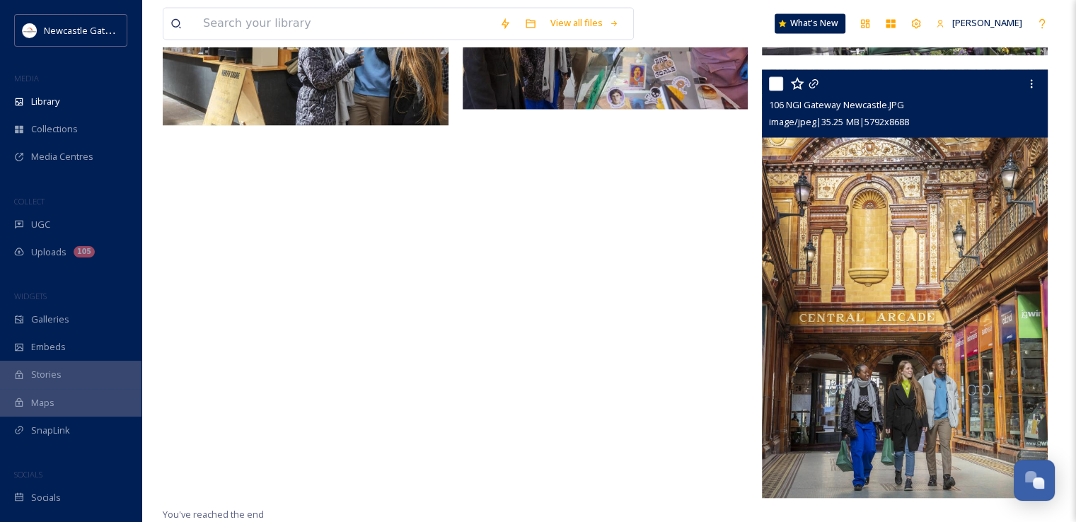
click at [1029, 306] on img at bounding box center [905, 283] width 286 height 429
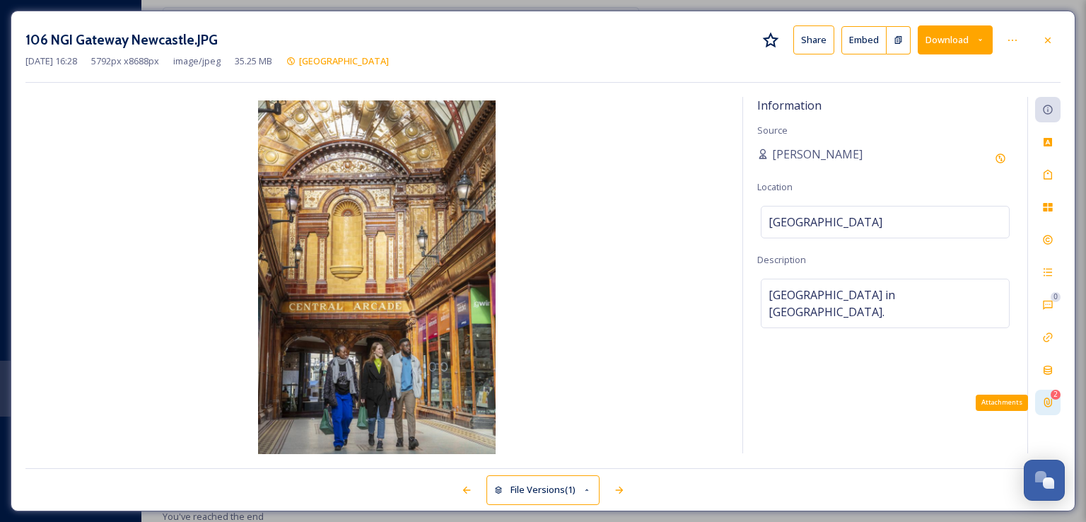
click at [1050, 398] on icon at bounding box center [1047, 402] width 11 height 11
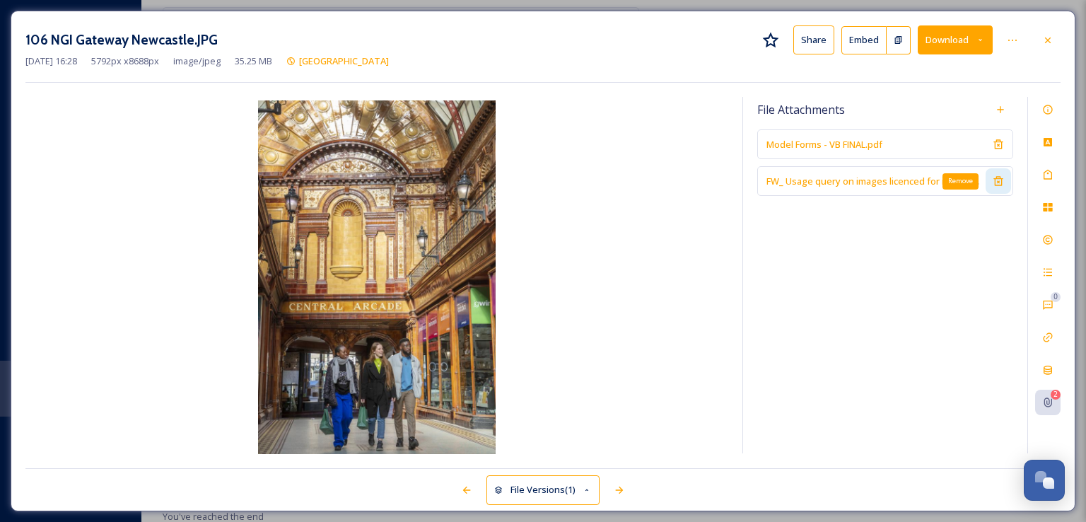
click at [1001, 180] on icon at bounding box center [998, 180] width 11 height 11
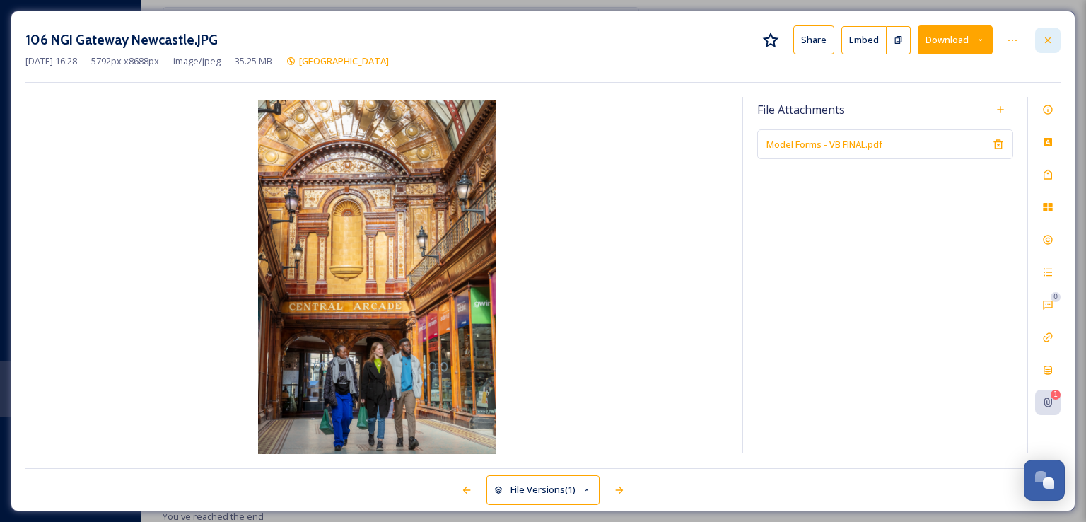
click at [1049, 35] on icon at bounding box center [1047, 40] width 11 height 11
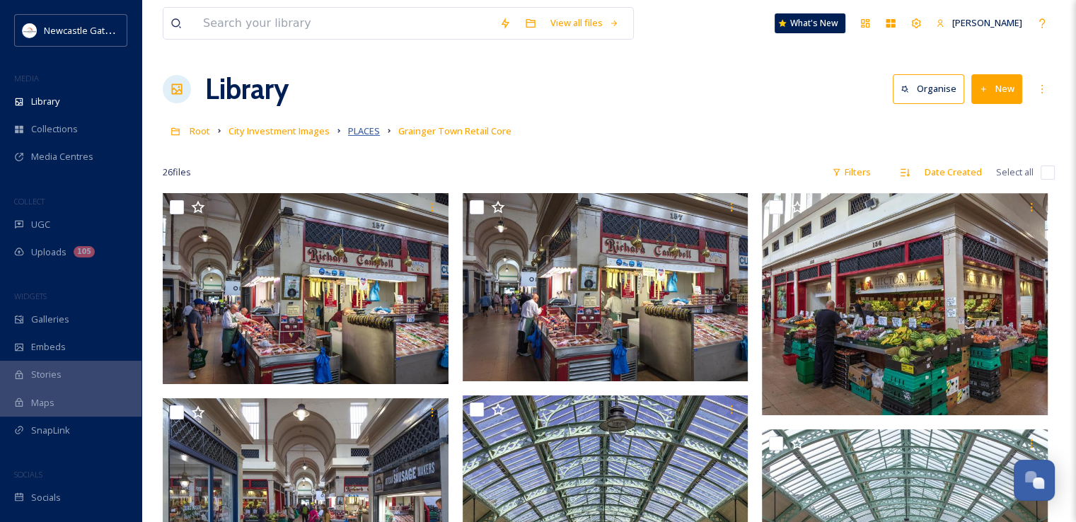
click at [373, 128] on span "PLACES" at bounding box center [364, 130] width 32 height 13
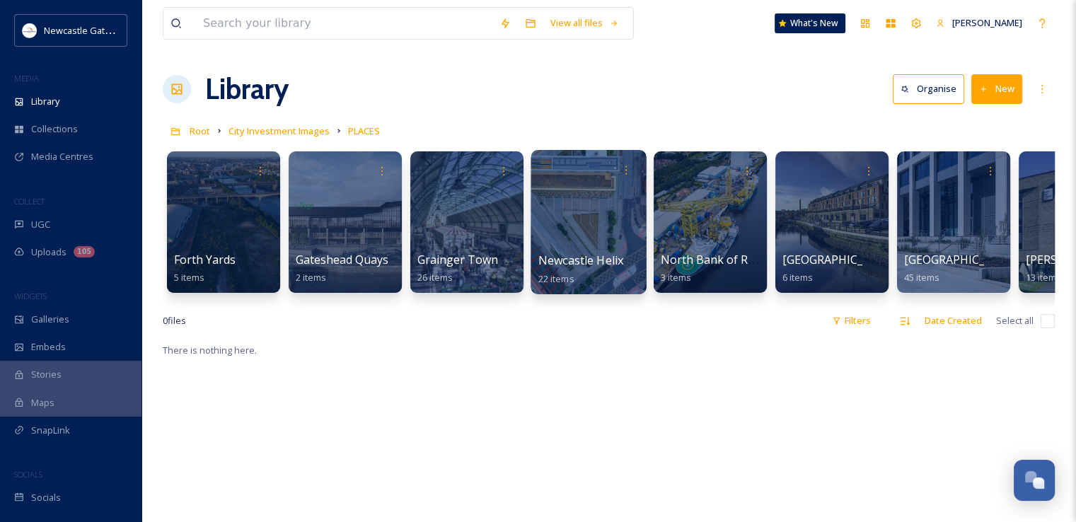
click at [574, 254] on link "Newcastle Helix 22 items" at bounding box center [580, 269] width 85 height 31
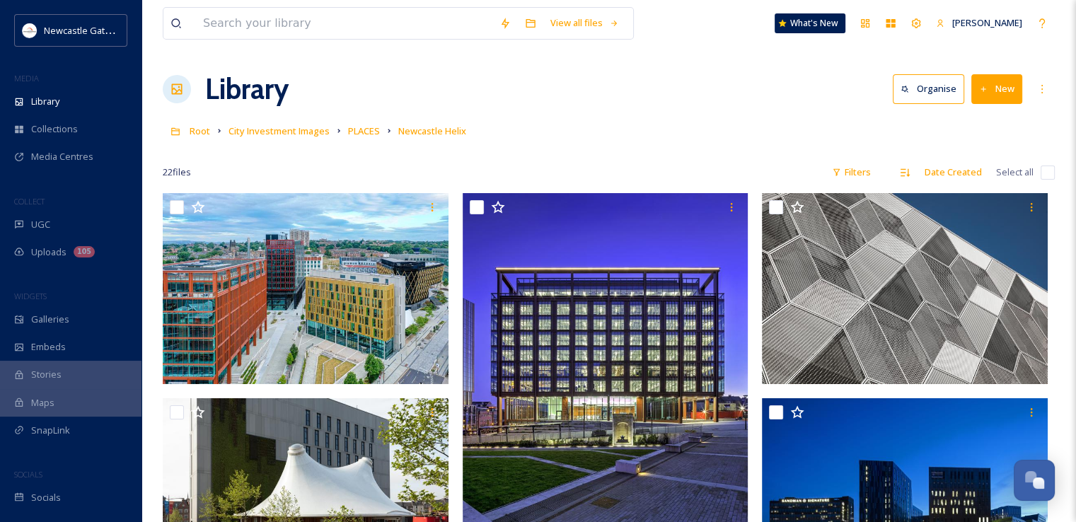
click at [1054, 175] on input "checkbox" at bounding box center [1047, 172] width 14 height 14
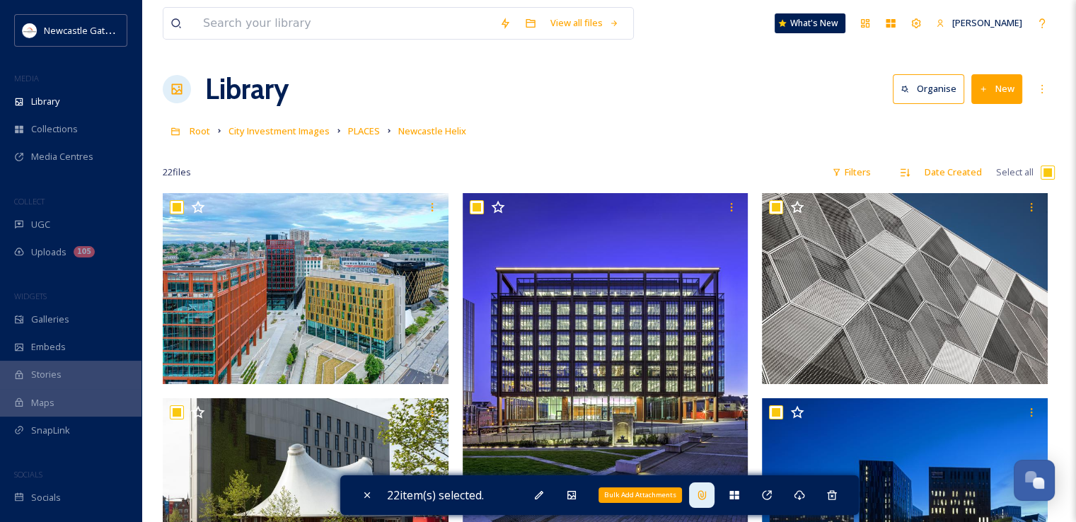
click at [712, 489] on div "Bulk Add Attachments" at bounding box center [701, 494] width 25 height 25
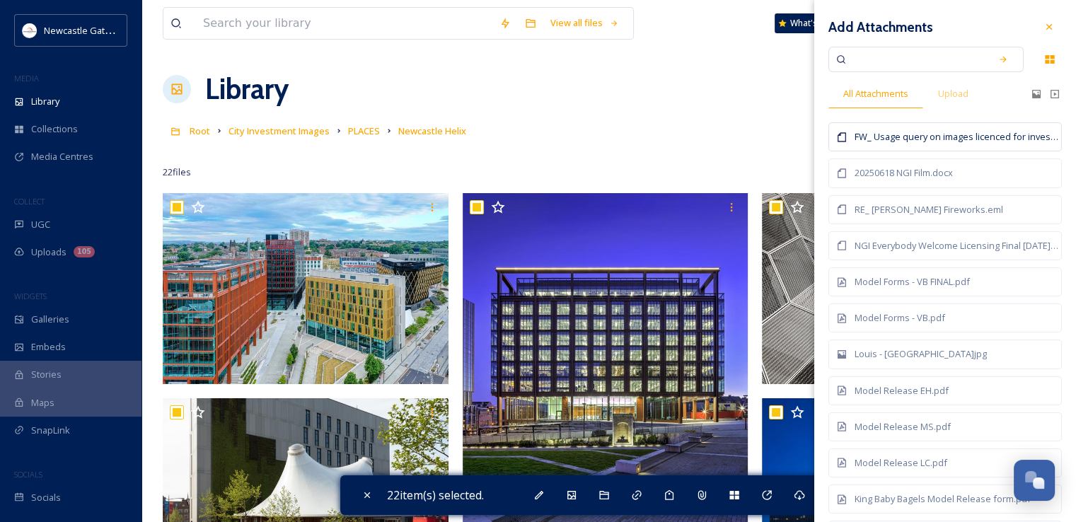
click at [987, 143] on div "FW_ Usage query on images licenced for investment prospectus.msg" at bounding box center [956, 136] width 204 height 13
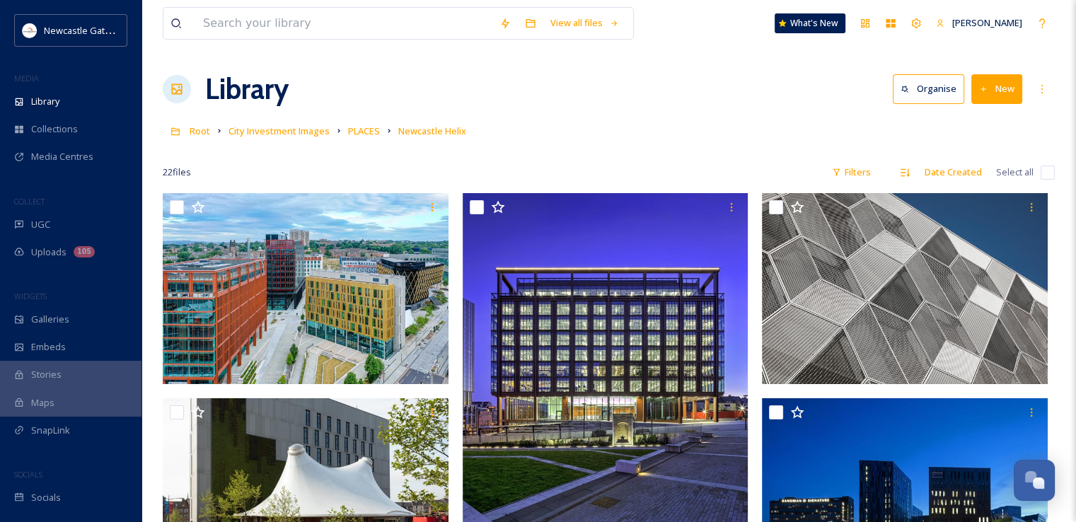
click at [726, 95] on div "Library Organise New" at bounding box center [609, 89] width 892 height 42
click at [364, 137] on span "PLACES" at bounding box center [364, 130] width 32 height 13
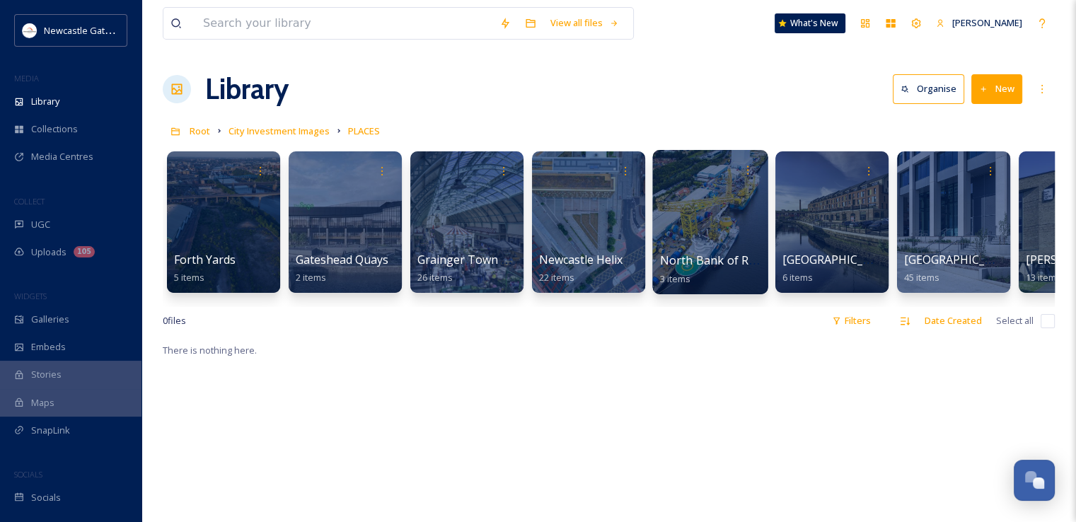
click at [729, 246] on div at bounding box center [709, 222] width 115 height 144
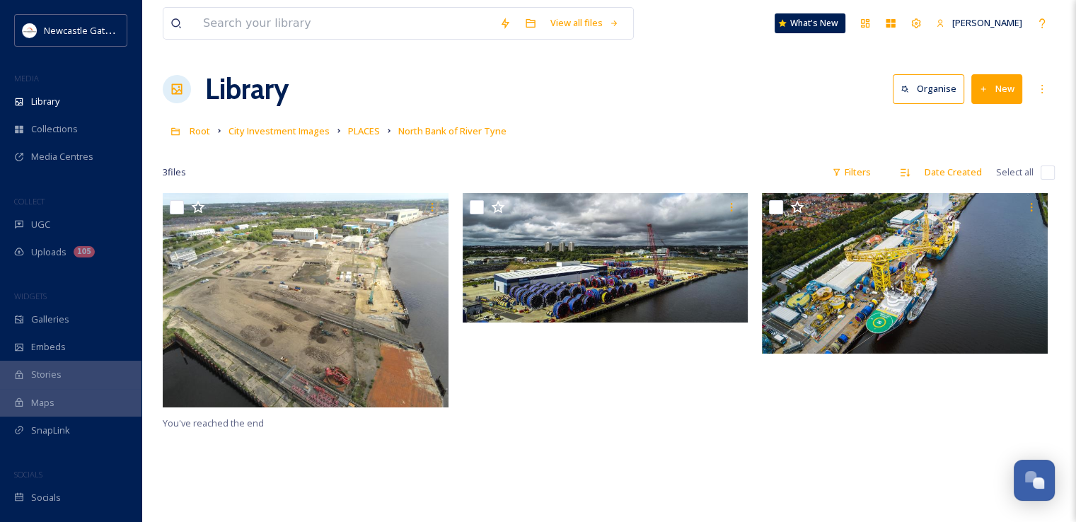
click at [1042, 173] on input "checkbox" at bounding box center [1047, 172] width 14 height 14
checkbox input "true"
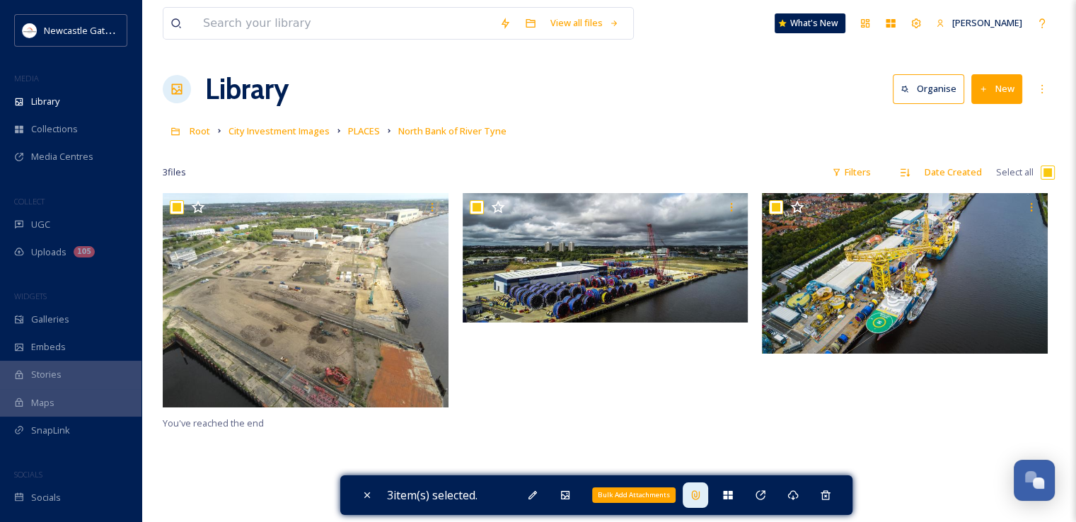
click at [707, 487] on div "Bulk Add Attachments" at bounding box center [694, 494] width 25 height 25
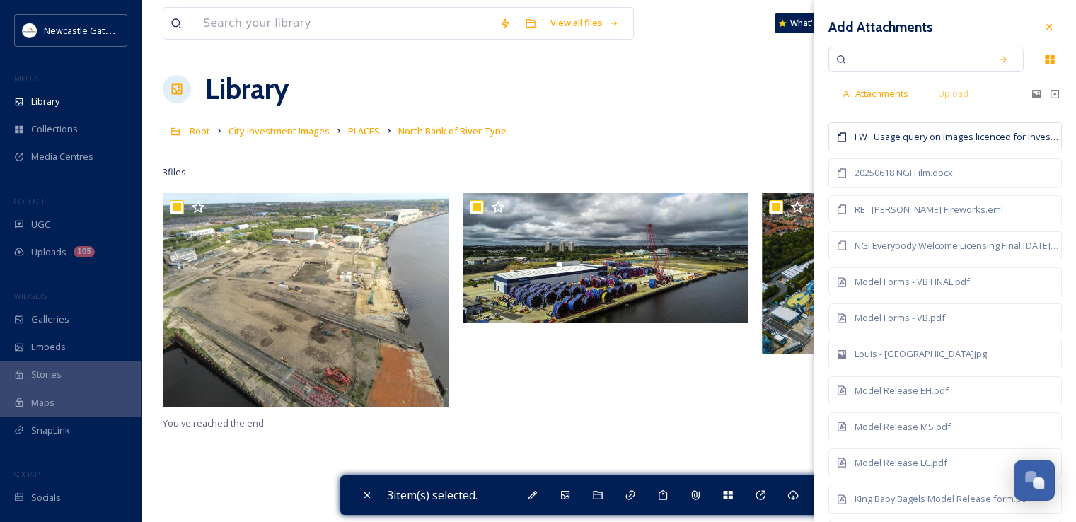
click at [958, 139] on div "FW_ Usage query on images licenced for investment prospectus.msg" at bounding box center [956, 136] width 204 height 13
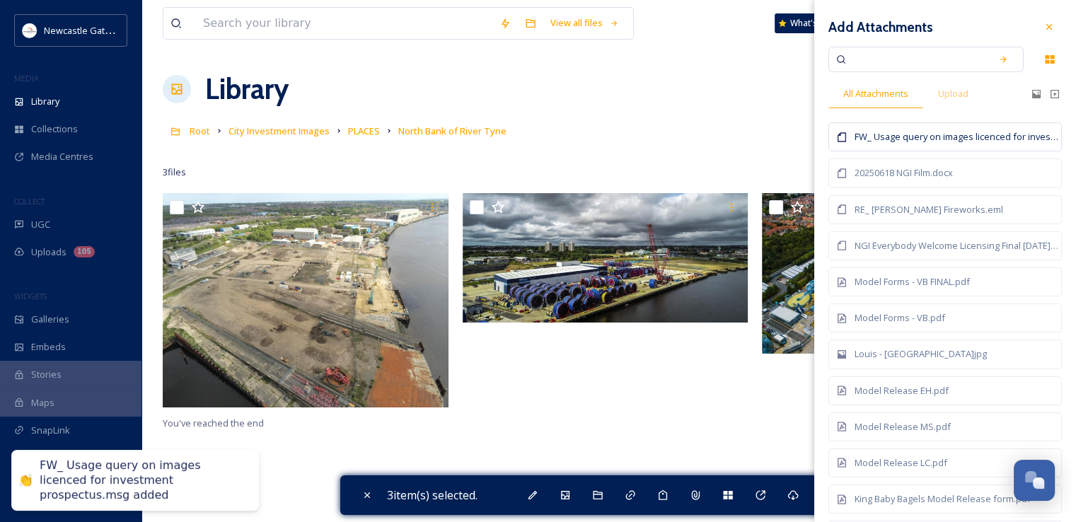
checkbox input "false"
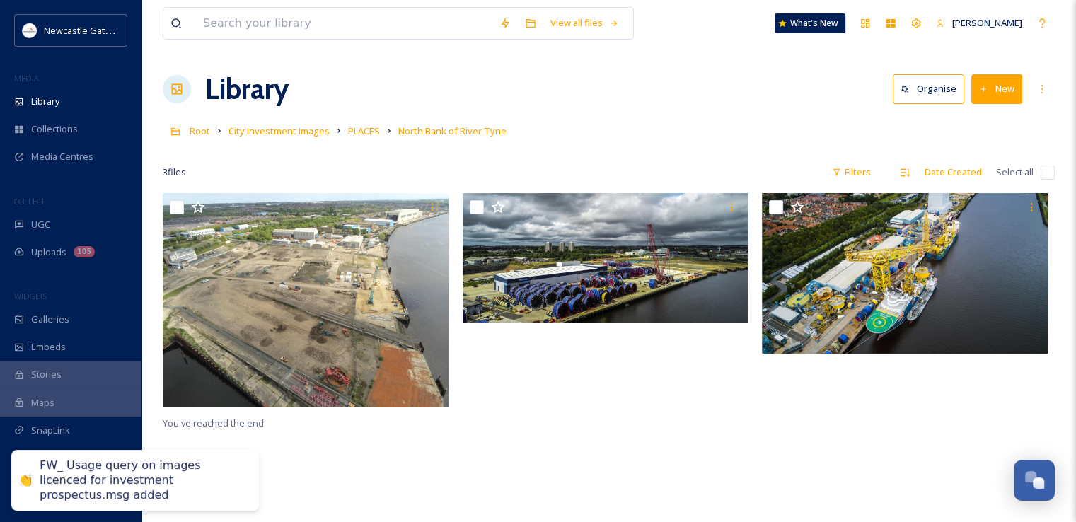
click at [699, 100] on div "Library Organise New" at bounding box center [609, 89] width 892 height 42
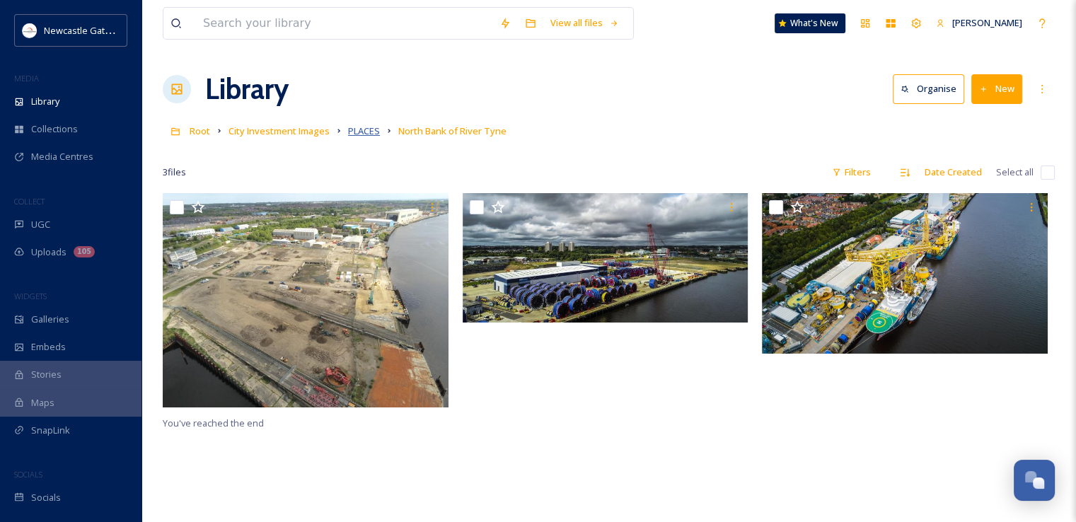
click at [360, 135] on span "PLACES" at bounding box center [364, 130] width 32 height 13
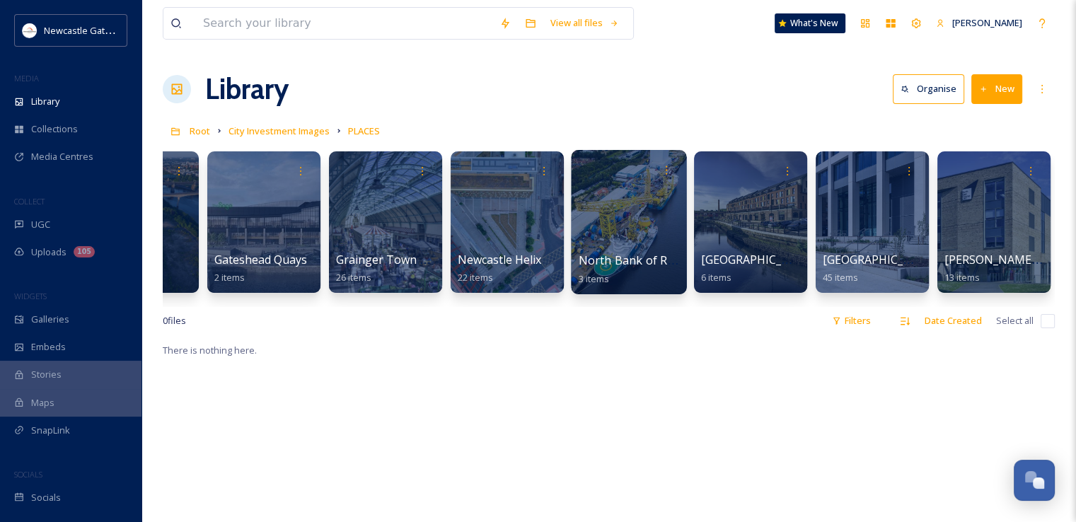
scroll to position [0, 81]
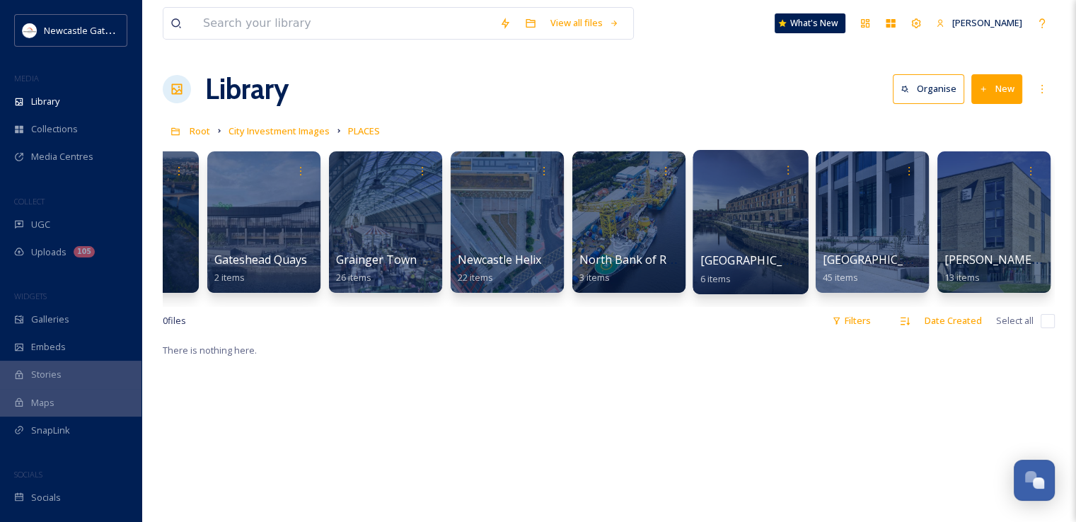
click at [750, 219] on div at bounding box center [749, 222] width 115 height 144
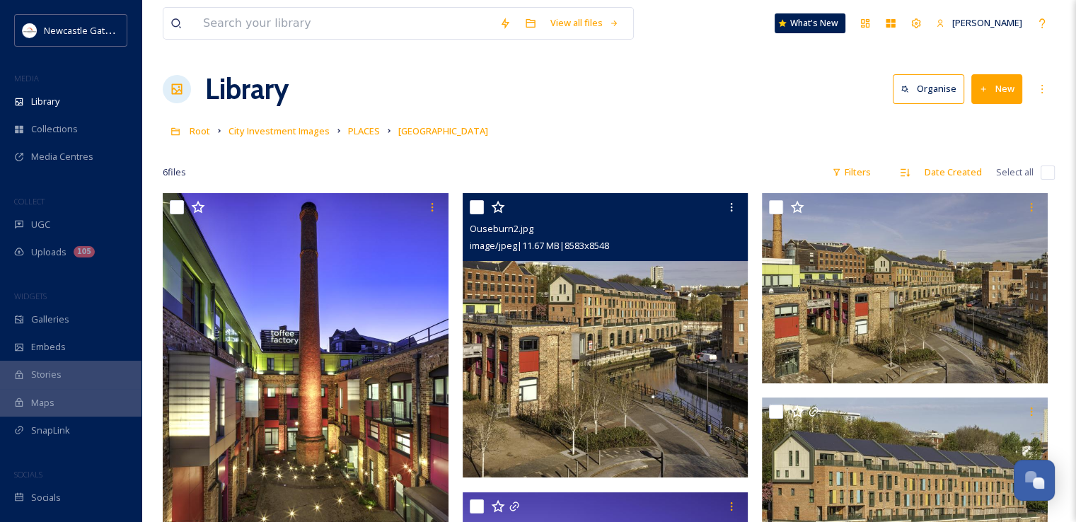
click at [563, 328] on img at bounding box center [606, 335] width 286 height 284
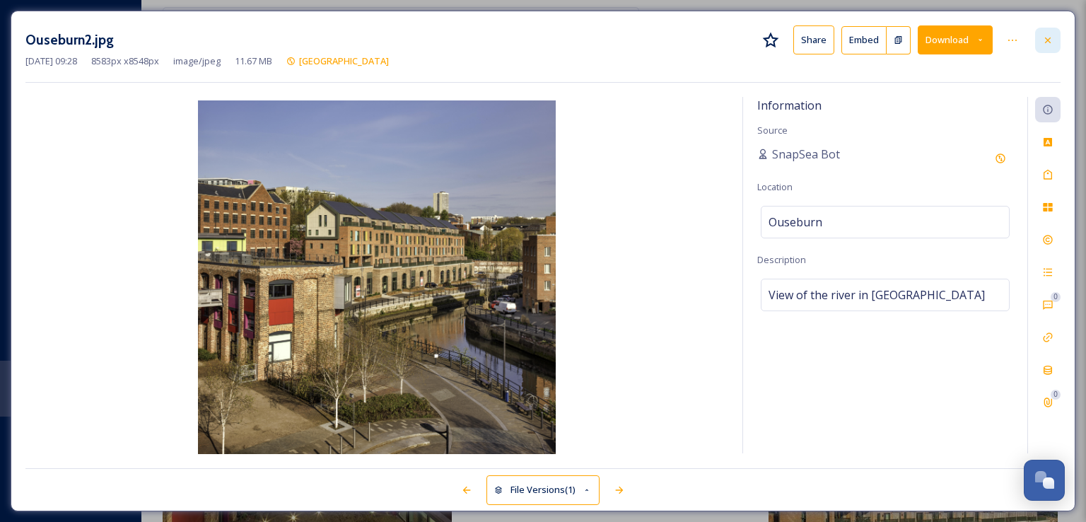
click at [1050, 43] on icon at bounding box center [1047, 40] width 11 height 11
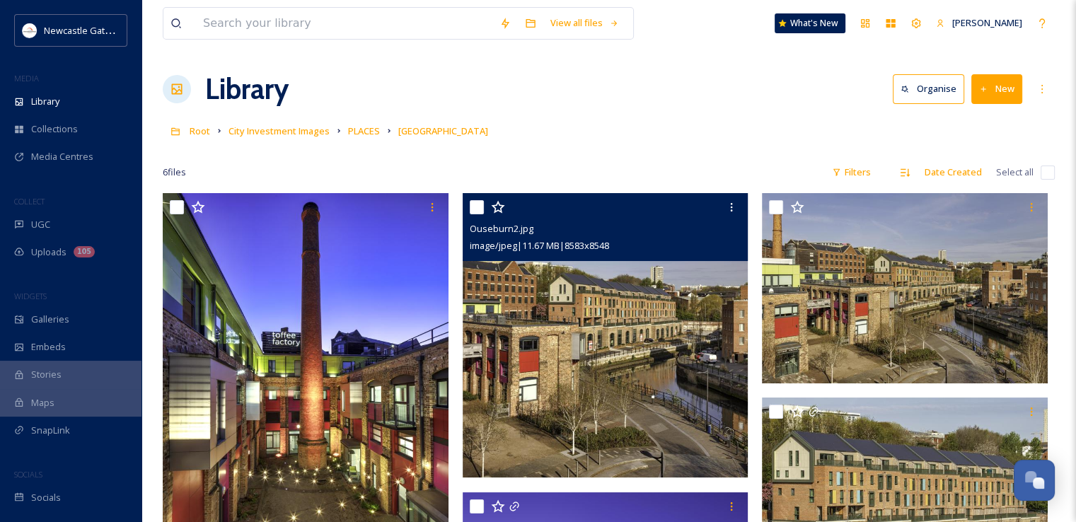
click at [1047, 173] on input "checkbox" at bounding box center [1047, 172] width 14 height 14
checkbox input "true"
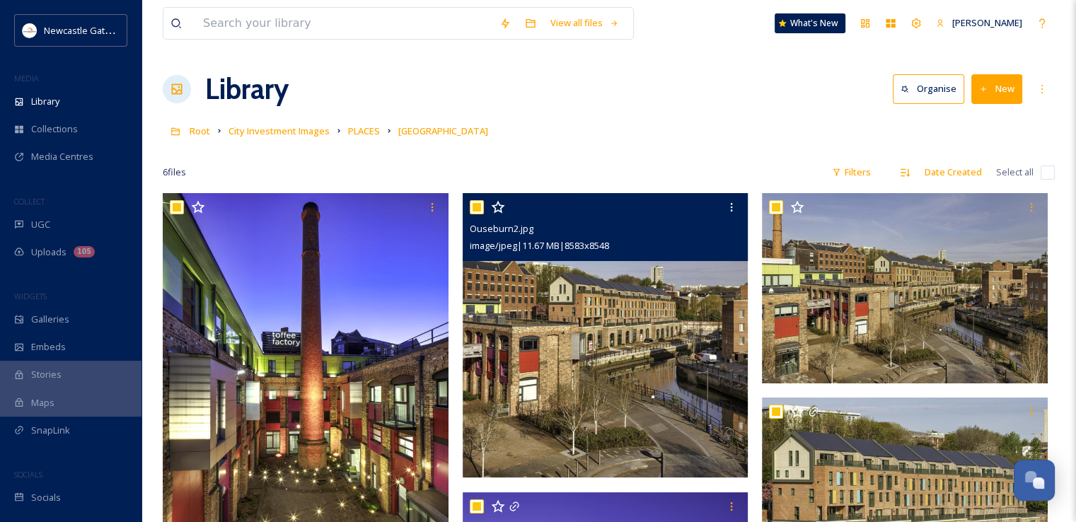
checkbox input "true"
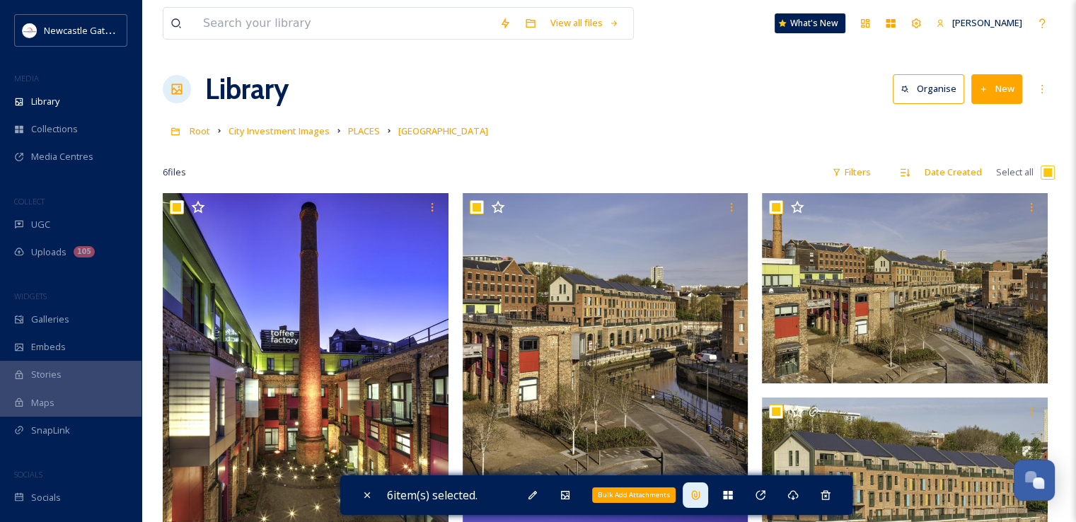
click at [695, 494] on icon at bounding box center [695, 494] width 8 height 9
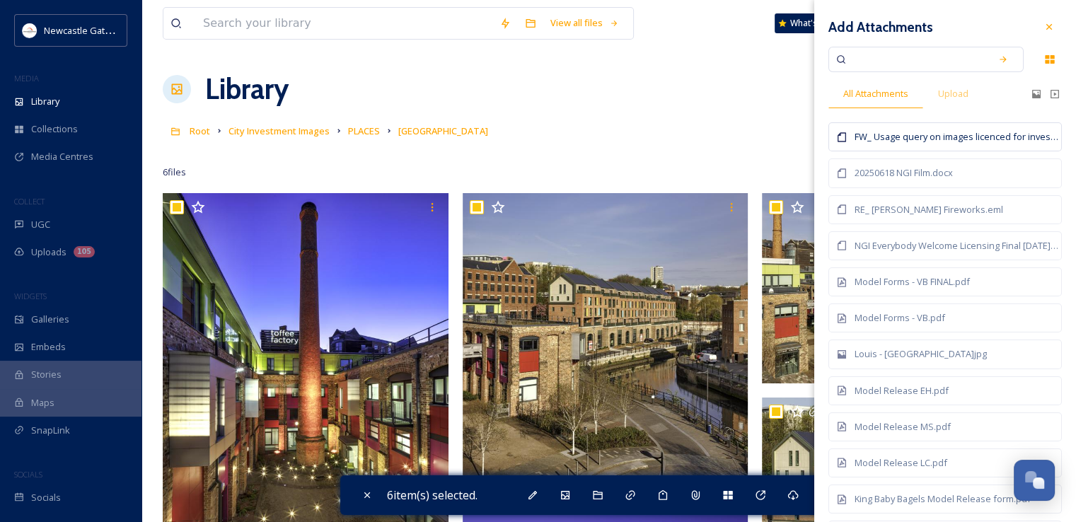
click at [928, 136] on div "FW_ Usage query on images licenced for investment prospectus.msg" at bounding box center [956, 136] width 204 height 13
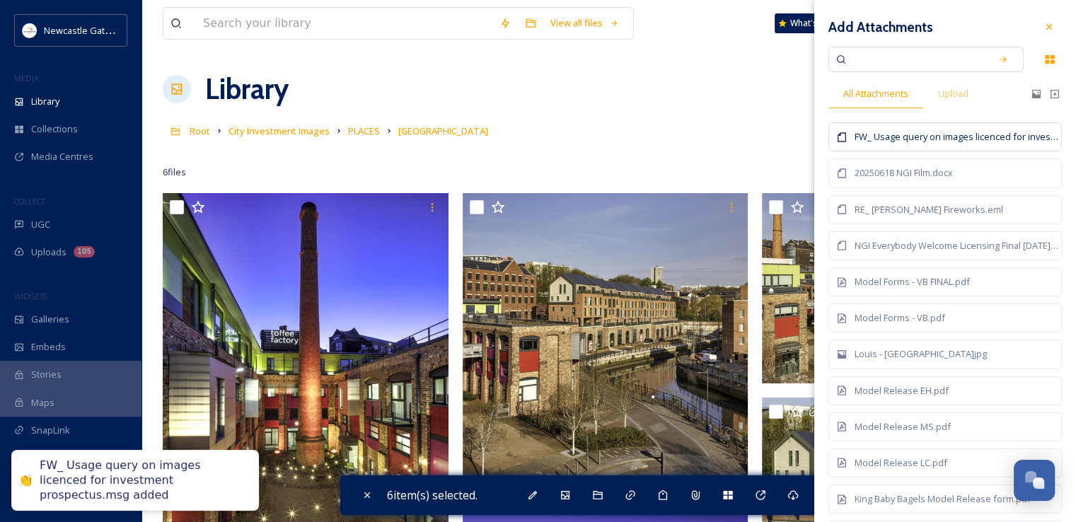
checkbox input "false"
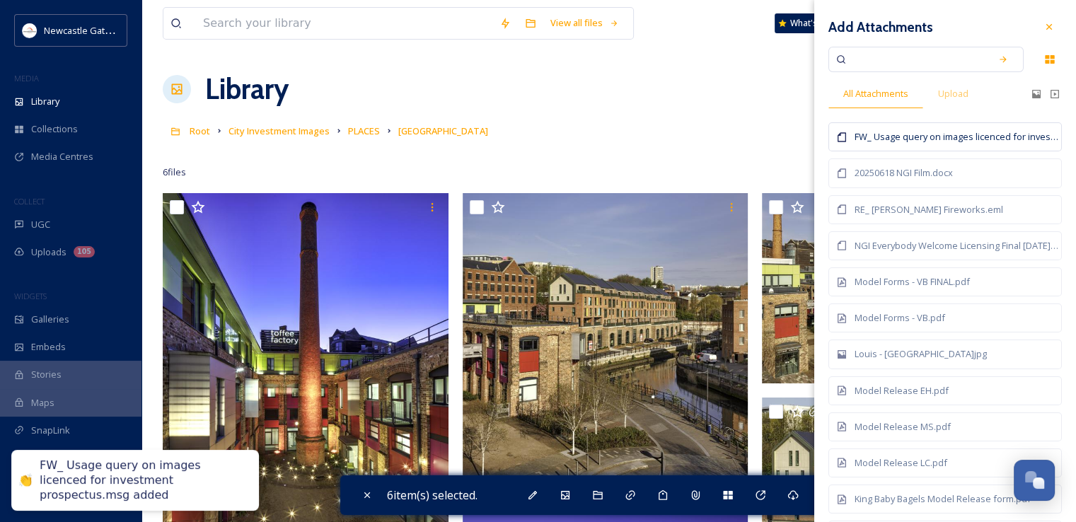
checkbox input "false"
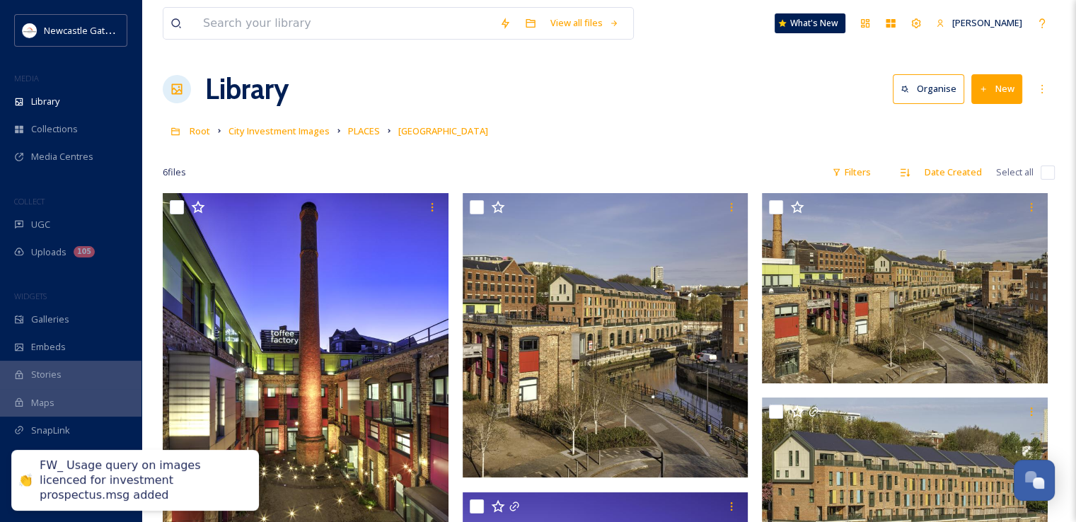
click at [554, 151] on div at bounding box center [609, 151] width 892 height 14
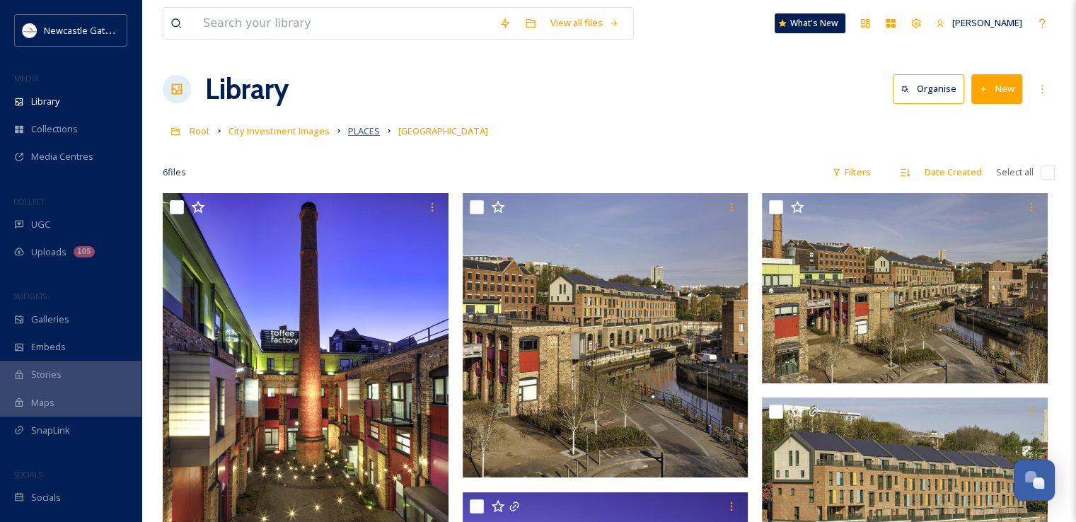
click at [364, 135] on span "PLACES" at bounding box center [364, 130] width 32 height 13
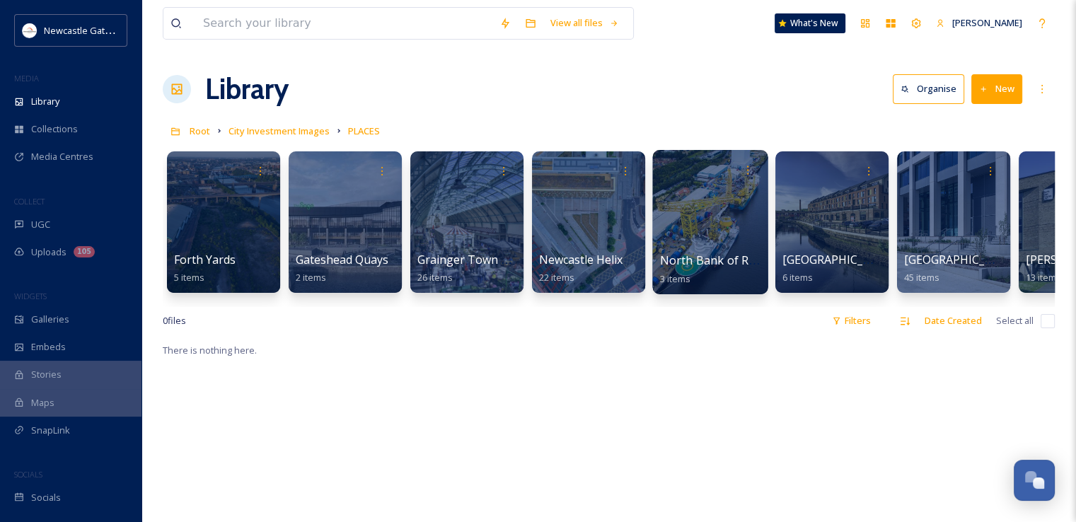
scroll to position [0, 81]
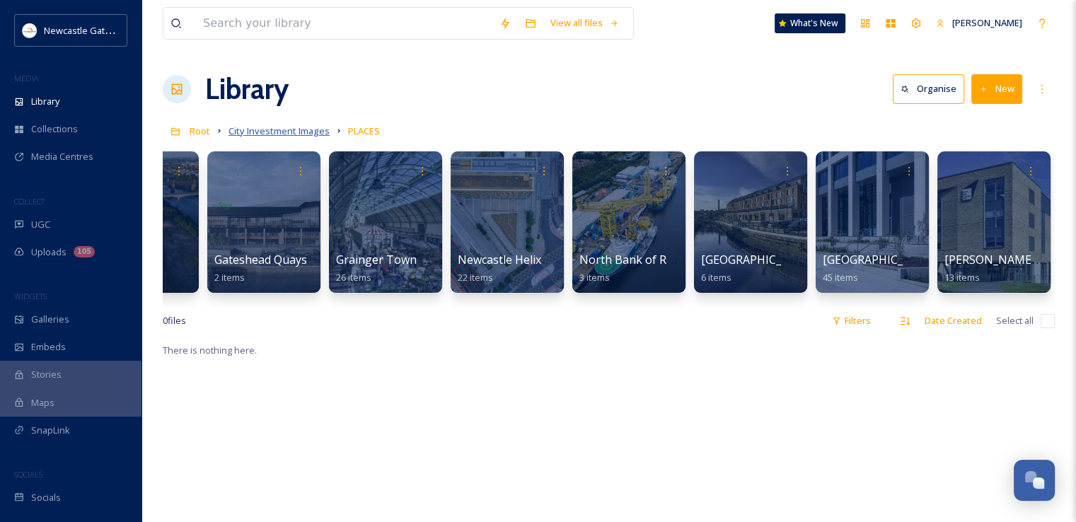
click at [314, 127] on span "City Investment Images" at bounding box center [278, 130] width 101 height 13
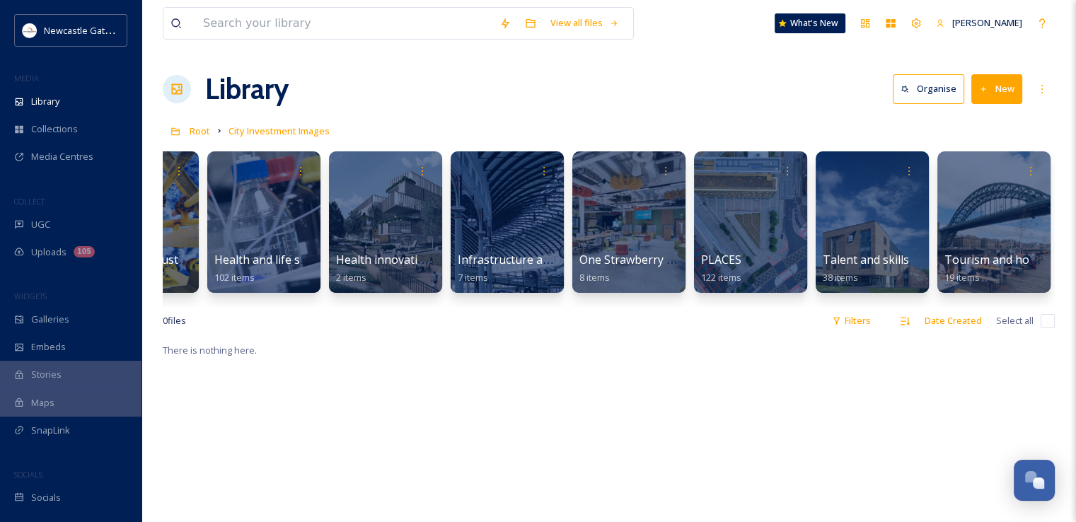
scroll to position [0, 1175]
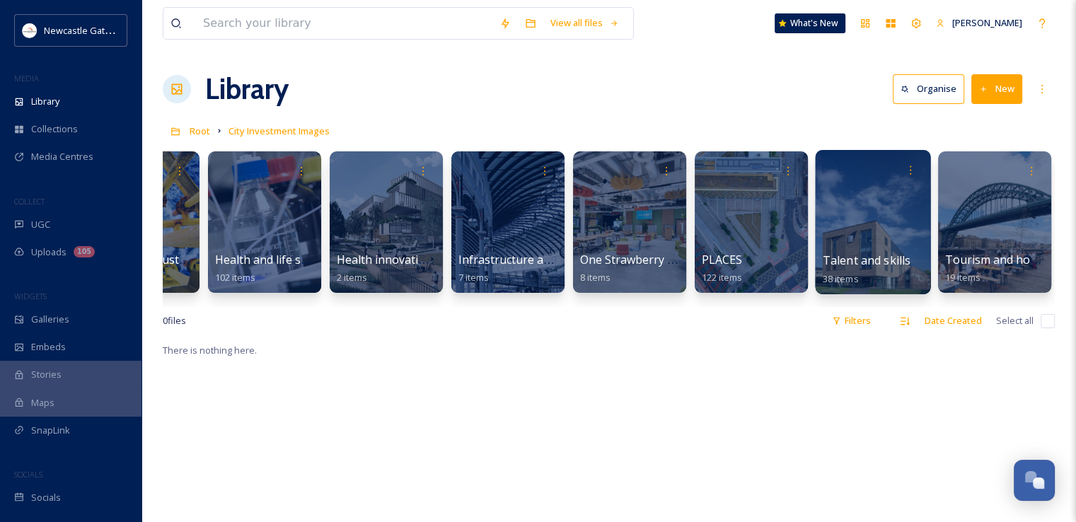
click at [878, 224] on div at bounding box center [872, 222] width 115 height 144
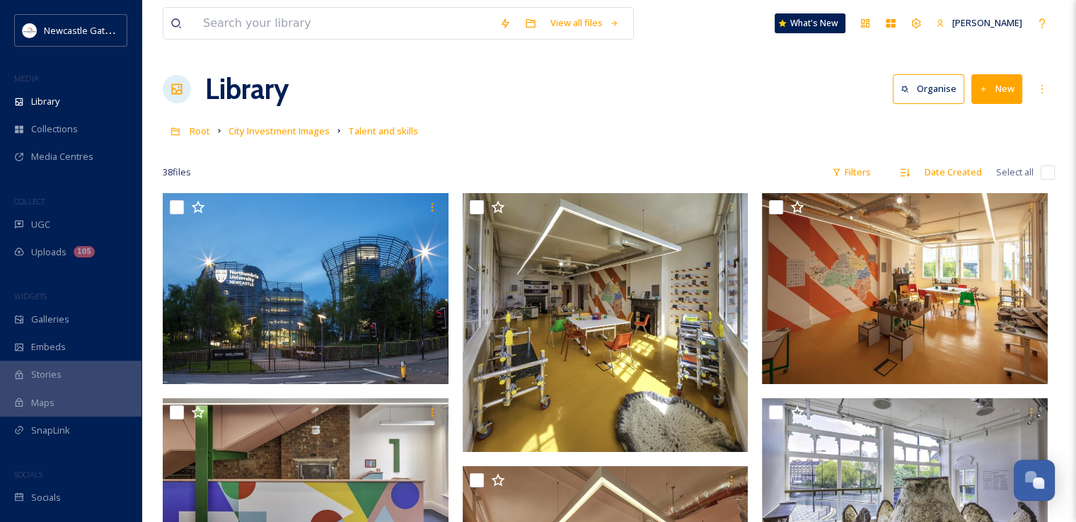
click at [1049, 173] on input "checkbox" at bounding box center [1047, 172] width 14 height 14
checkbox input "true"
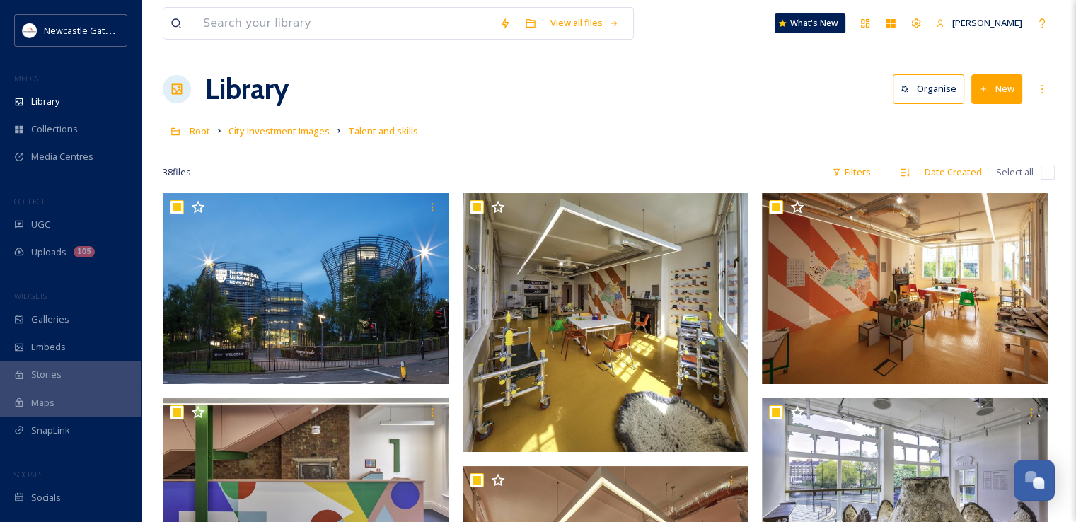
checkbox input "true"
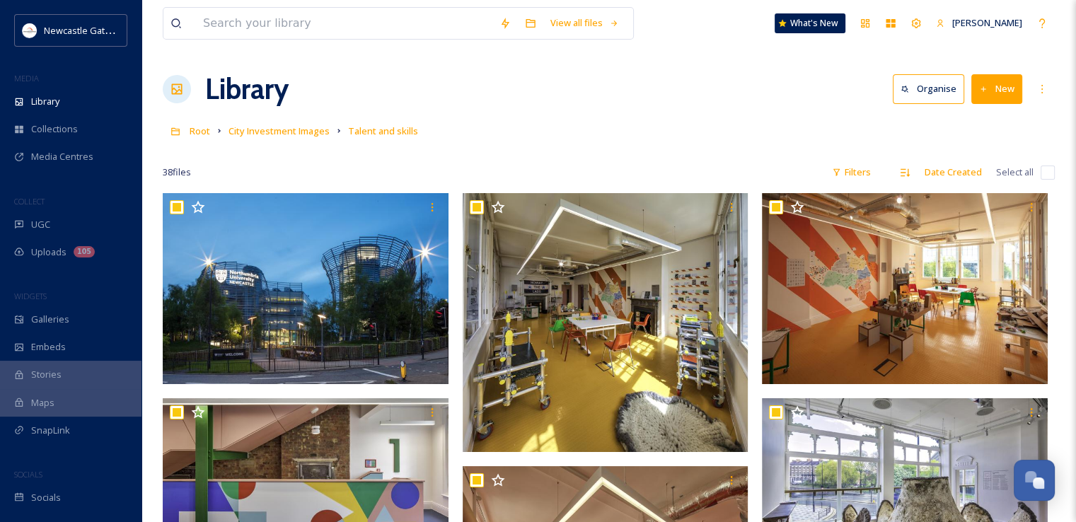
checkbox input "true"
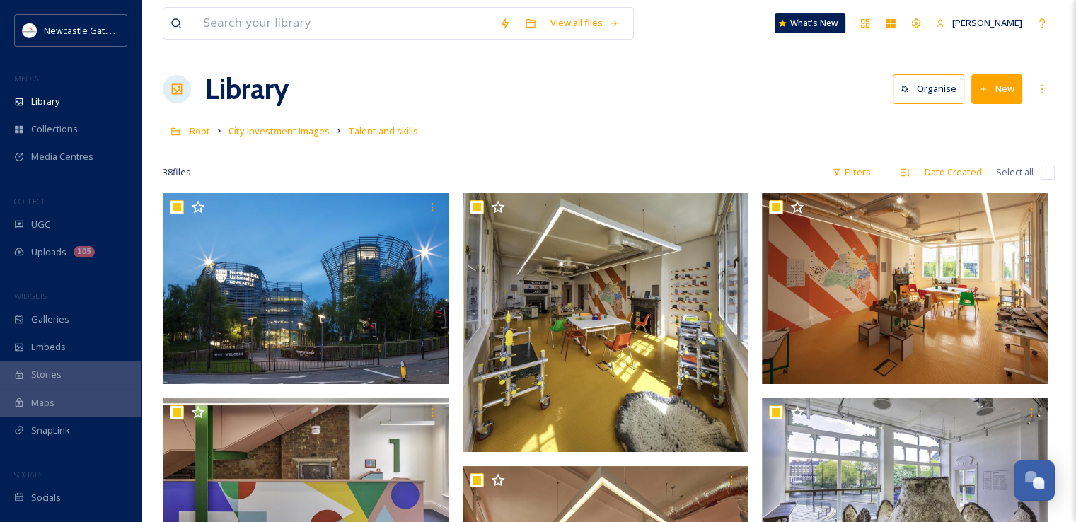
checkbox input "true"
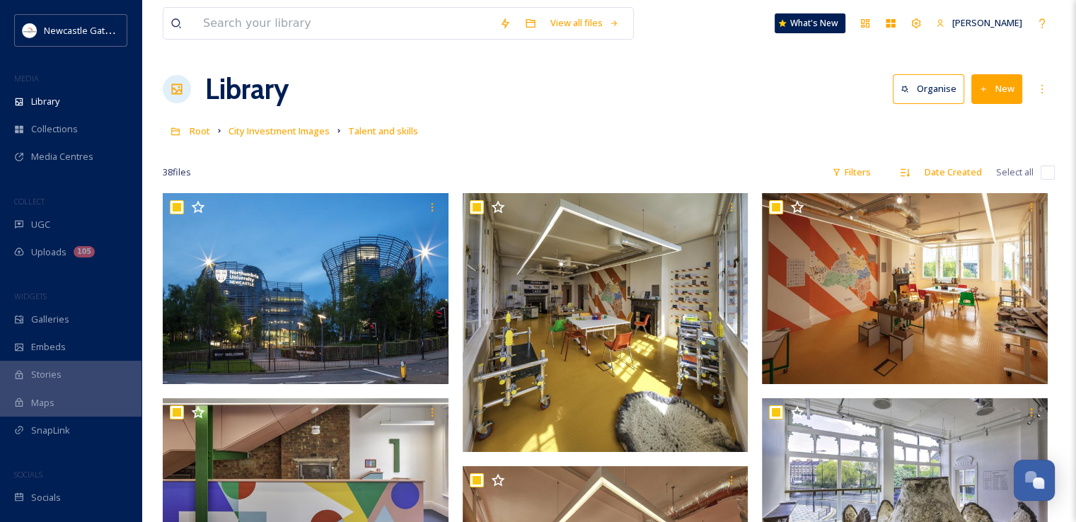
checkbox input "true"
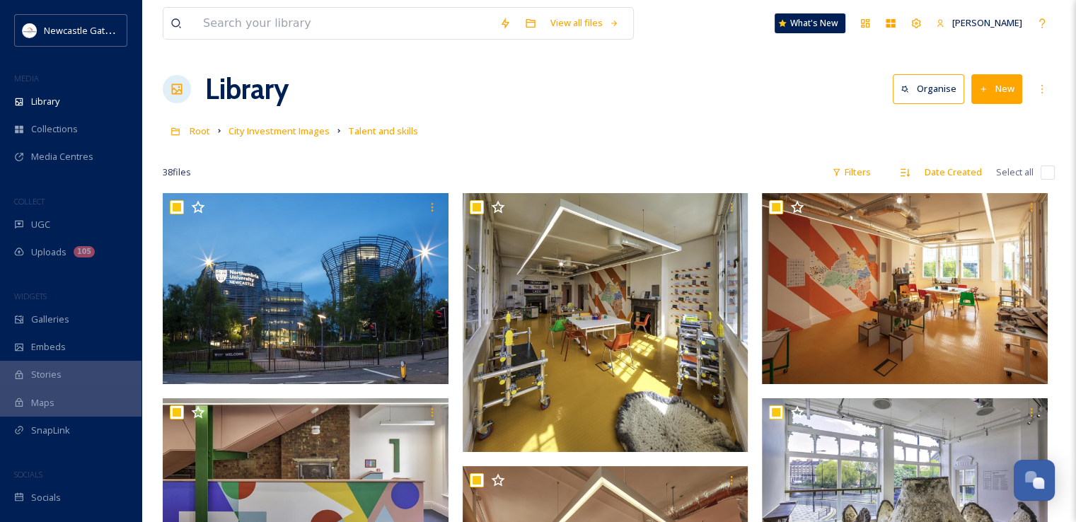
checkbox input "true"
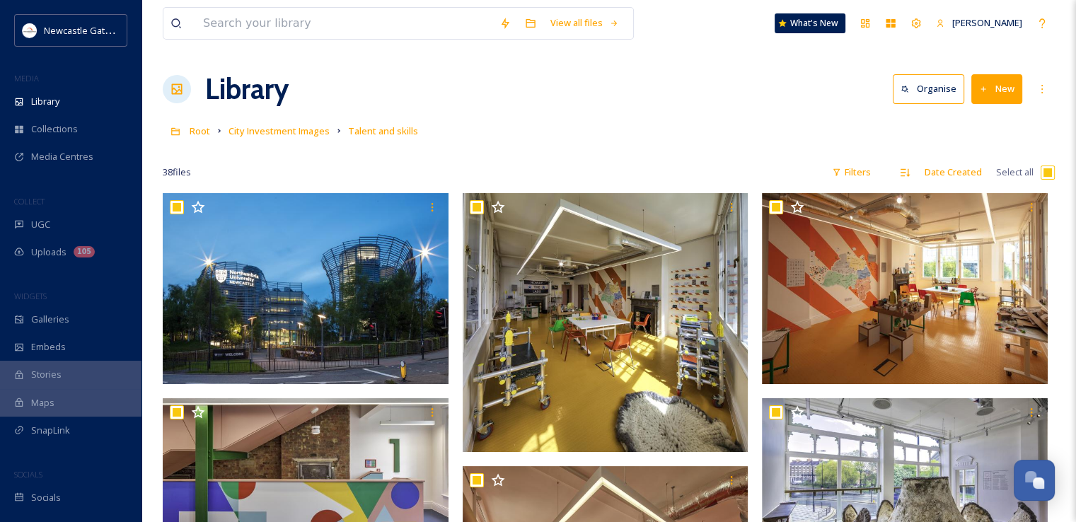
checkbox input "true"
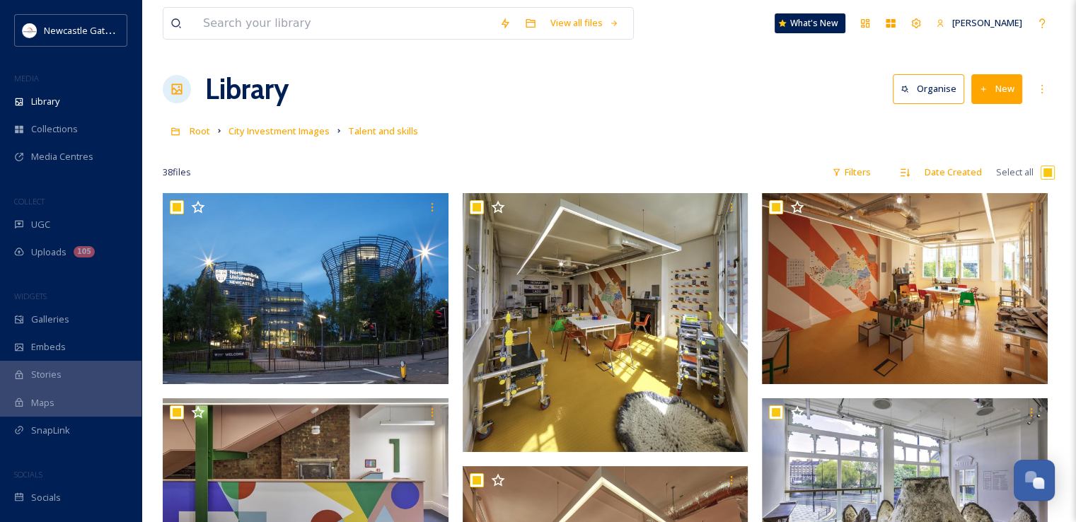
checkbox input "true"
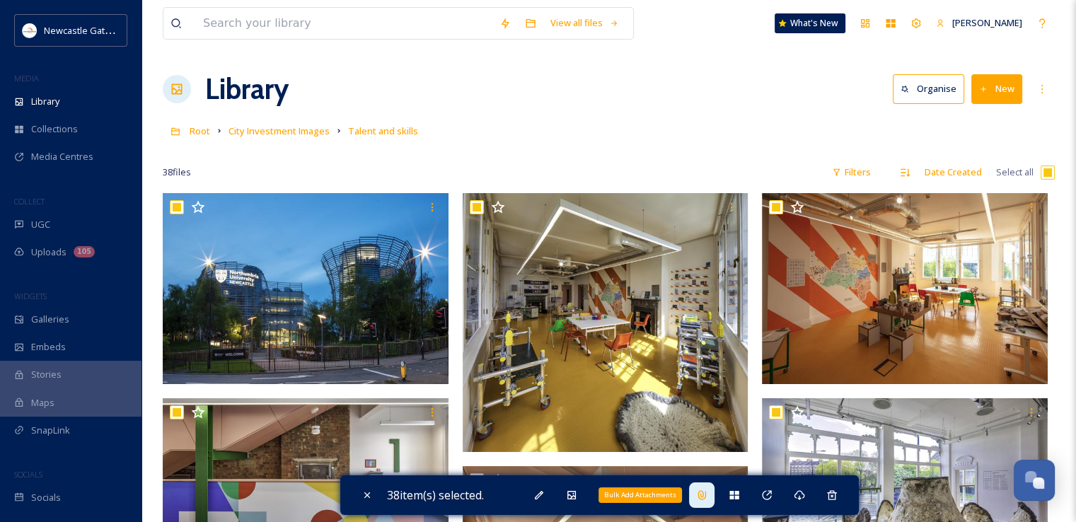
click at [704, 496] on icon at bounding box center [701, 494] width 8 height 9
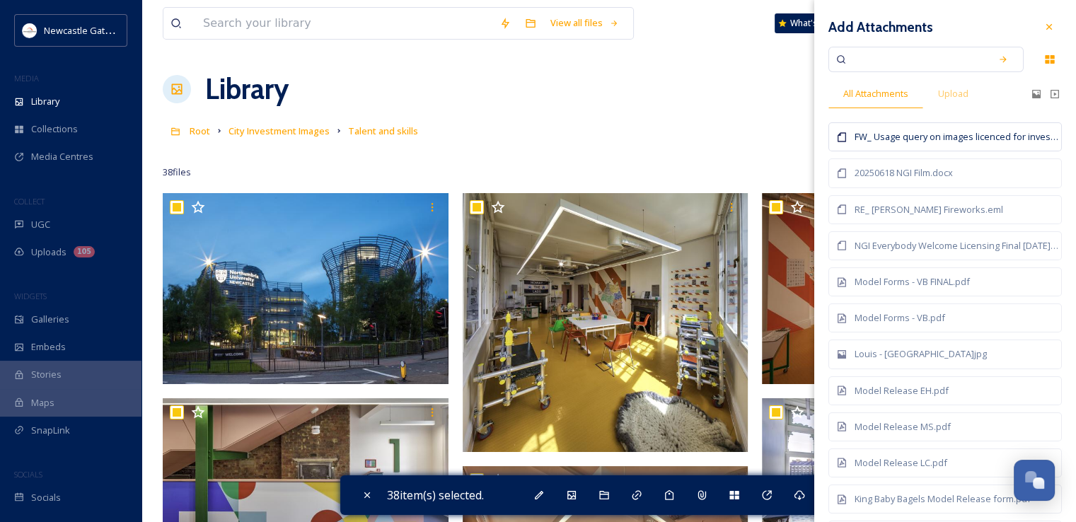
click at [880, 125] on div "FW_ Usage query on images licenced for investment prospectus.msg" at bounding box center [944, 136] width 233 height 29
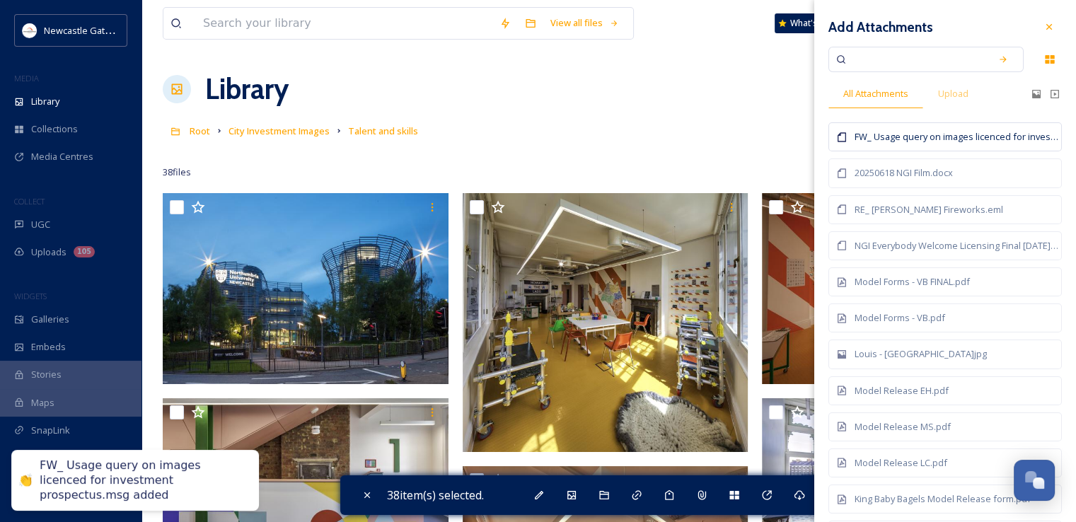
checkbox input "false"
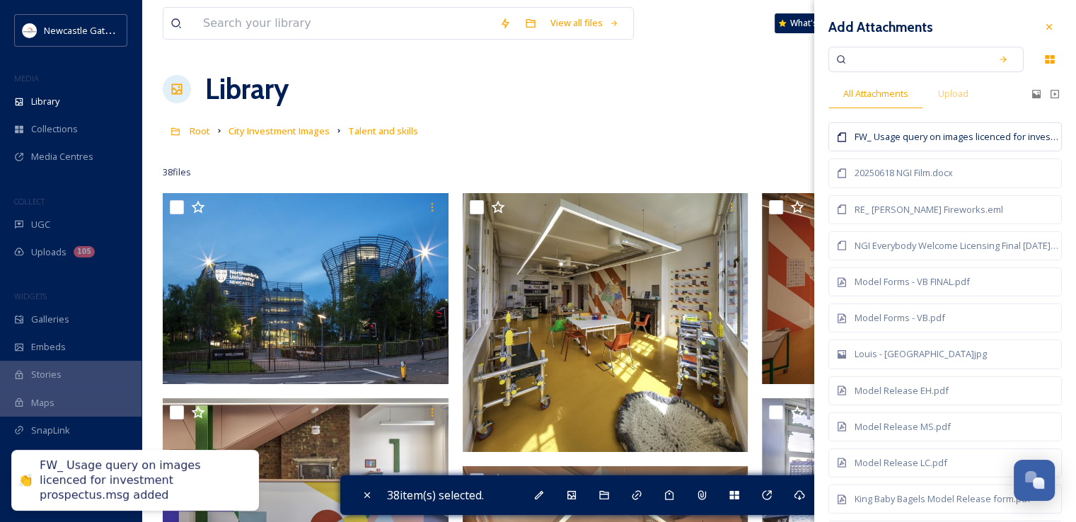
checkbox input "false"
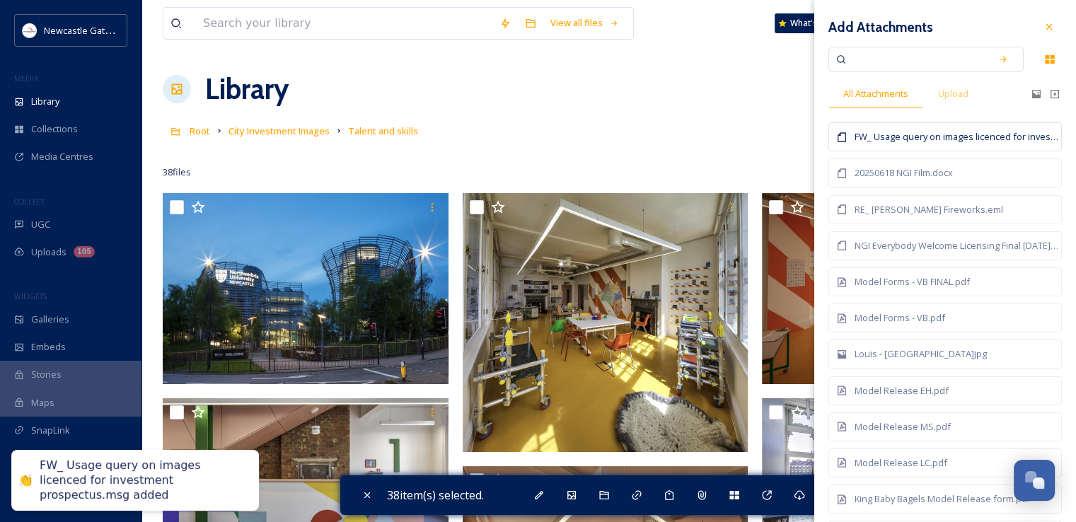
checkbox input "false"
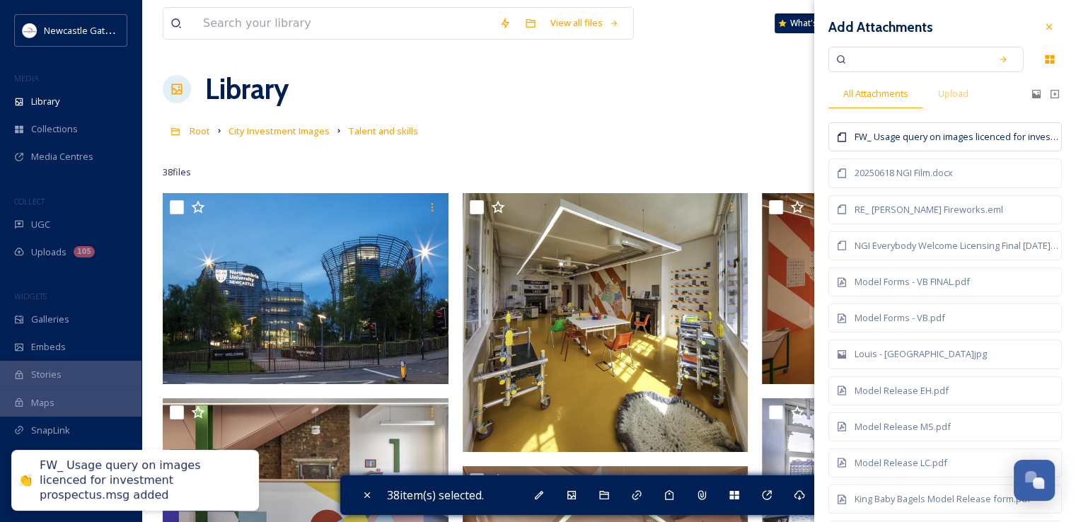
checkbox input "false"
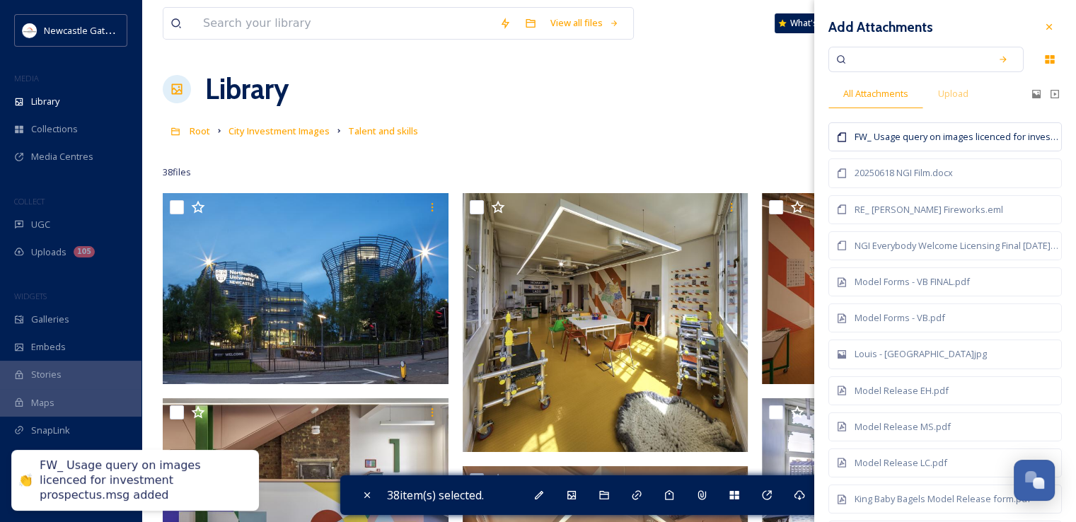
checkbox input "false"
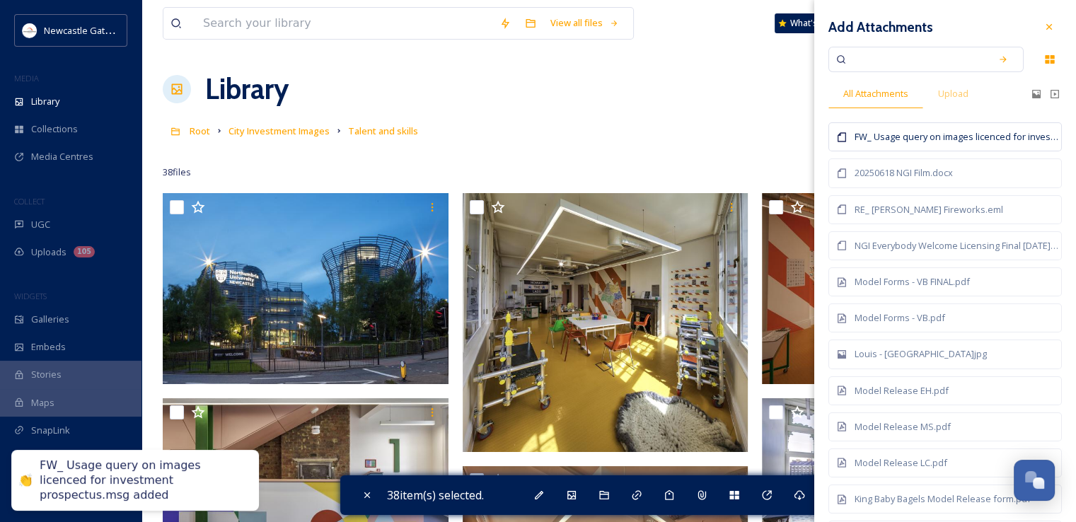
checkbox input "false"
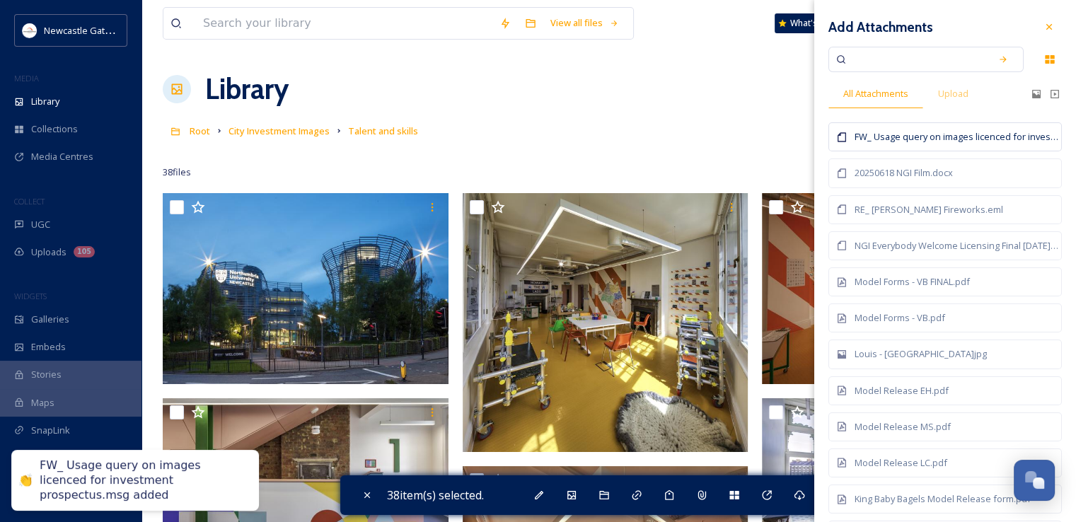
checkbox input "false"
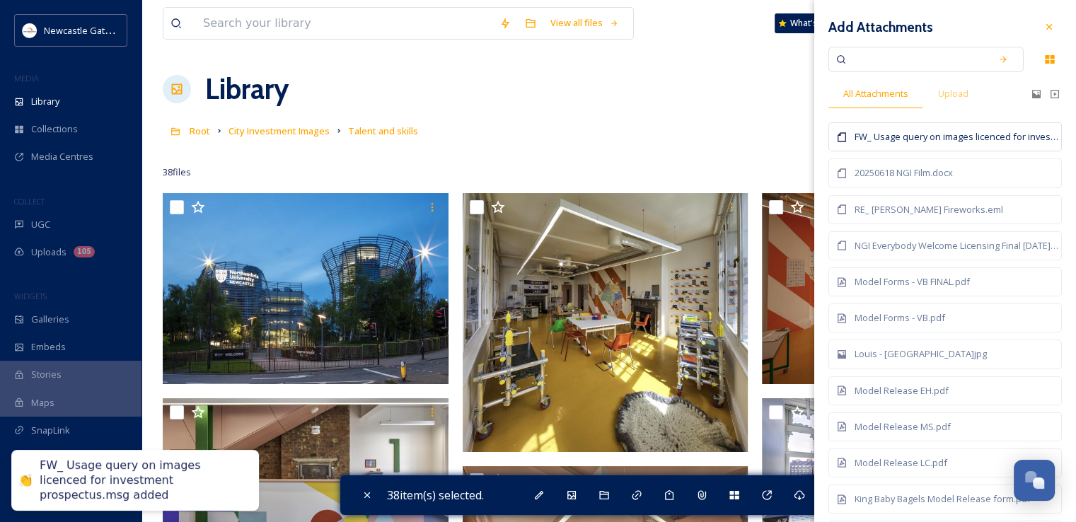
checkbox input "false"
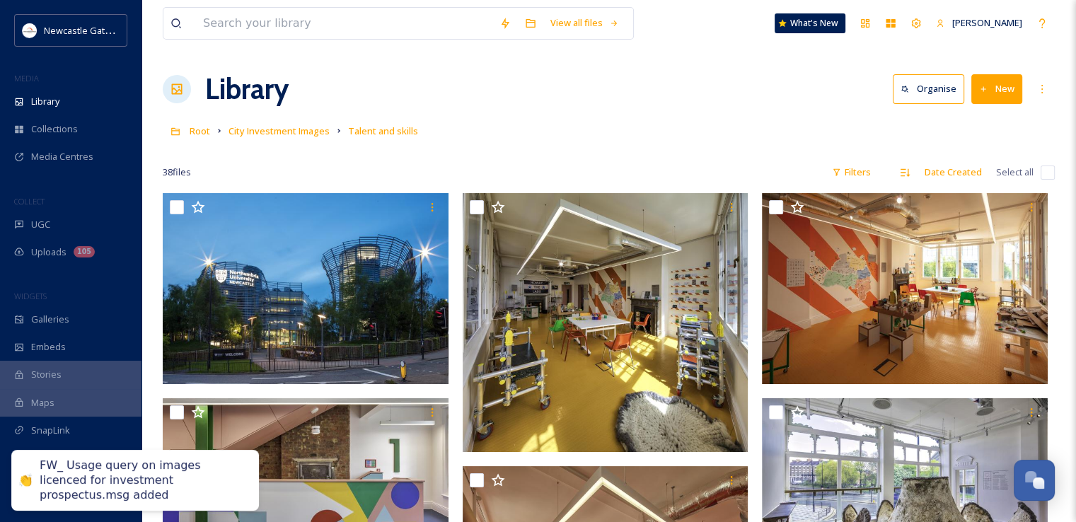
click at [680, 151] on div at bounding box center [609, 151] width 892 height 14
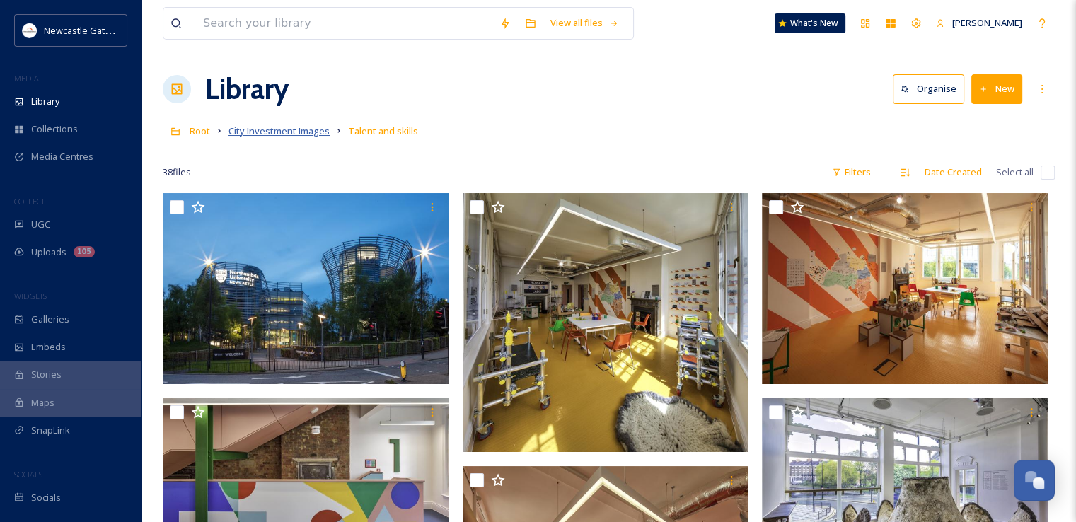
click at [281, 125] on span "City Investment Images" at bounding box center [278, 130] width 101 height 13
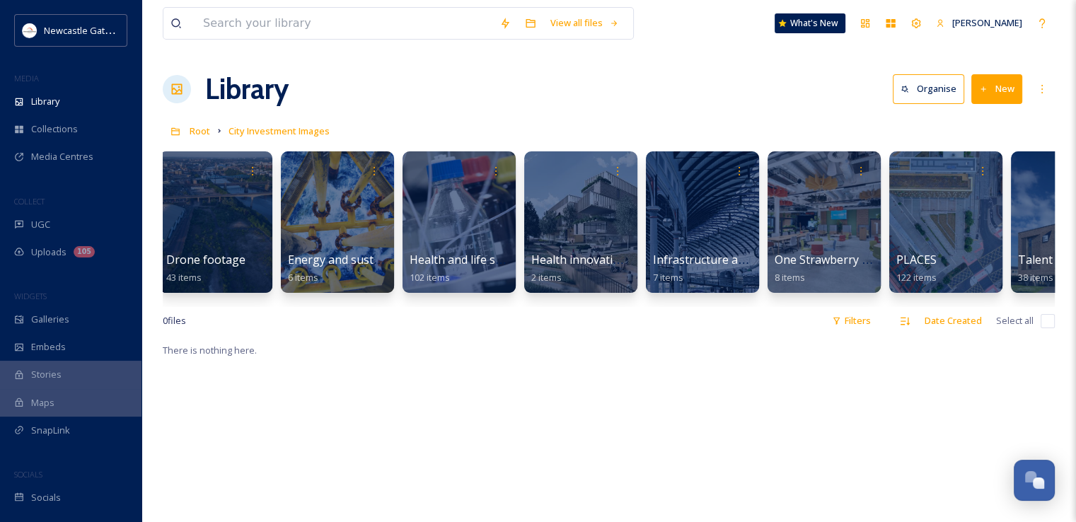
scroll to position [0, 1176]
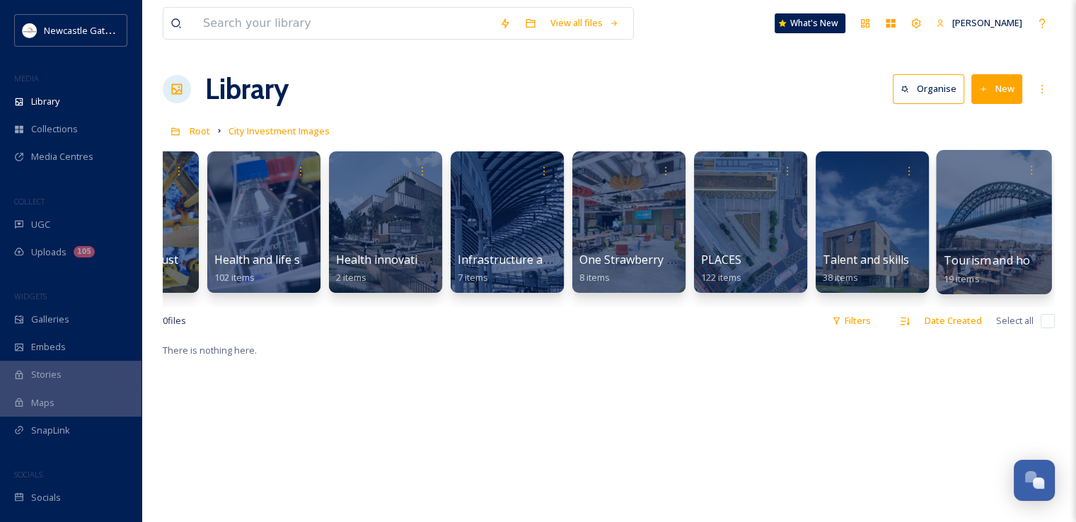
click at [1016, 229] on div at bounding box center [993, 222] width 115 height 144
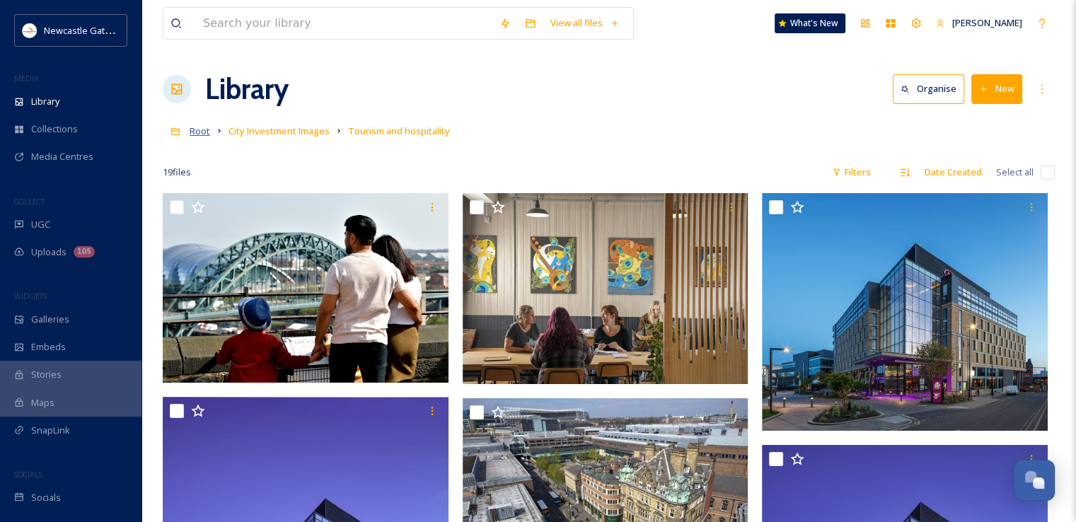
click at [205, 136] on span "Root" at bounding box center [200, 130] width 21 height 13
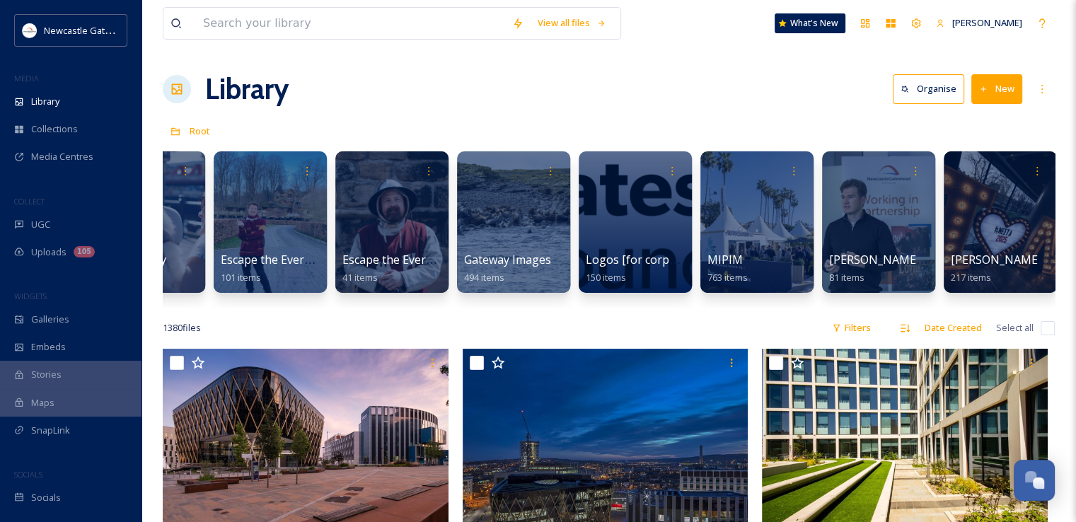
scroll to position [0, 927]
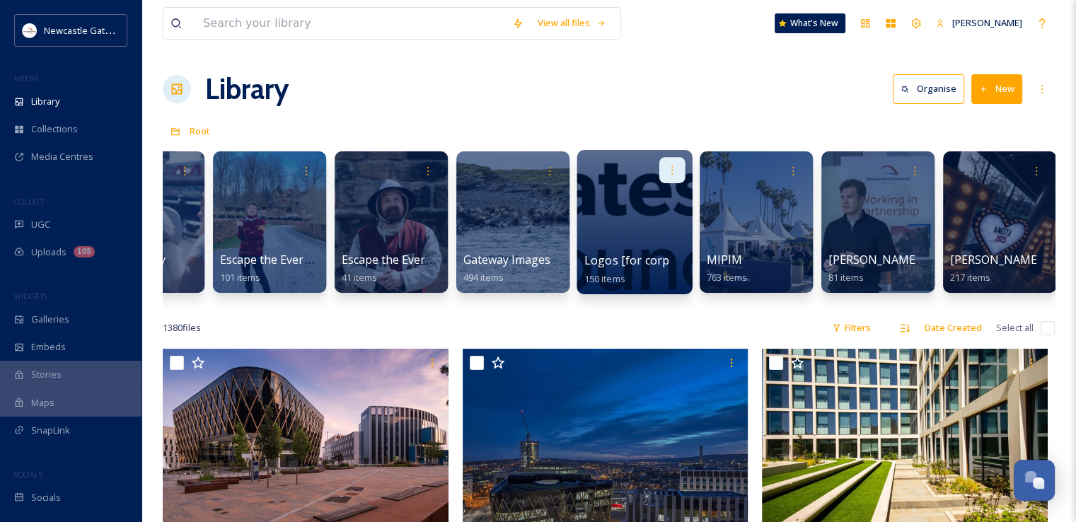
click at [669, 166] on icon at bounding box center [671, 169] width 11 height 11
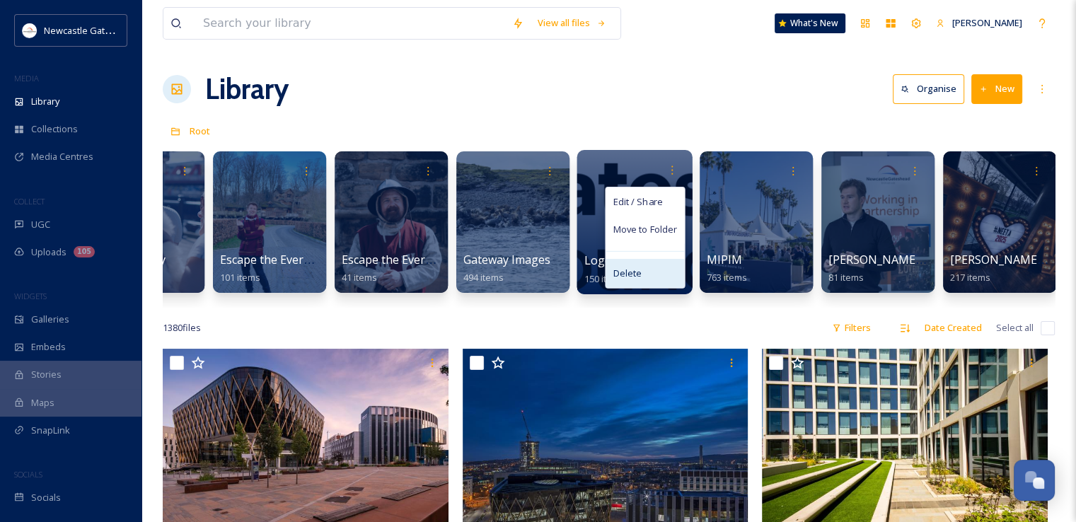
click at [639, 277] on span "Delete" at bounding box center [626, 274] width 29 height 14
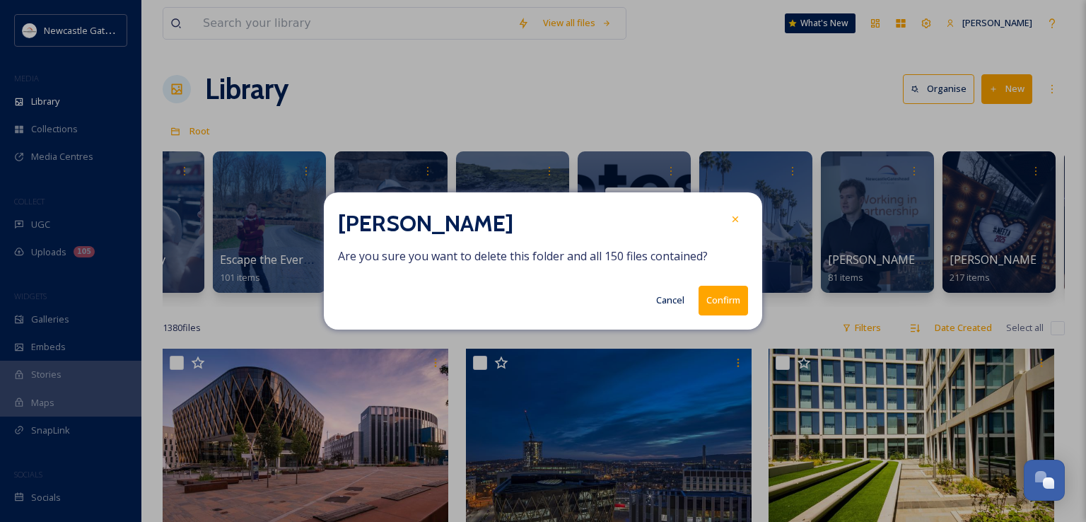
click at [723, 293] on button "Confirm" at bounding box center [724, 300] width 50 height 29
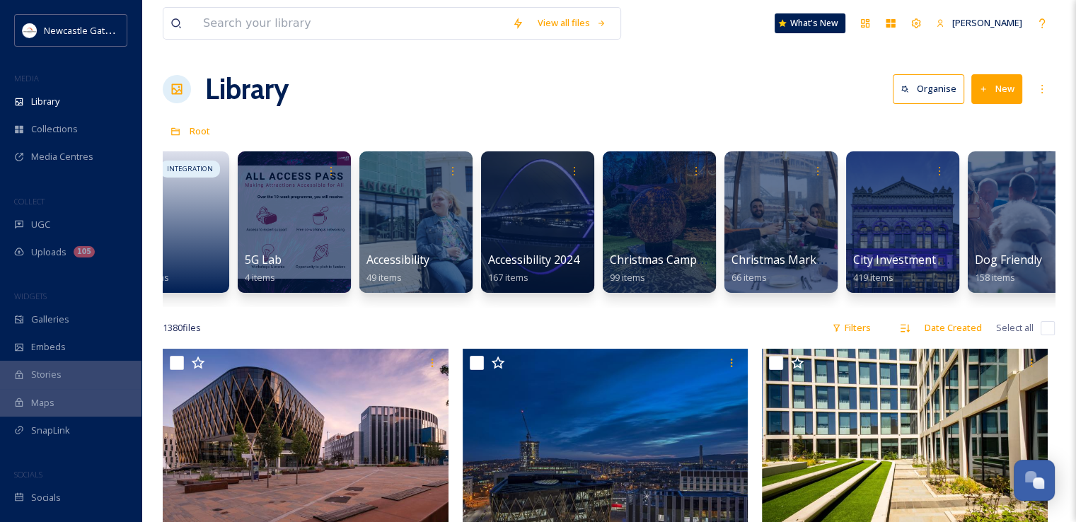
scroll to position [0, 0]
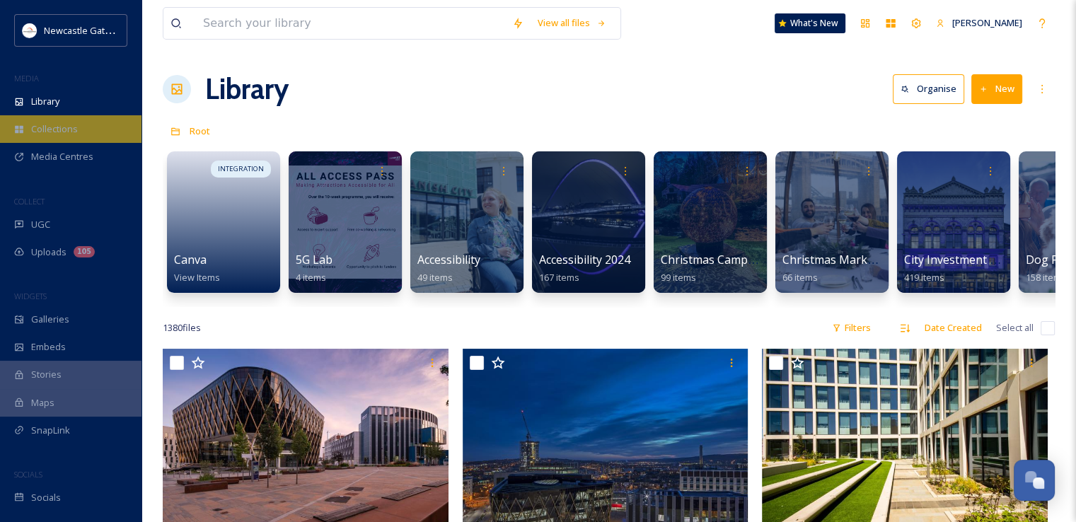
click at [53, 129] on span "Collections" at bounding box center [54, 128] width 47 height 13
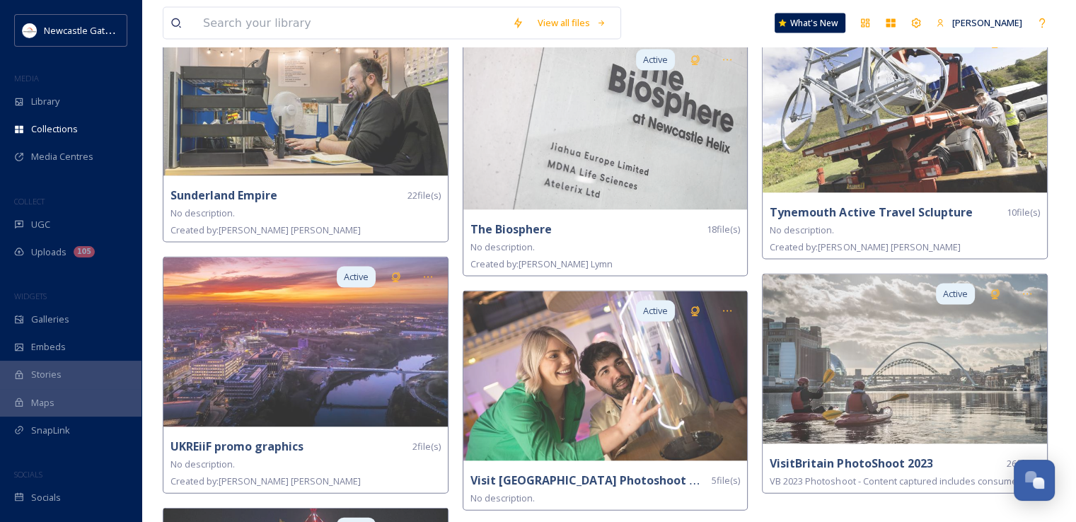
scroll to position [2866, 0]
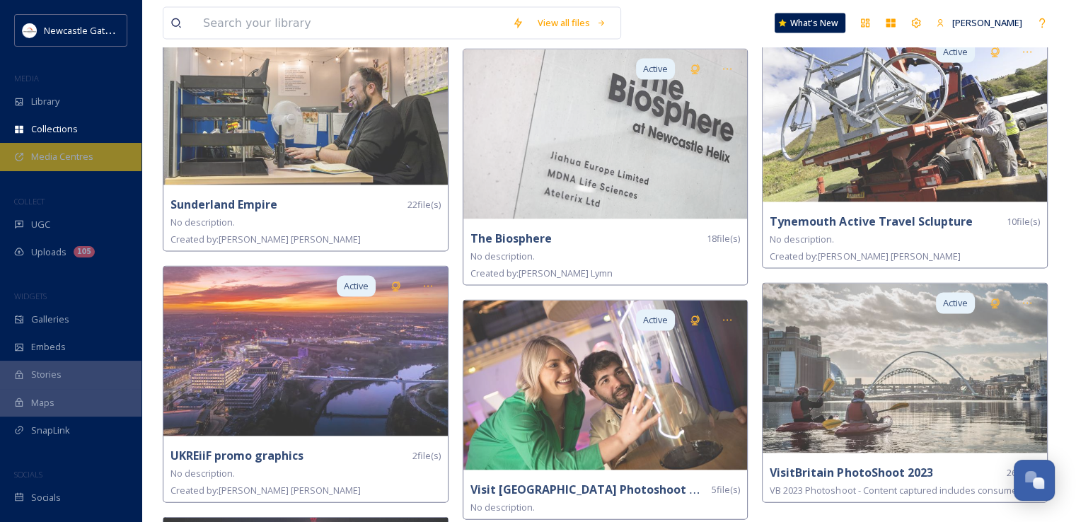
click at [87, 153] on span "Media Centres" at bounding box center [62, 156] width 62 height 13
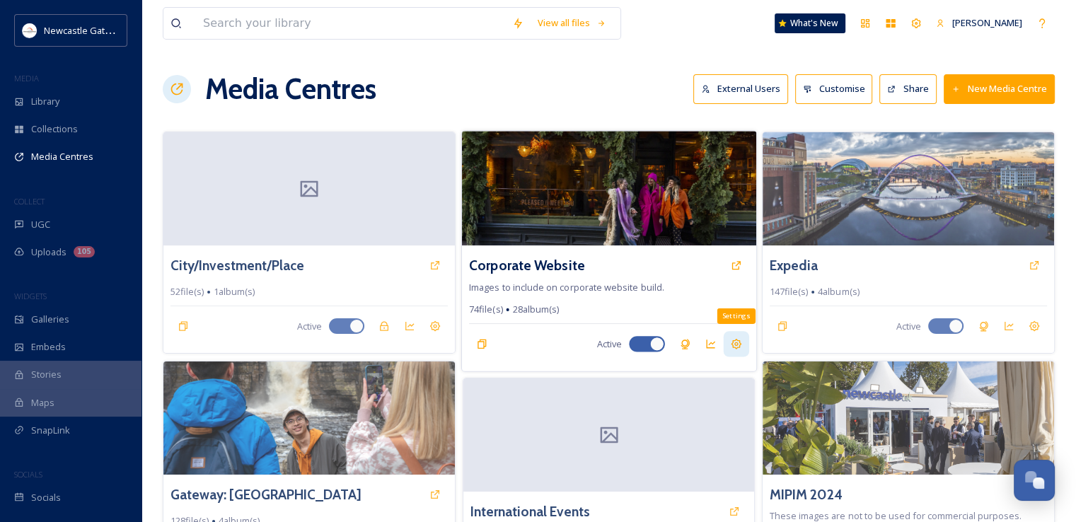
click at [735, 347] on icon at bounding box center [736, 344] width 11 height 11
click at [504, 263] on h3 "Corporate Website" at bounding box center [527, 265] width 116 height 21
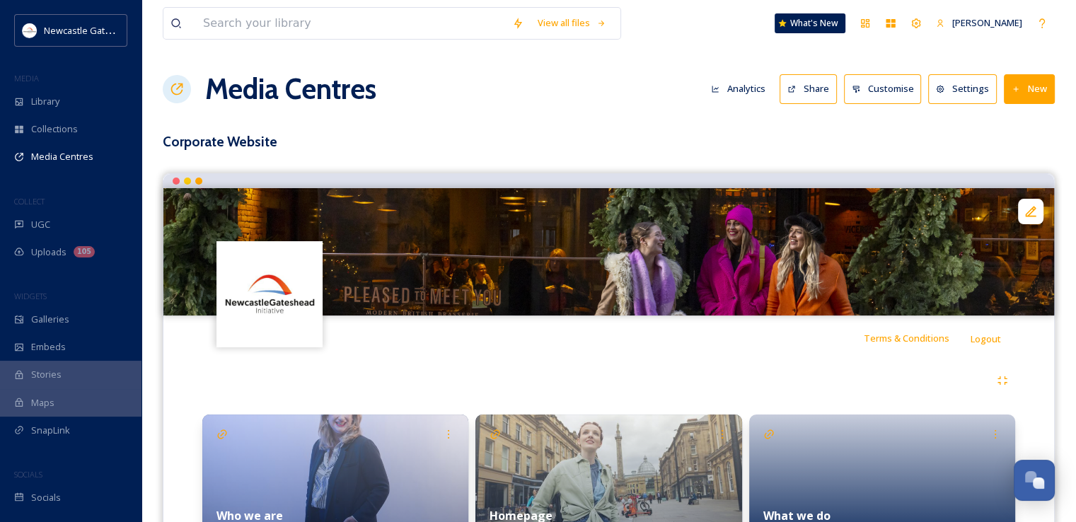
click at [953, 91] on button "Settings" at bounding box center [962, 88] width 69 height 29
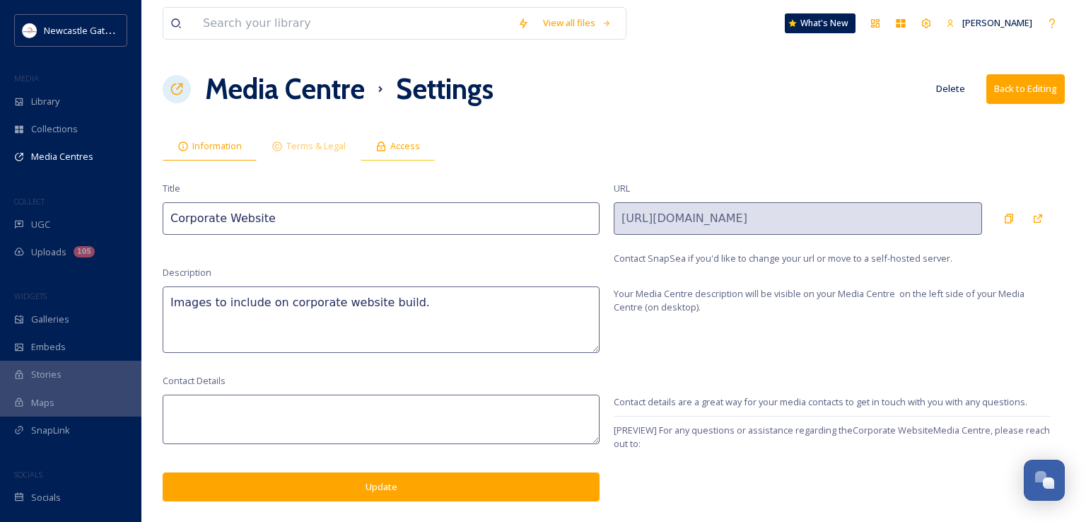
click at [395, 158] on div "Access" at bounding box center [398, 146] width 74 height 29
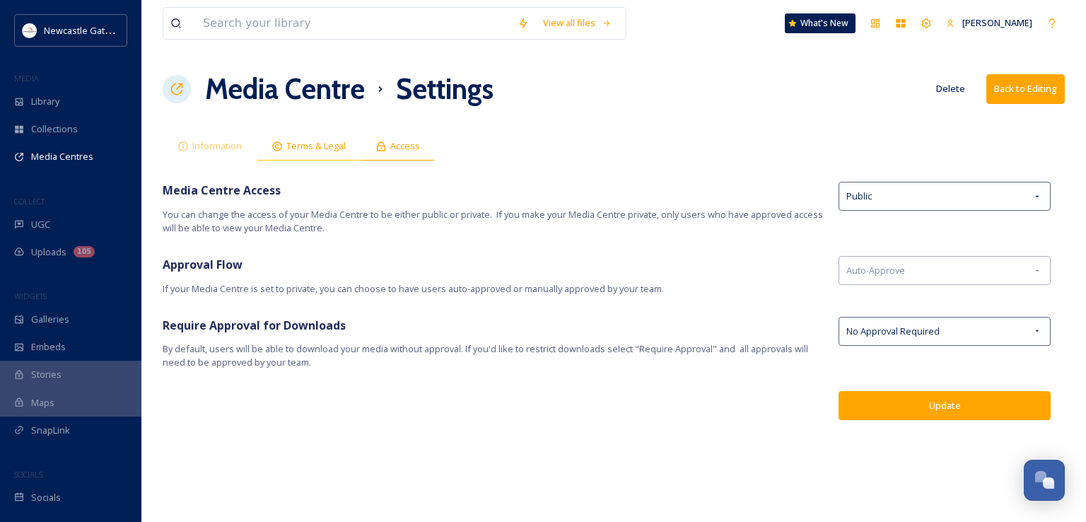
click at [322, 148] on span "Terms & Legal" at bounding box center [315, 145] width 59 height 13
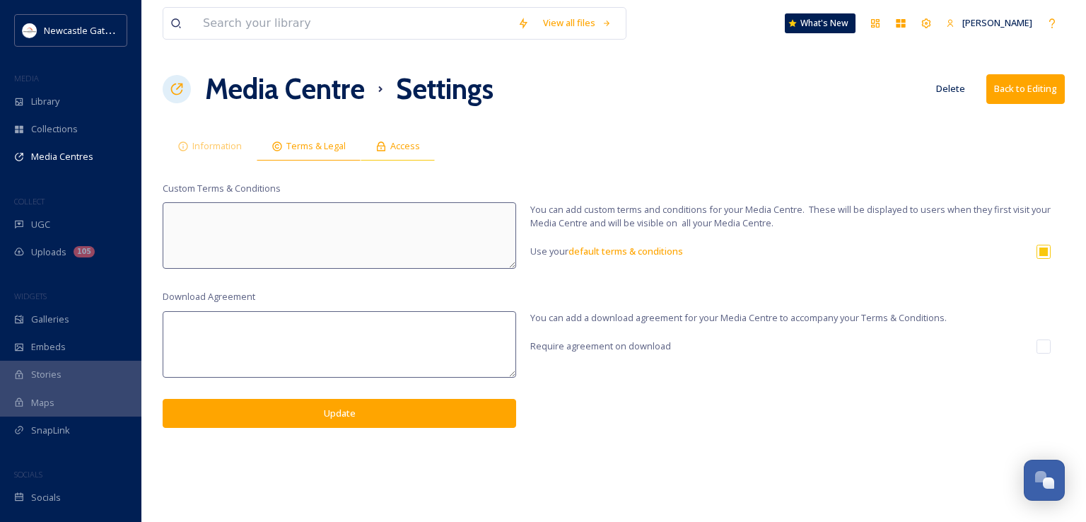
click at [426, 138] on div "Access" at bounding box center [398, 146] width 74 height 29
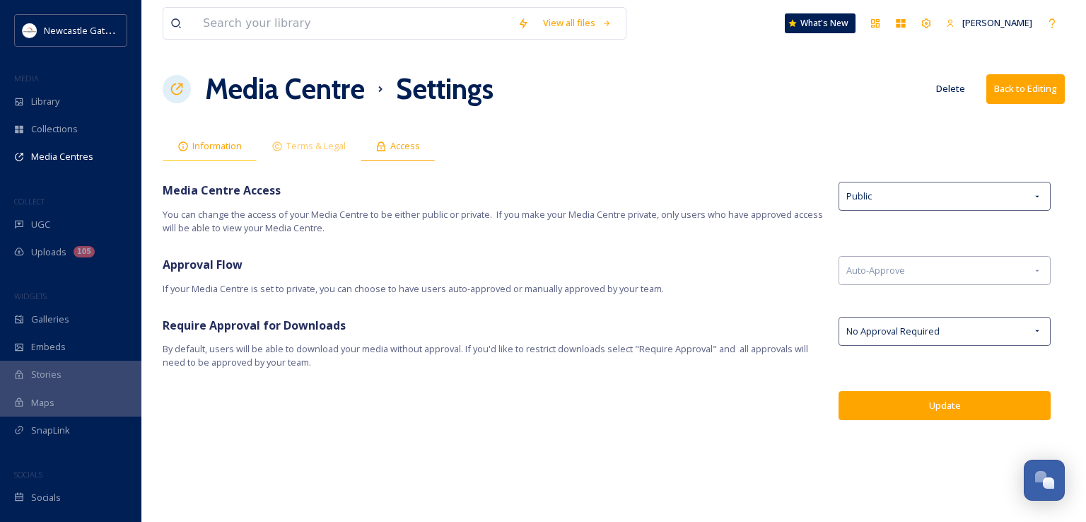
click at [190, 138] on div "Information" at bounding box center [210, 146] width 94 height 29
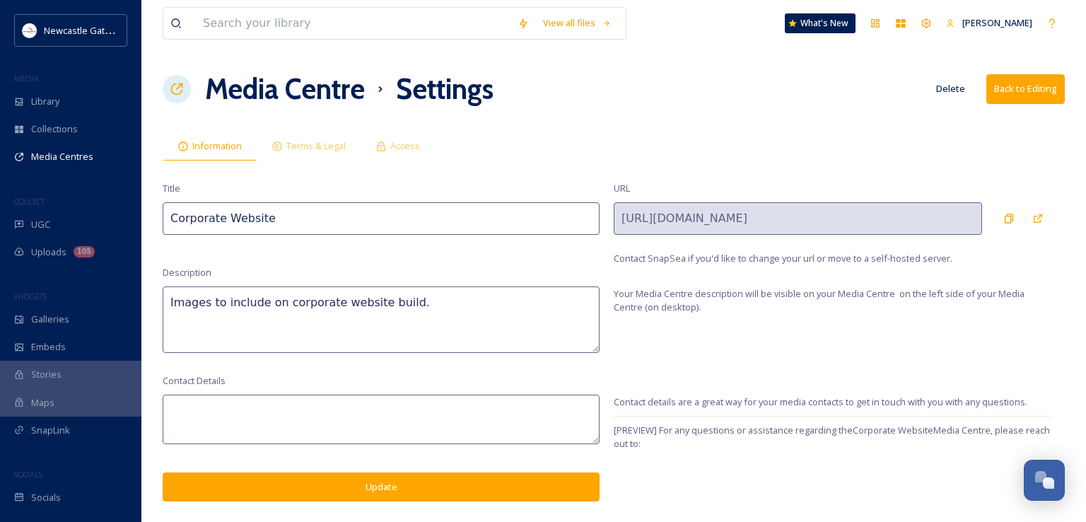
click at [950, 88] on button "Delete" at bounding box center [950, 89] width 43 height 28
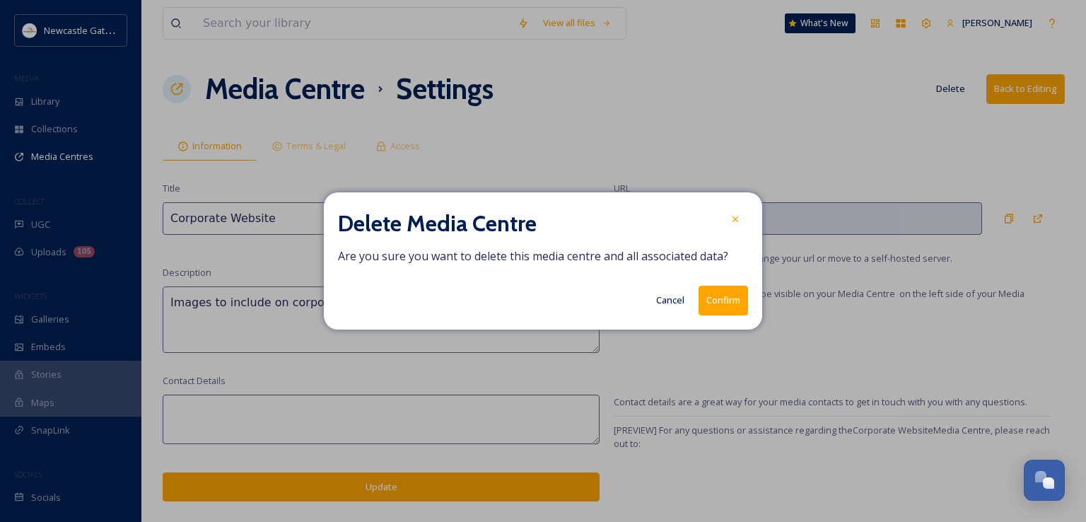
click at [671, 301] on button "Cancel" at bounding box center [670, 300] width 42 height 28
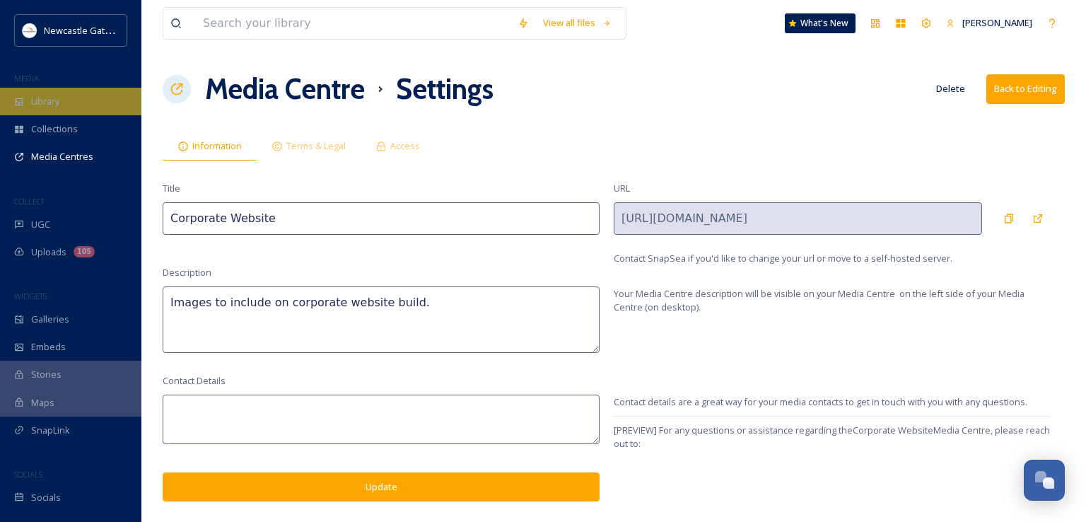
click at [65, 103] on div "Library" at bounding box center [70, 102] width 141 height 28
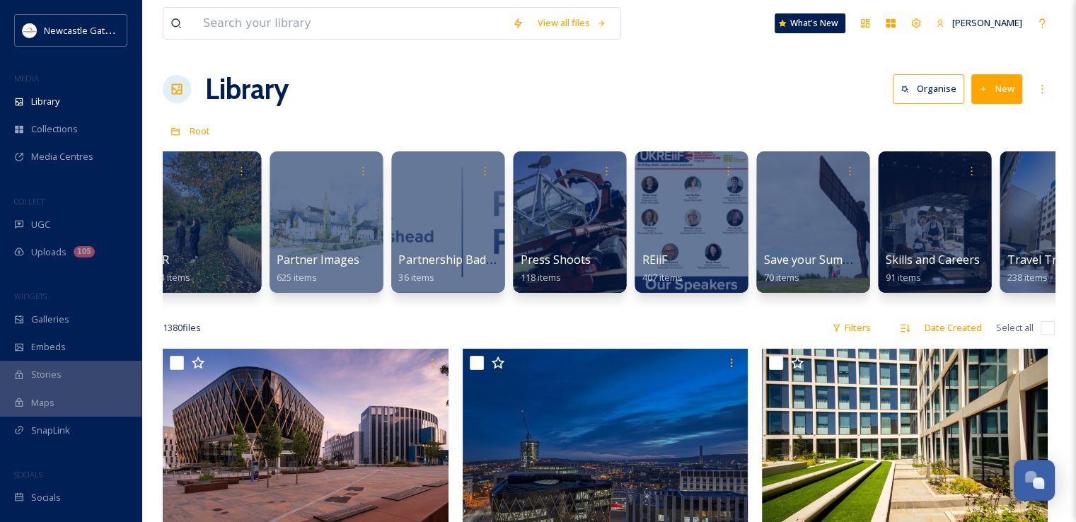
scroll to position [0, 2472]
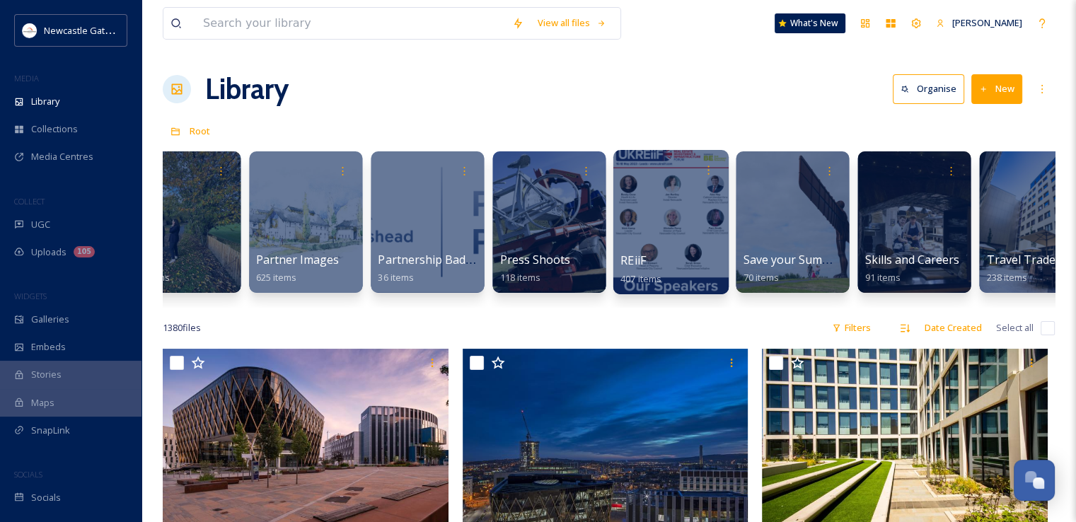
click at [664, 225] on div at bounding box center [669, 222] width 115 height 144
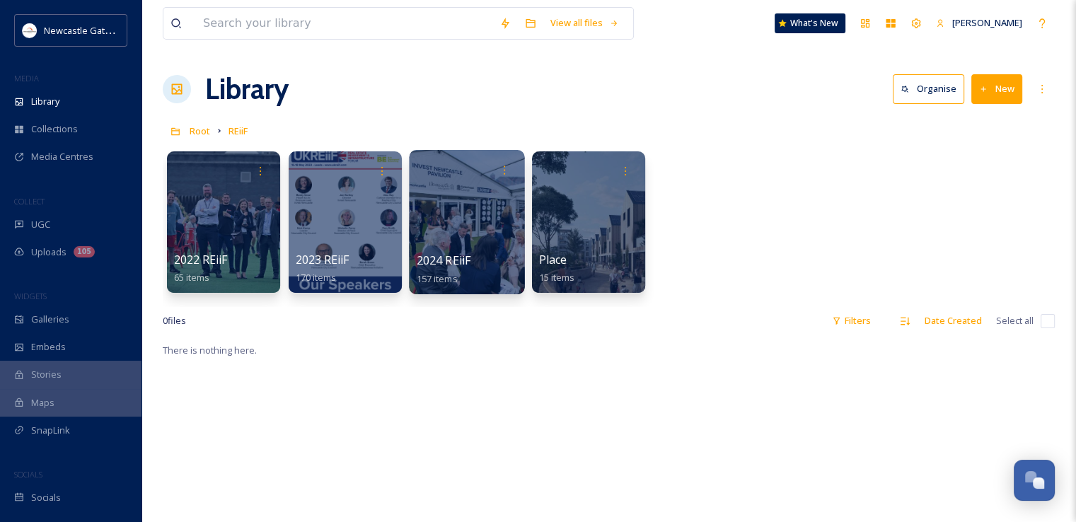
click at [461, 240] on div at bounding box center [466, 222] width 115 height 144
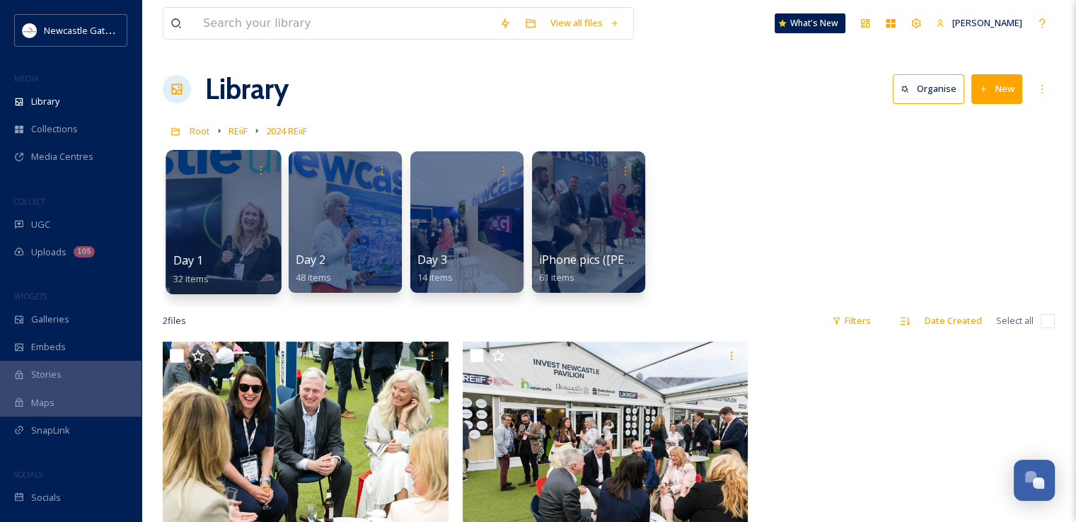
click at [249, 217] on div at bounding box center [222, 222] width 115 height 144
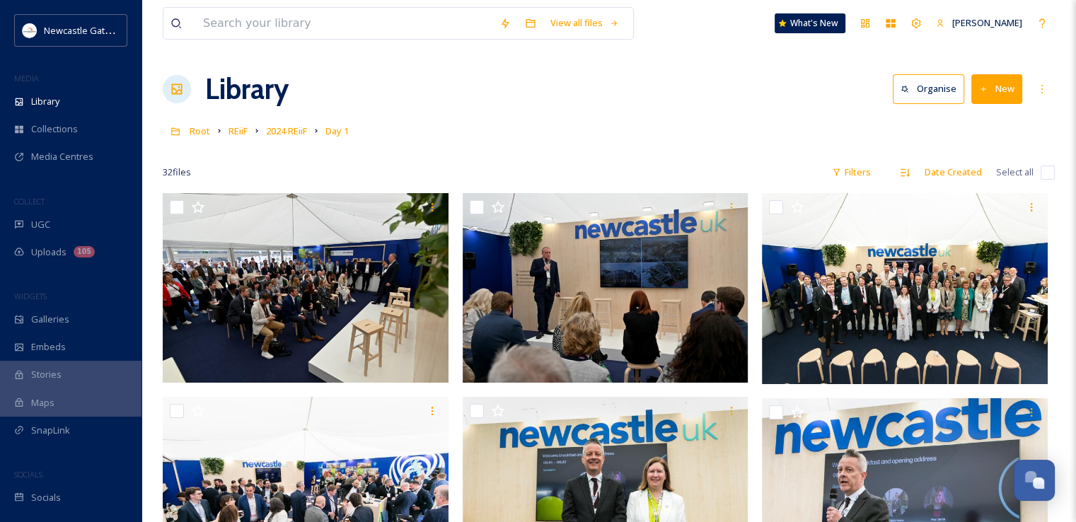
click at [1047, 173] on input "checkbox" at bounding box center [1047, 172] width 14 height 14
checkbox input "true"
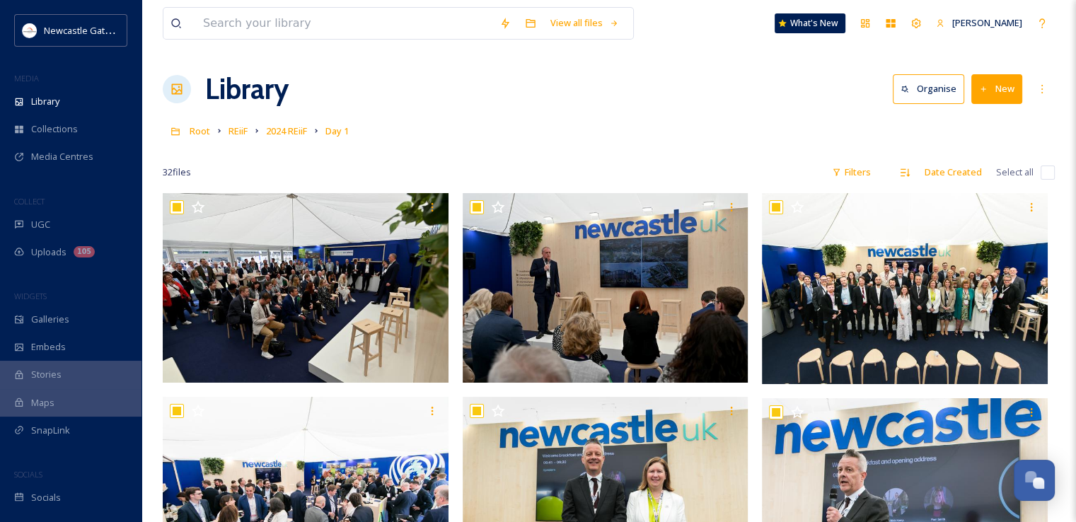
checkbox input "true"
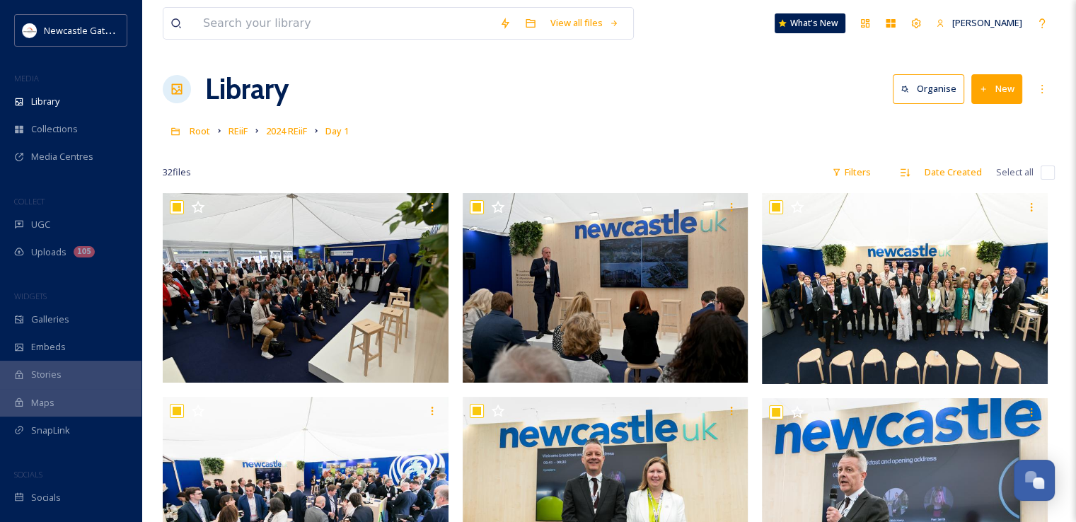
checkbox input "true"
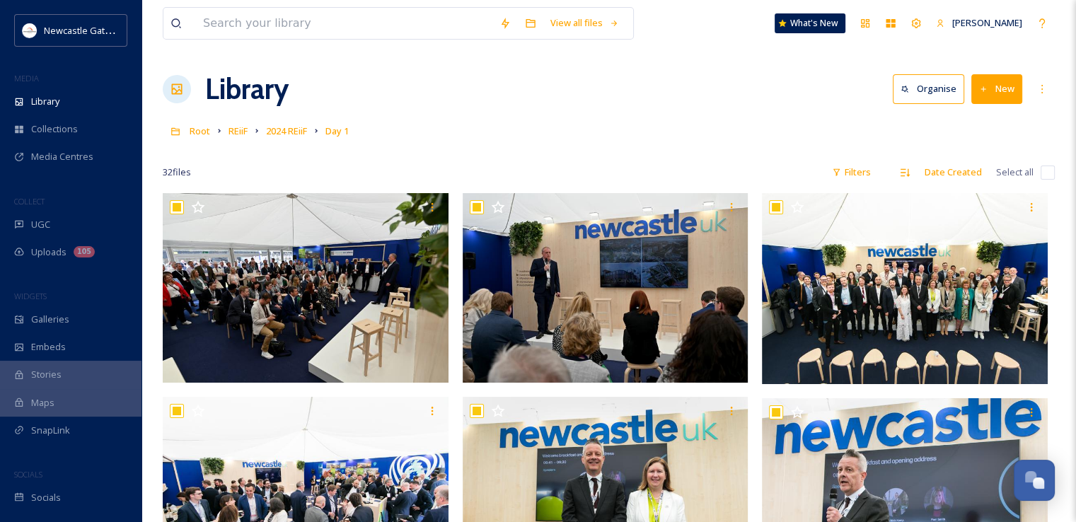
checkbox input "true"
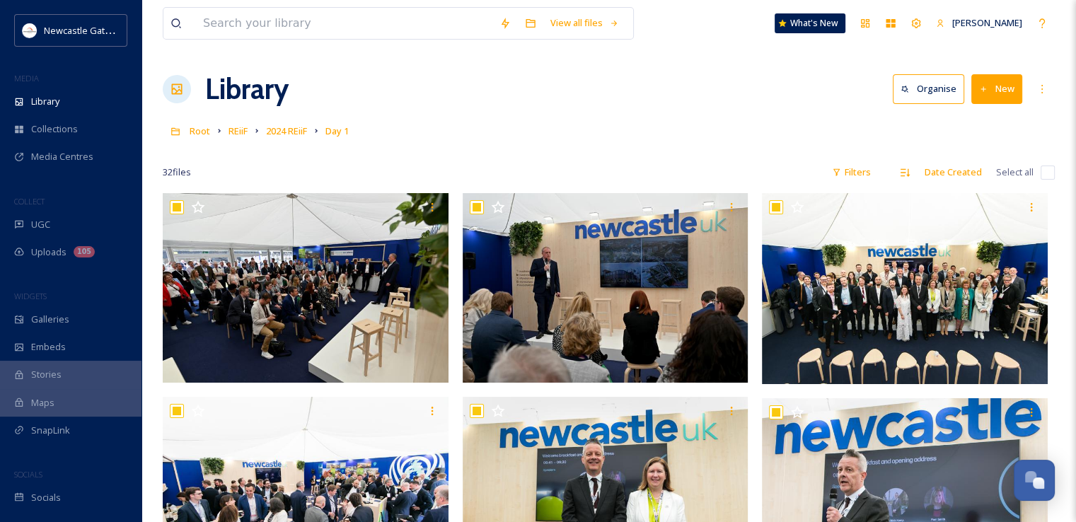
checkbox input "true"
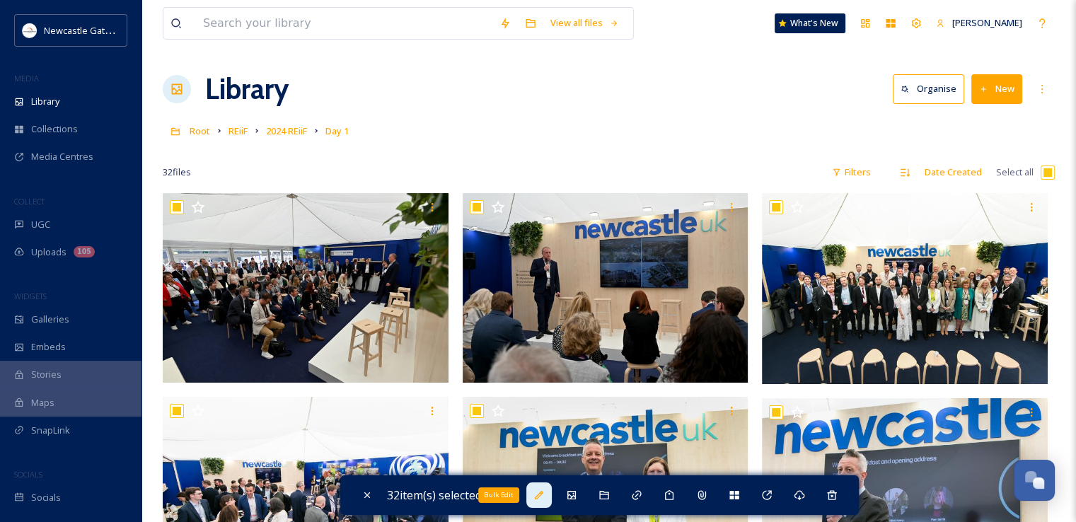
click at [542, 491] on icon at bounding box center [538, 494] width 11 height 11
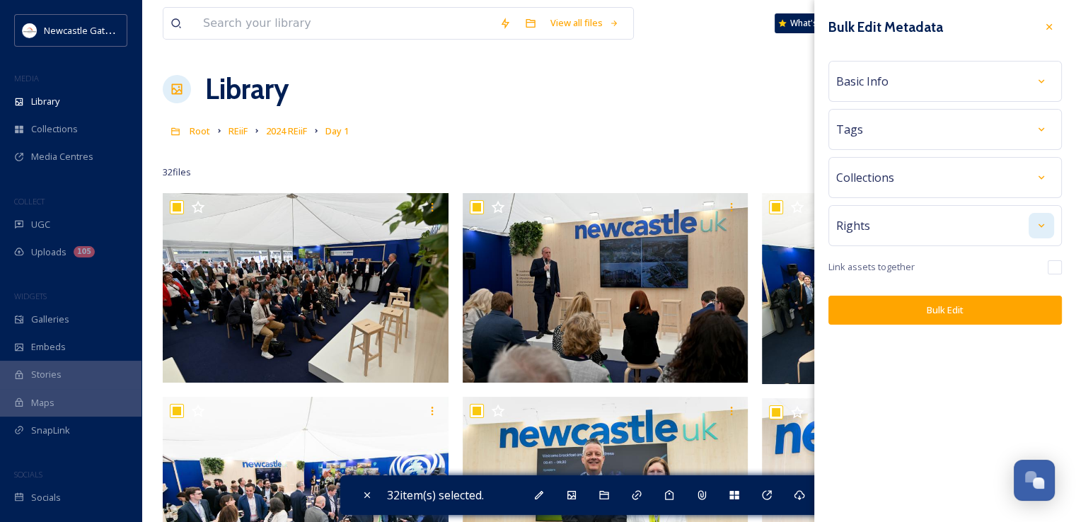
click at [1048, 235] on div at bounding box center [1040, 225] width 25 height 25
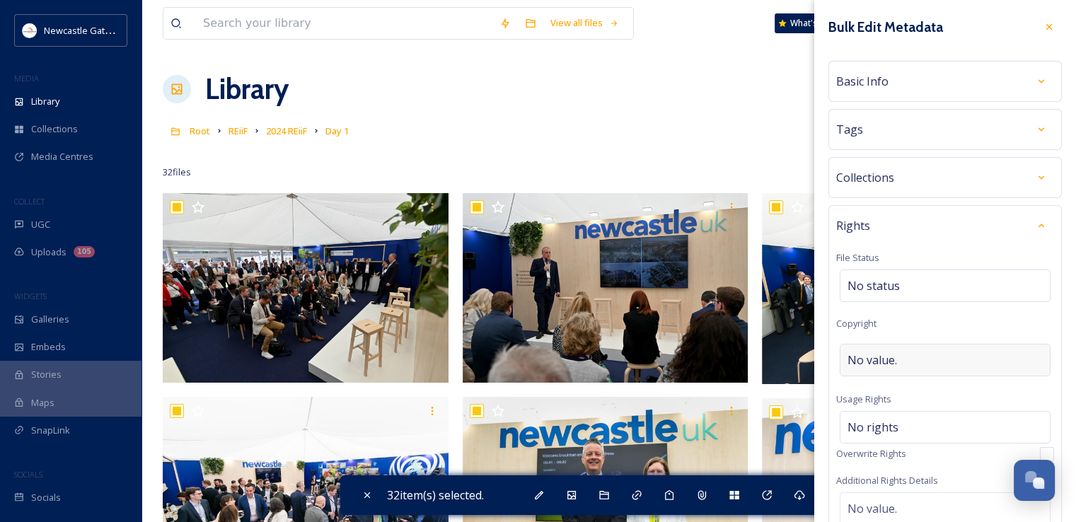
click at [905, 361] on div "No value." at bounding box center [944, 360] width 211 height 33
type input "Roger Moody"
click at [933, 323] on div "Rights File Status No status Copyright ©Roger Moody Usage Rights No rights Over…" at bounding box center [944, 438] width 233 height 467
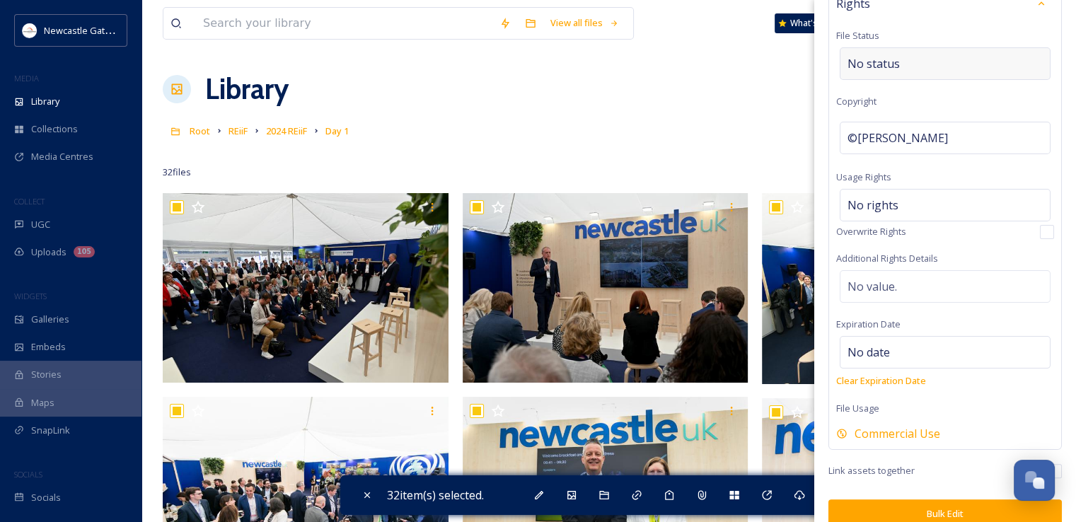
scroll to position [240, 0]
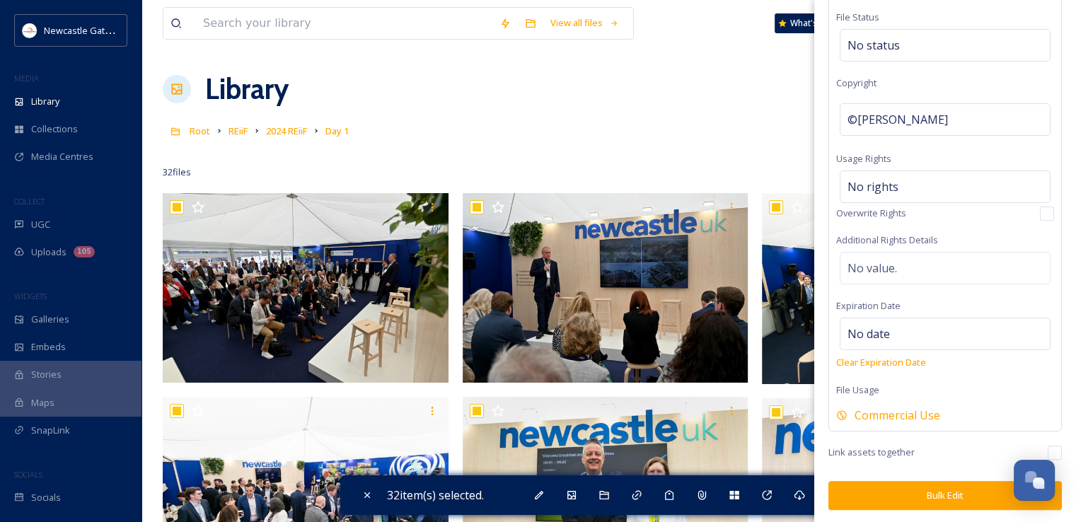
click at [922, 489] on button "Bulk Edit" at bounding box center [944, 495] width 233 height 29
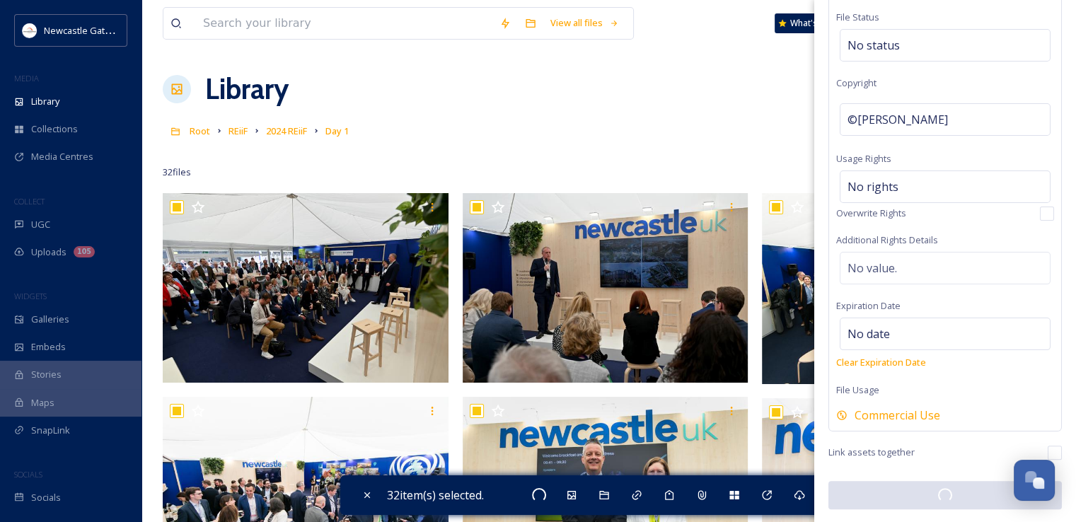
scroll to position [240, 0]
checkbox input "false"
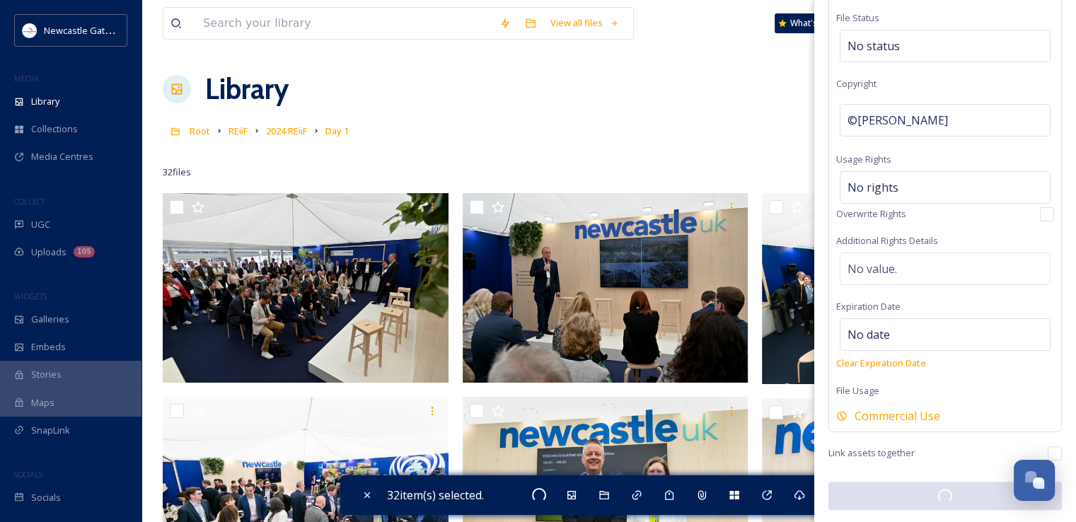
checkbox input "false"
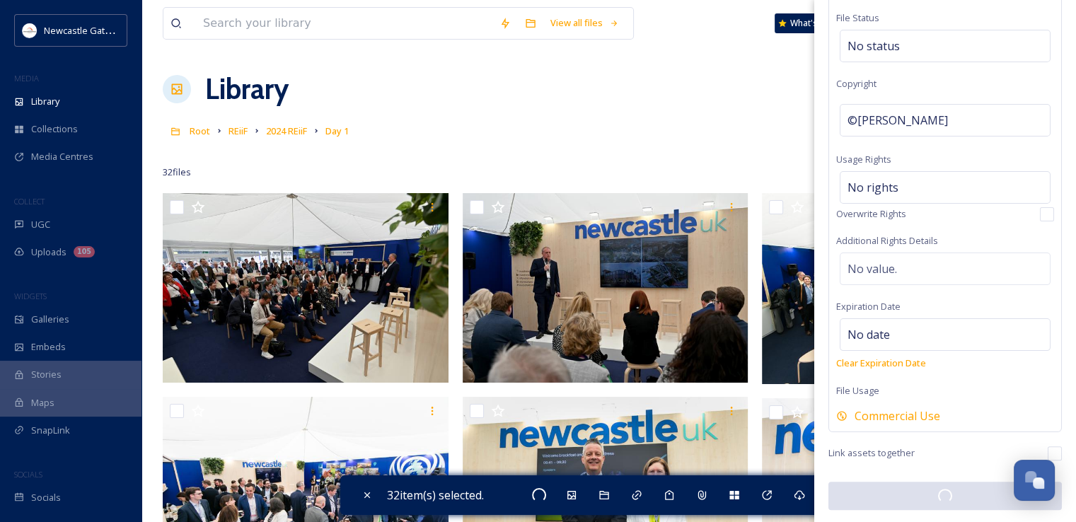
checkbox input "false"
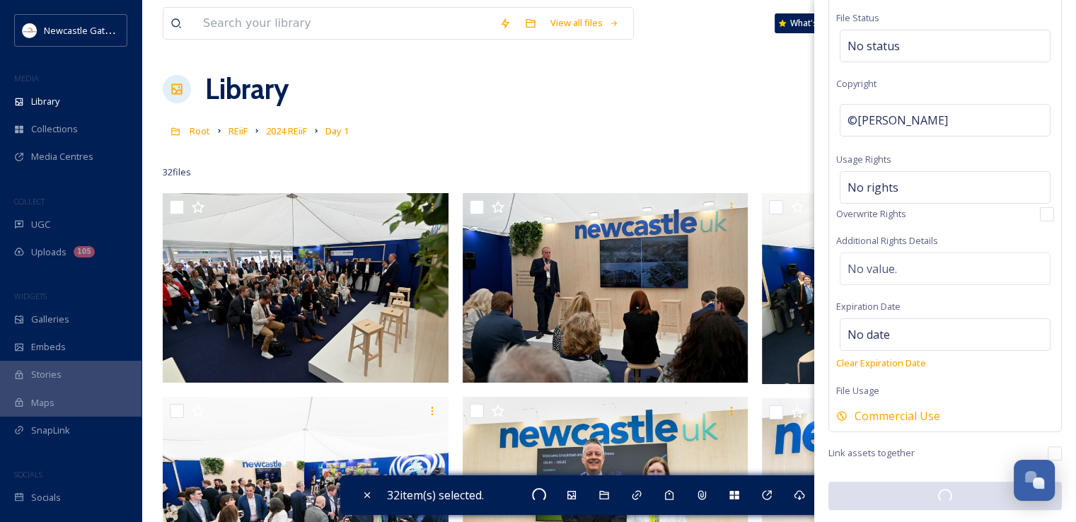
checkbox input "false"
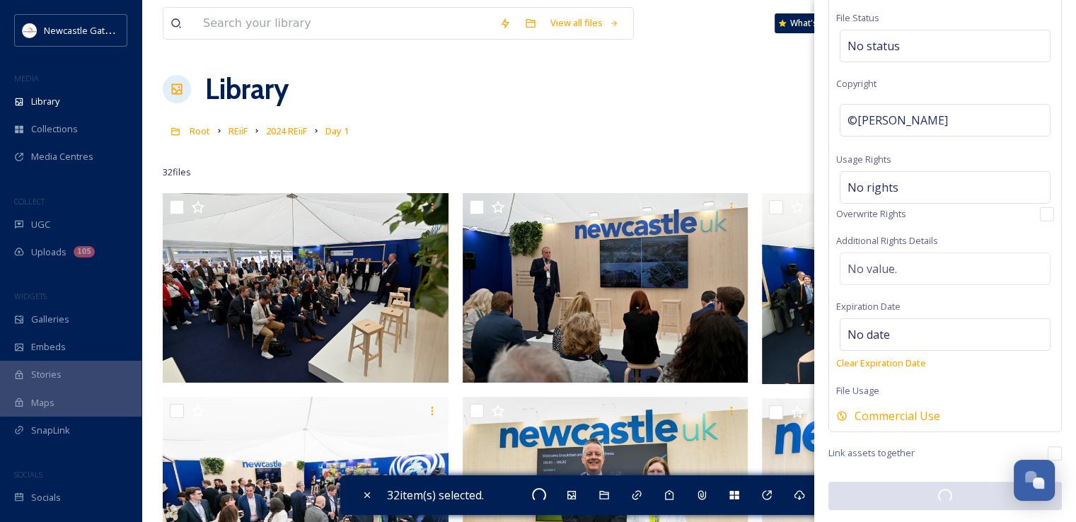
checkbox input "false"
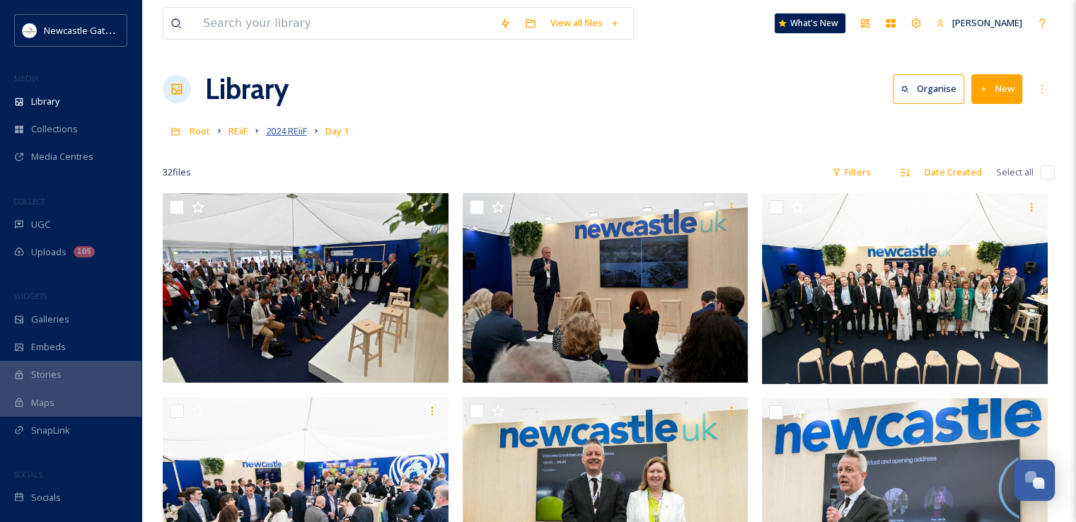
click at [296, 135] on span "2024 REiiF" at bounding box center [286, 130] width 41 height 13
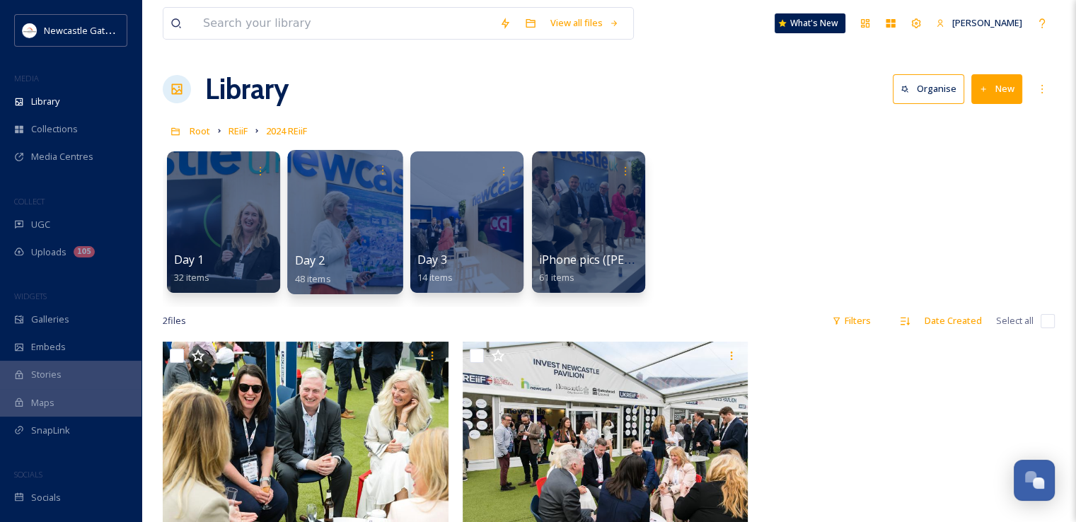
click at [345, 213] on div at bounding box center [344, 222] width 115 height 144
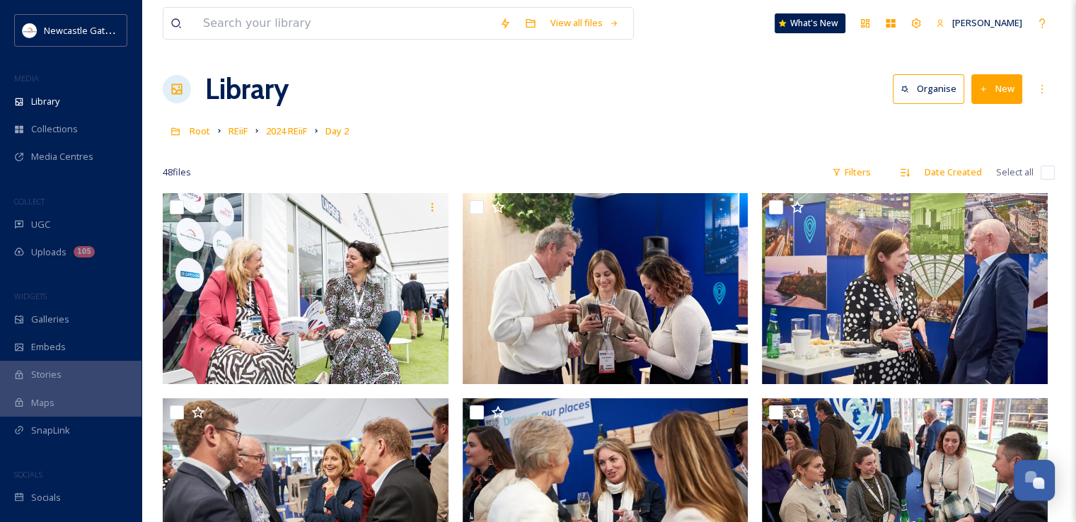
click at [1049, 168] on input "checkbox" at bounding box center [1047, 172] width 14 height 14
checkbox input "true"
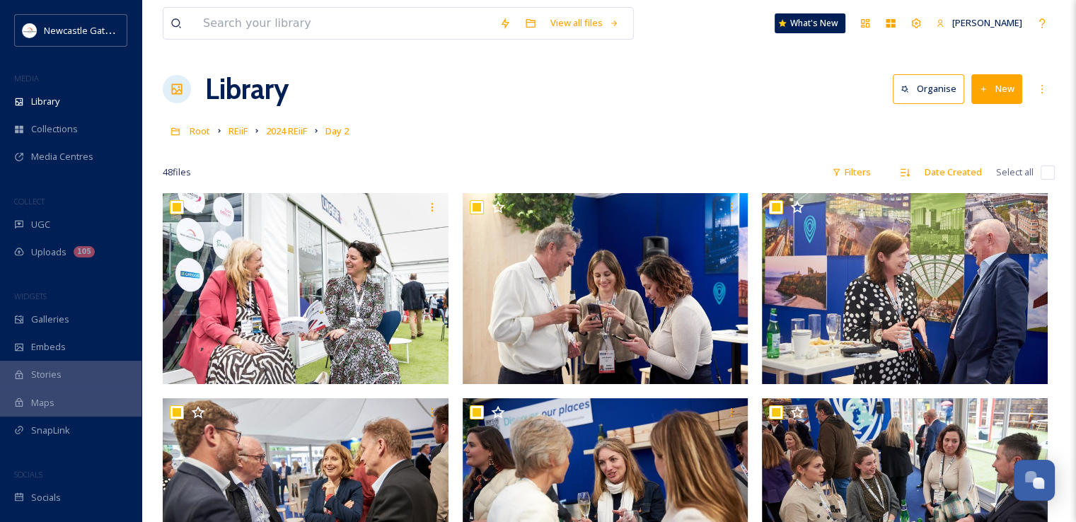
checkbox input "true"
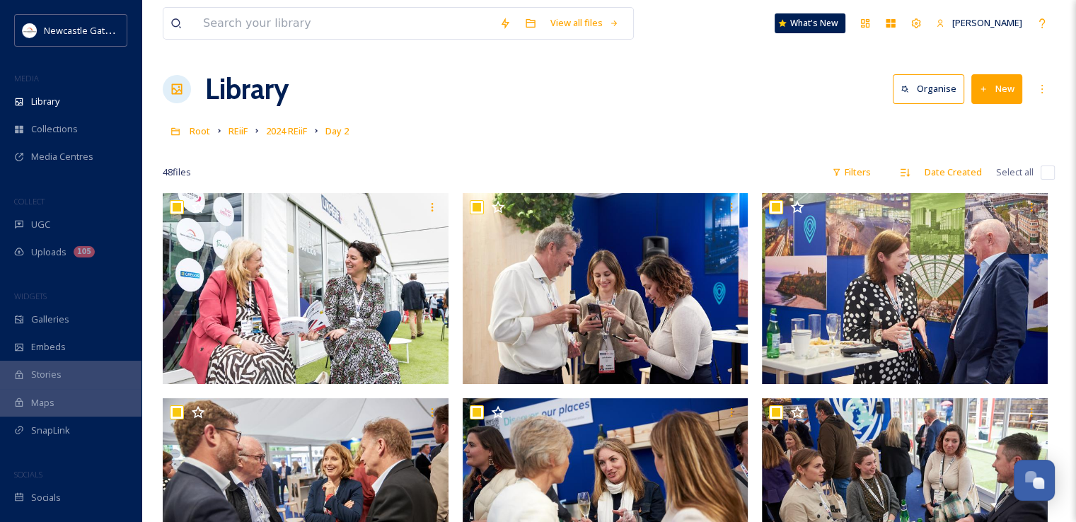
checkbox input "true"
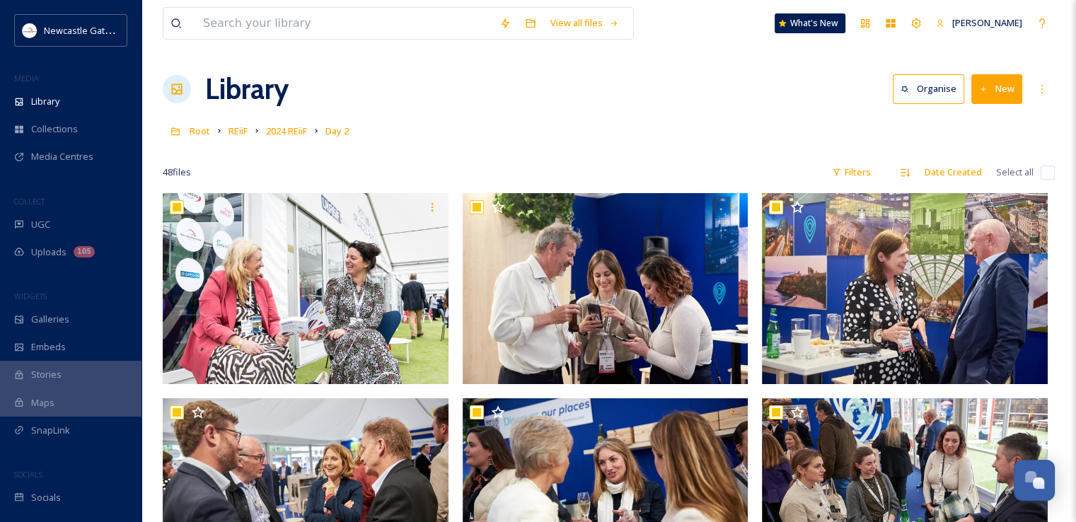
checkbox input "true"
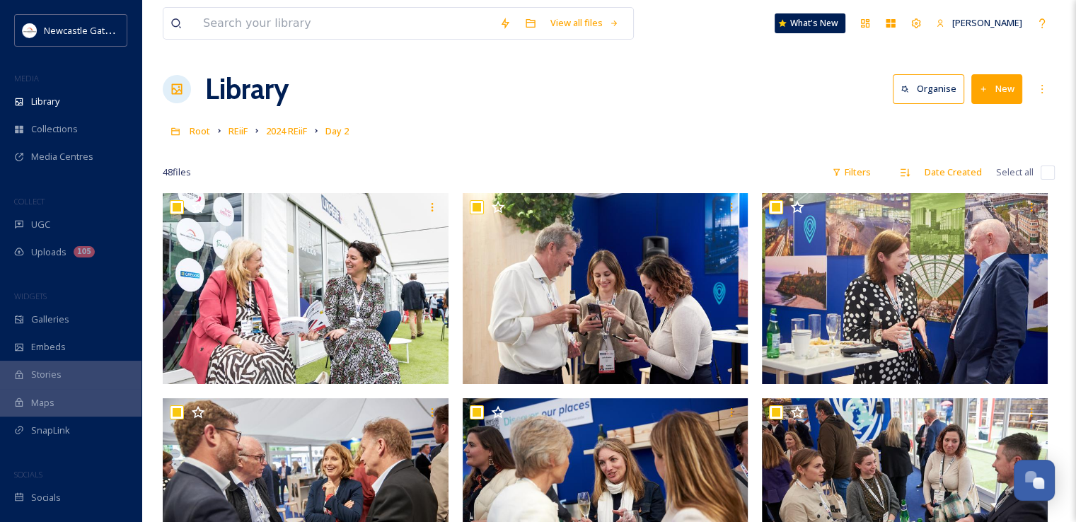
checkbox input "true"
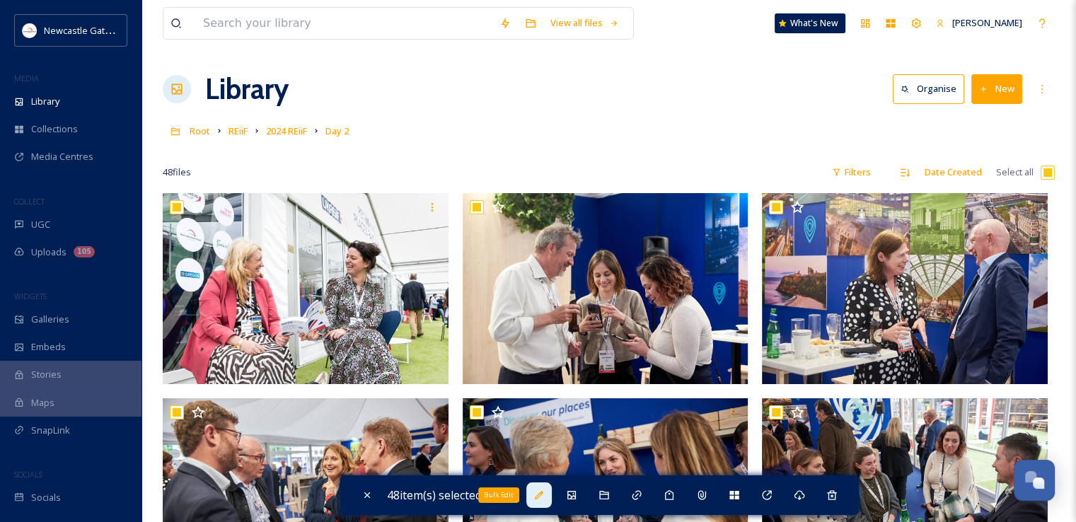
click at [538, 497] on icon at bounding box center [539, 495] width 8 height 8
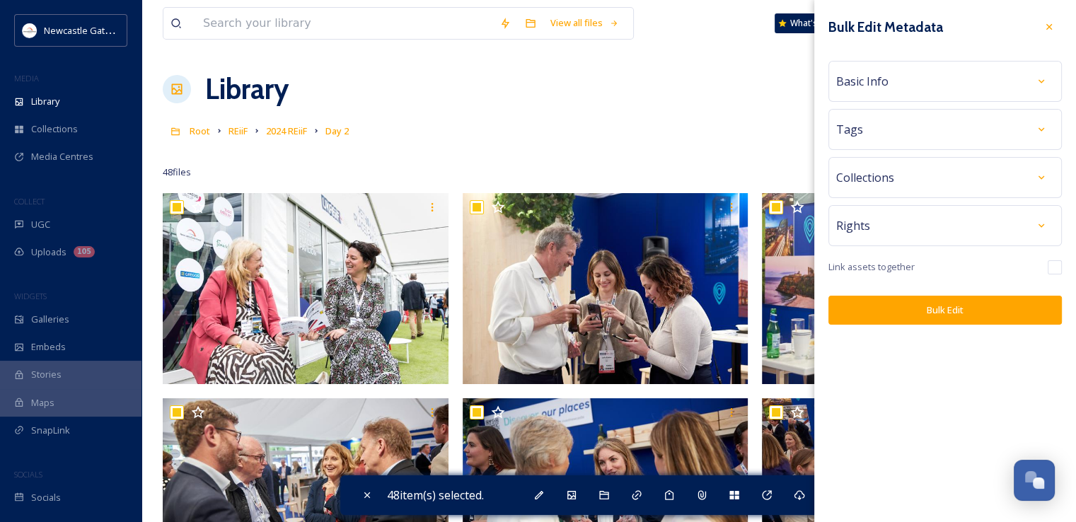
click at [978, 216] on div "Rights" at bounding box center [945, 225] width 218 height 25
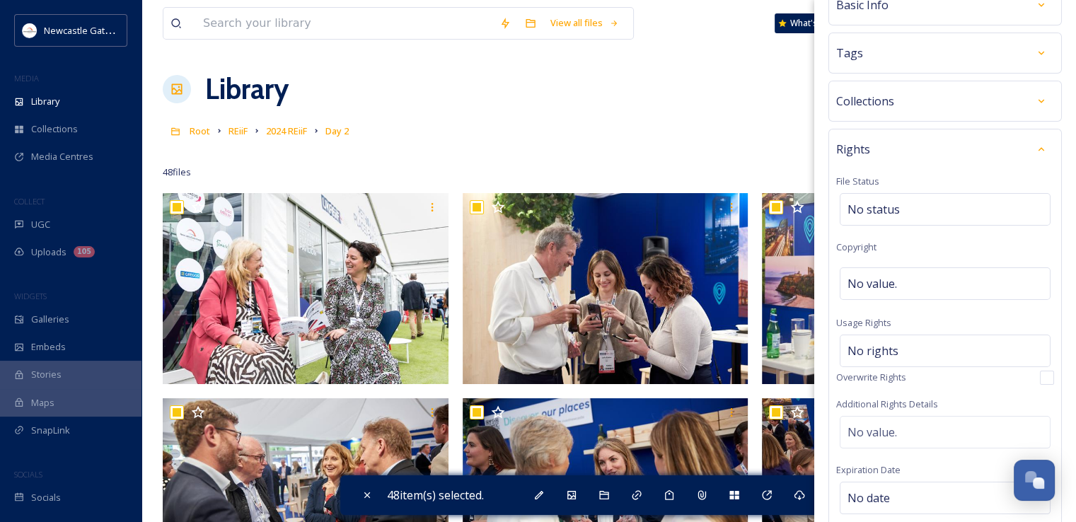
scroll to position [76, 0]
click at [880, 281] on span "No value." at bounding box center [872, 283] width 50 height 17
type input "Roger Moody"
click at [936, 246] on div "Rights File Status No status Copyright ©Roger Moody Usage Rights No rights Over…" at bounding box center [944, 362] width 233 height 467
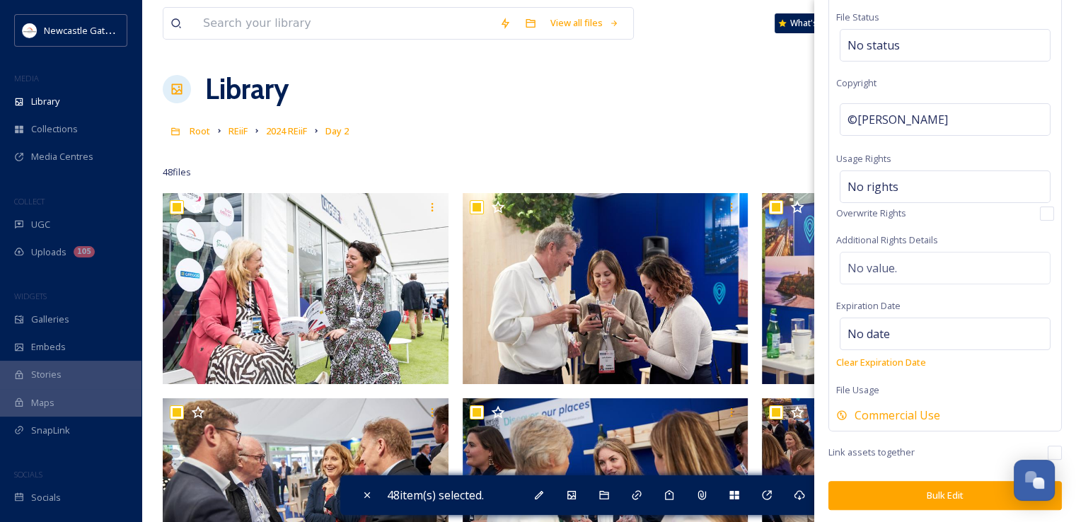
click at [909, 487] on button "Bulk Edit" at bounding box center [944, 495] width 233 height 29
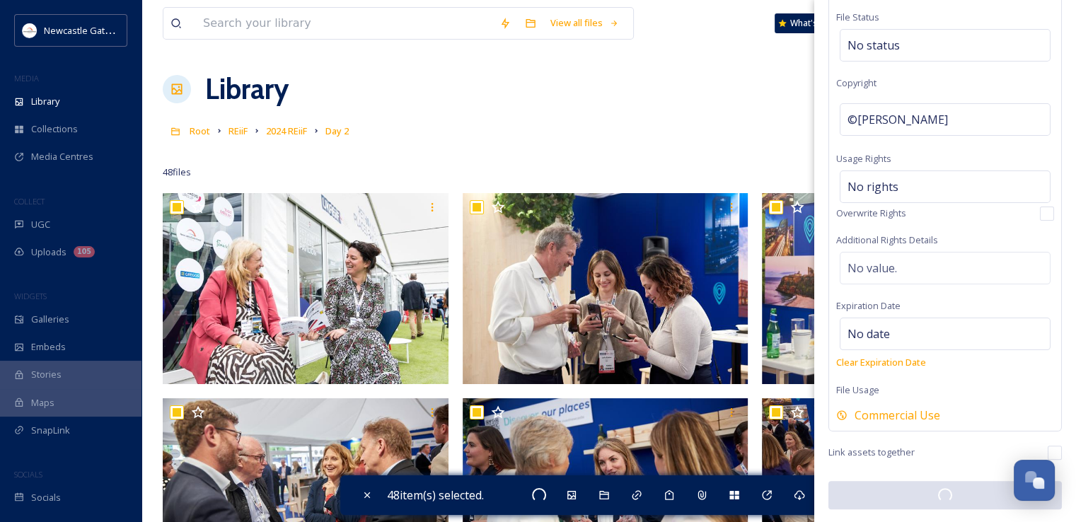
scroll to position [240, 0]
checkbox input "false"
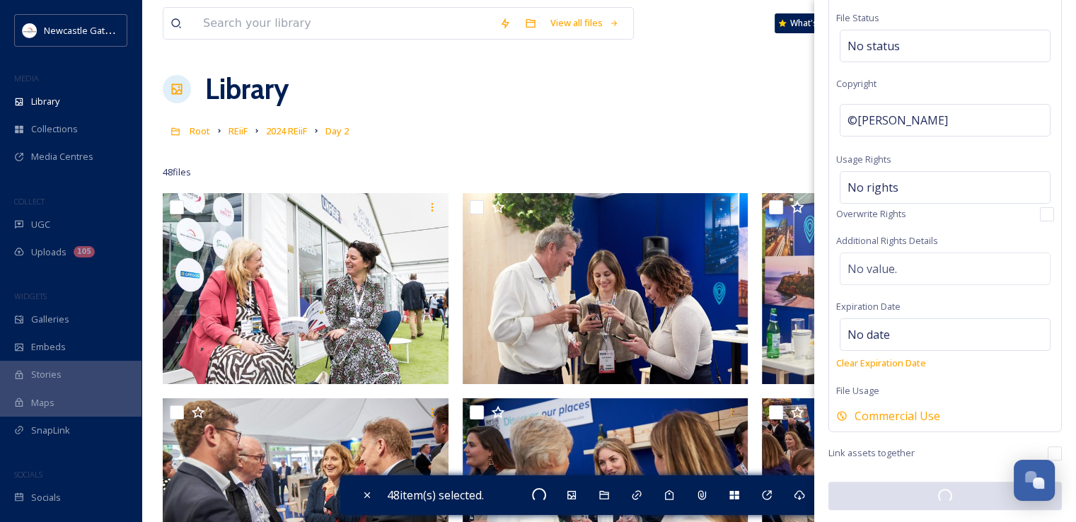
checkbox input "false"
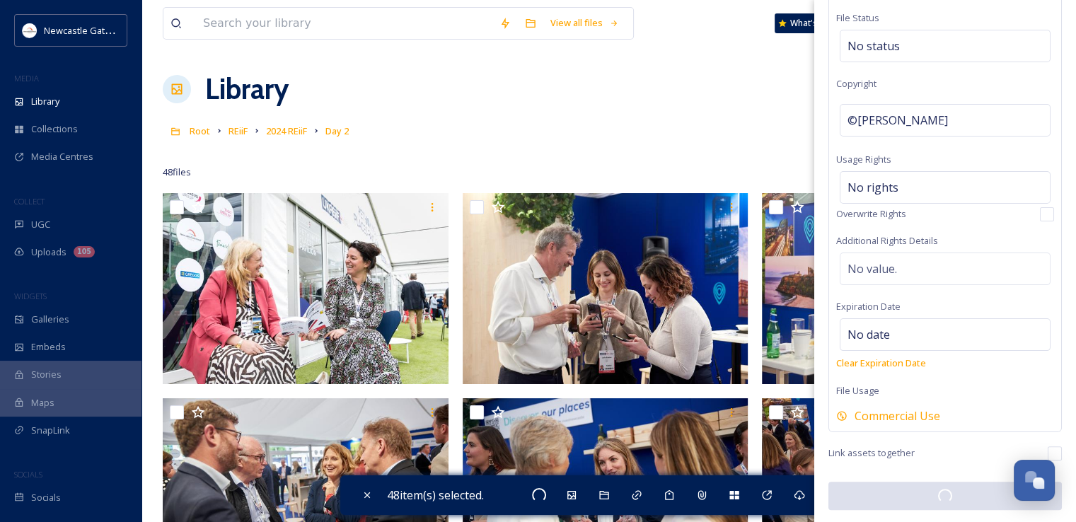
checkbox input "false"
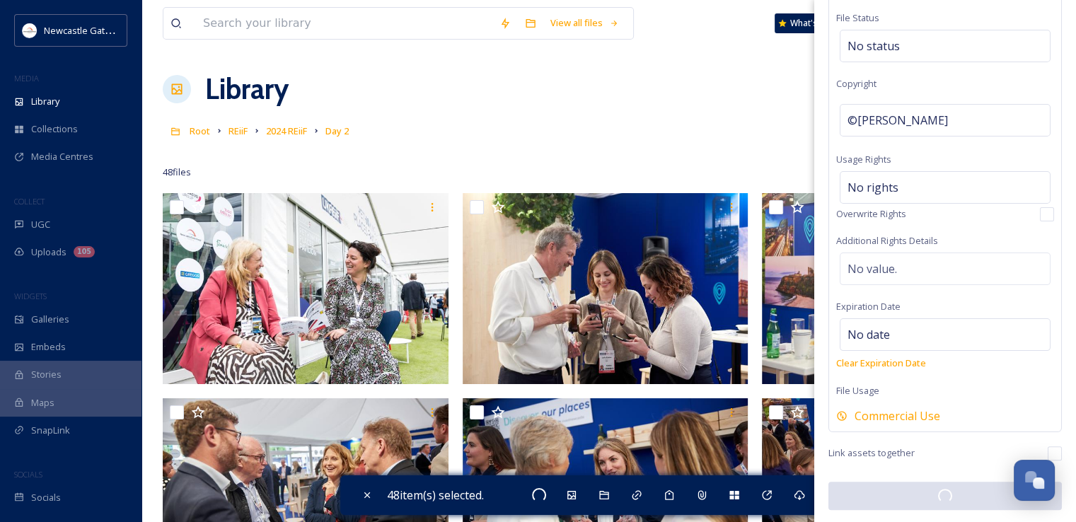
checkbox input "false"
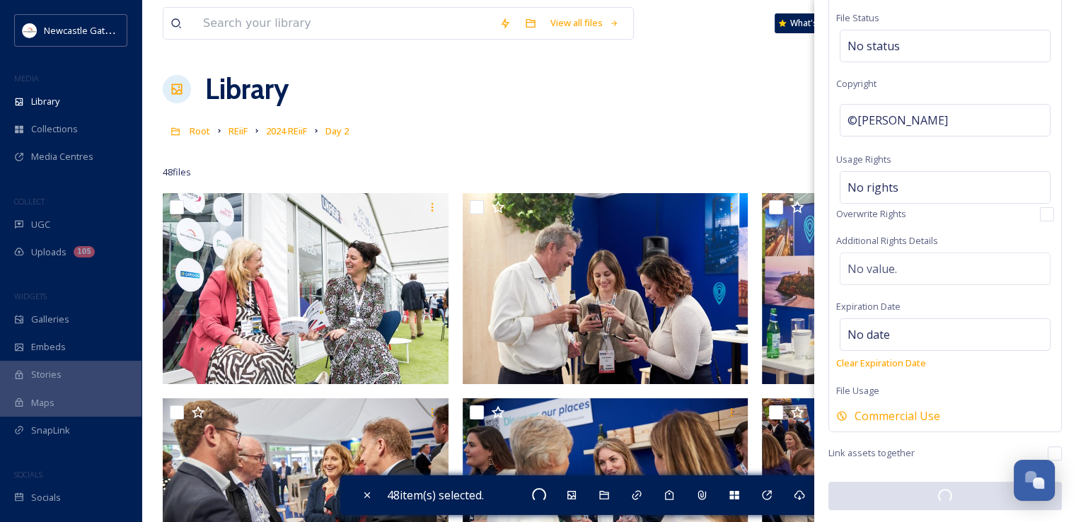
checkbox input "false"
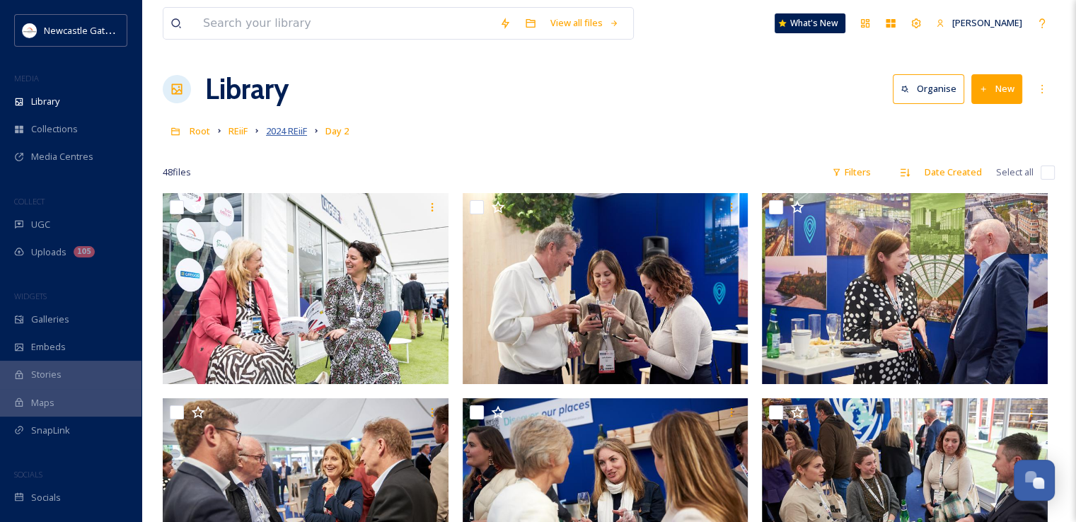
click at [284, 133] on span "2024 REiiF" at bounding box center [286, 130] width 41 height 13
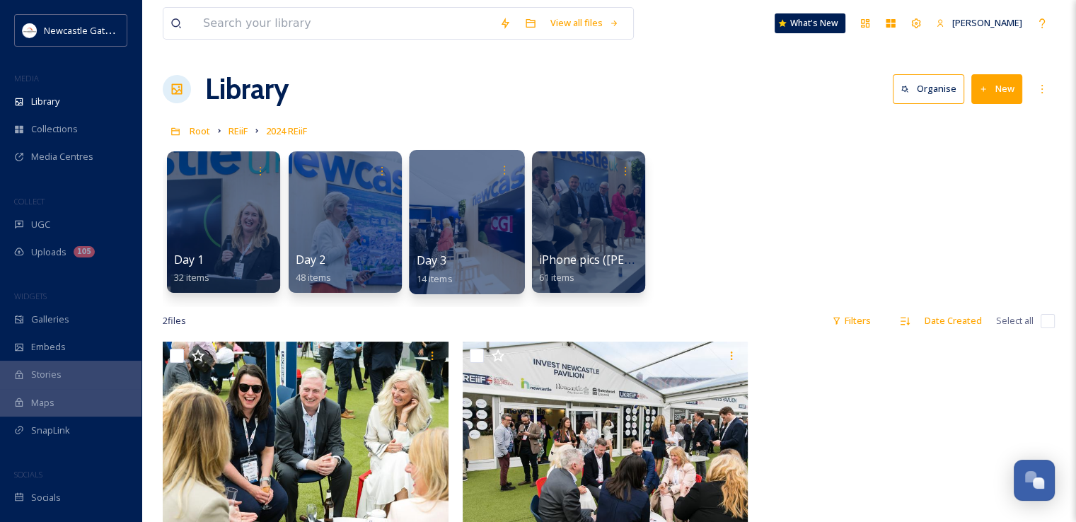
click at [467, 219] on div at bounding box center [466, 222] width 115 height 144
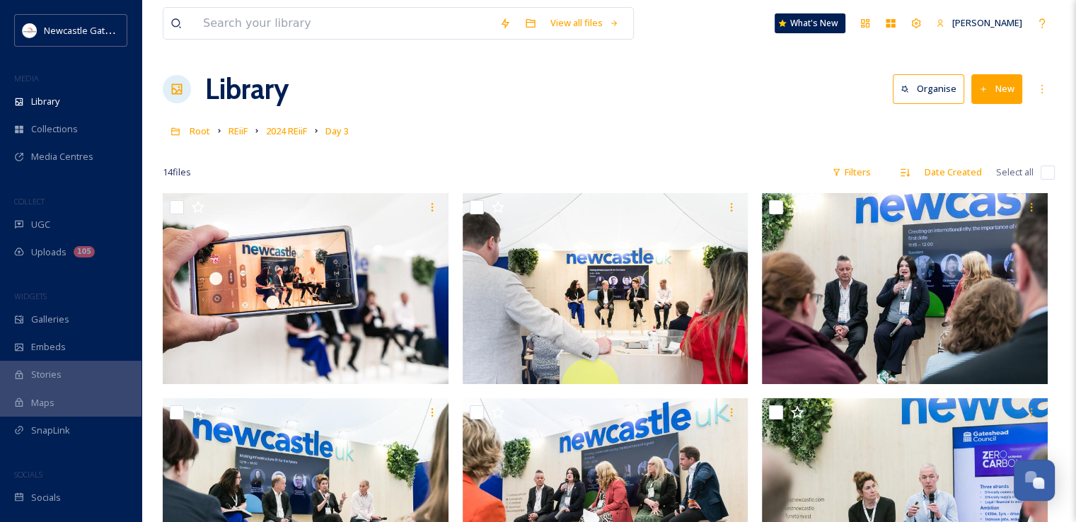
click at [1046, 168] on input "checkbox" at bounding box center [1047, 172] width 14 height 14
checkbox input "true"
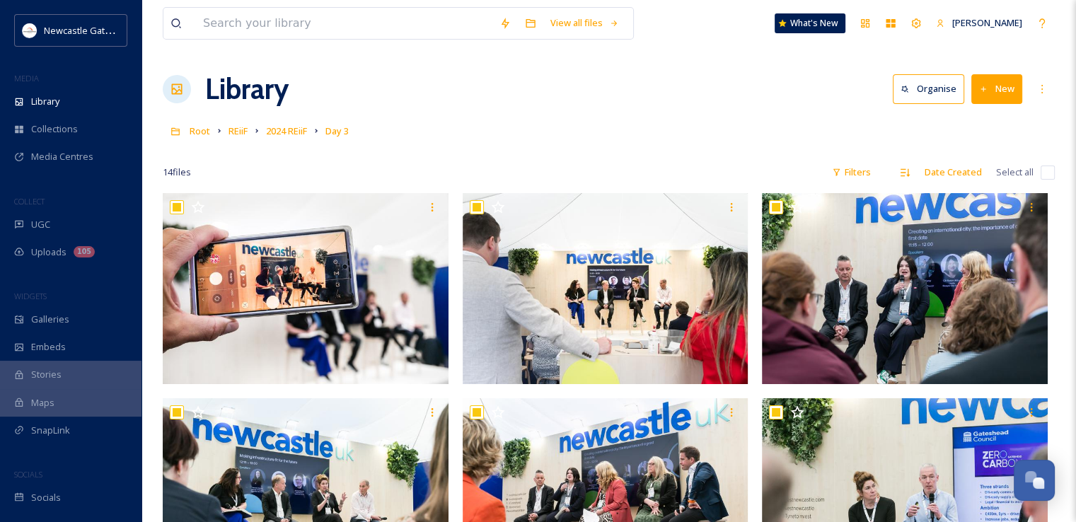
checkbox input "true"
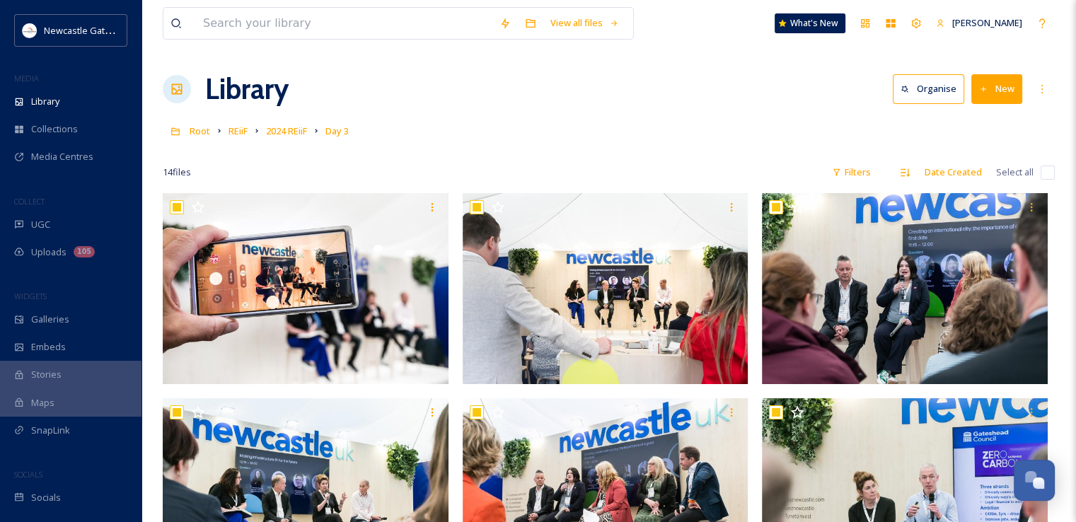
checkbox input "true"
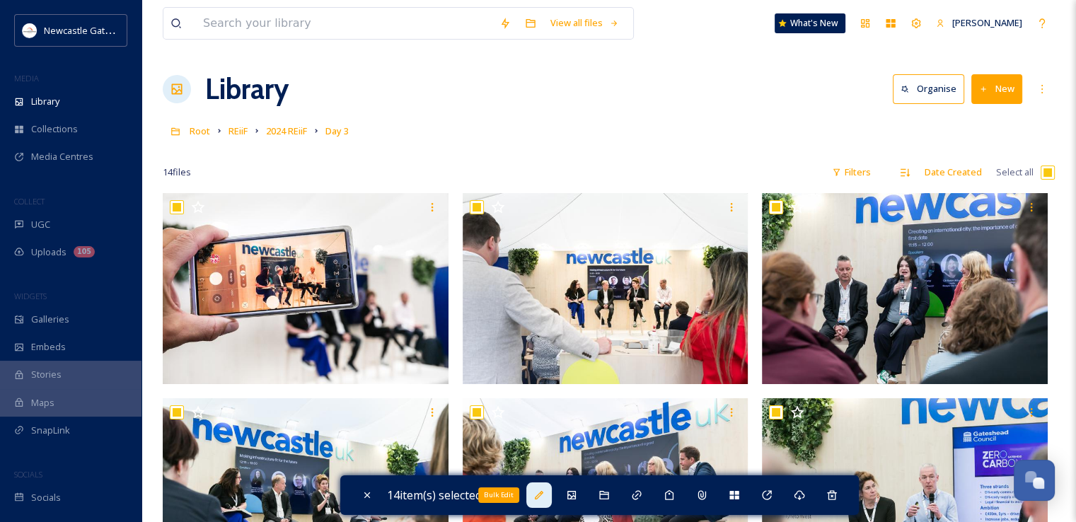
click at [537, 499] on icon at bounding box center [538, 494] width 11 height 11
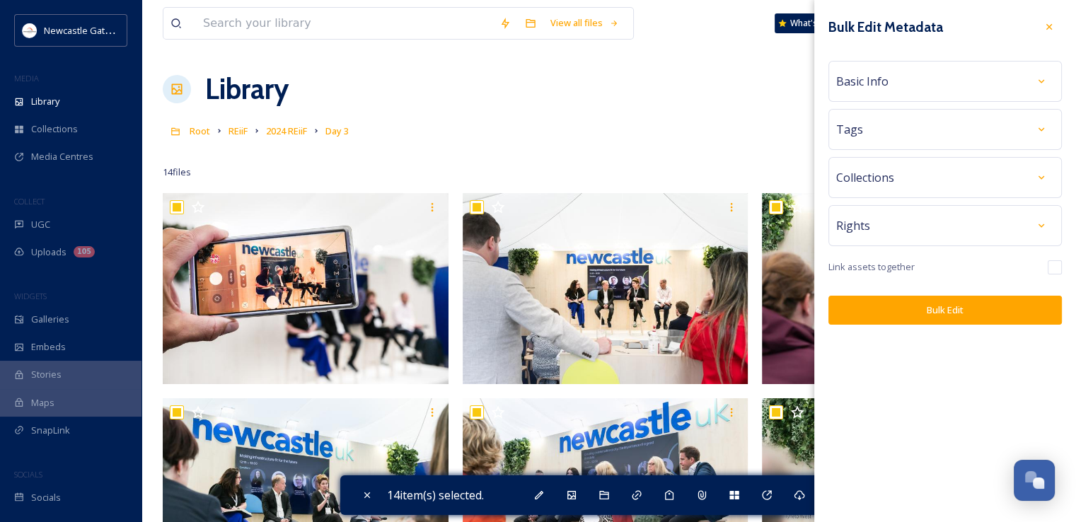
click at [910, 171] on div "Collections" at bounding box center [945, 177] width 218 height 25
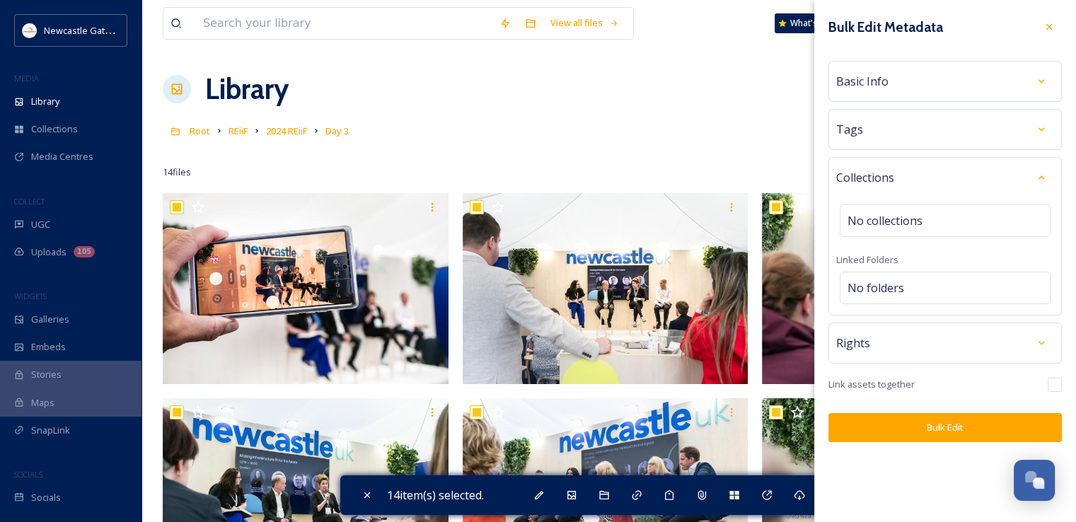
click at [910, 171] on div "Collections" at bounding box center [945, 177] width 218 height 25
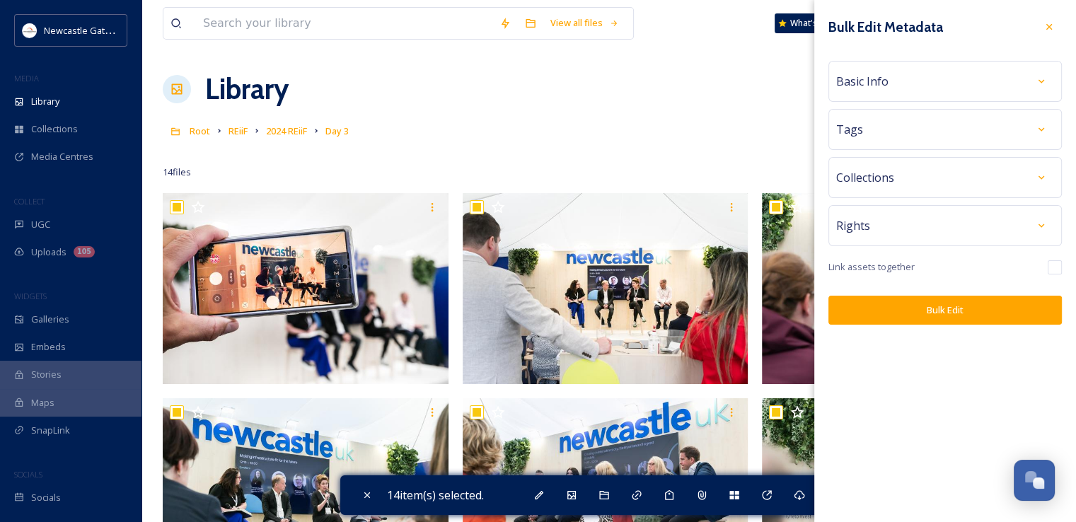
click at [902, 228] on div "Rights" at bounding box center [945, 225] width 218 height 25
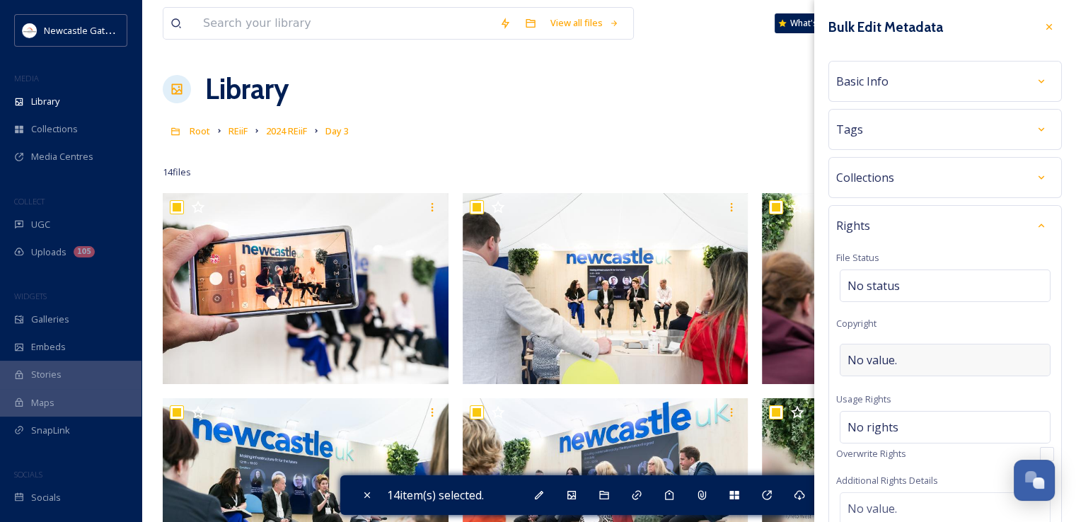
click at [901, 353] on div "No value." at bounding box center [944, 360] width 211 height 33
click at [976, 318] on div "Rights File Status No status Copyright ©Roger Moody Usage Rights No rights Over…" at bounding box center [944, 438] width 233 height 467
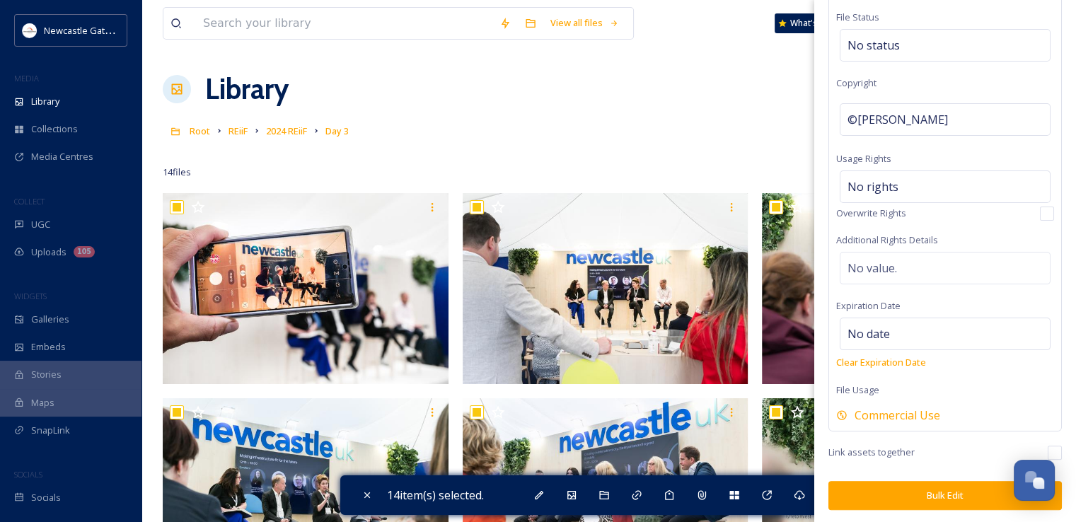
click at [926, 501] on button "Bulk Edit" at bounding box center [944, 495] width 233 height 29
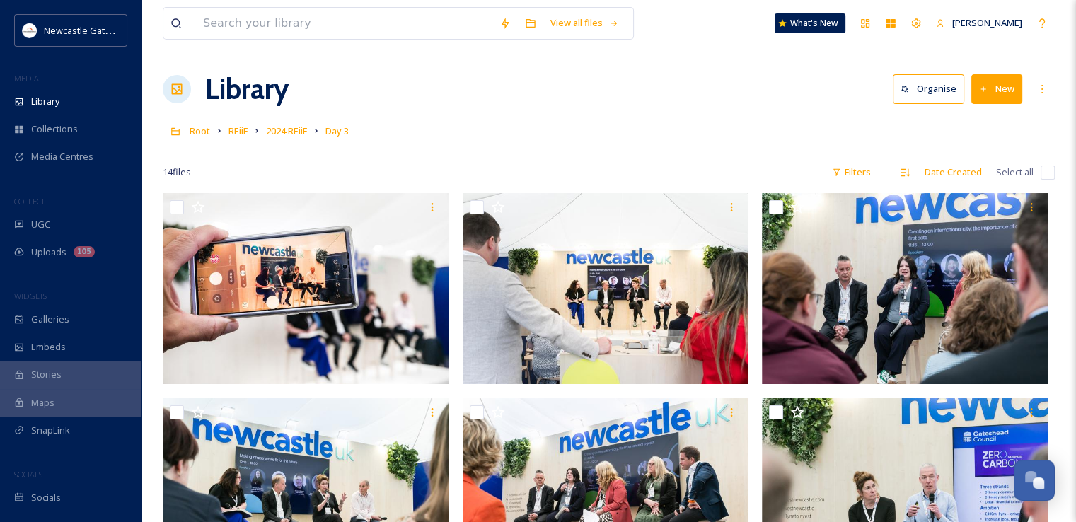
click at [631, 98] on div "Library Organise New" at bounding box center [609, 89] width 892 height 42
click at [254, 21] on input at bounding box center [344, 23] width 296 height 31
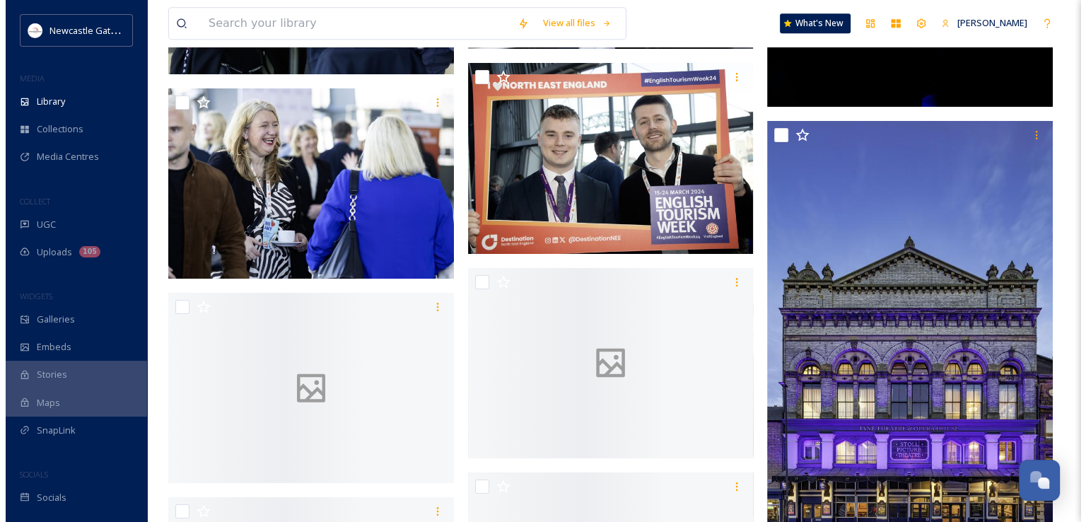
scroll to position [6276, 0]
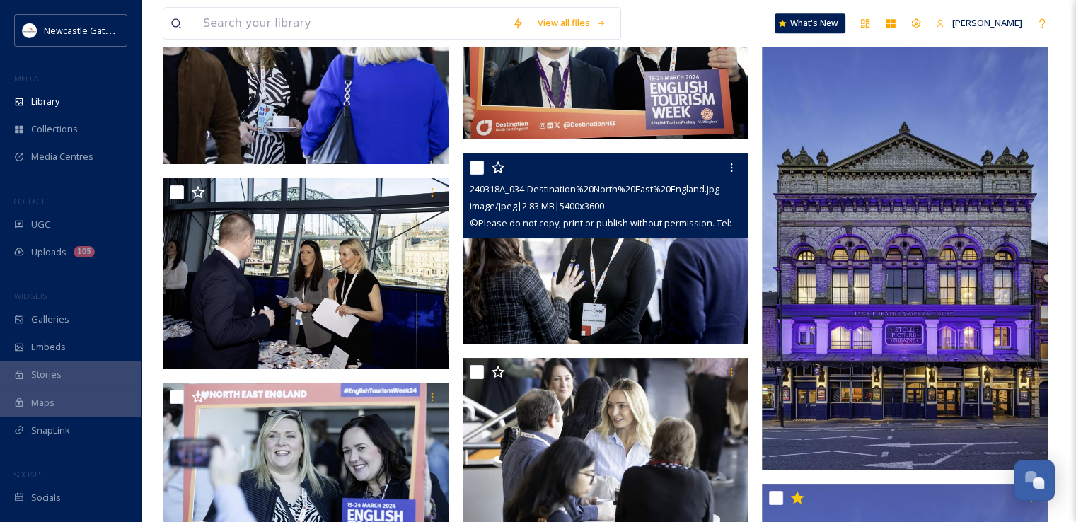
click at [533, 260] on img at bounding box center [606, 248] width 286 height 191
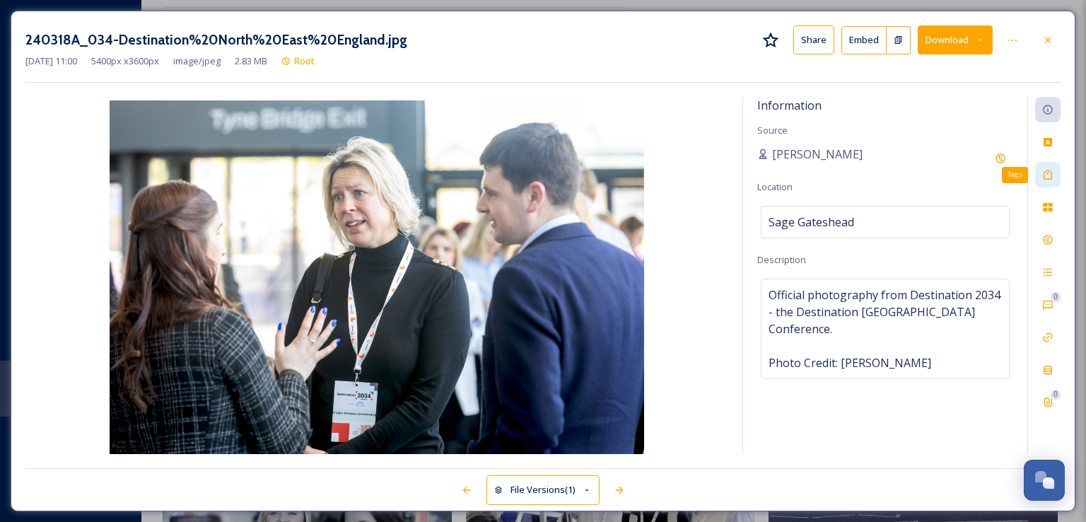
click at [1047, 163] on div "Tags" at bounding box center [1047, 174] width 25 height 25
